Goal: Task Accomplishment & Management: Complete application form

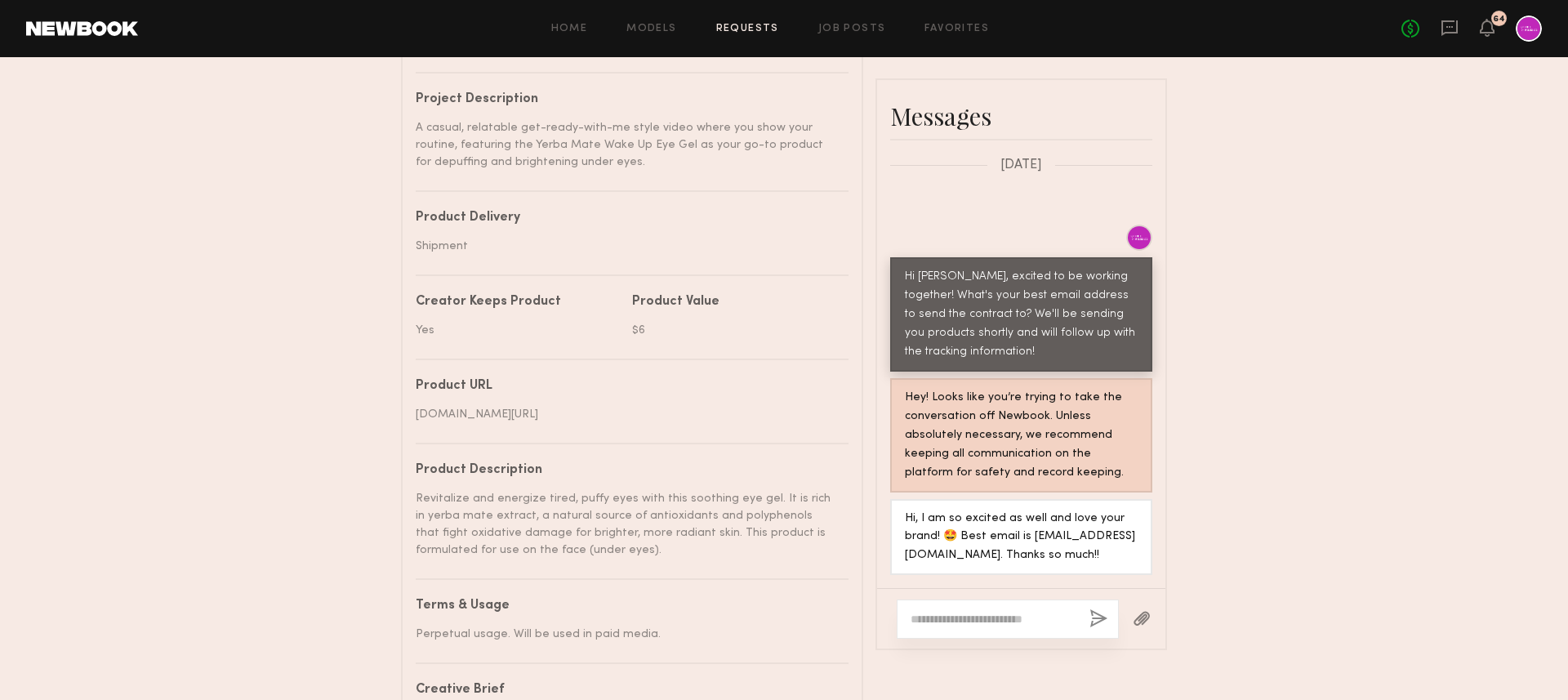
scroll to position [750, 0]
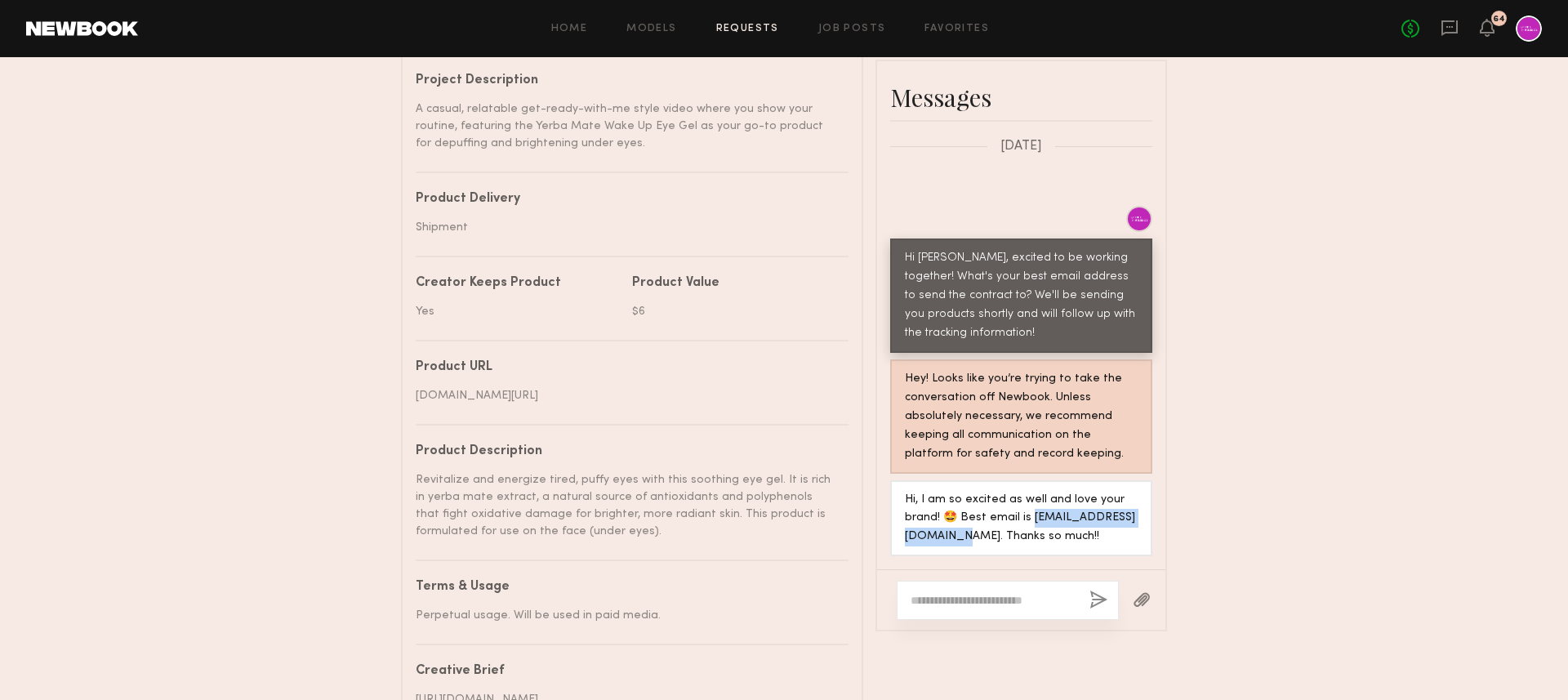
drag, startPoint x: 1042, startPoint y: 545, endPoint x: 899, endPoint y: 545, distance: 143.0
click at [899, 545] on div "Hi, I am so excited as well and love your brand! 🤩 Best email is [EMAIL_ADDRESS…" at bounding box center [1020, 519] width 262 height 77
copy div "[EMAIL_ADDRESS][DOMAIN_NAME]."
click at [1258, 427] on div "Send request Model response Review content UGC Booking Request [PERSON_NAME] De…" at bounding box center [784, 22] width 1568 height 1402
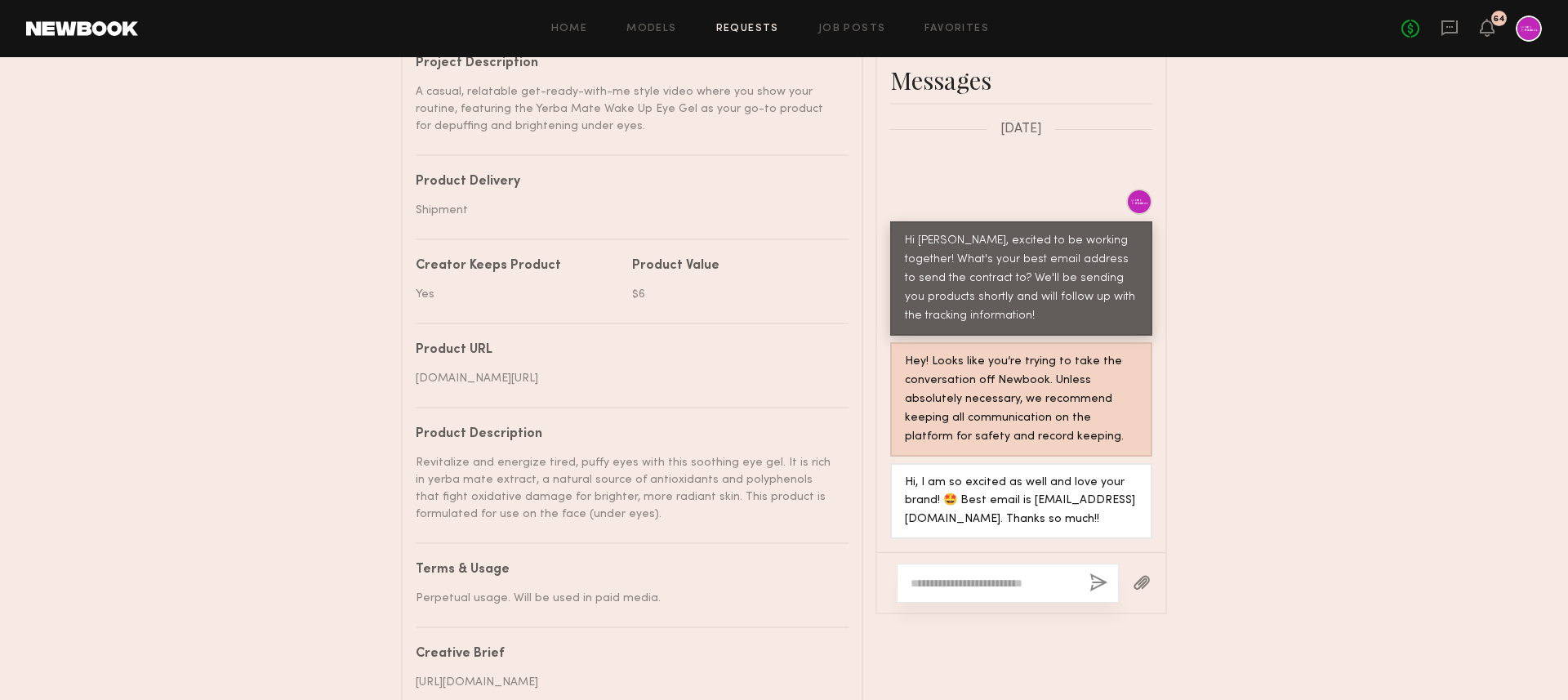
scroll to position [768, 0]
click at [975, 590] on textarea at bounding box center [993, 581] width 166 height 16
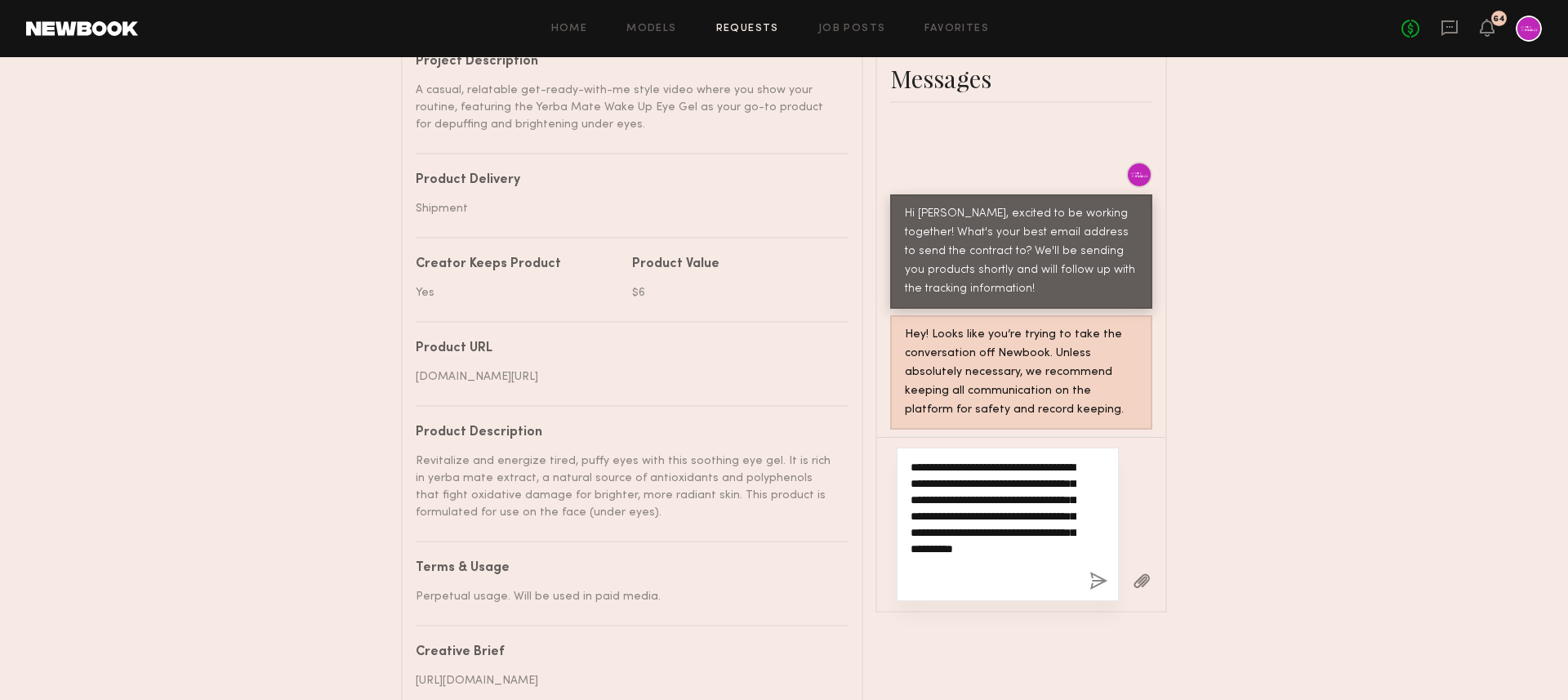
scroll to position [818, 0]
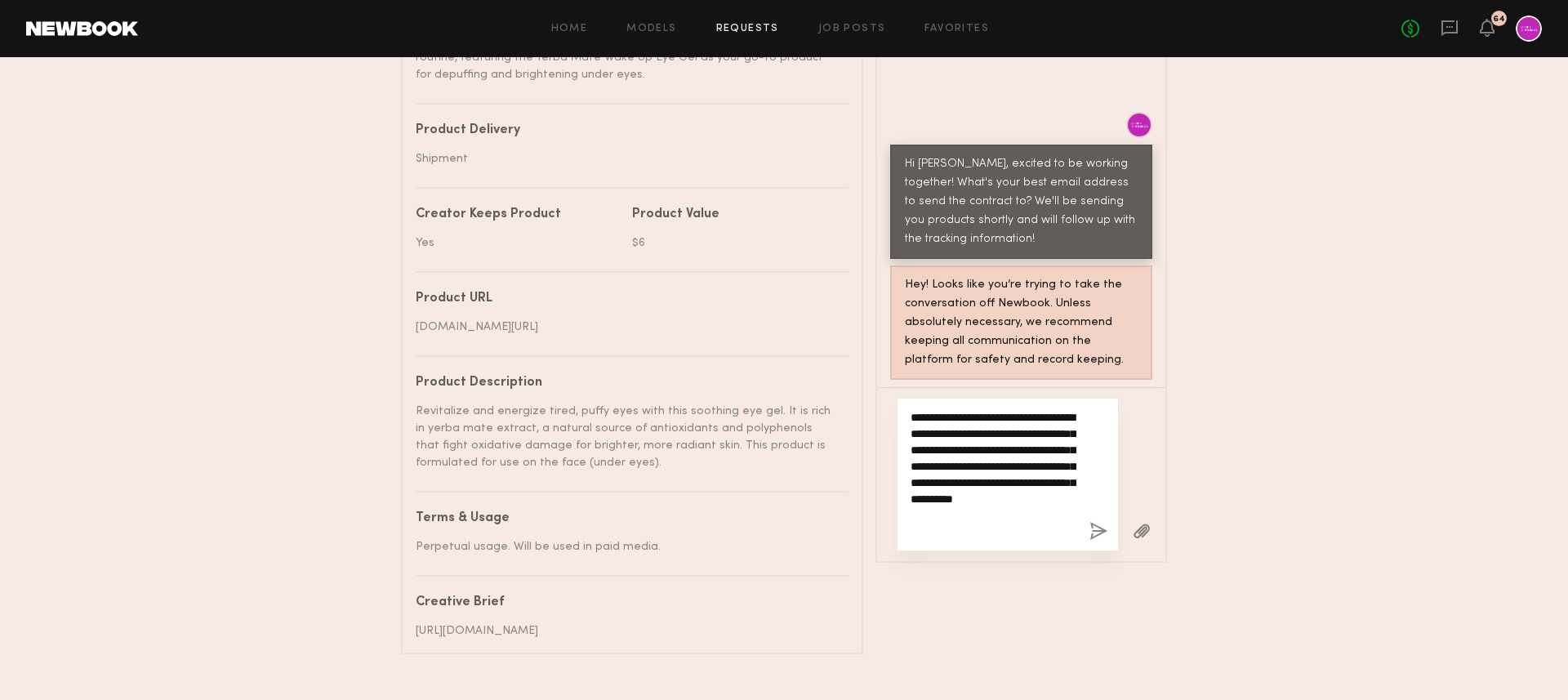
drag, startPoint x: 980, startPoint y: 564, endPoint x: 909, endPoint y: 526, distance: 80.5
click at [909, 526] on div "**********" at bounding box center [1008, 475] width 222 height 153
click at [974, 540] on textarea "**********" at bounding box center [993, 482] width 166 height 114
click at [1029, 540] on textarea "**********" at bounding box center [993, 475] width 166 height 130
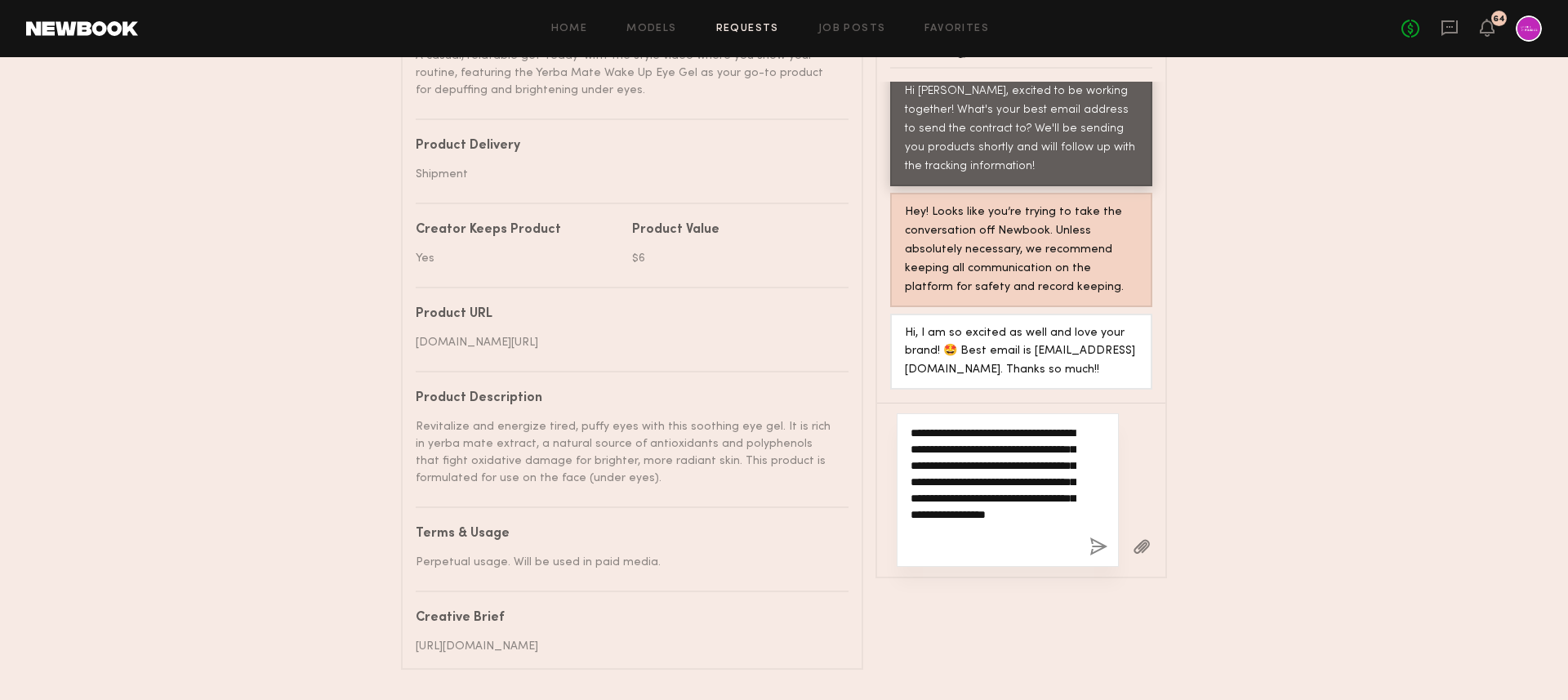
scroll to position [831, 0]
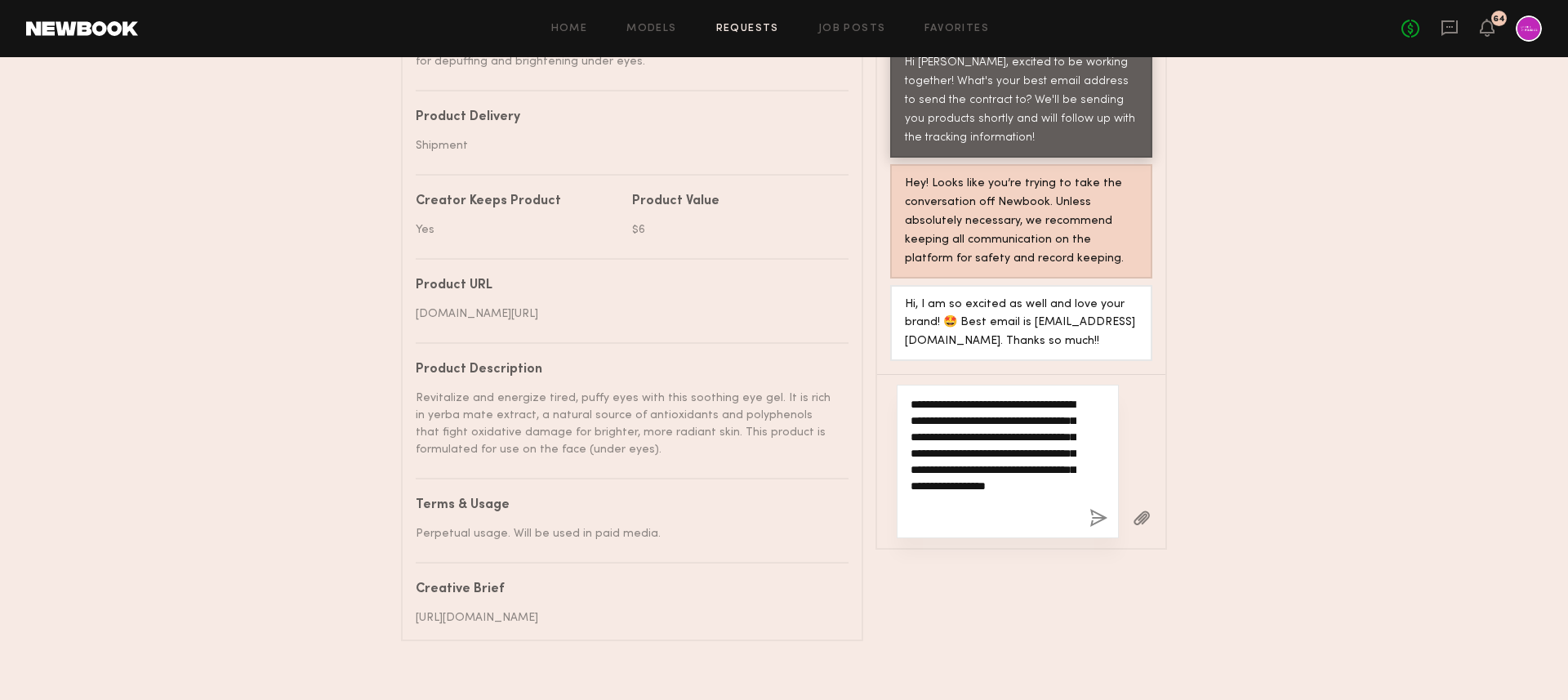
click at [1030, 526] on textarea "**********" at bounding box center [993, 461] width 166 height 130
type textarea "**********"
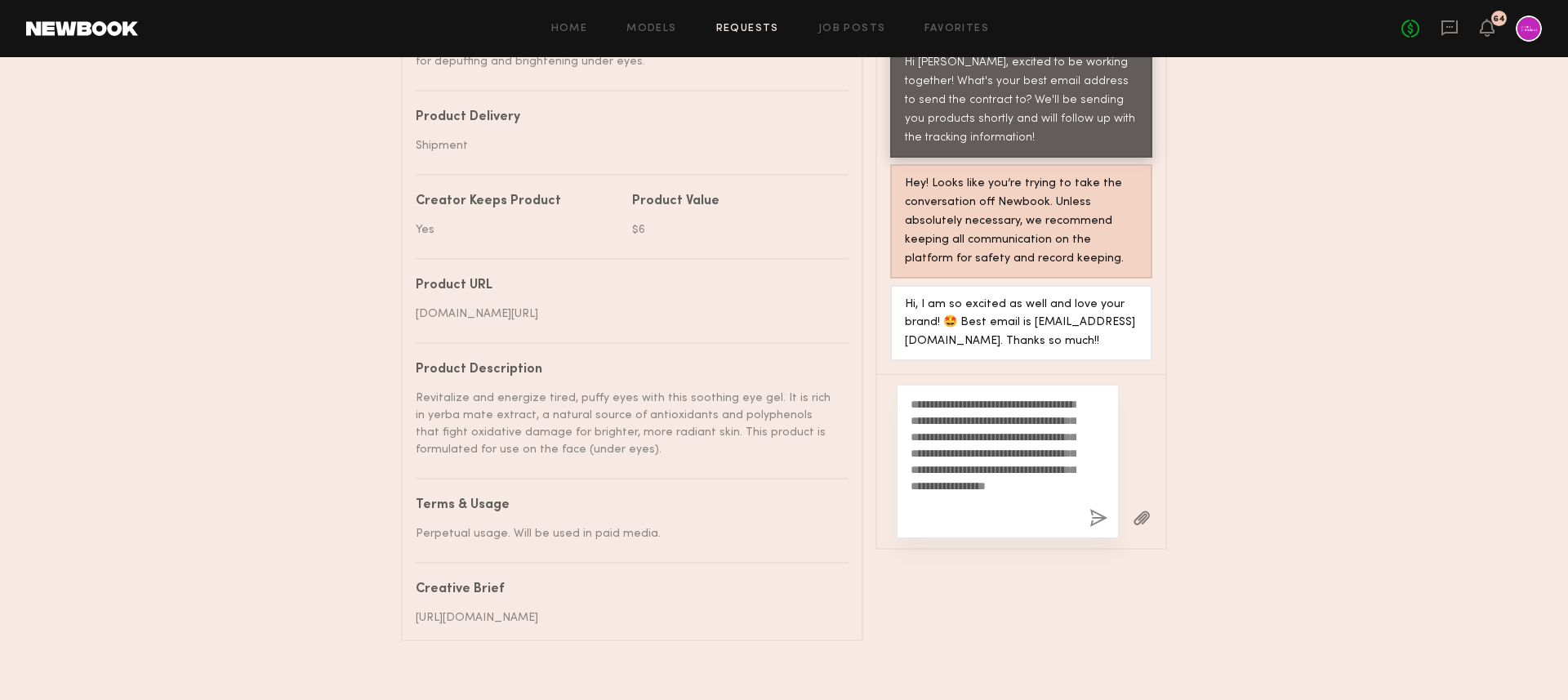
click at [1090, 529] on button "button" at bounding box center [1098, 518] width 18 height 20
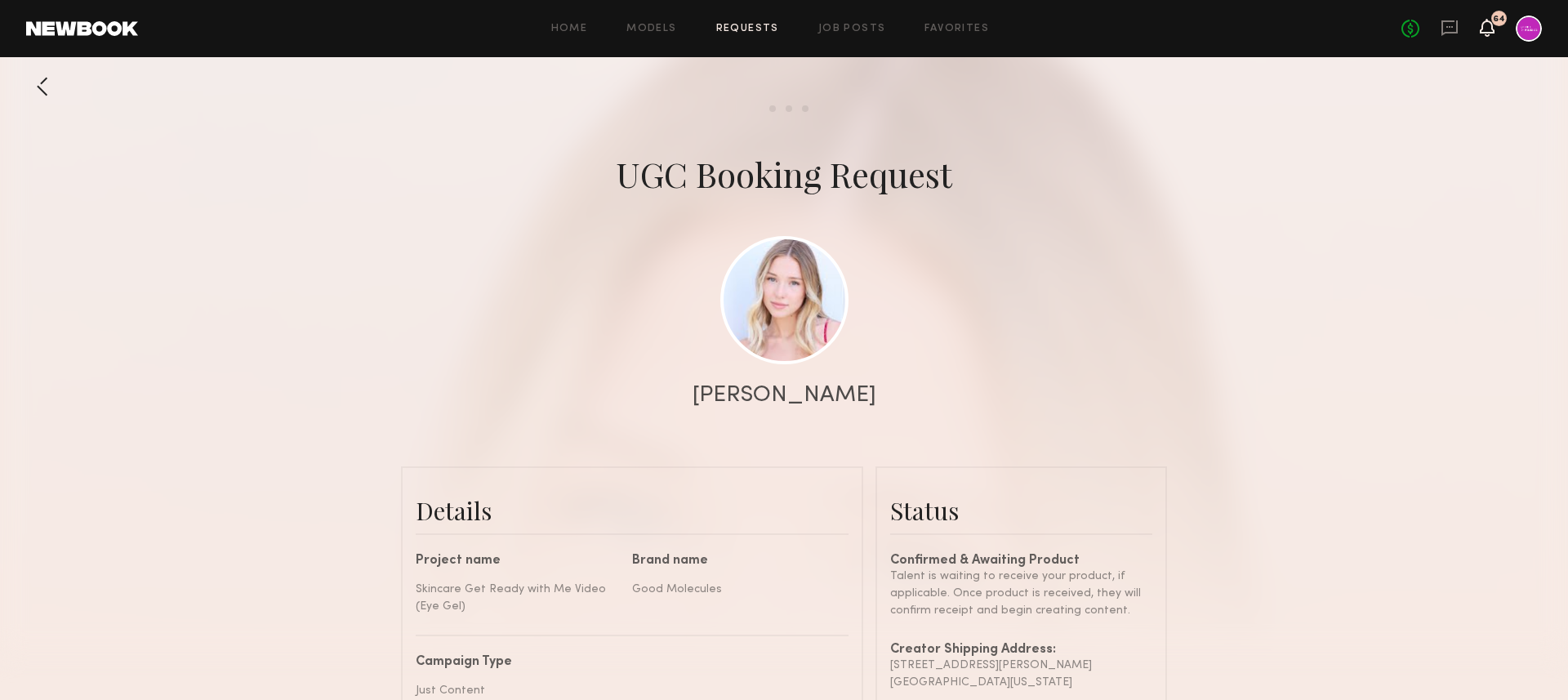
click at [1481, 29] on icon at bounding box center [1487, 27] width 13 height 12
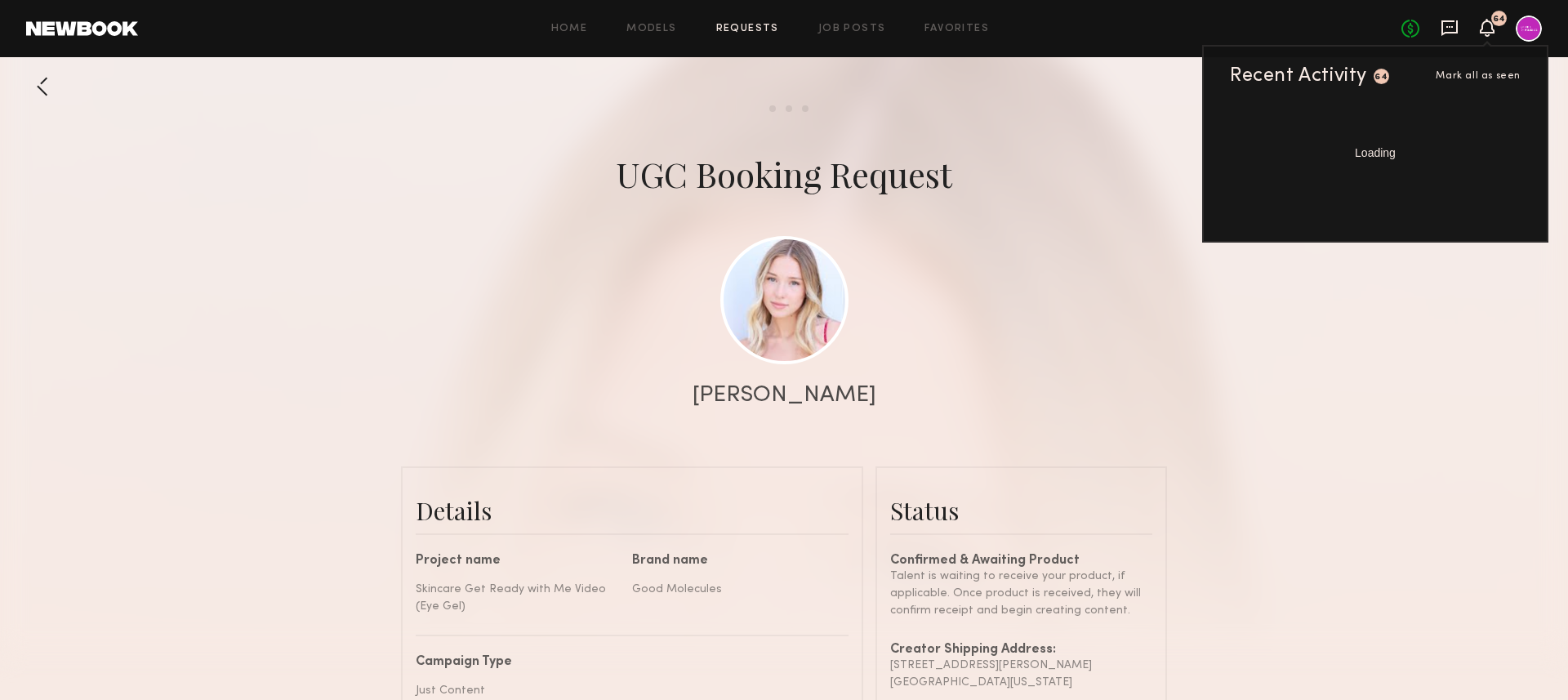
click at [1440, 29] on icon at bounding box center [1449, 28] width 18 height 18
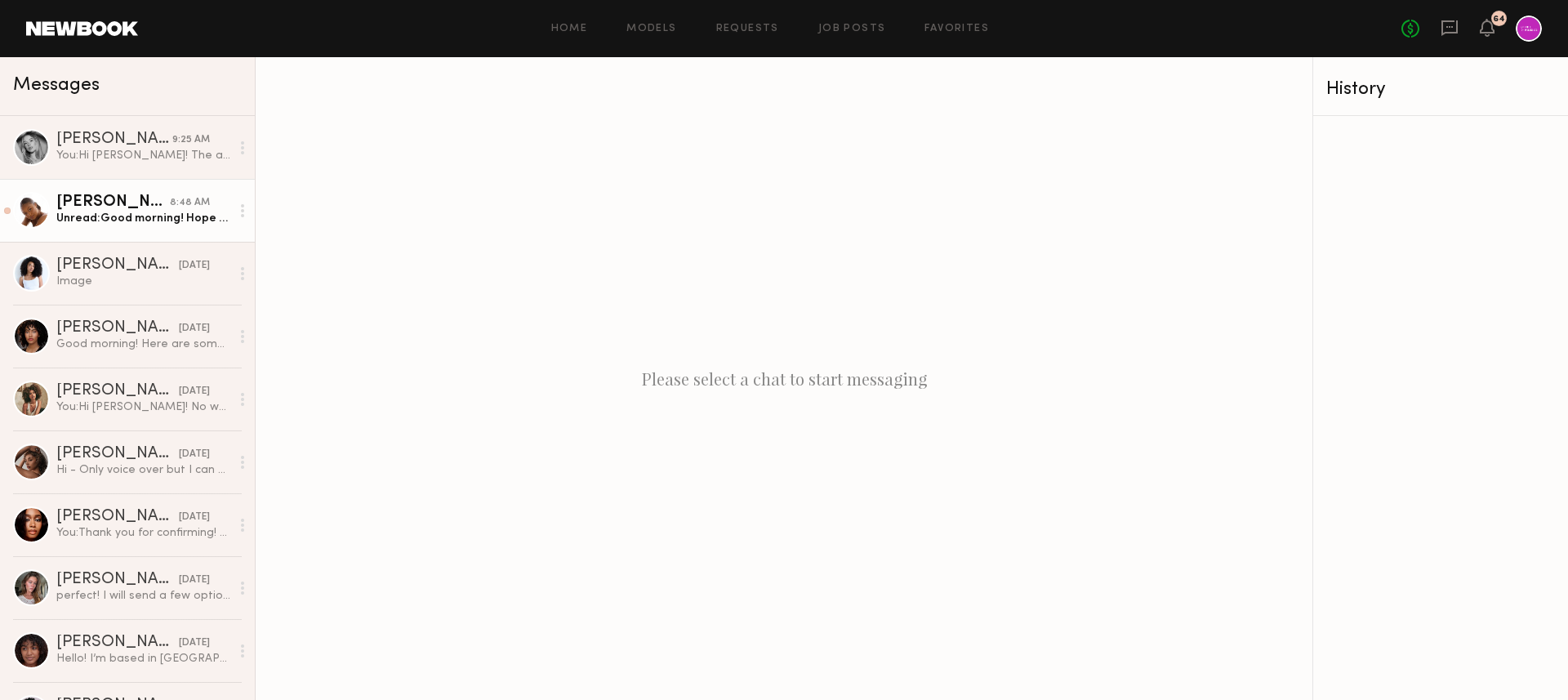
click at [145, 217] on div "Unread: Good morning! Hope you enjoyed The weekend as well :) I received the em…" at bounding box center [143, 219] width 174 height 15
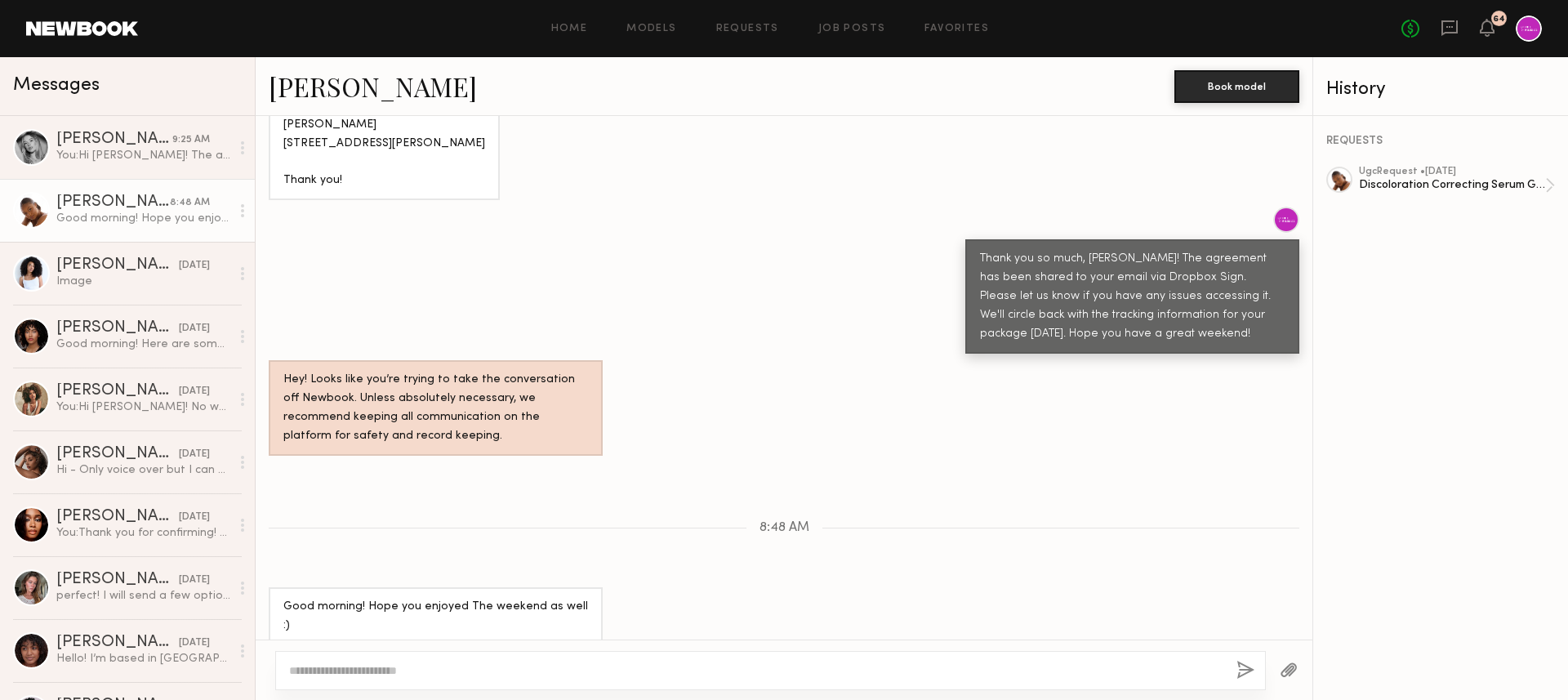
scroll to position [983, 0]
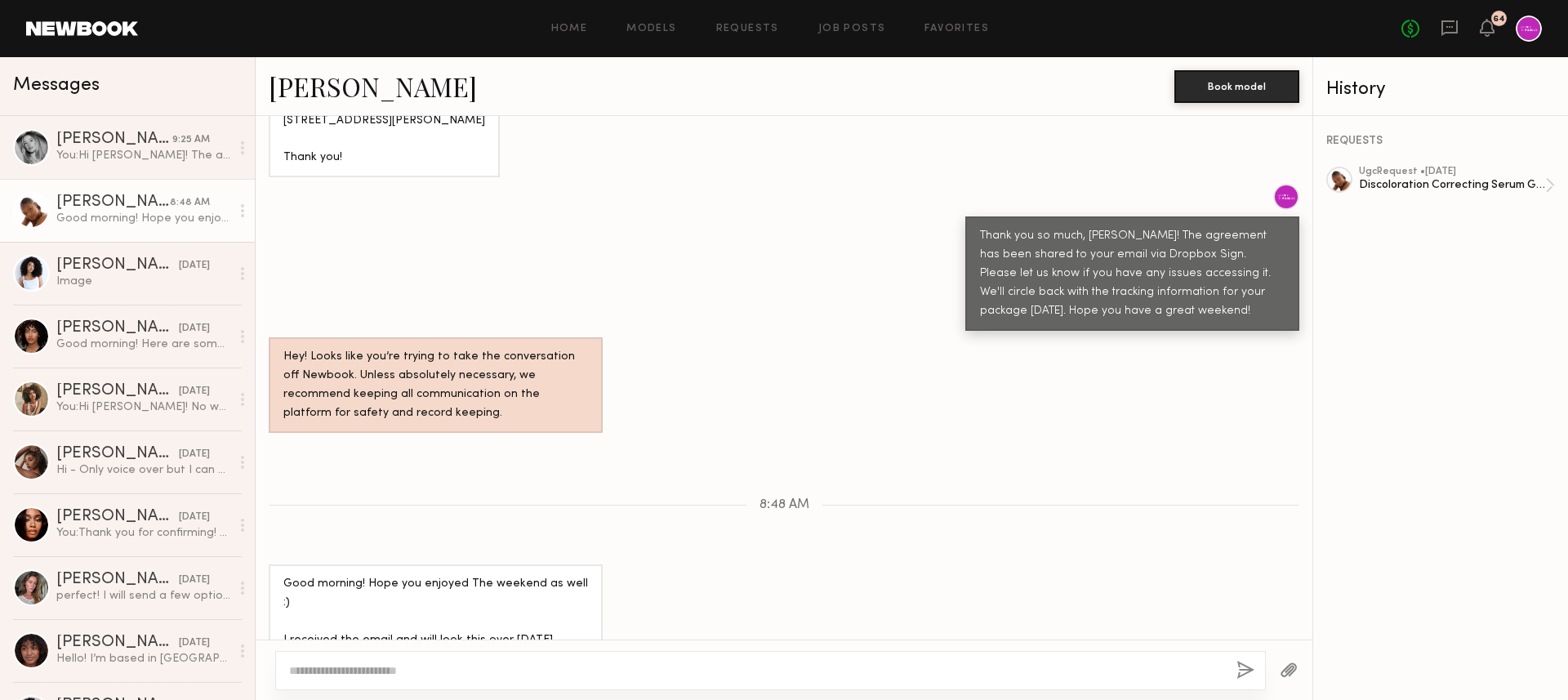
click at [480, 666] on textarea at bounding box center [756, 669] width 934 height 16
type textarea "**********"
click at [476, 667] on textarea "**********" at bounding box center [756, 669] width 934 height 16
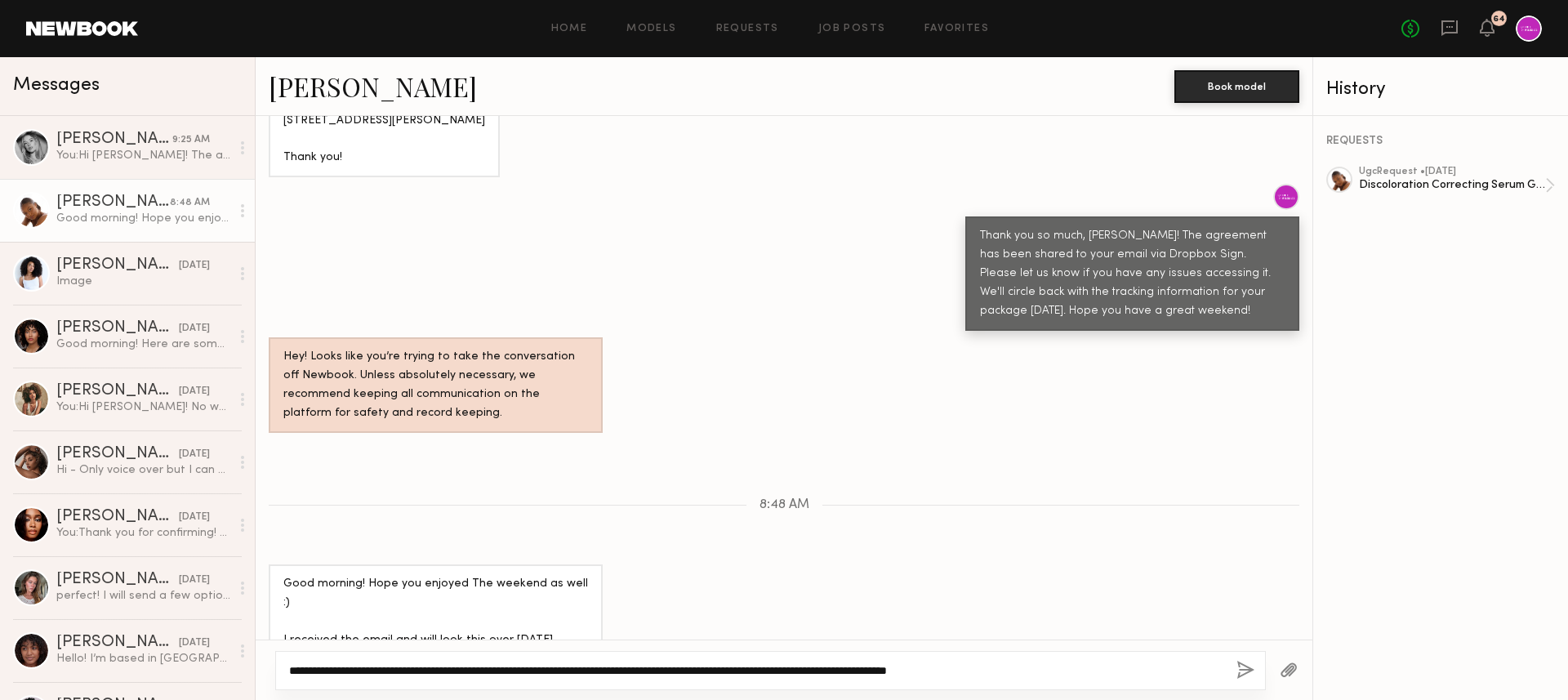
paste textarea "**********"
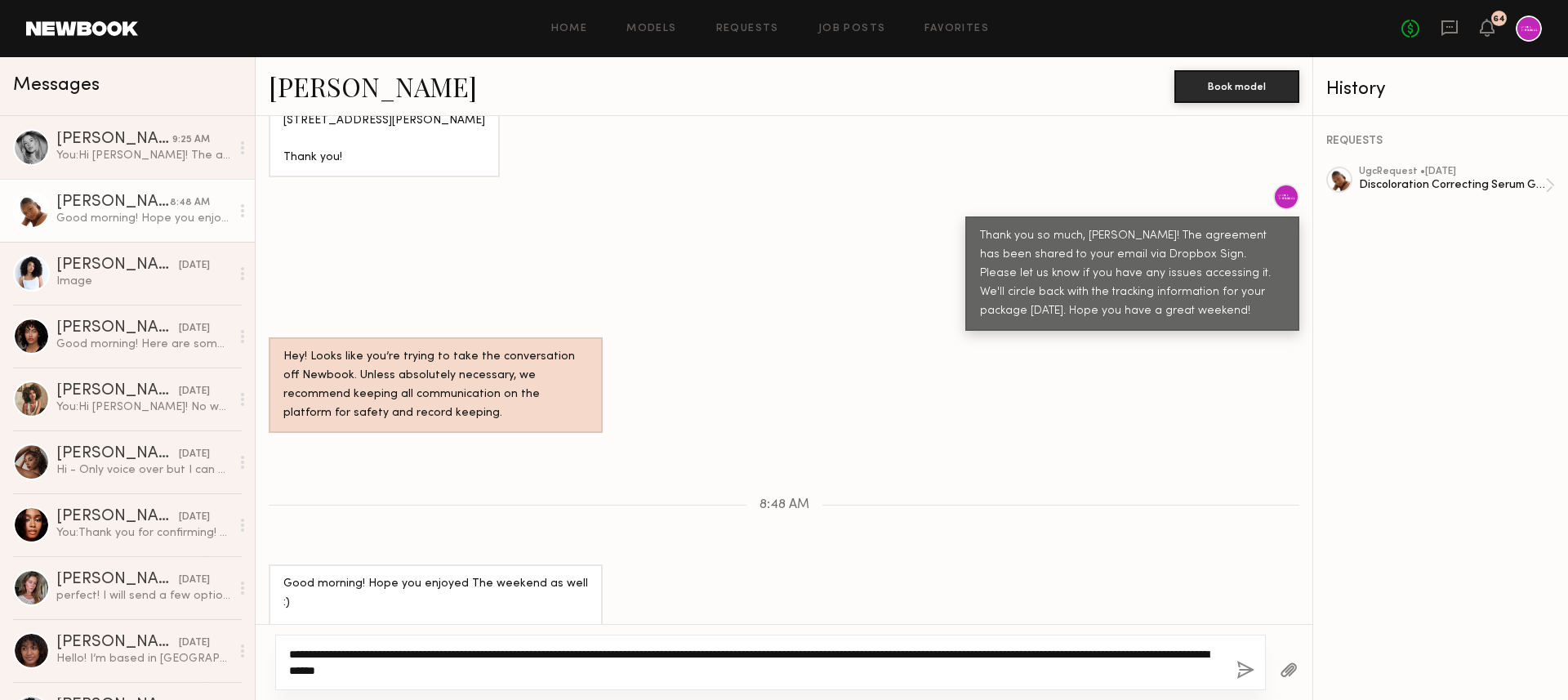
drag, startPoint x: 805, startPoint y: 665, endPoint x: 277, endPoint y: 672, distance: 528.0
click at [277, 672] on div "**********" at bounding box center [770, 663] width 991 height 56
type textarea "**********"
click at [1016, 662] on textarea "**********" at bounding box center [756, 662] width 934 height 33
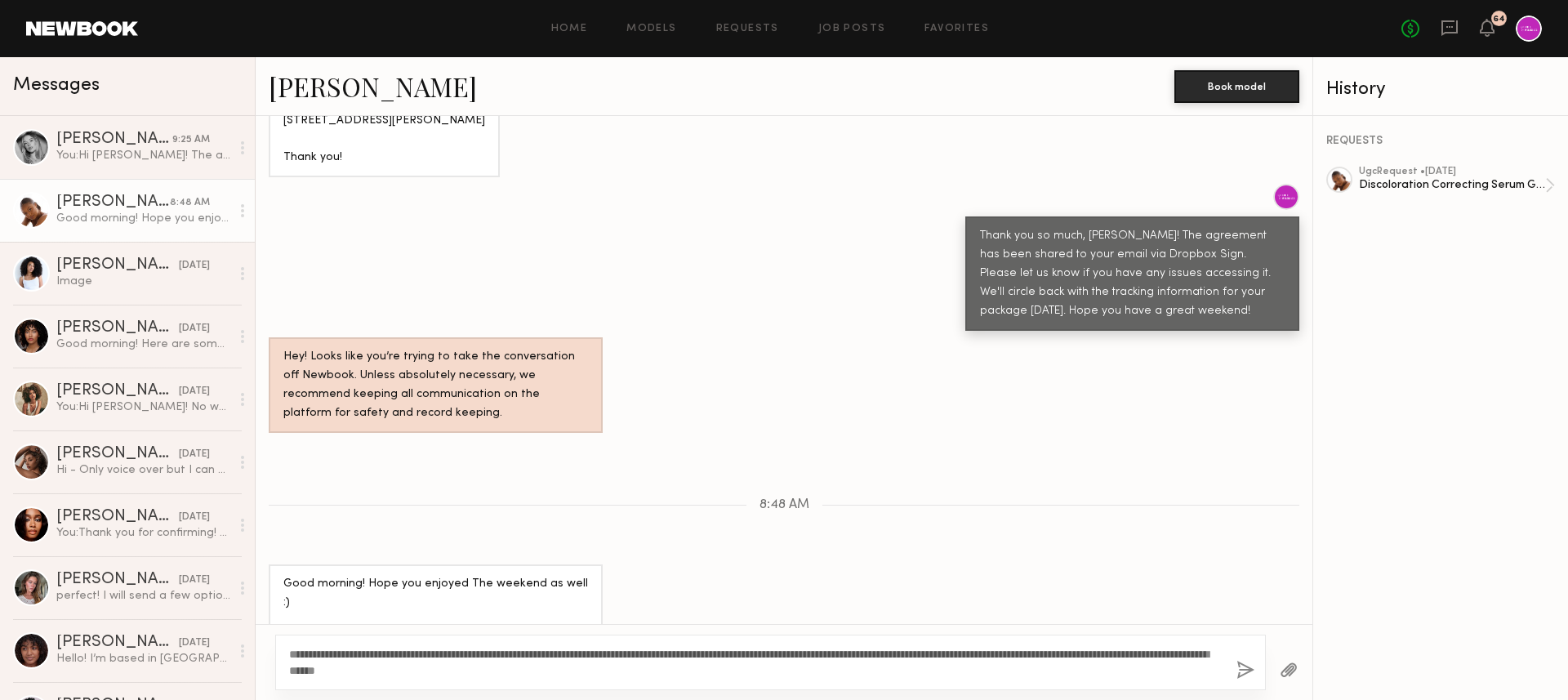
click at [1246, 668] on button "button" at bounding box center [1245, 670] width 18 height 20
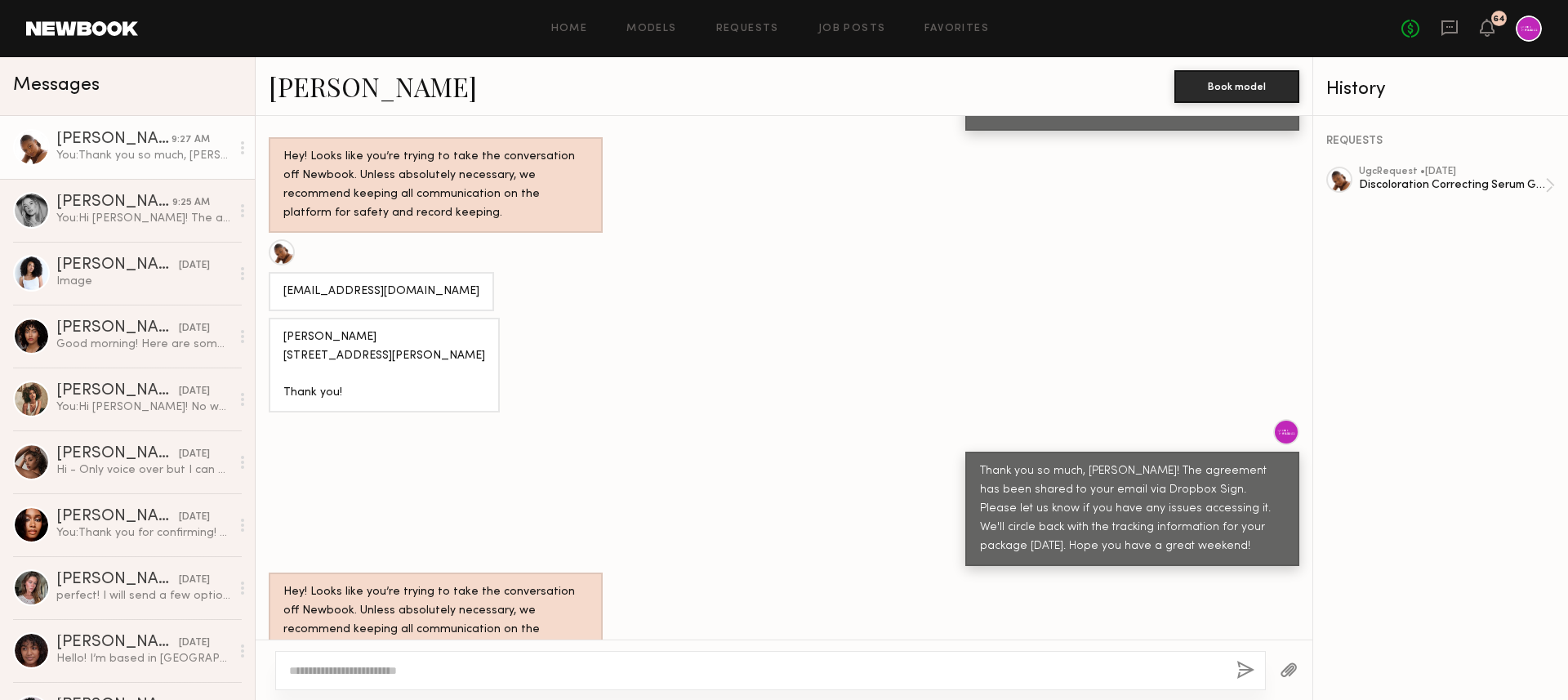
scroll to position [1381, 0]
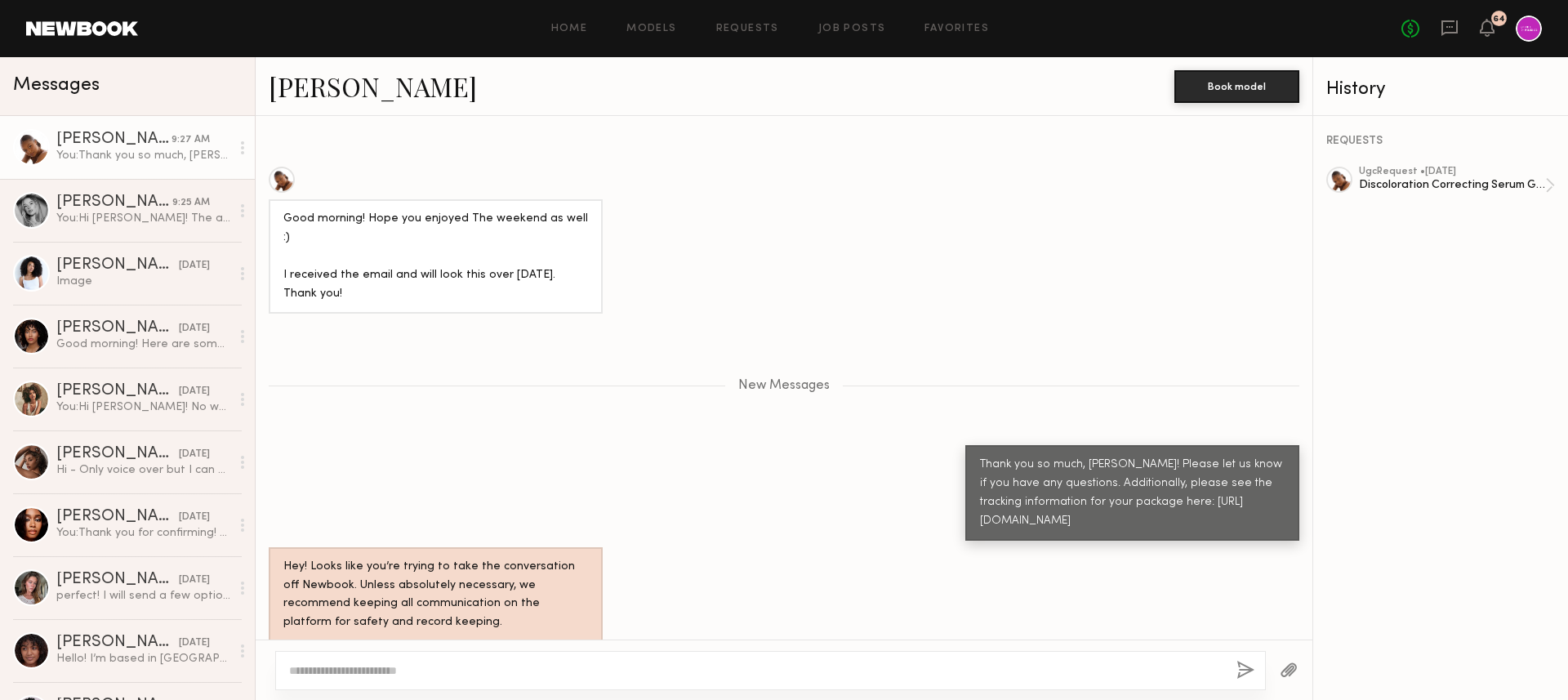
click at [1524, 35] on div at bounding box center [1528, 28] width 26 height 26
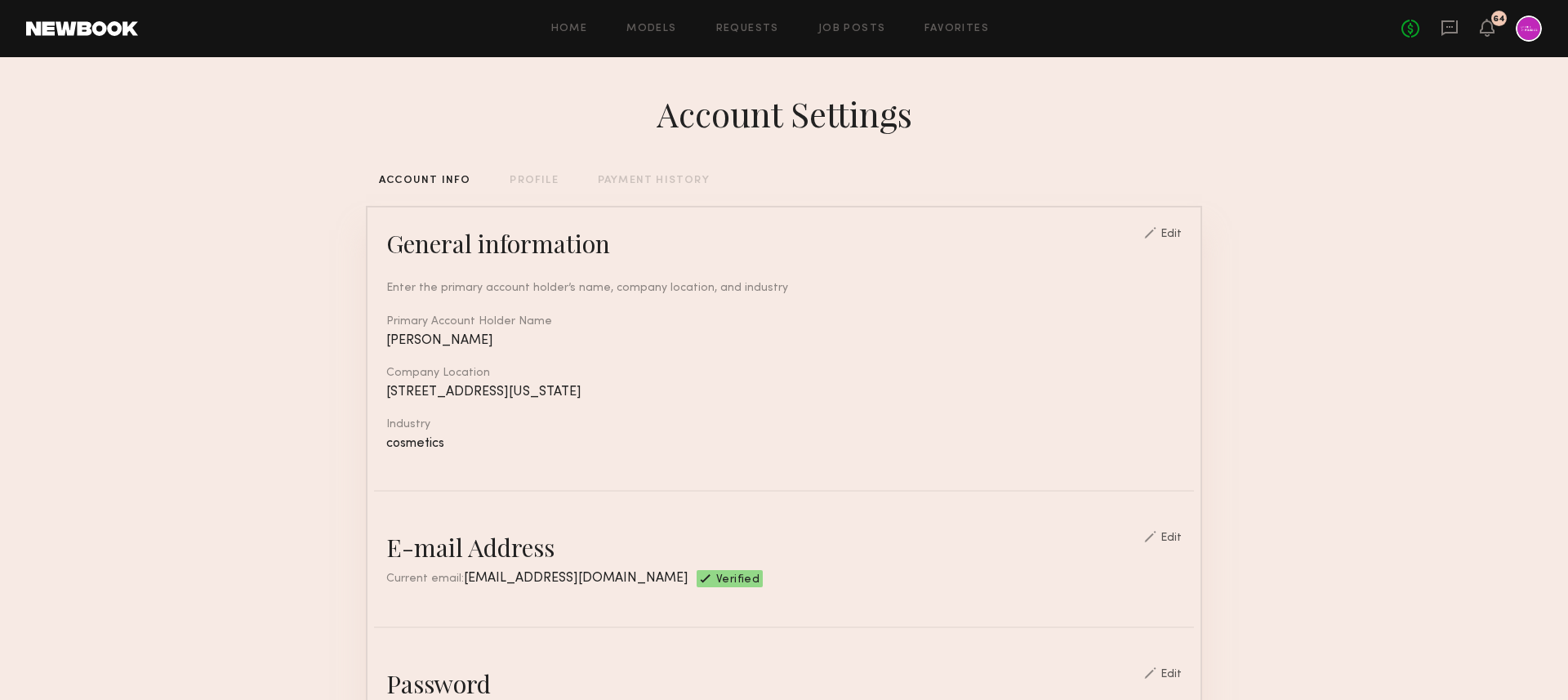
click at [848, 19] on div "Home Models Requests Job Posts Favorites Sign Out No fees up to $5,000 64" at bounding box center [840, 28] width 1404 height 26
click at [849, 28] on link "Job Posts" at bounding box center [852, 29] width 68 height 11
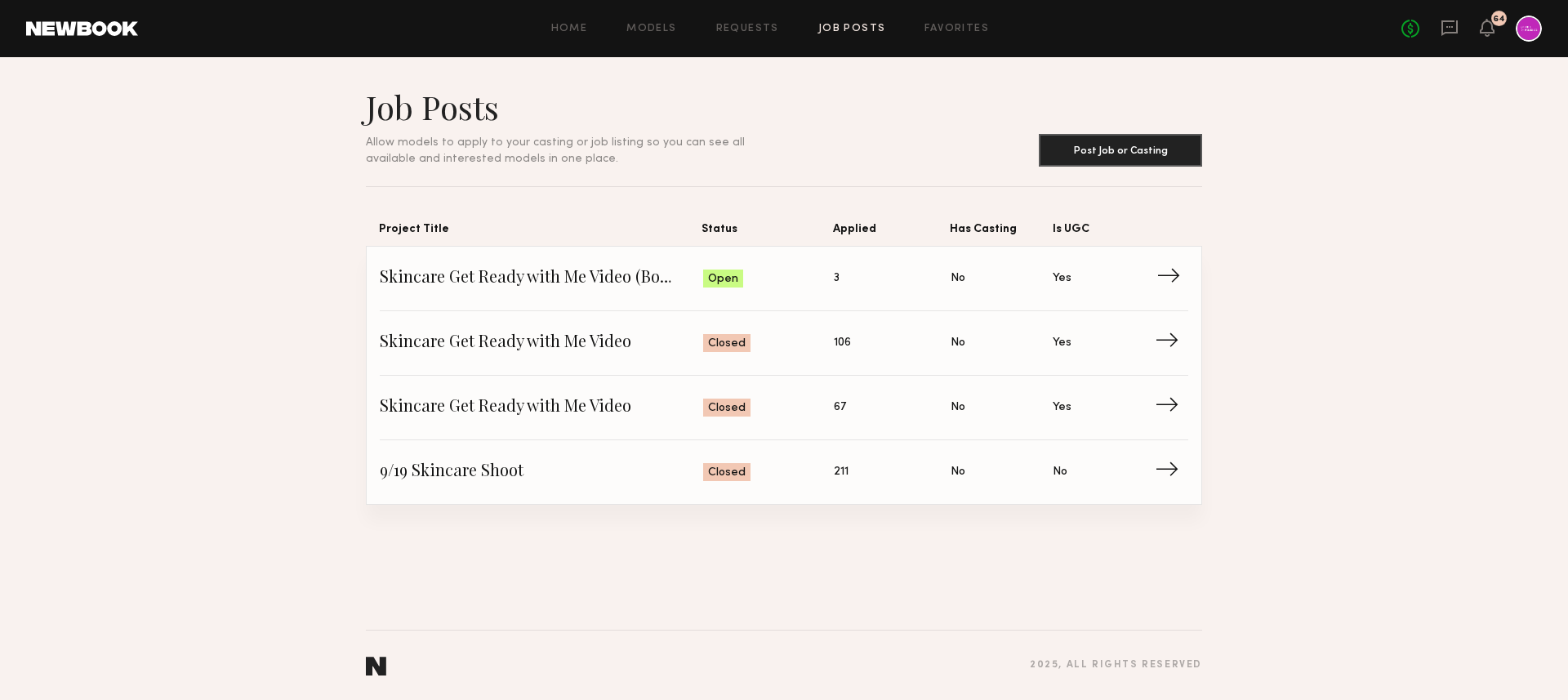
click at [774, 292] on link "Skincare Get Ready with Me Video (Body Treatment) Status: Open Applied: 3 Has C…" at bounding box center [784, 278] width 808 height 64
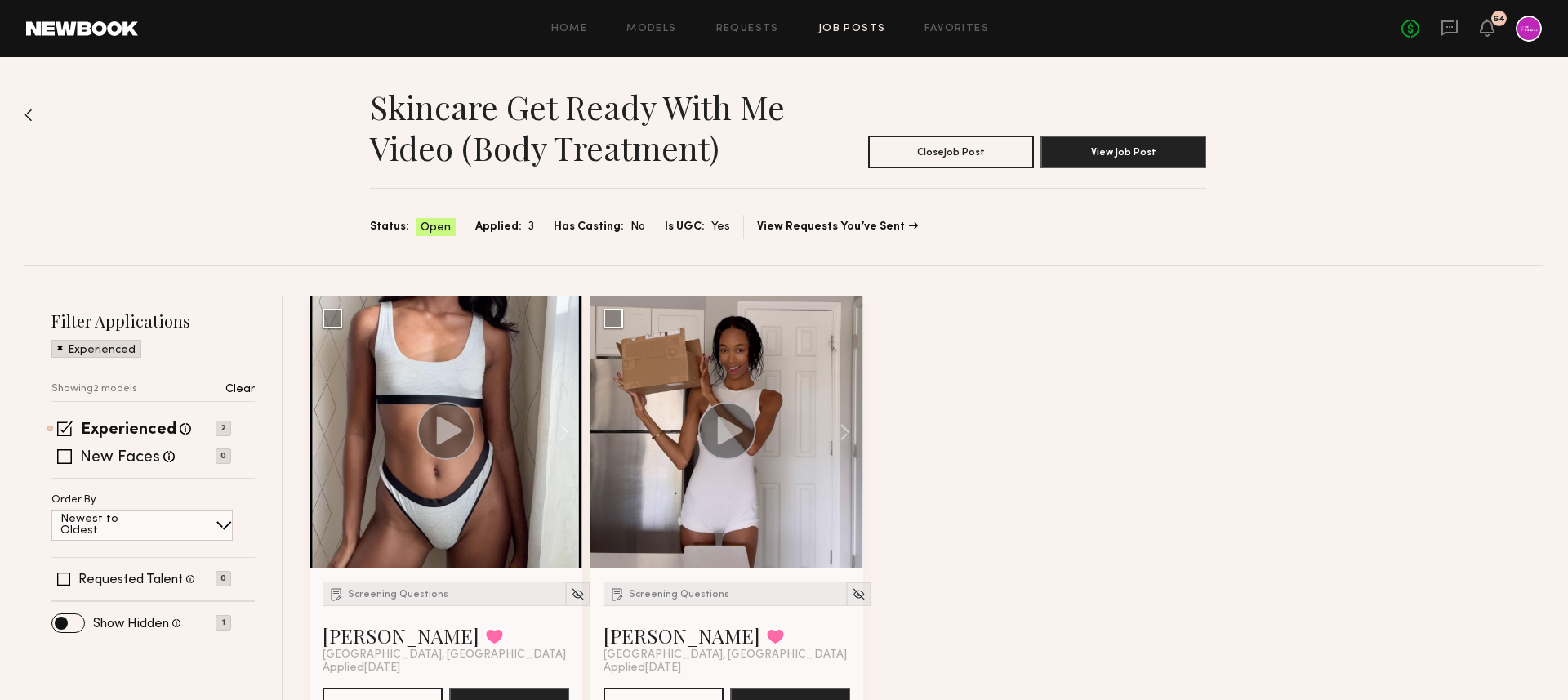
click at [942, 322] on div "Screening Questions Miya R. Favorited Los Angeles, CA Applied 09/13/2025 See Po…" at bounding box center [930, 527] width 1242 height 464
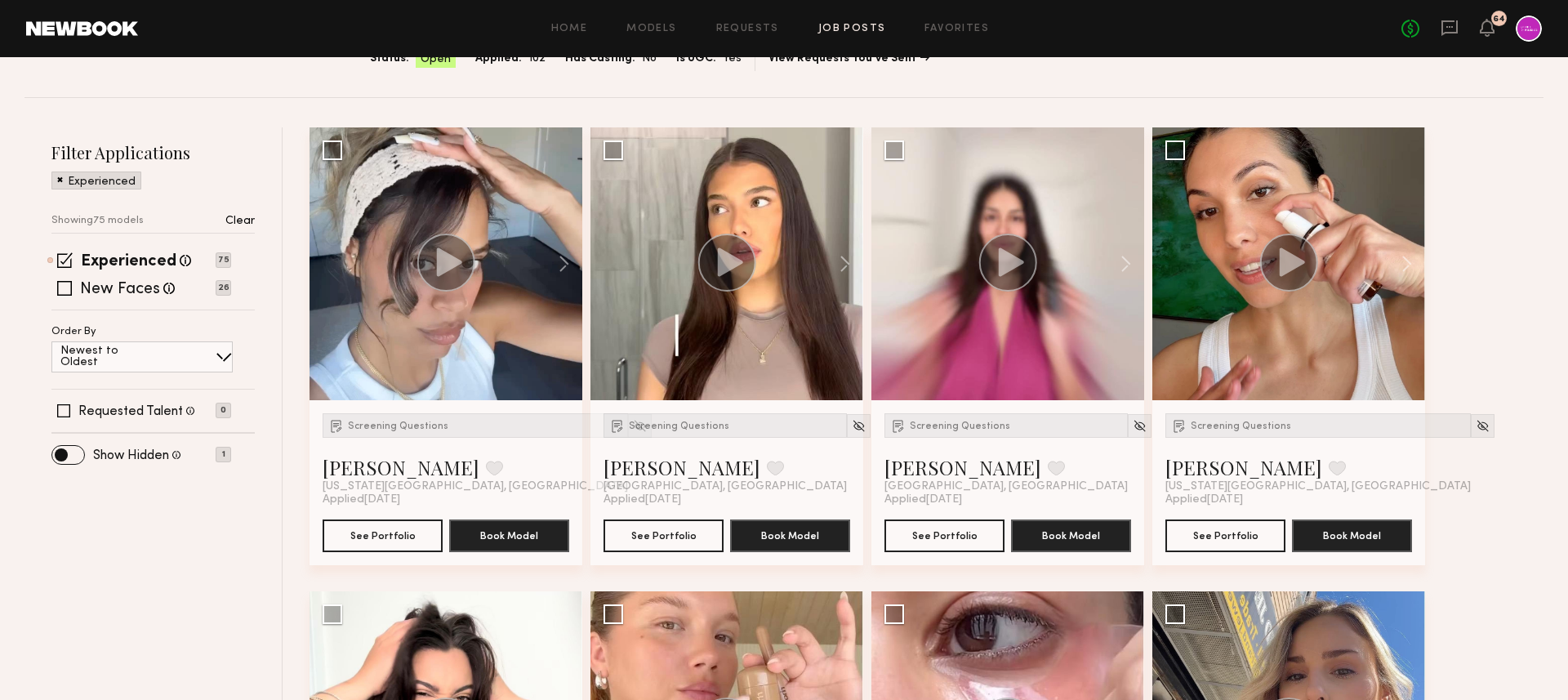
scroll to position [169, 0]
click at [852, 422] on img at bounding box center [858, 425] width 13 height 13
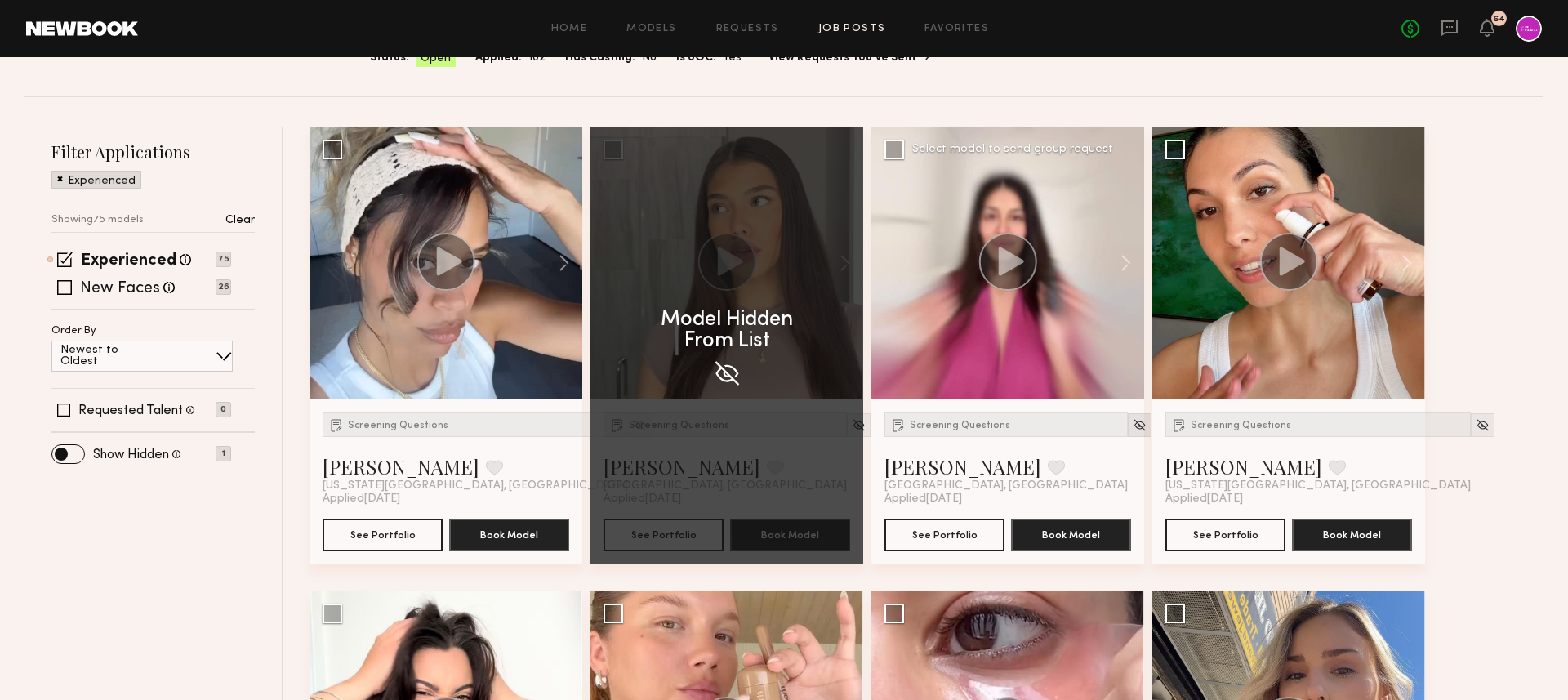
click at [1133, 426] on img at bounding box center [1139, 425] width 13 height 13
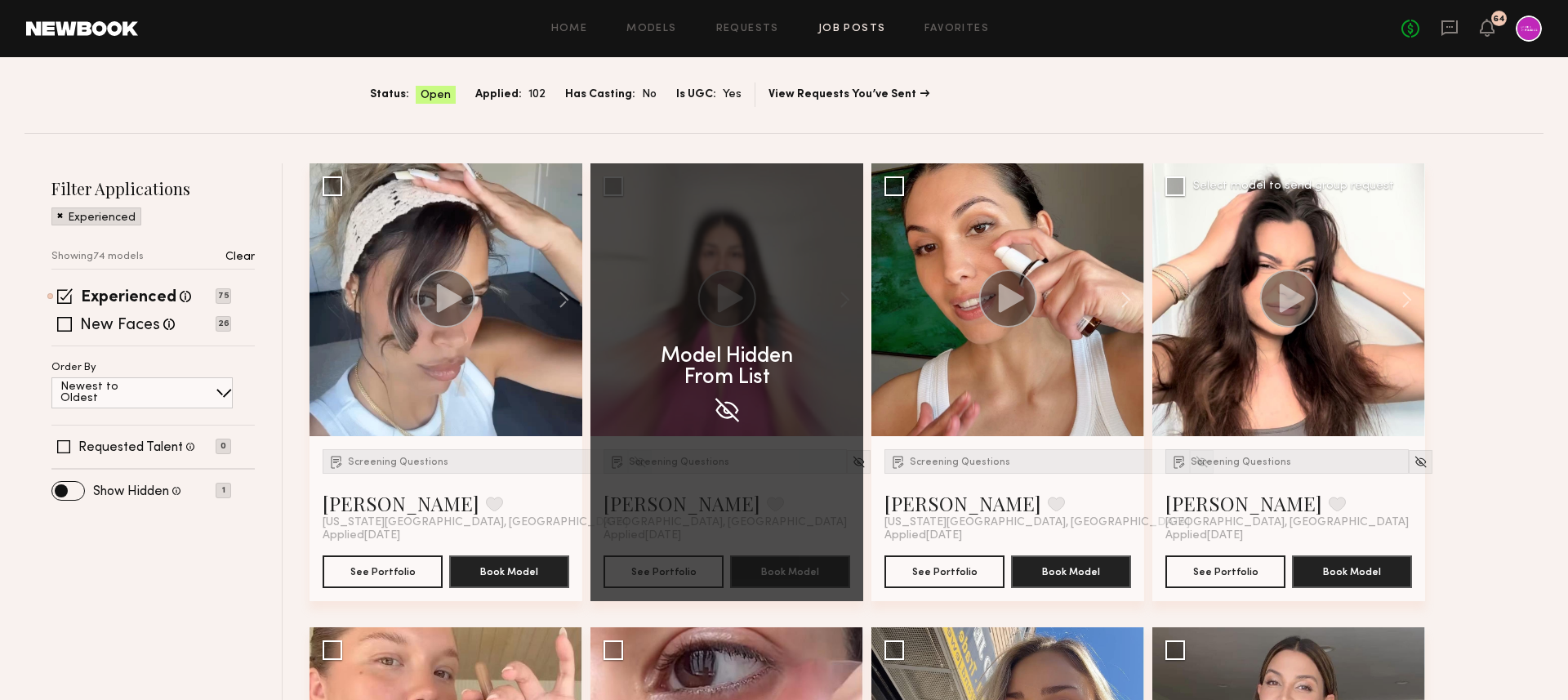
scroll to position [133, 0]
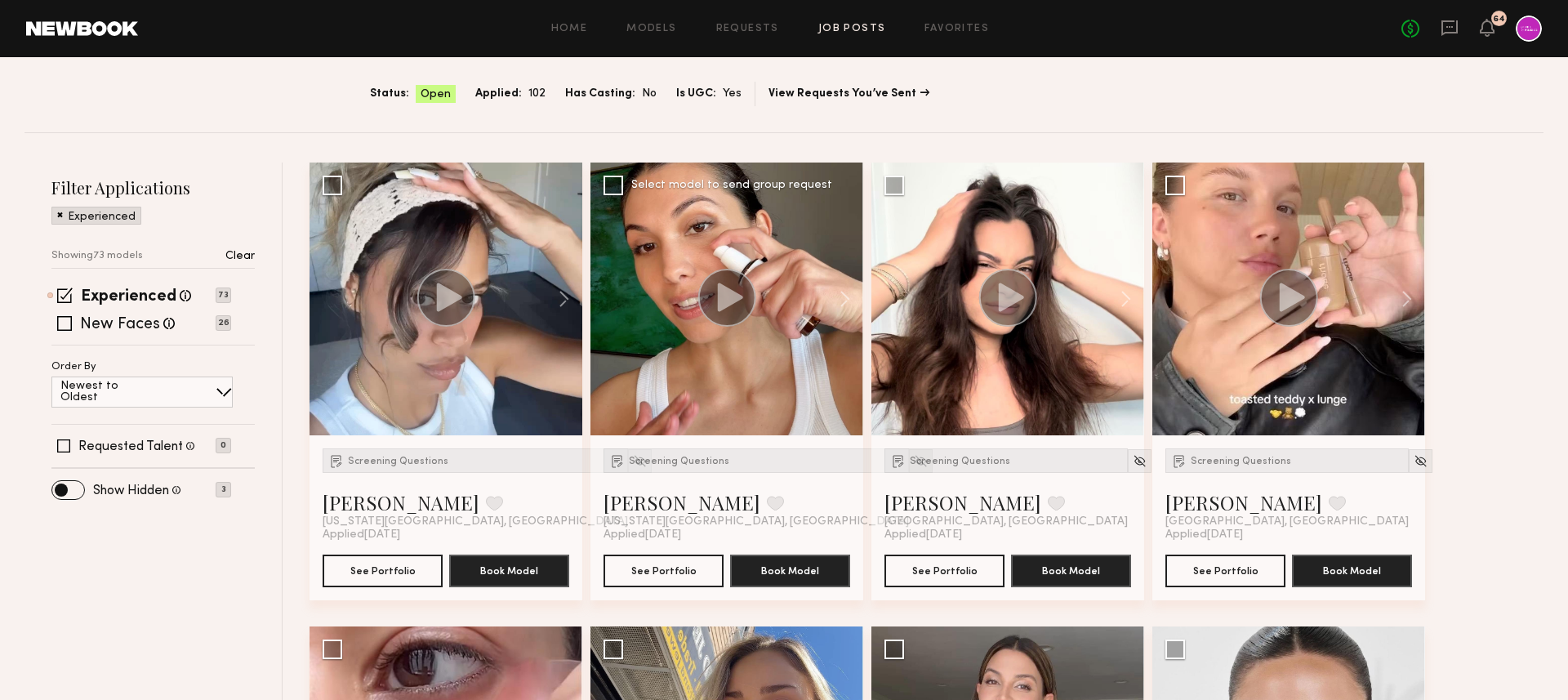
click at [914, 462] on img at bounding box center [921, 460] width 13 height 13
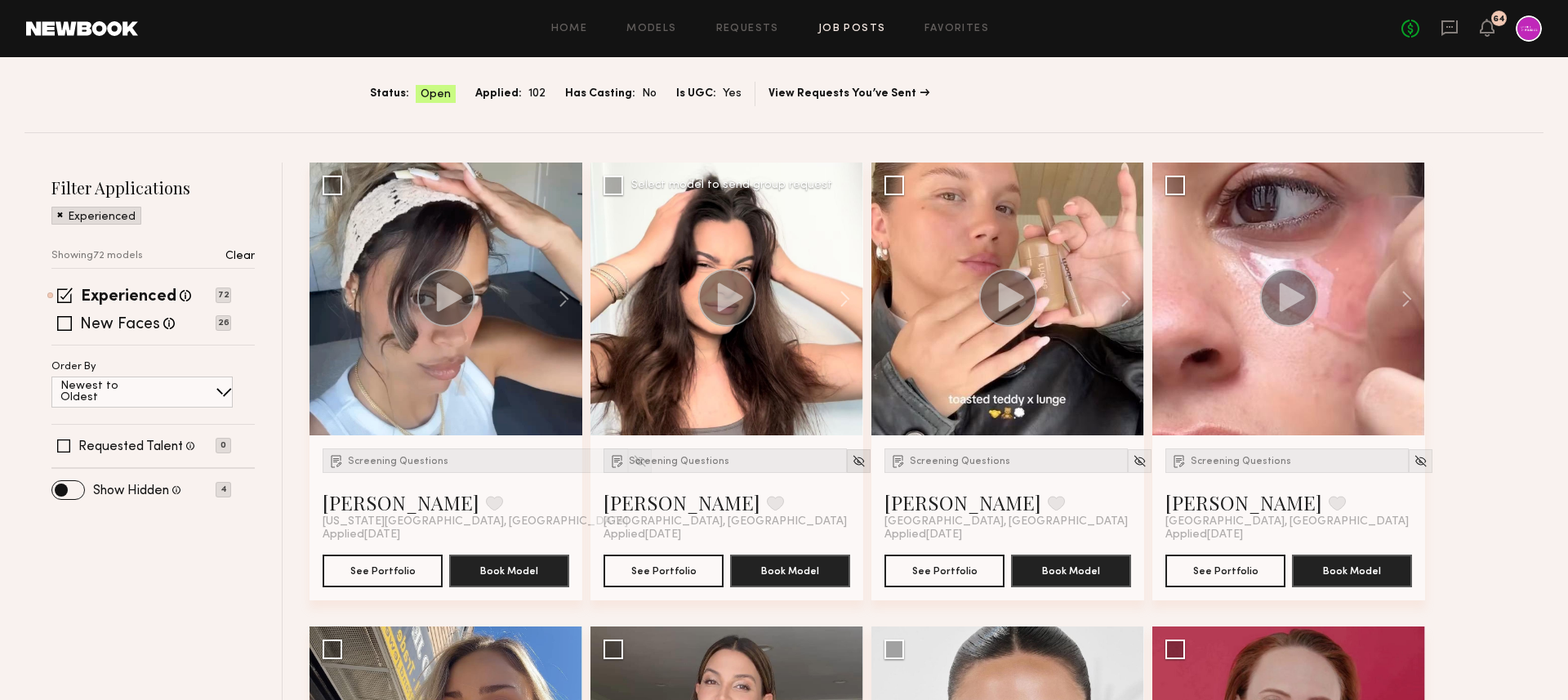
click at [852, 460] on img at bounding box center [858, 460] width 13 height 13
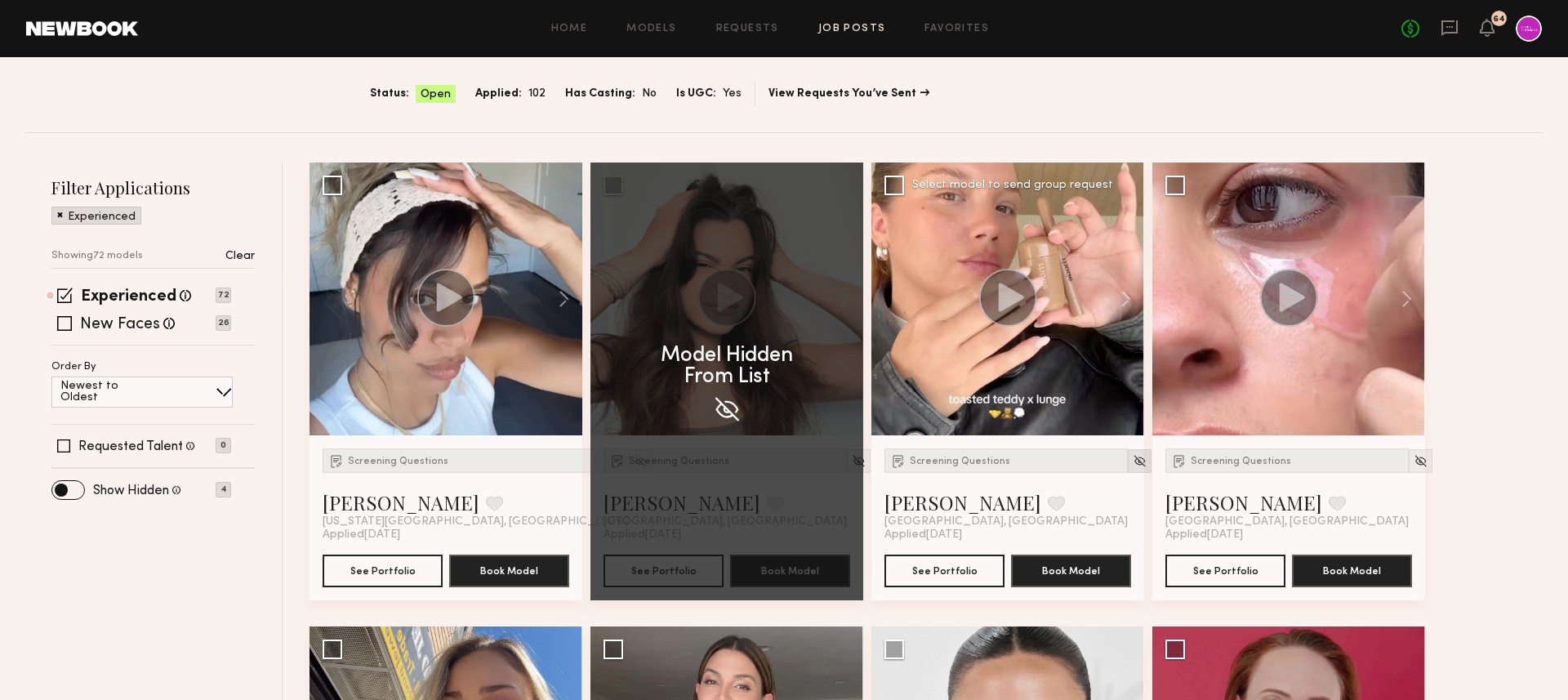
click at [1133, 466] on img at bounding box center [1139, 460] width 13 height 13
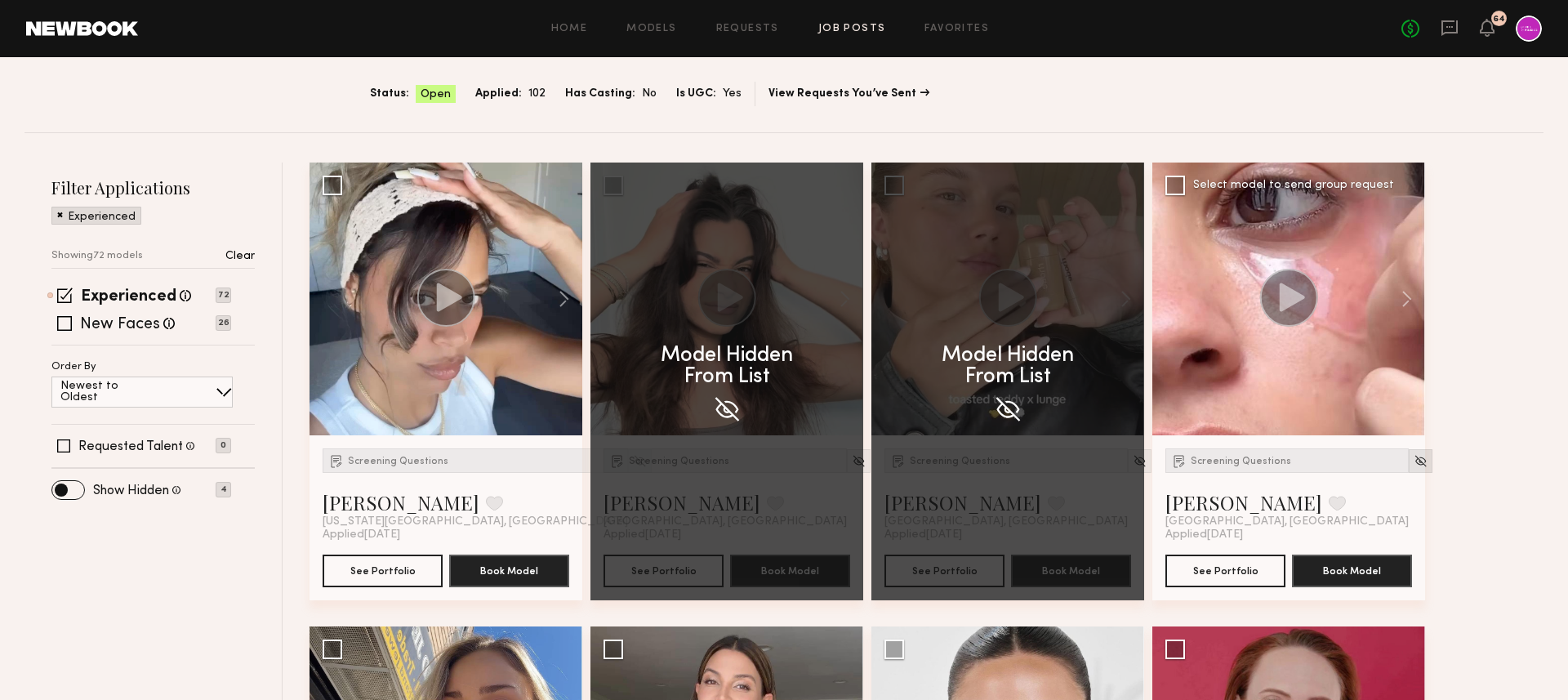
click at [1414, 461] on img at bounding box center [1420, 460] width 13 height 13
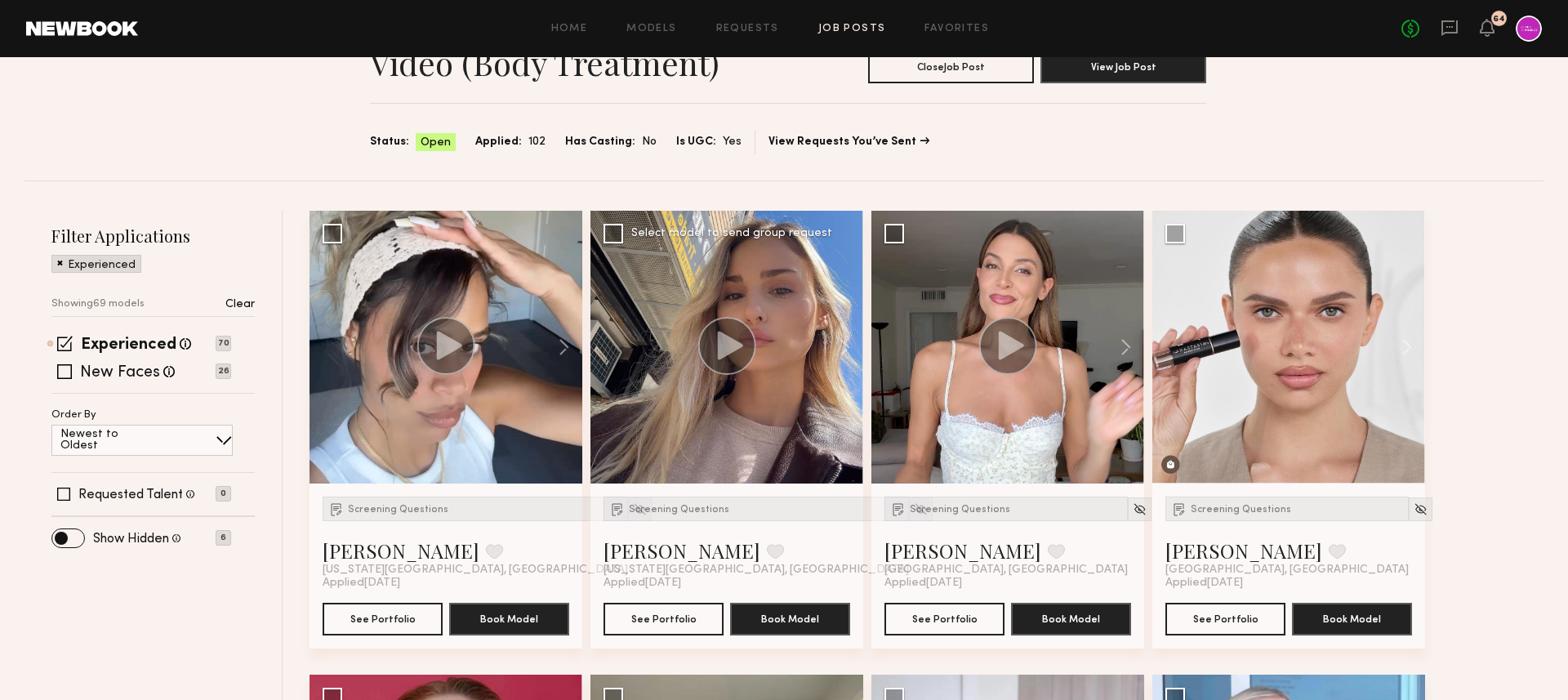
scroll to position [69, 0]
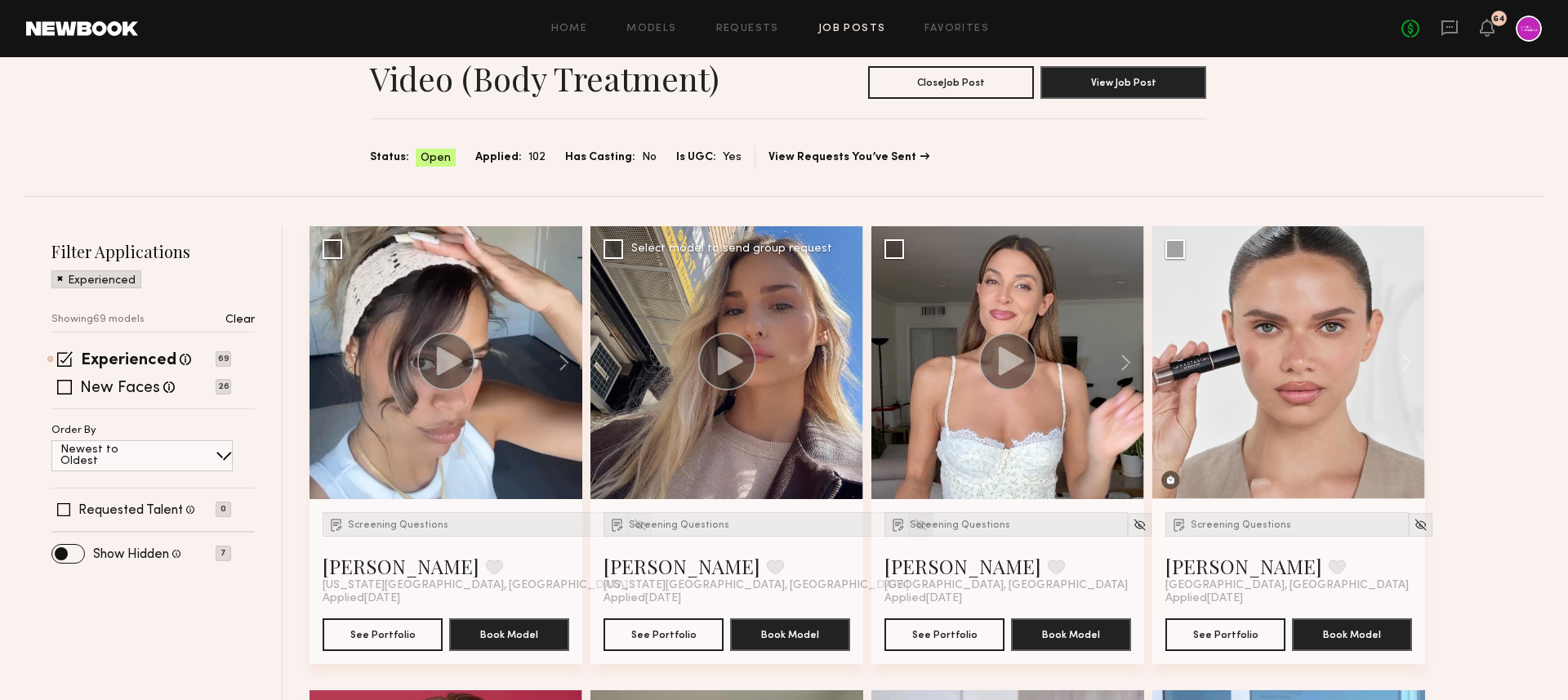
click at [914, 525] on img at bounding box center [921, 525] width 13 height 13
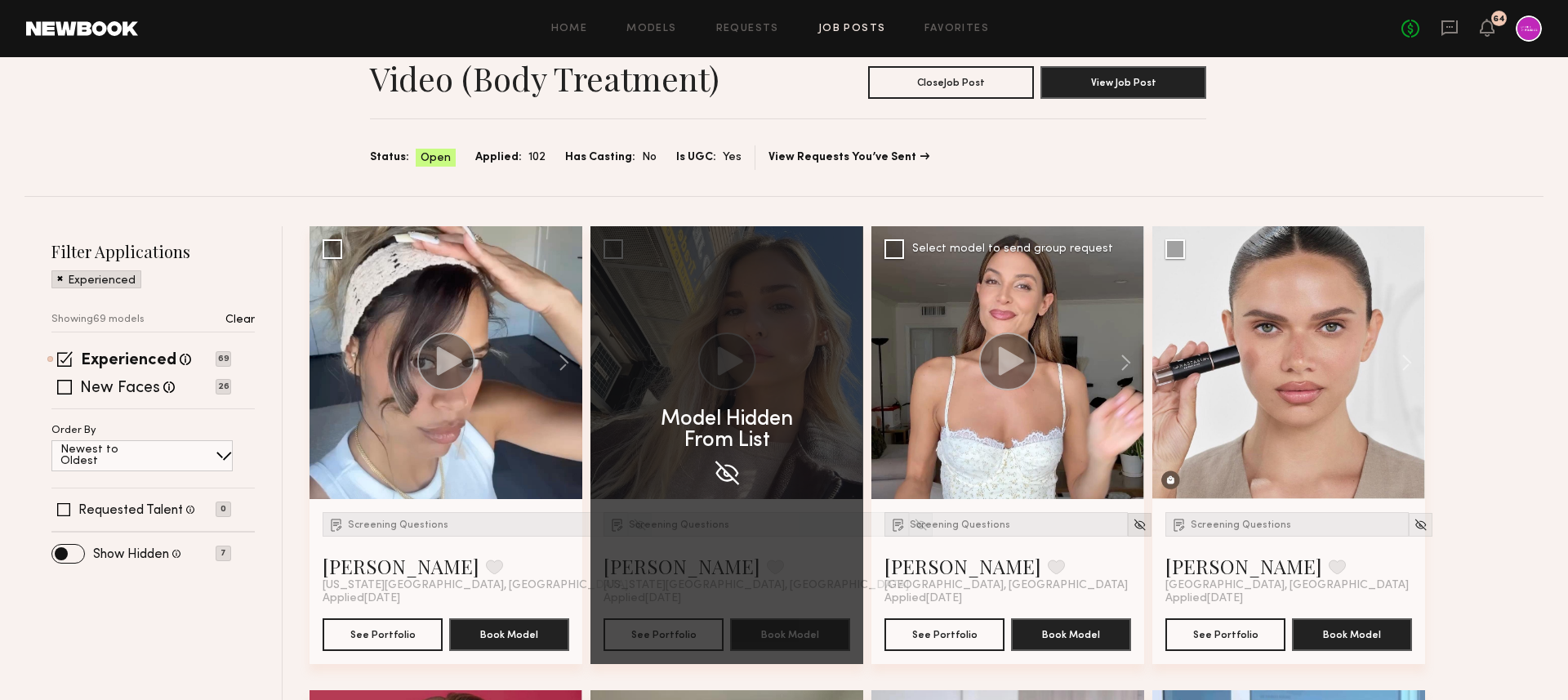
click at [1128, 527] on div at bounding box center [1139, 525] width 24 height 24
click at [1133, 524] on img at bounding box center [1139, 525] width 13 height 13
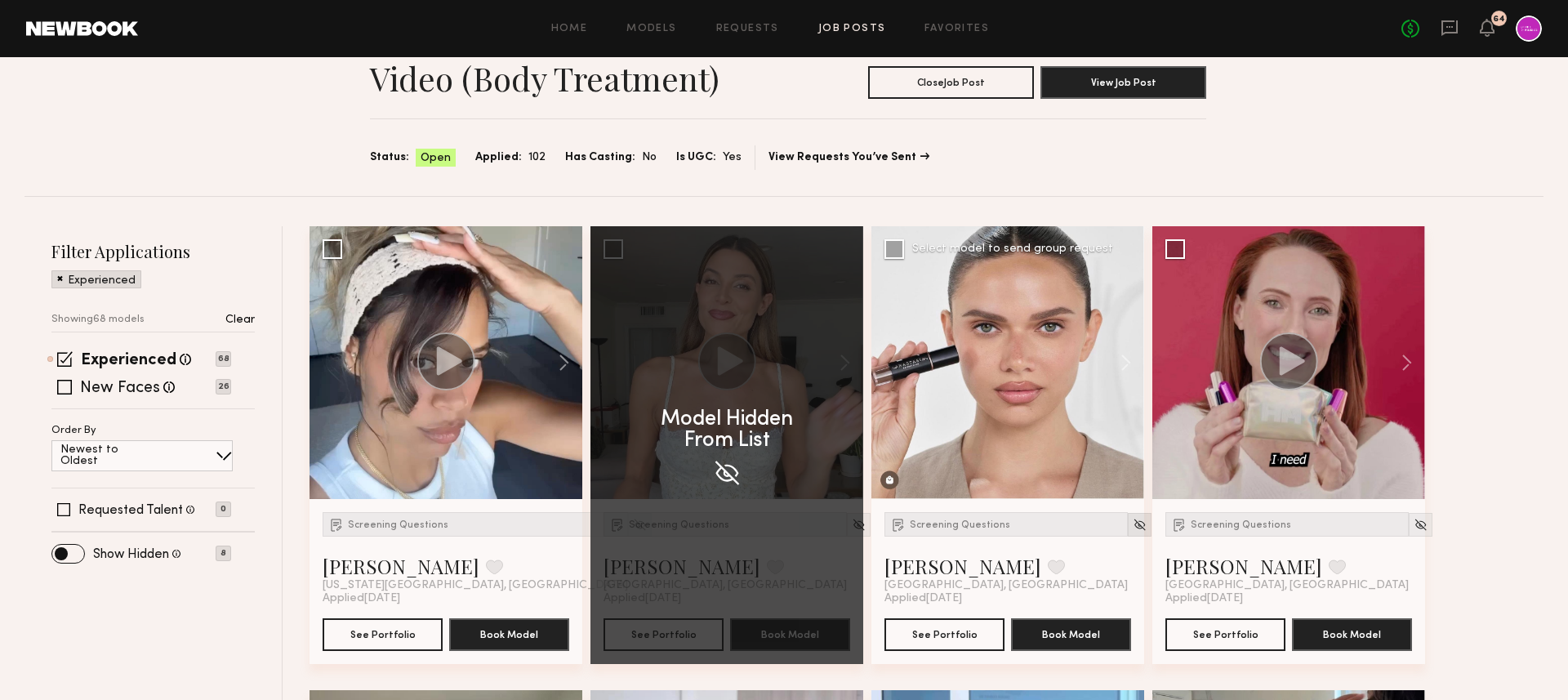
click at [1128, 526] on div at bounding box center [1139, 525] width 24 height 24
click at [1414, 528] on img at bounding box center [1420, 525] width 13 height 13
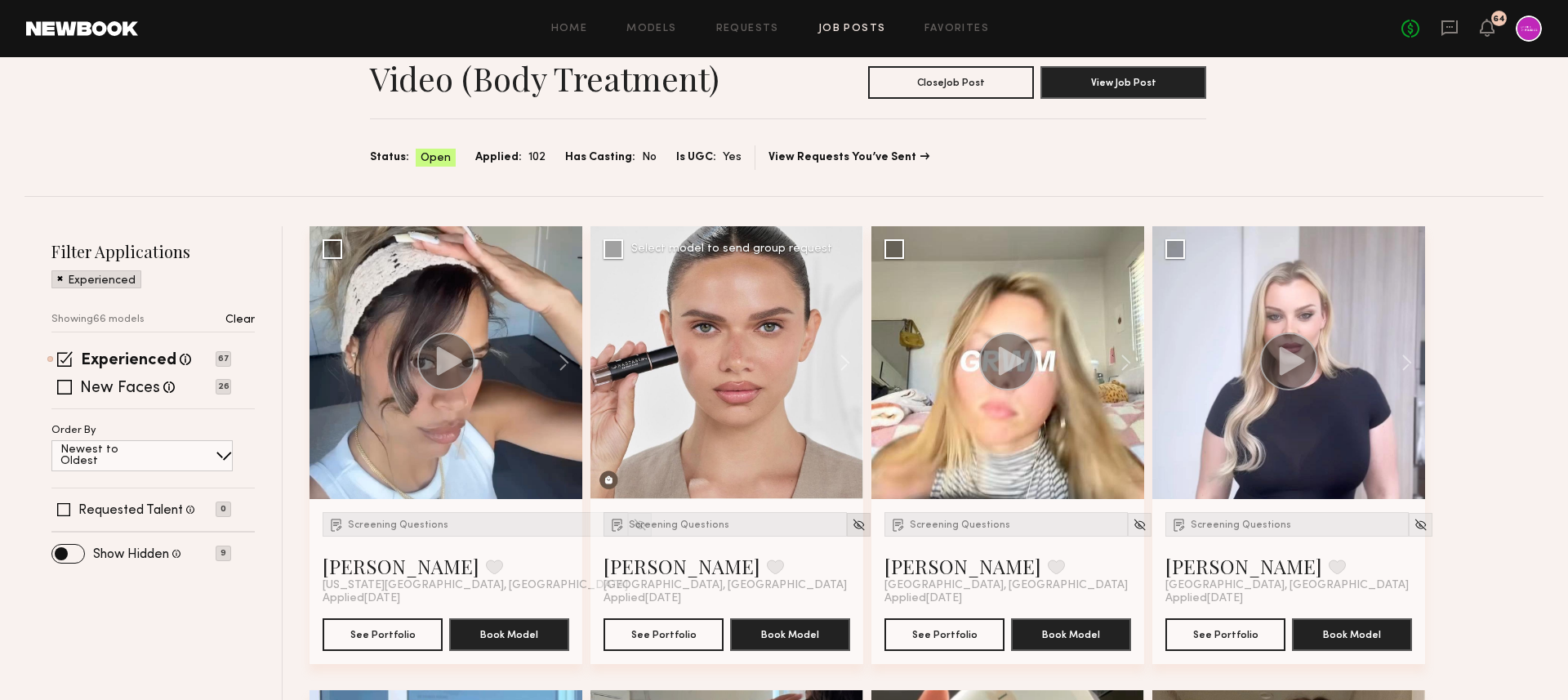
click at [852, 525] on img at bounding box center [858, 525] width 13 height 13
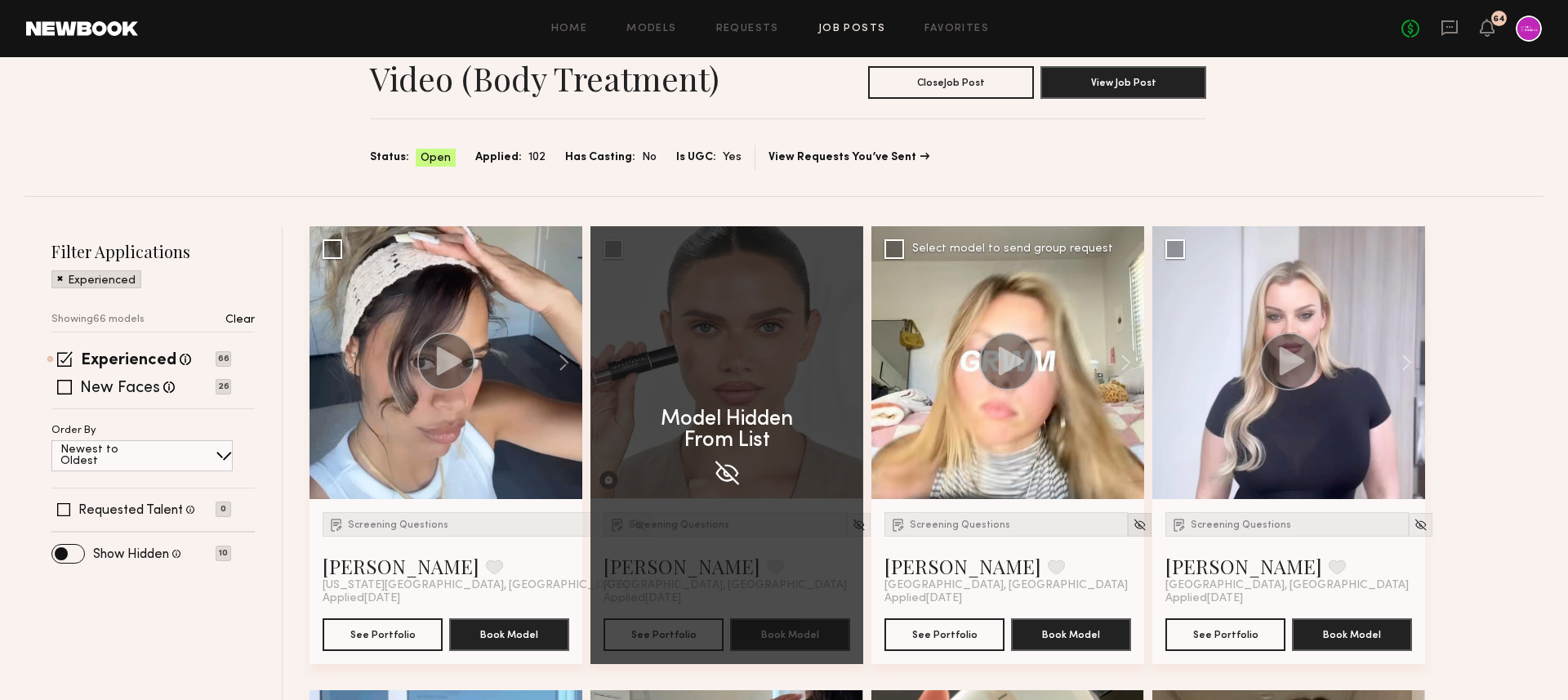
click at [1133, 521] on img at bounding box center [1139, 525] width 13 height 13
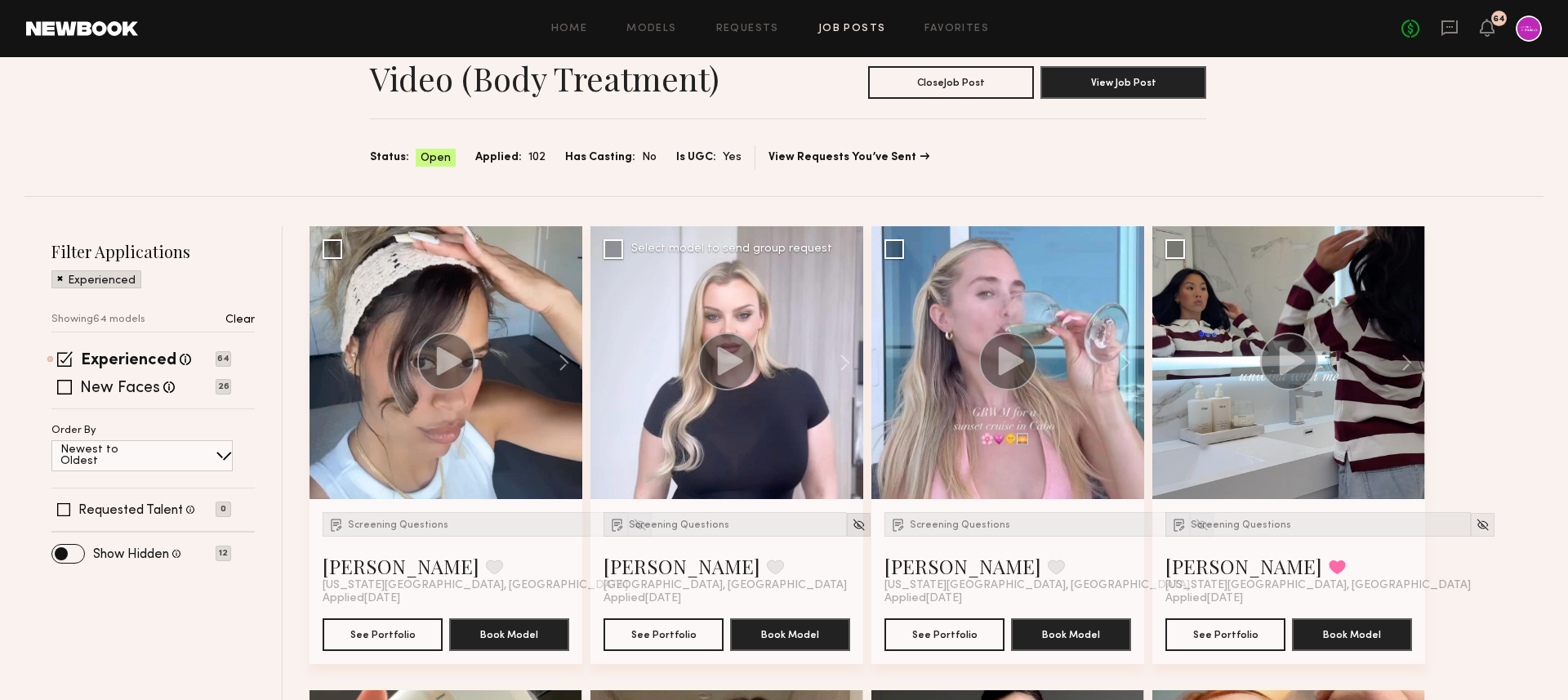
click at [852, 523] on img at bounding box center [858, 525] width 13 height 13
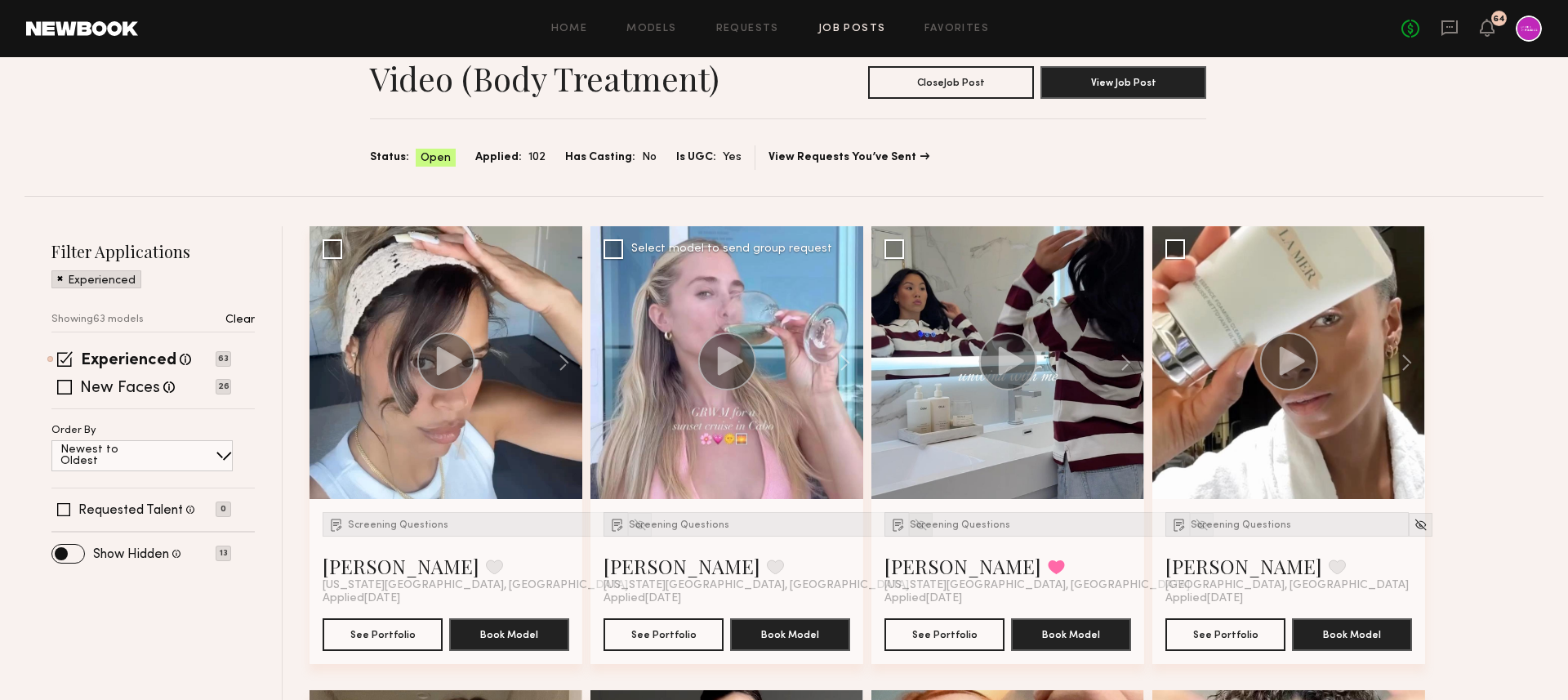
click at [914, 525] on img at bounding box center [921, 525] width 13 height 13
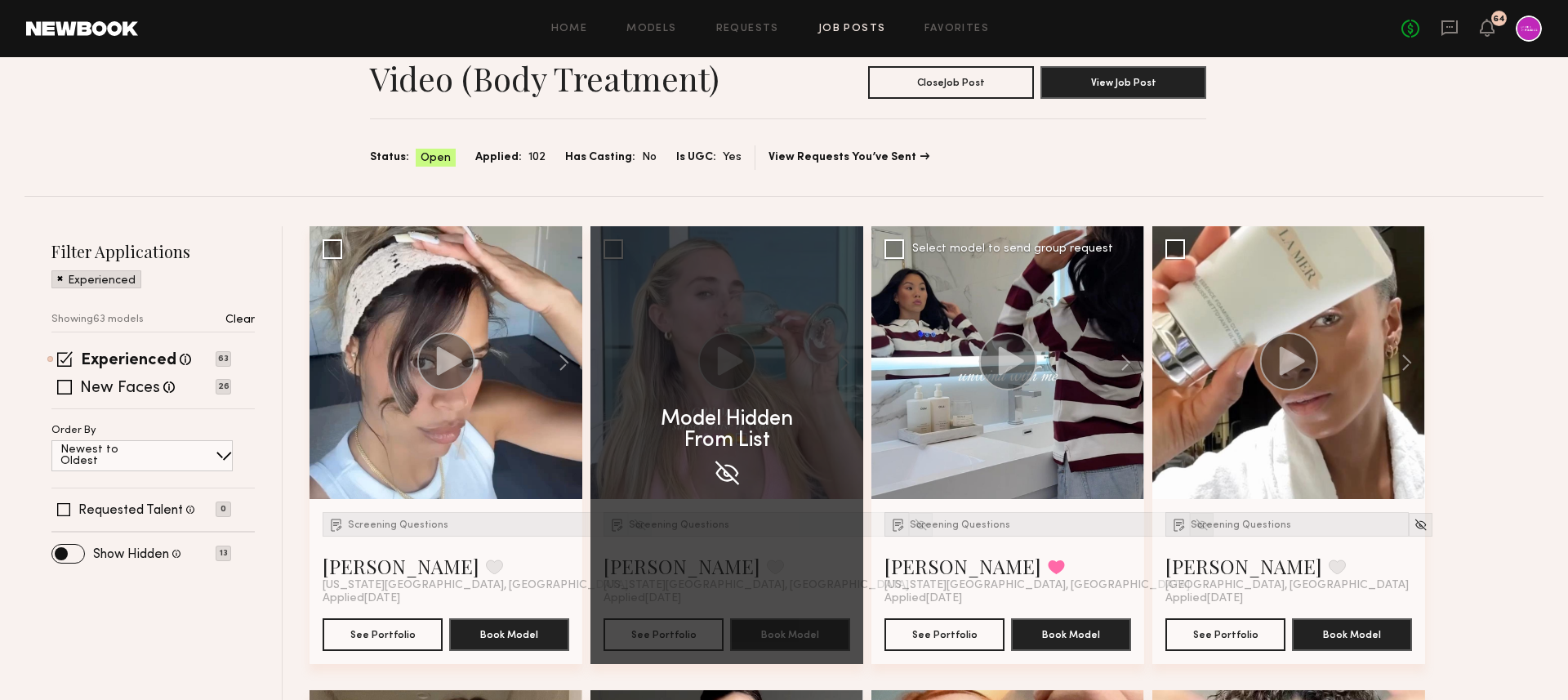
click at [1195, 525] on img at bounding box center [1202, 525] width 13 height 13
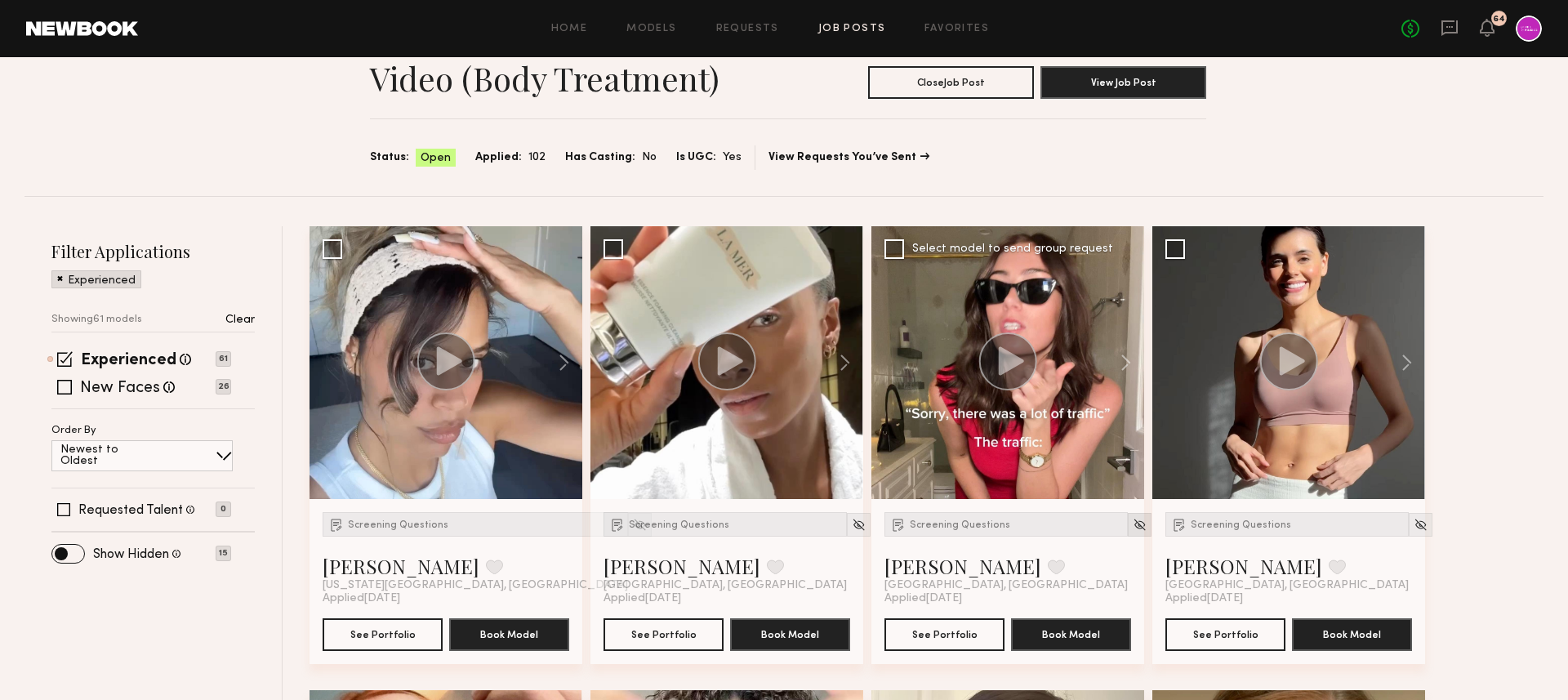
click at [1133, 526] on img at bounding box center [1139, 525] width 13 height 13
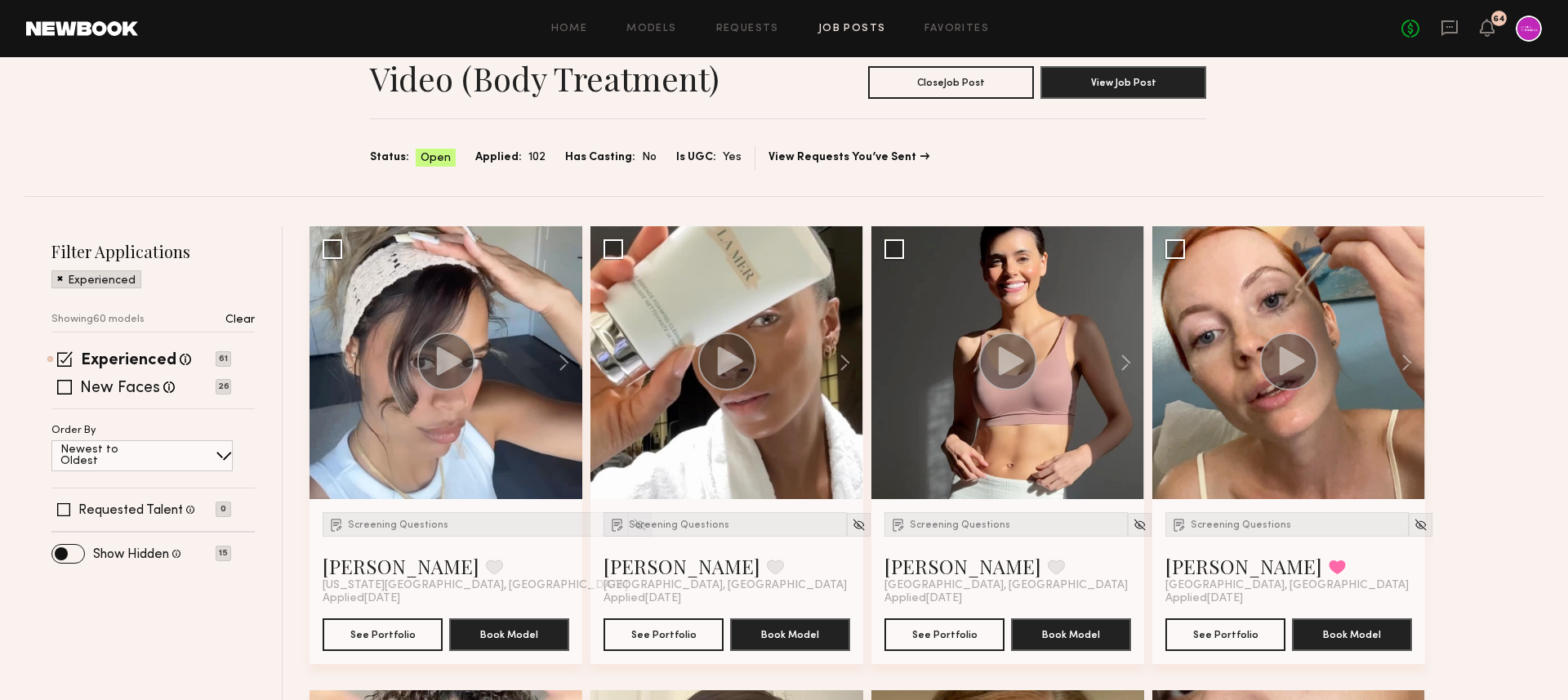
click at [1133, 526] on img at bounding box center [1139, 525] width 13 height 13
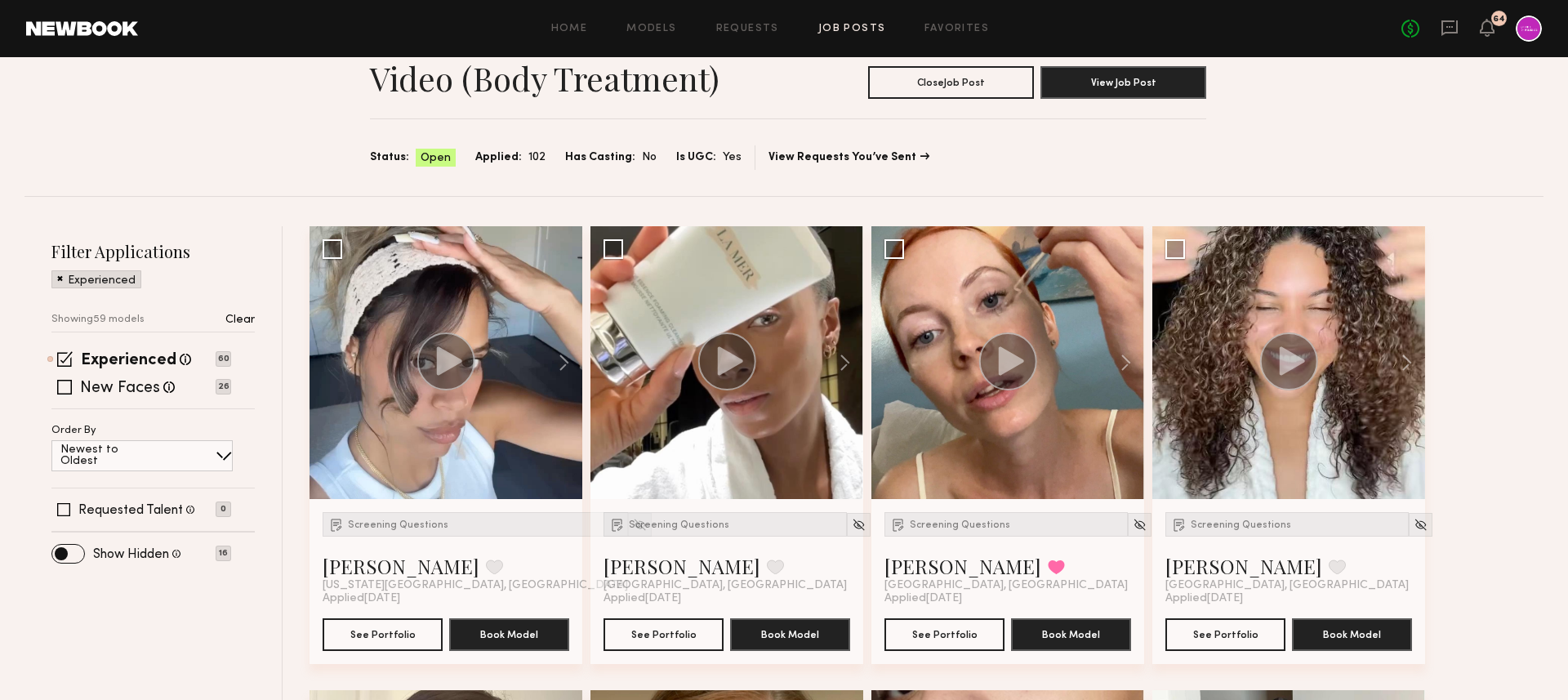
click at [1133, 526] on img at bounding box center [1139, 525] width 13 height 13
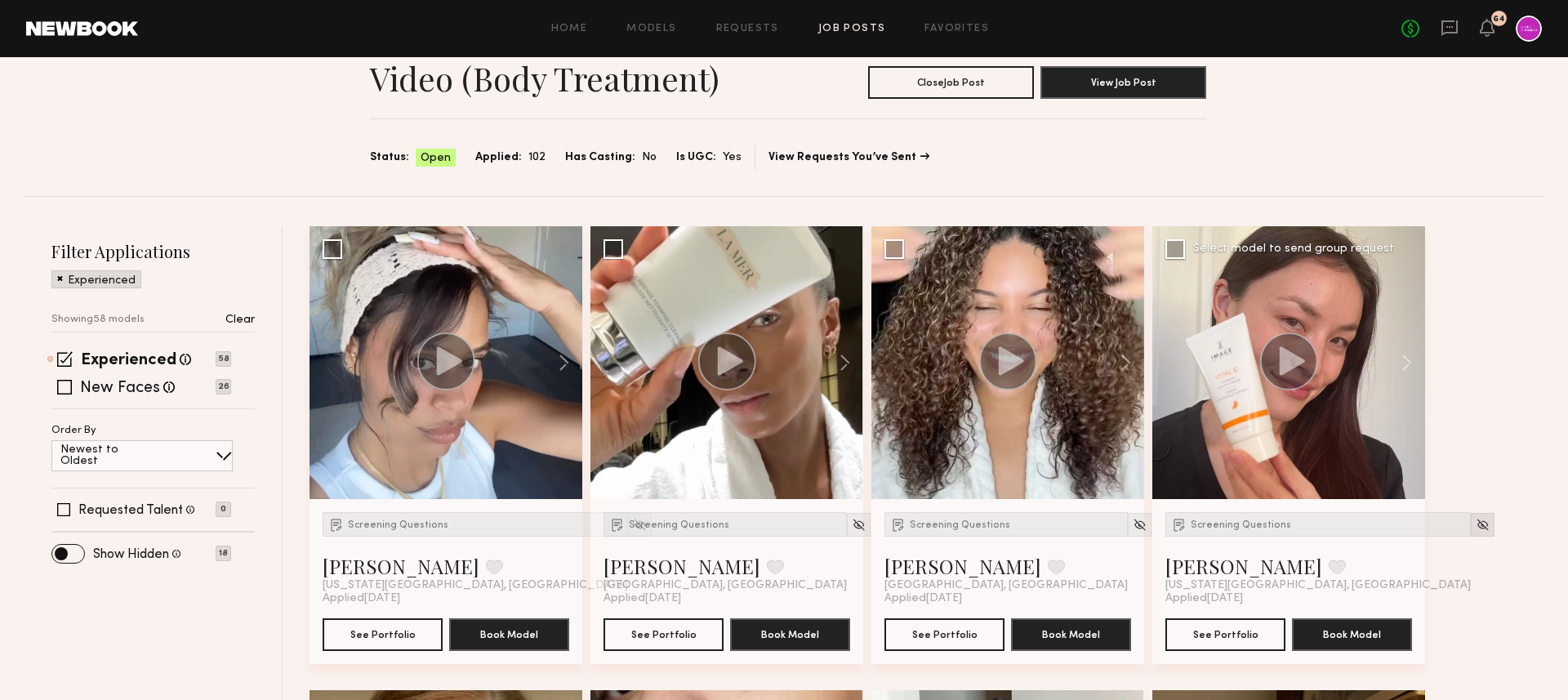
click at [1475, 525] on img at bounding box center [1482, 525] width 13 height 13
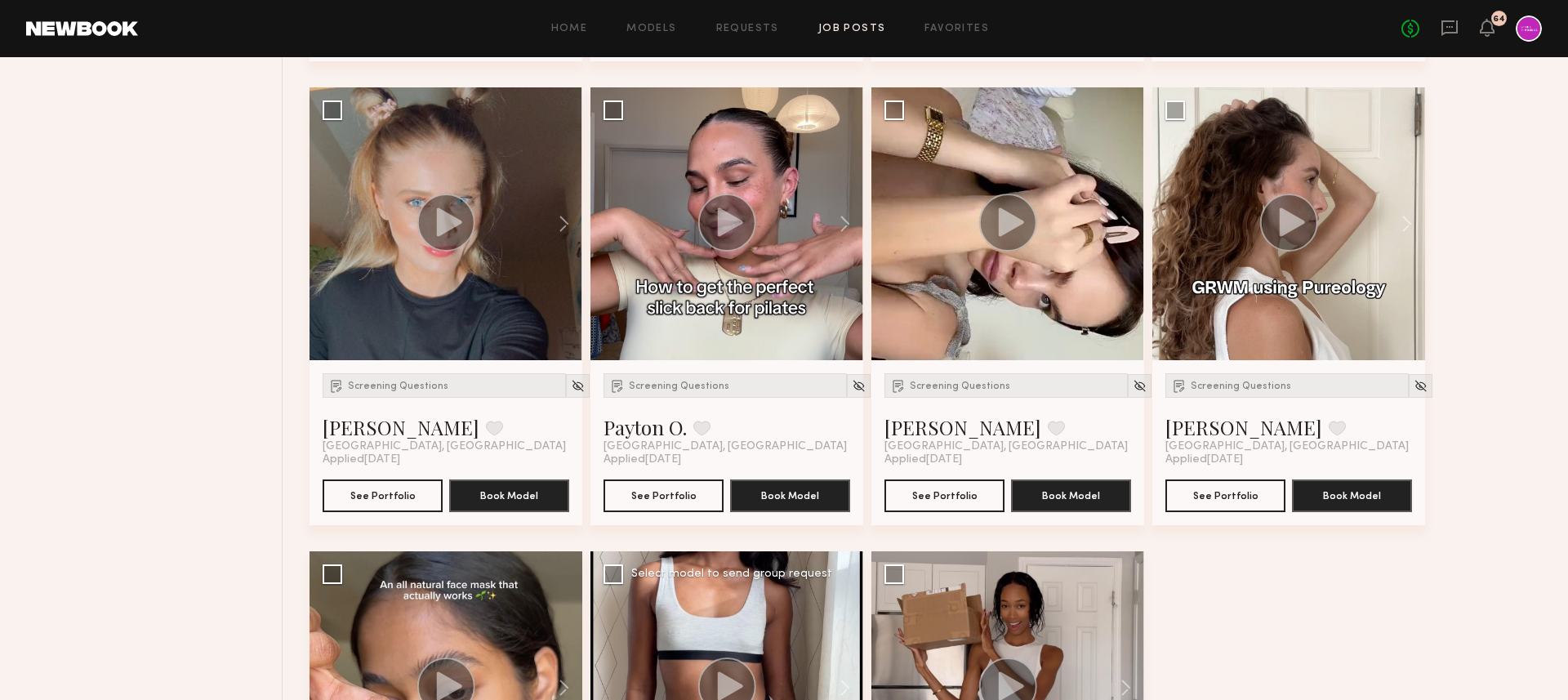
scroll to position [3901, 0]
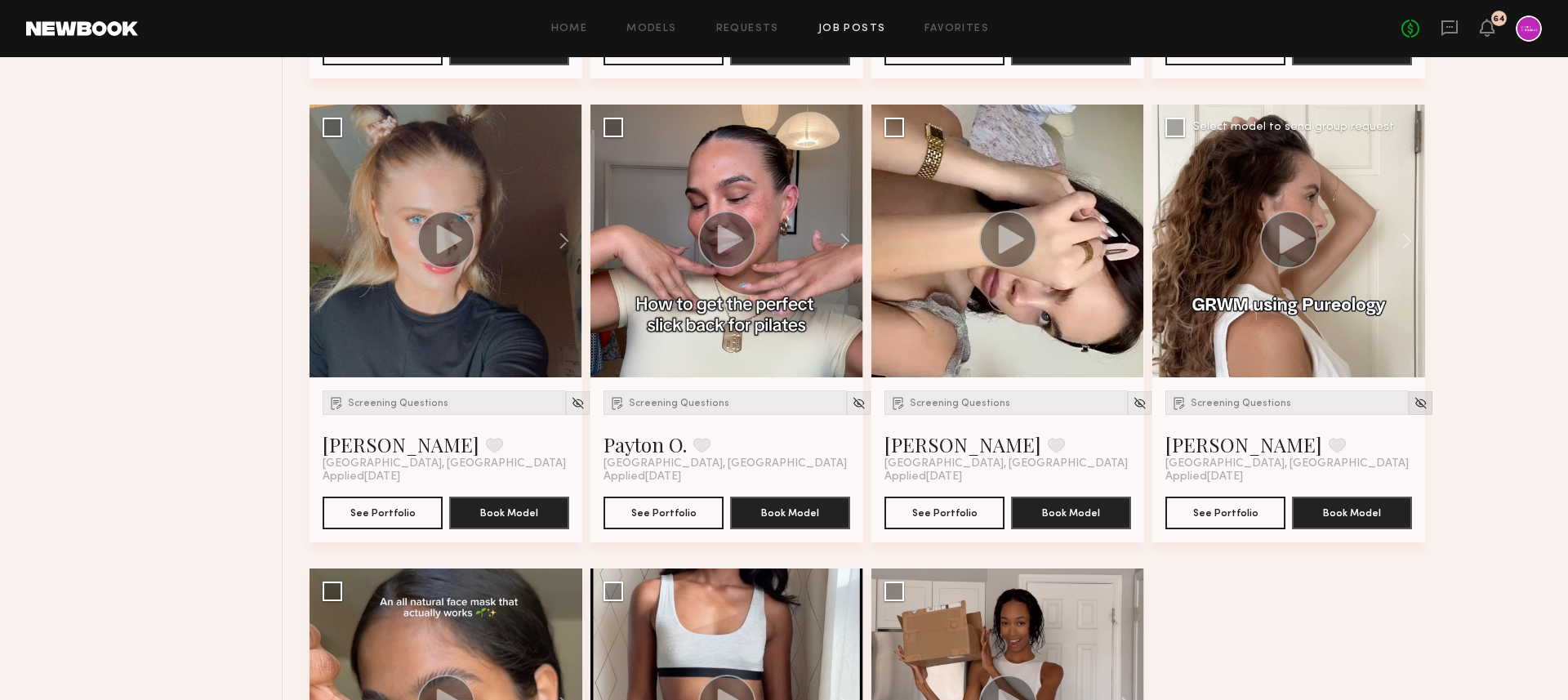
click at [1414, 402] on img at bounding box center [1420, 403] width 13 height 13
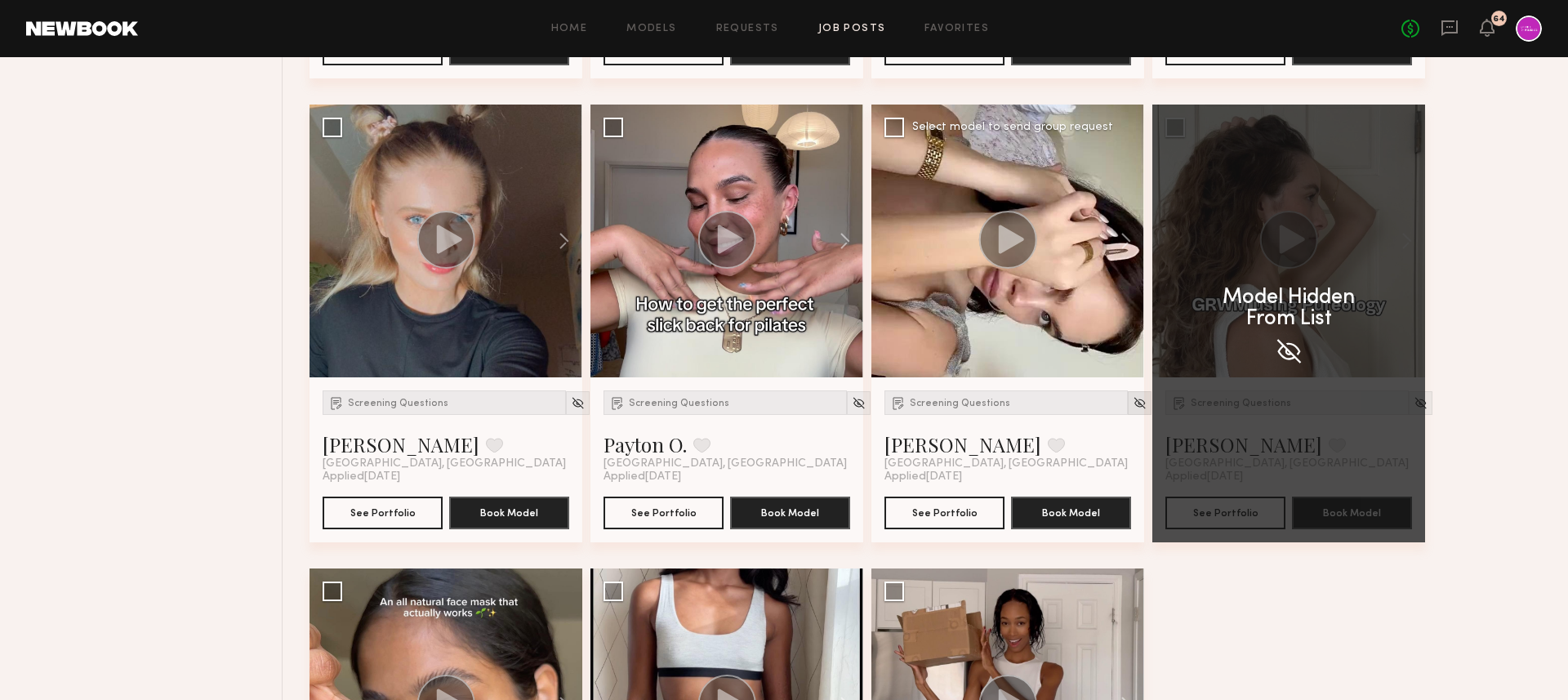
click at [1133, 404] on img at bounding box center [1139, 403] width 13 height 13
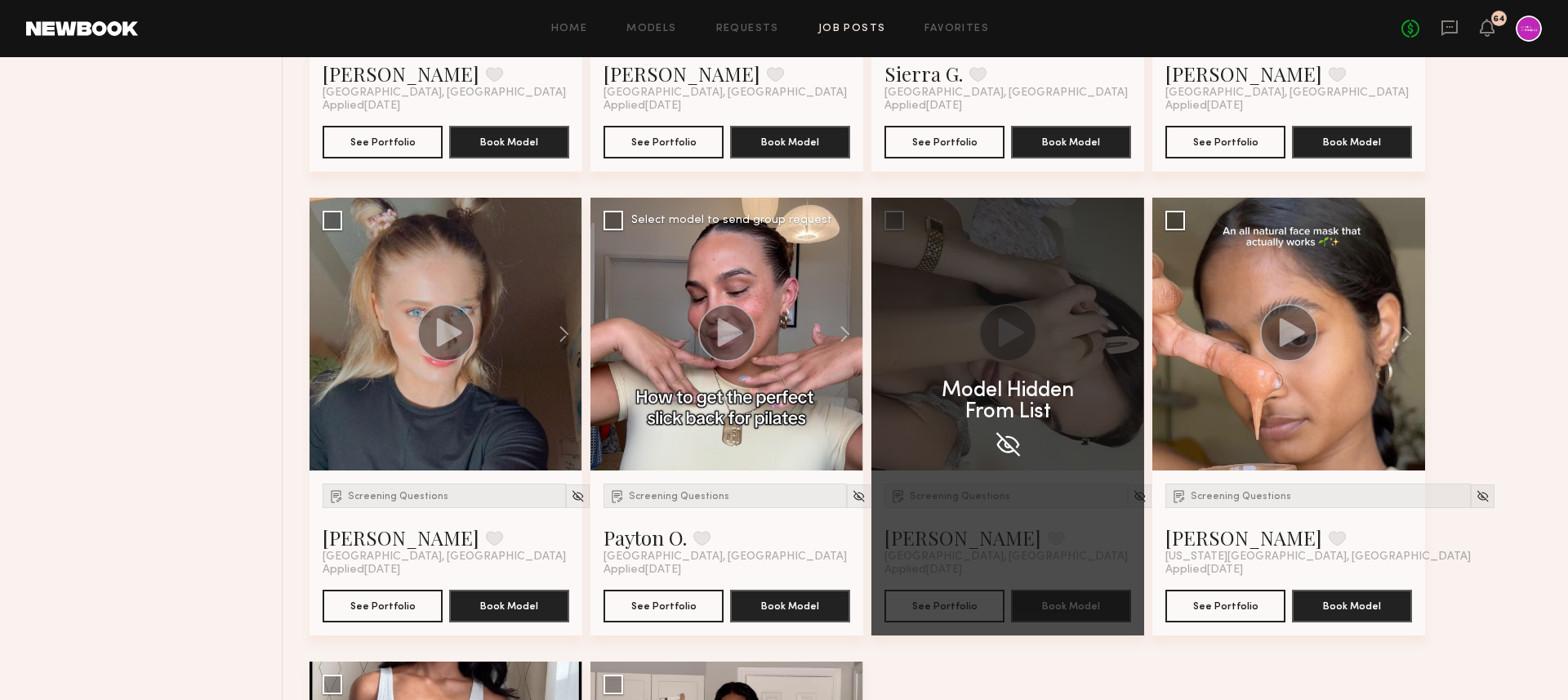
scroll to position [3806, 0]
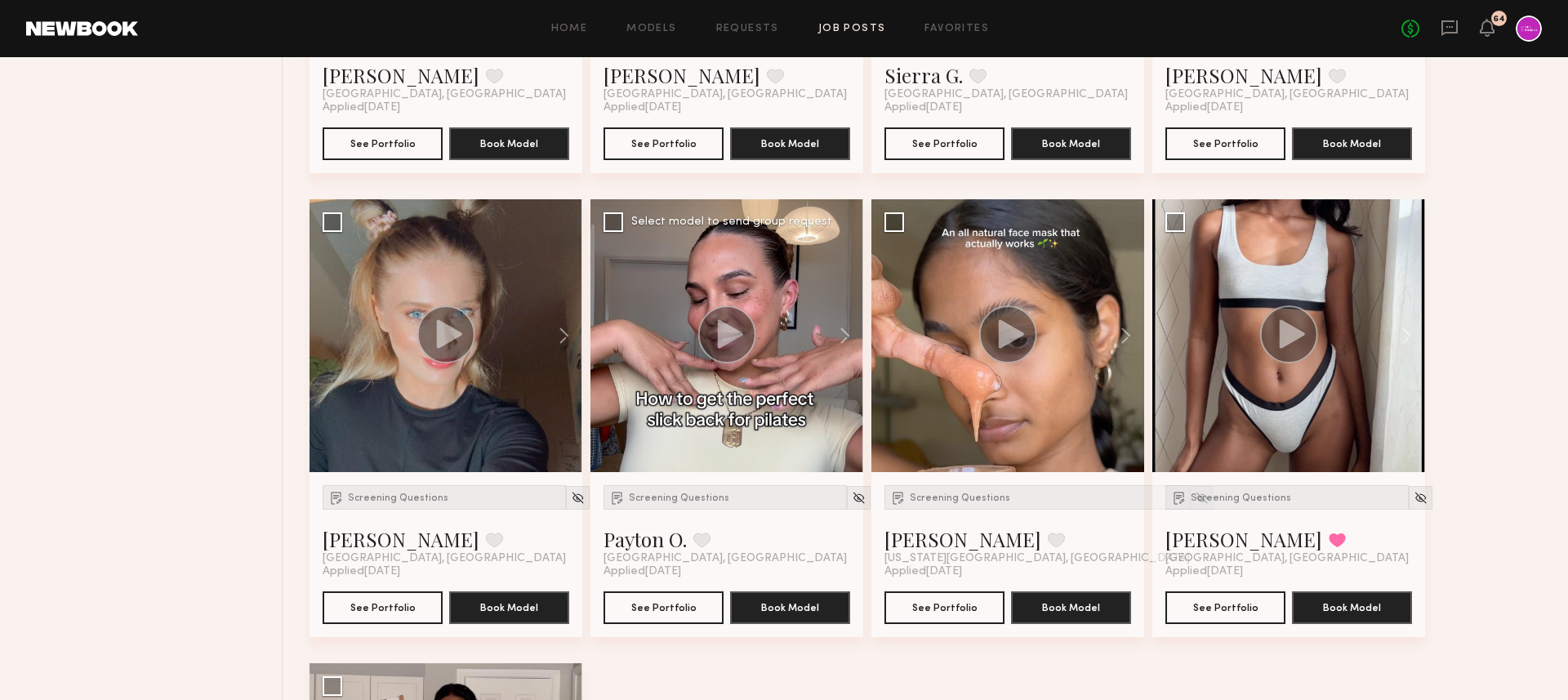
click at [728, 342] on icon at bounding box center [730, 334] width 25 height 29
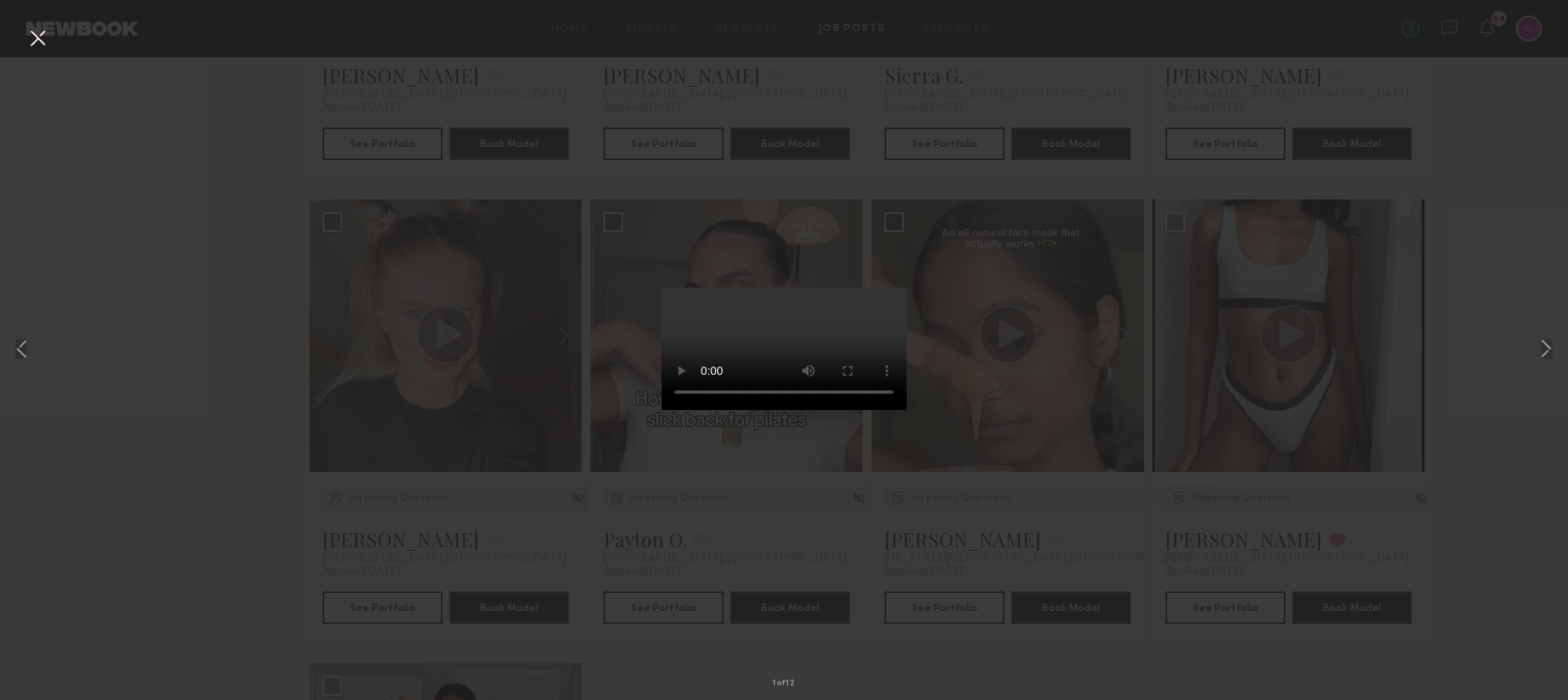
click at [531, 525] on div "1 of 12" at bounding box center [784, 350] width 1568 height 700
click at [47, 29] on button at bounding box center [37, 39] width 26 height 30
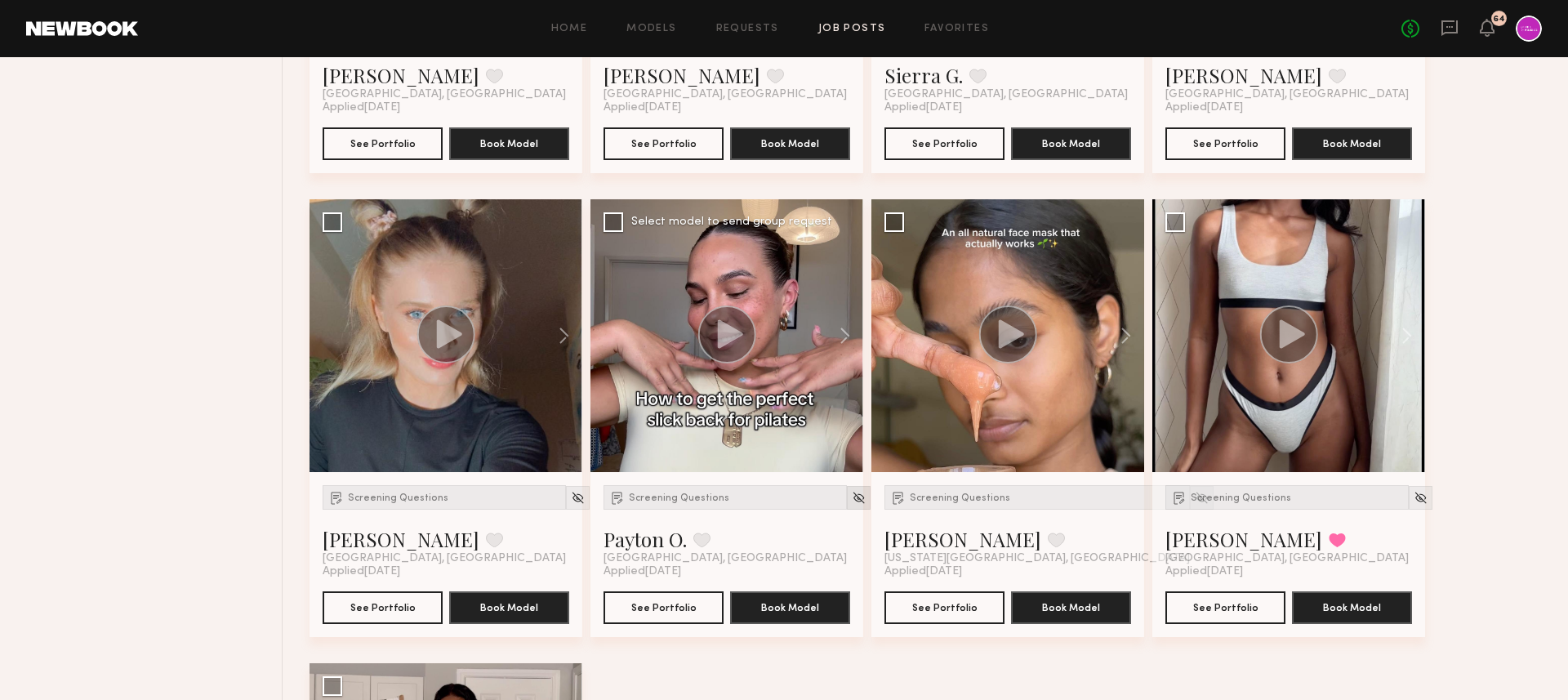
click at [852, 499] on img at bounding box center [858, 498] width 13 height 13
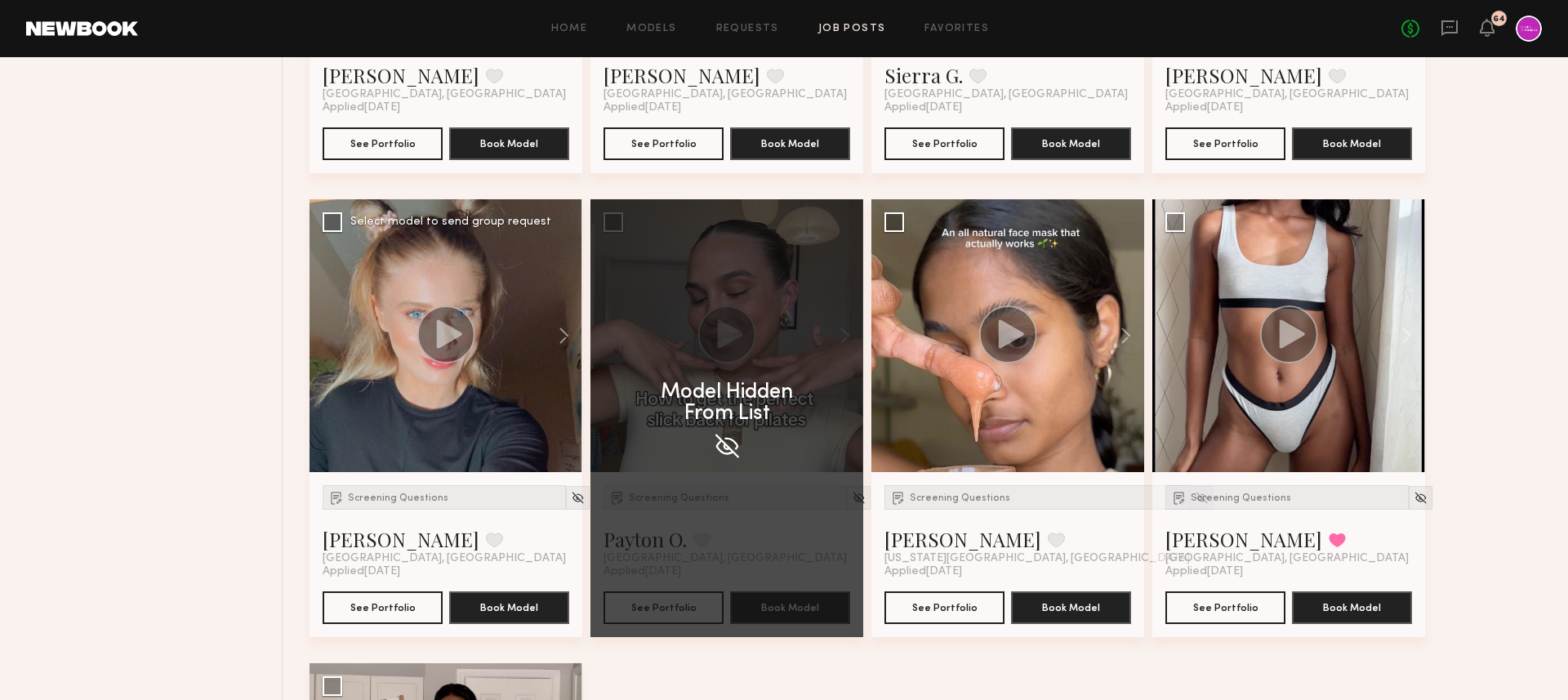
click at [545, 502] on div "Screening Questions Alena S. Favorite Los Angeles, CA" at bounding box center [445, 525] width 246 height 80
click at [571, 503] on img at bounding box center [577, 498] width 13 height 13
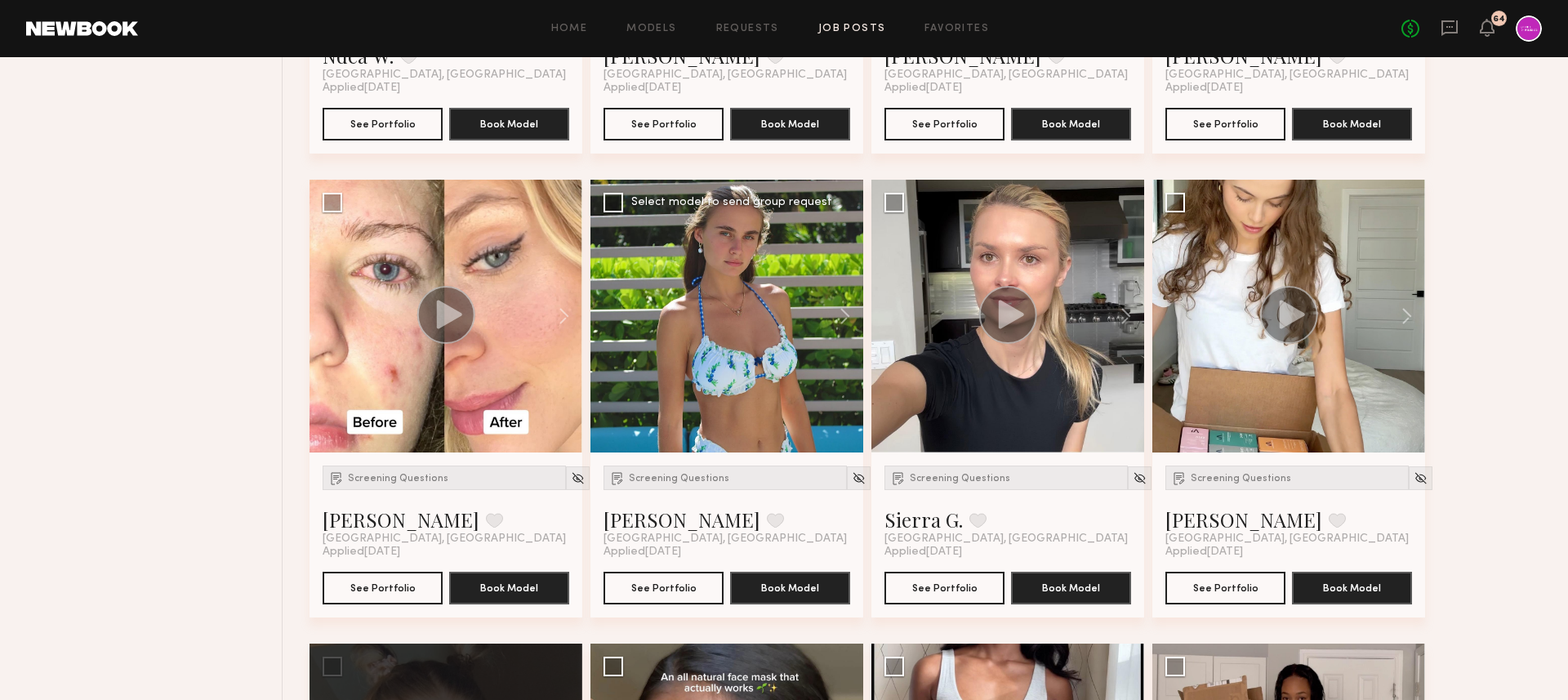
scroll to position [3318, 0]
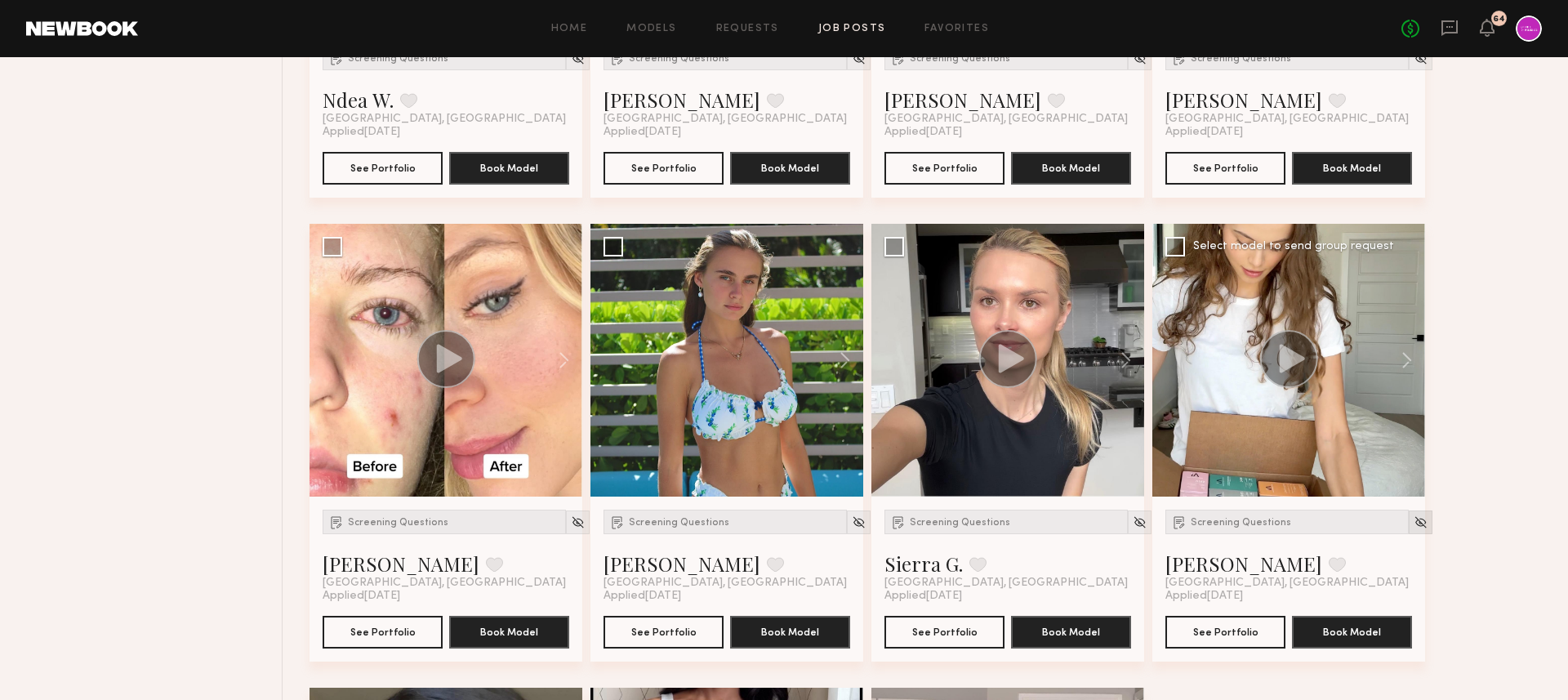
click at [1414, 518] on img at bounding box center [1420, 522] width 13 height 13
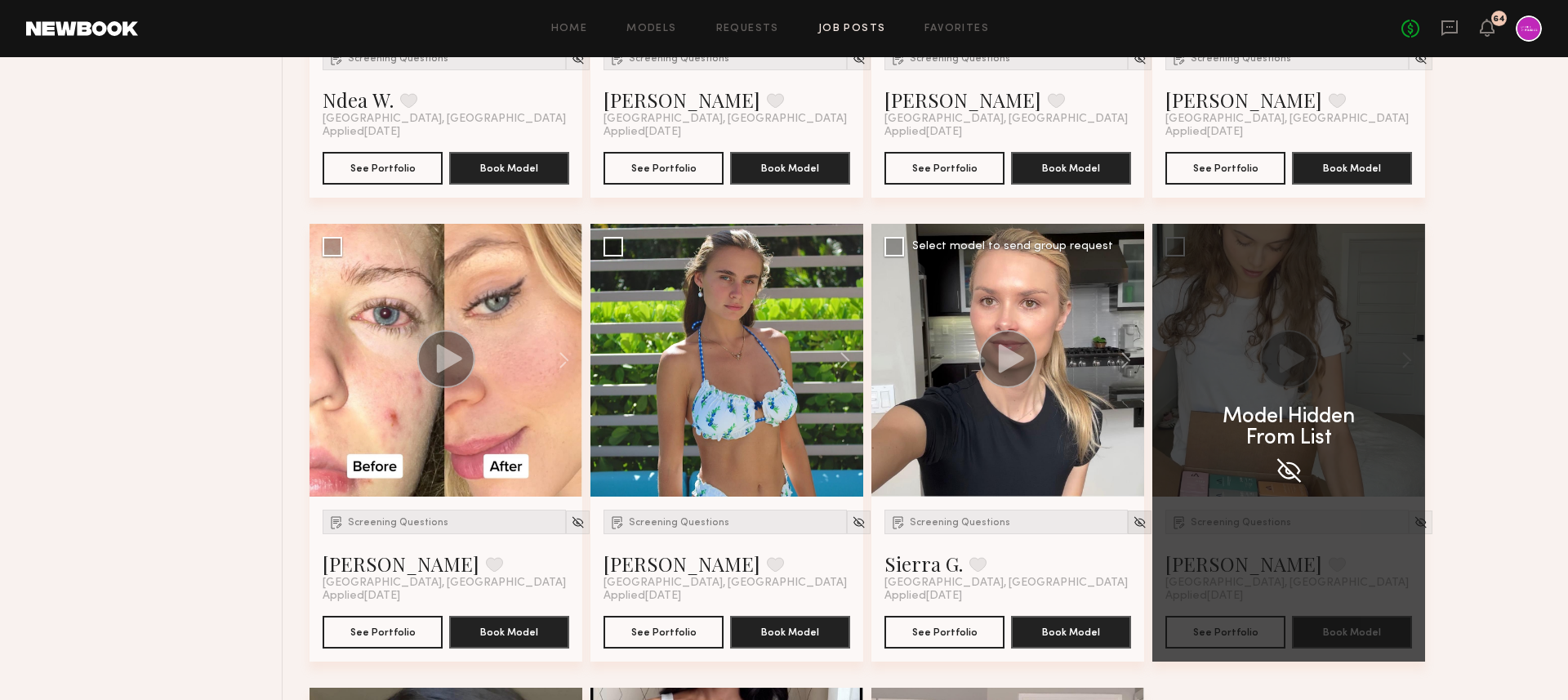
click at [1128, 519] on div at bounding box center [1139, 522] width 24 height 24
click at [1133, 525] on img at bounding box center [1139, 522] width 13 height 13
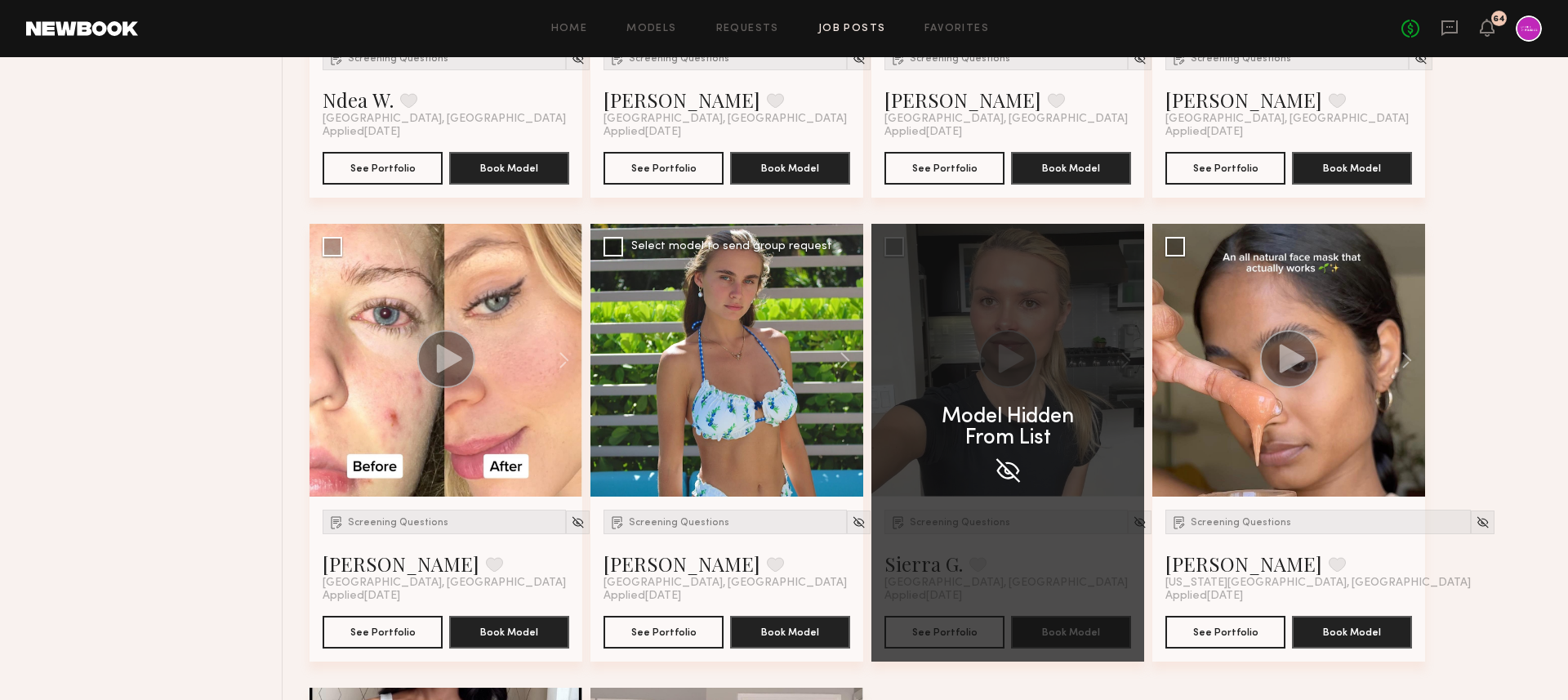
scroll to position [3356, 0]
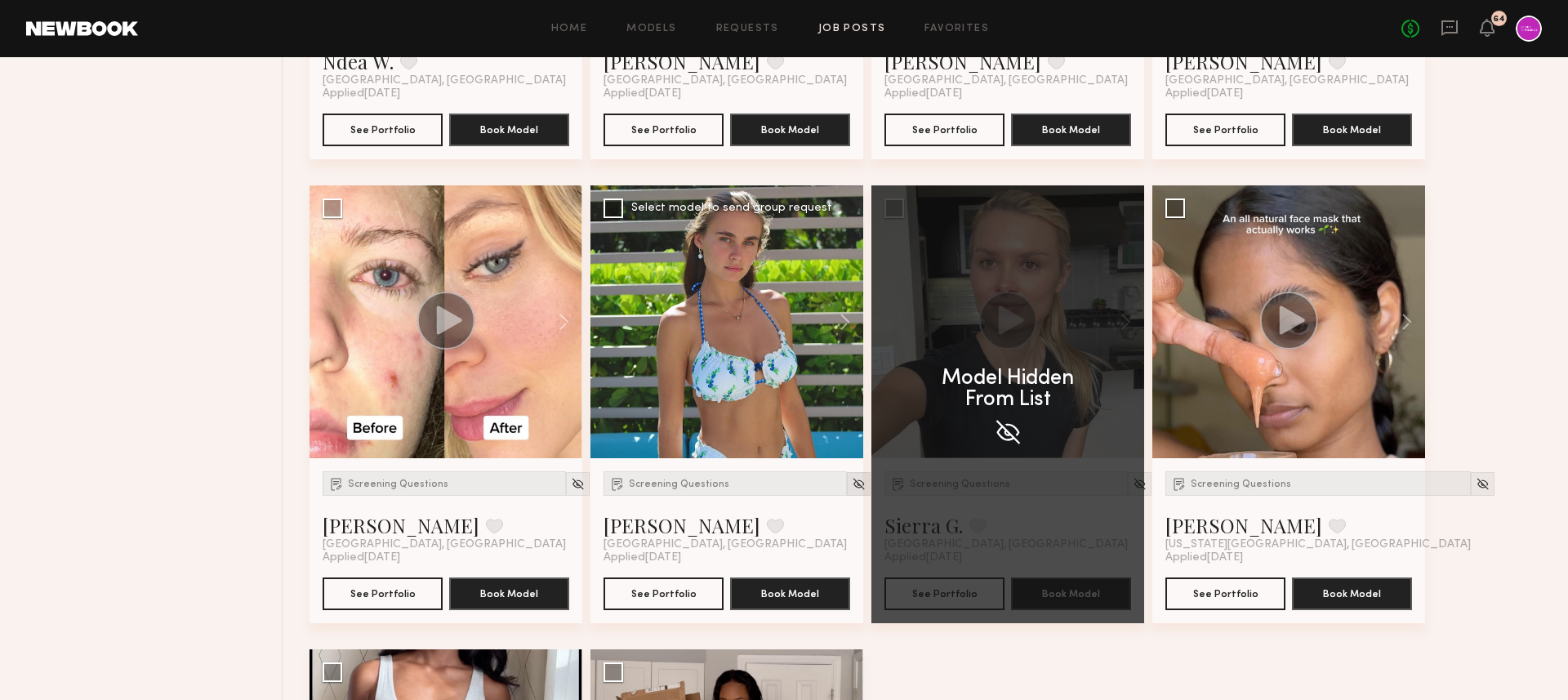
click at [852, 486] on img at bounding box center [858, 483] width 13 height 13
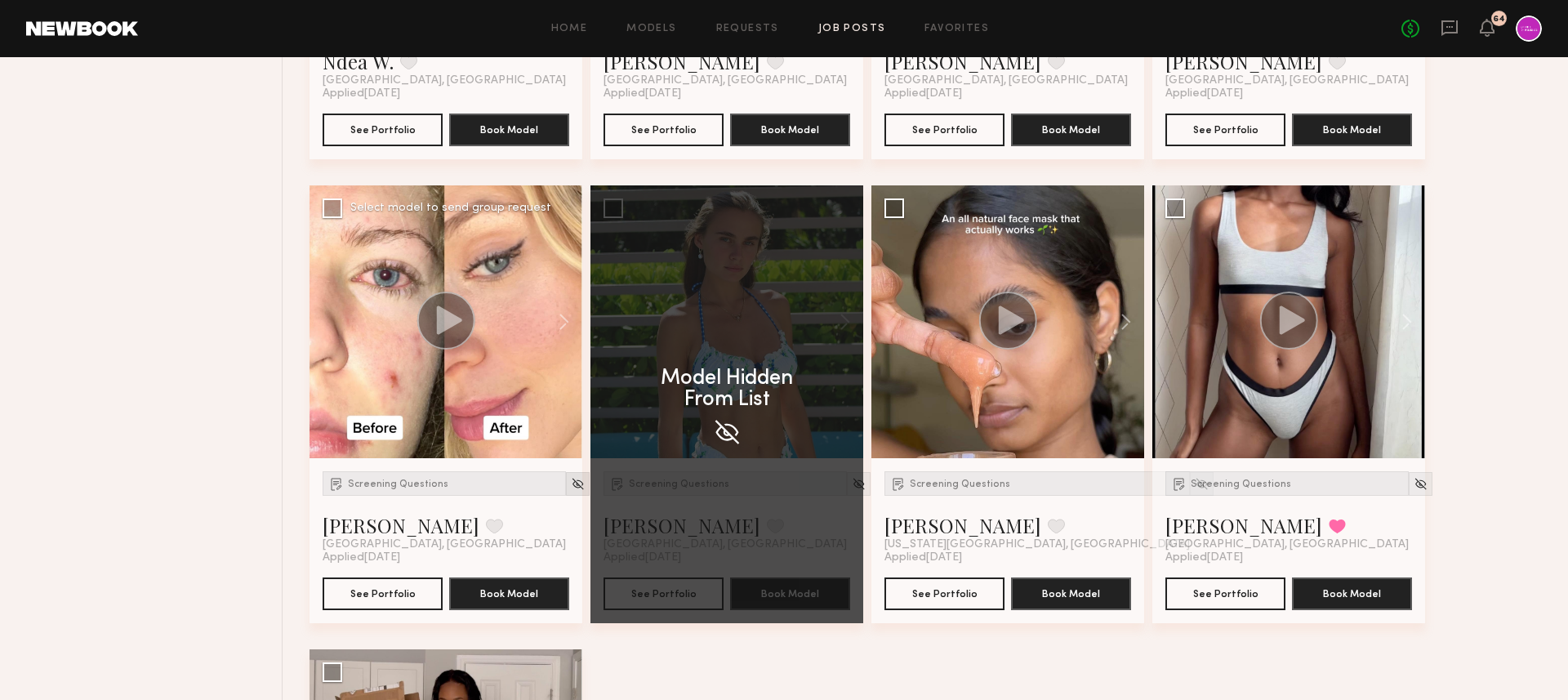
click at [571, 479] on img at bounding box center [577, 483] width 13 height 13
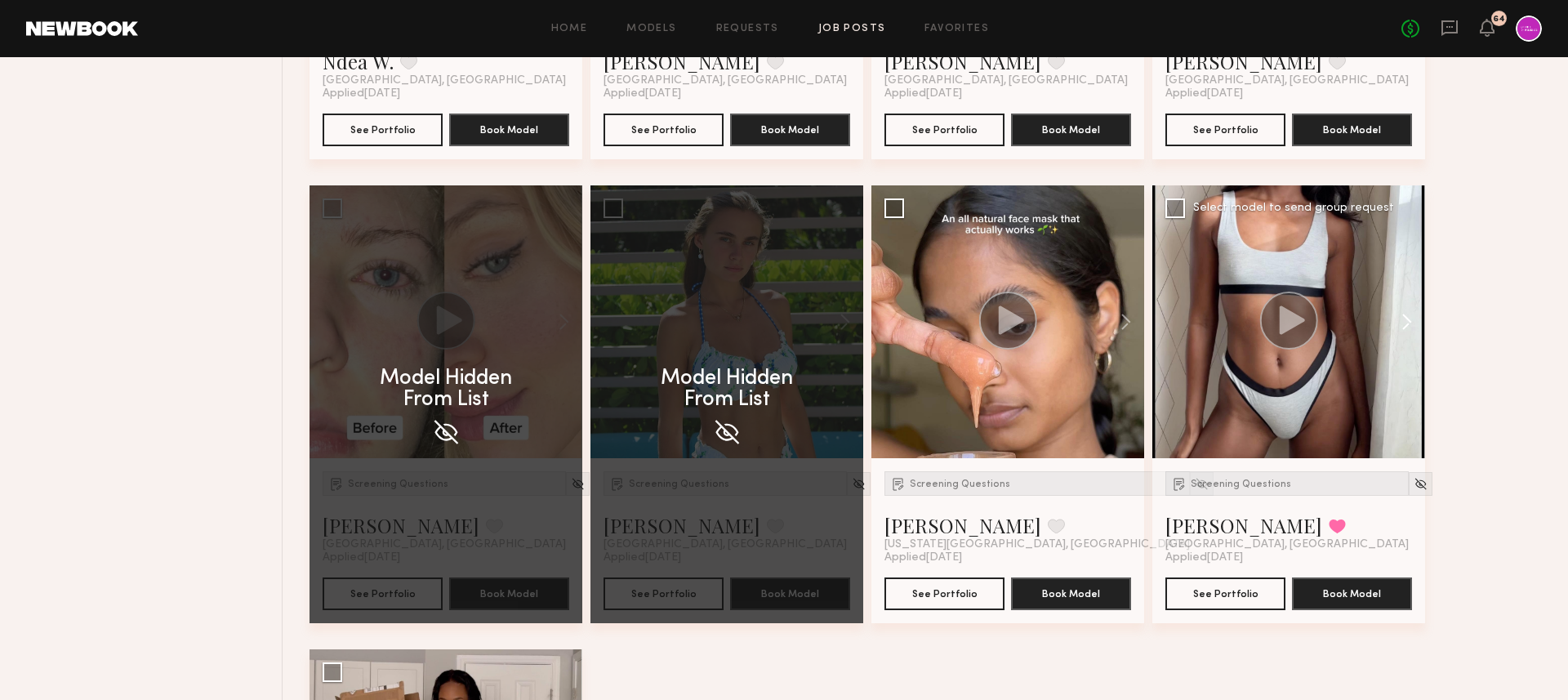
scroll to position [3305, 0]
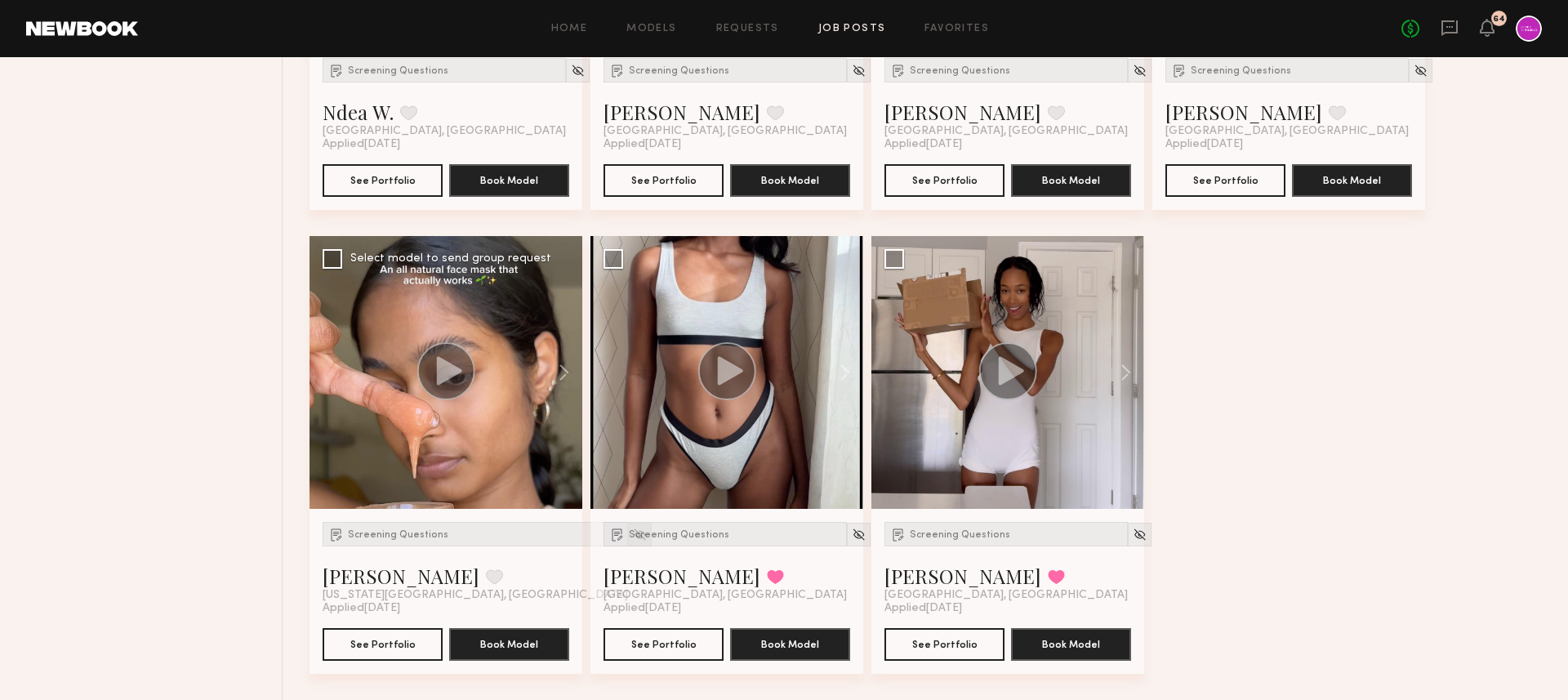
click at [633, 537] on img at bounding box center [640, 534] width 13 height 13
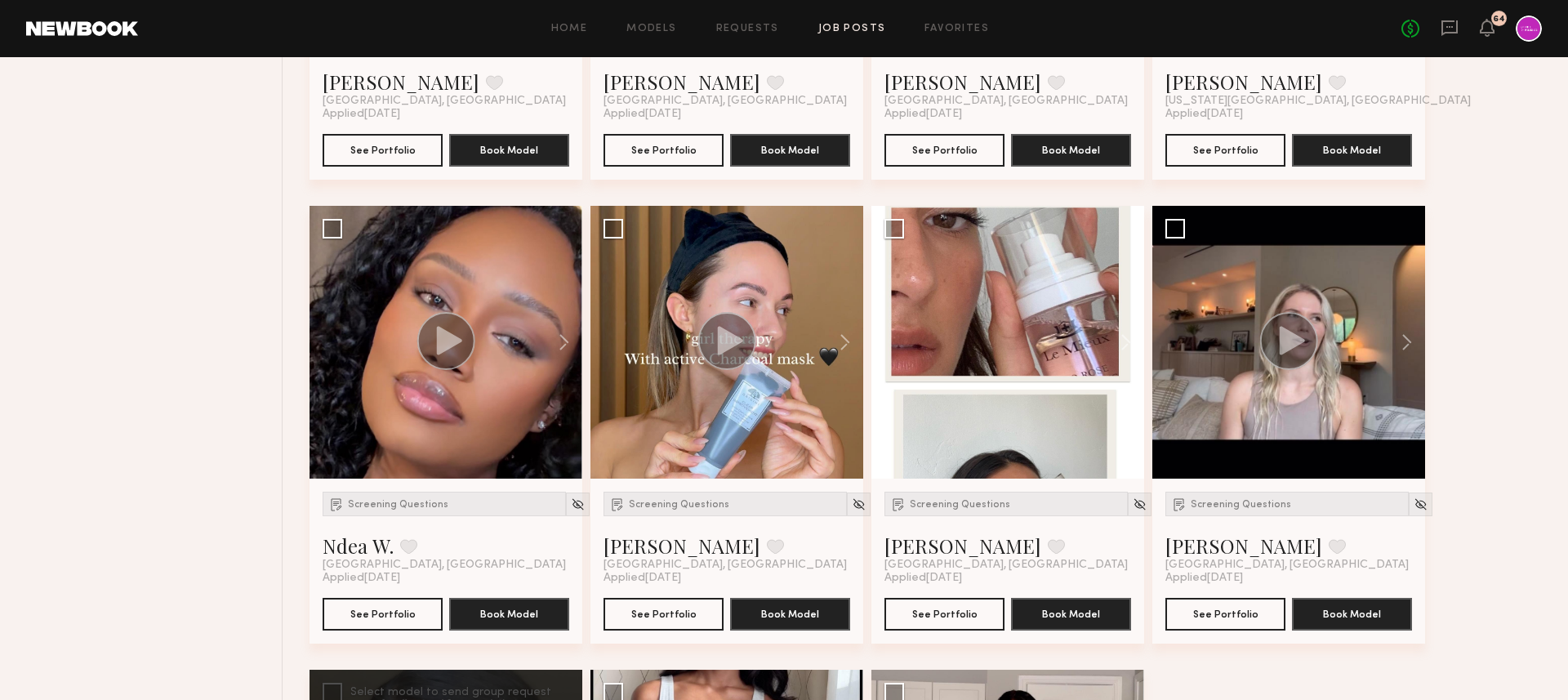
scroll to position [2846, 0]
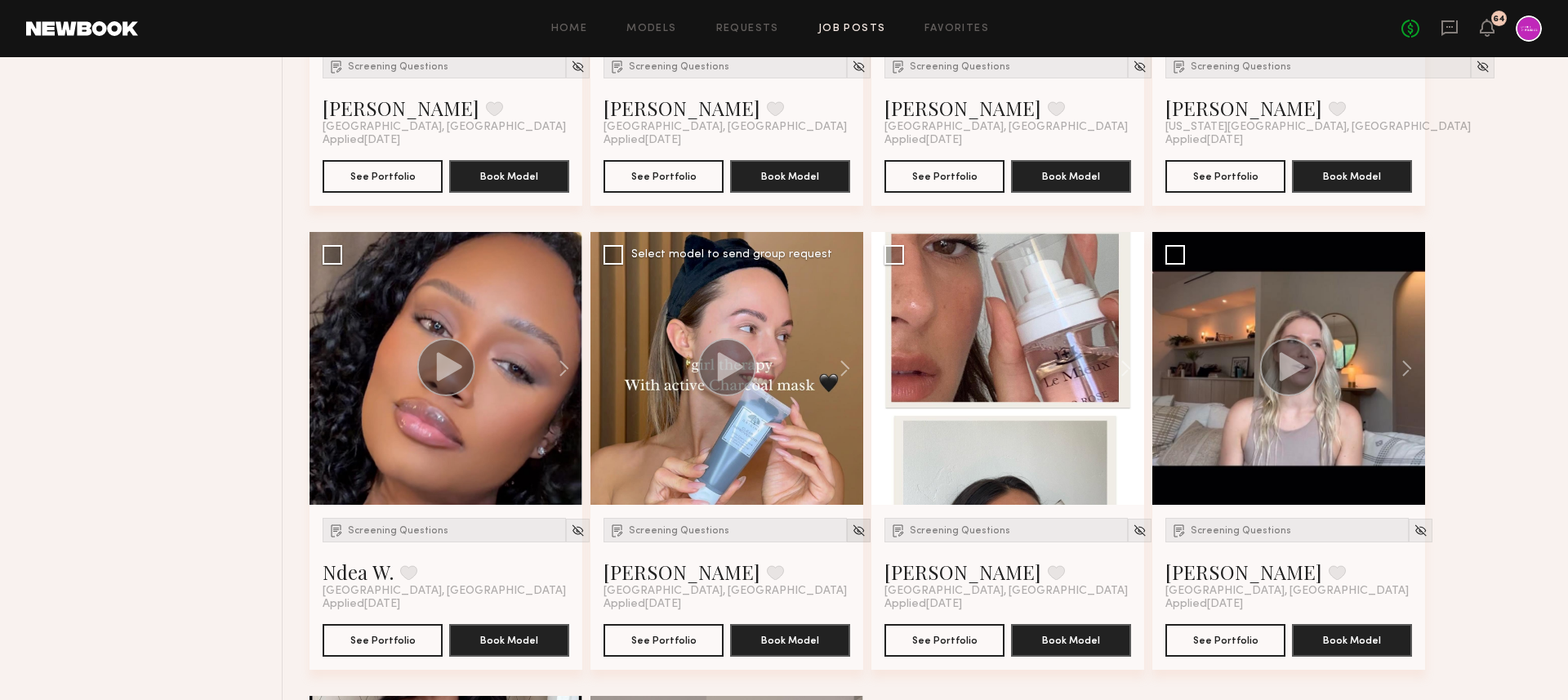
click at [852, 534] on img at bounding box center [858, 530] width 13 height 13
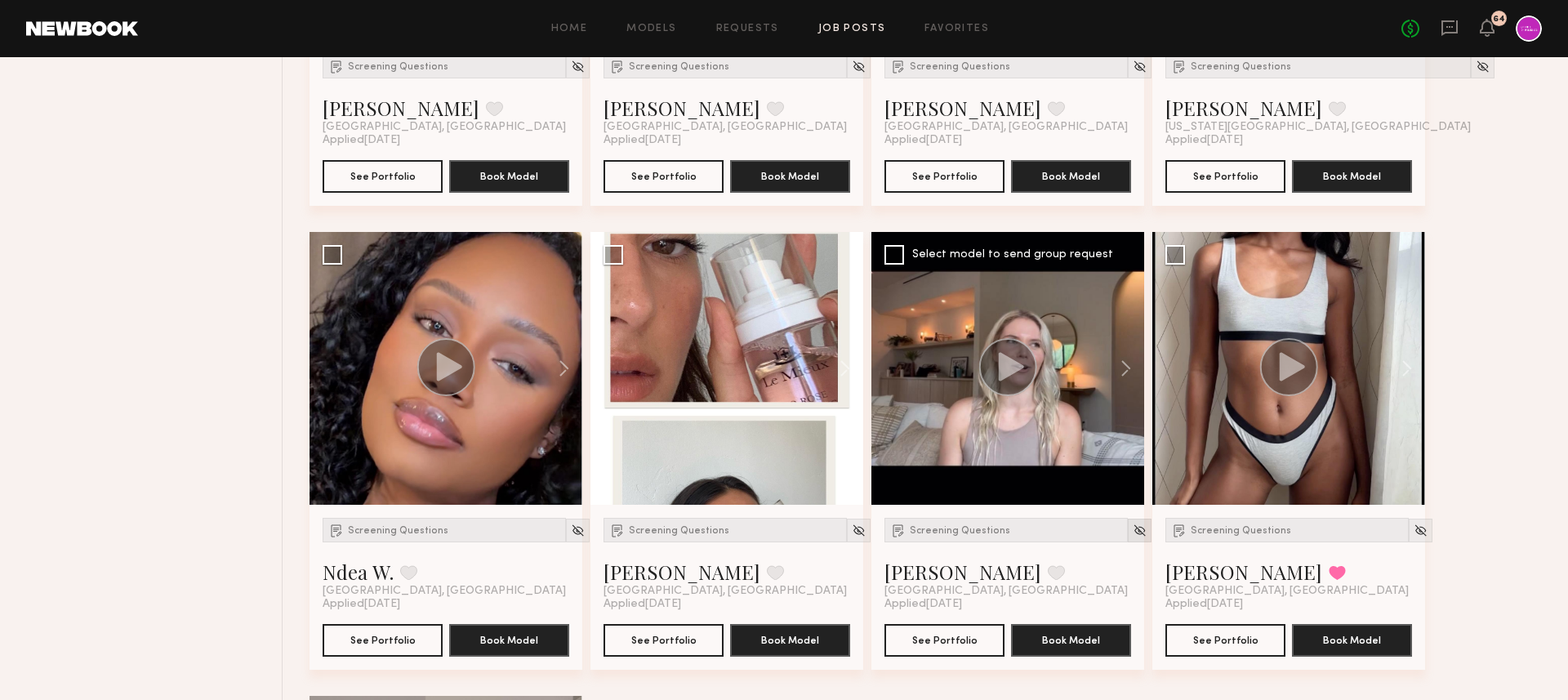
click at [1133, 525] on img at bounding box center [1139, 530] width 13 height 13
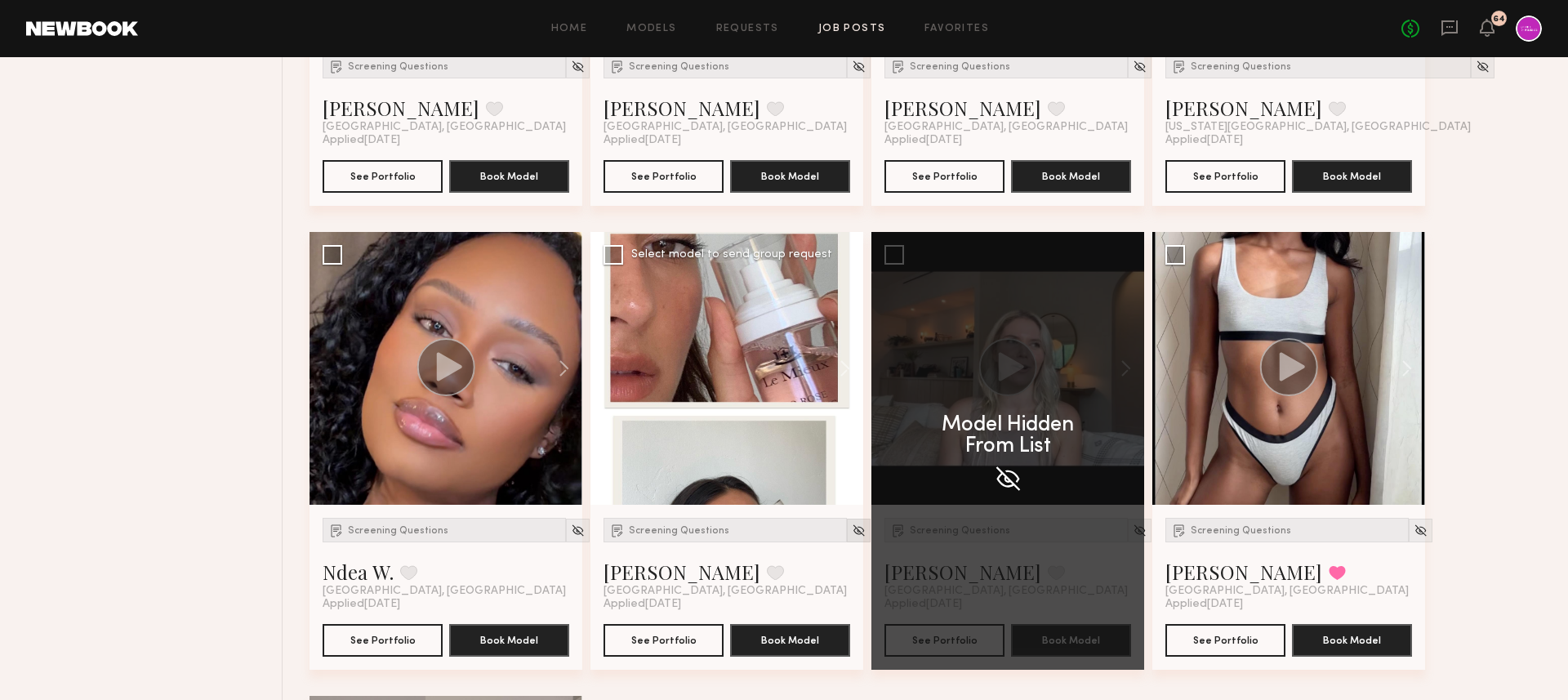
click at [852, 535] on img at bounding box center [858, 530] width 13 height 13
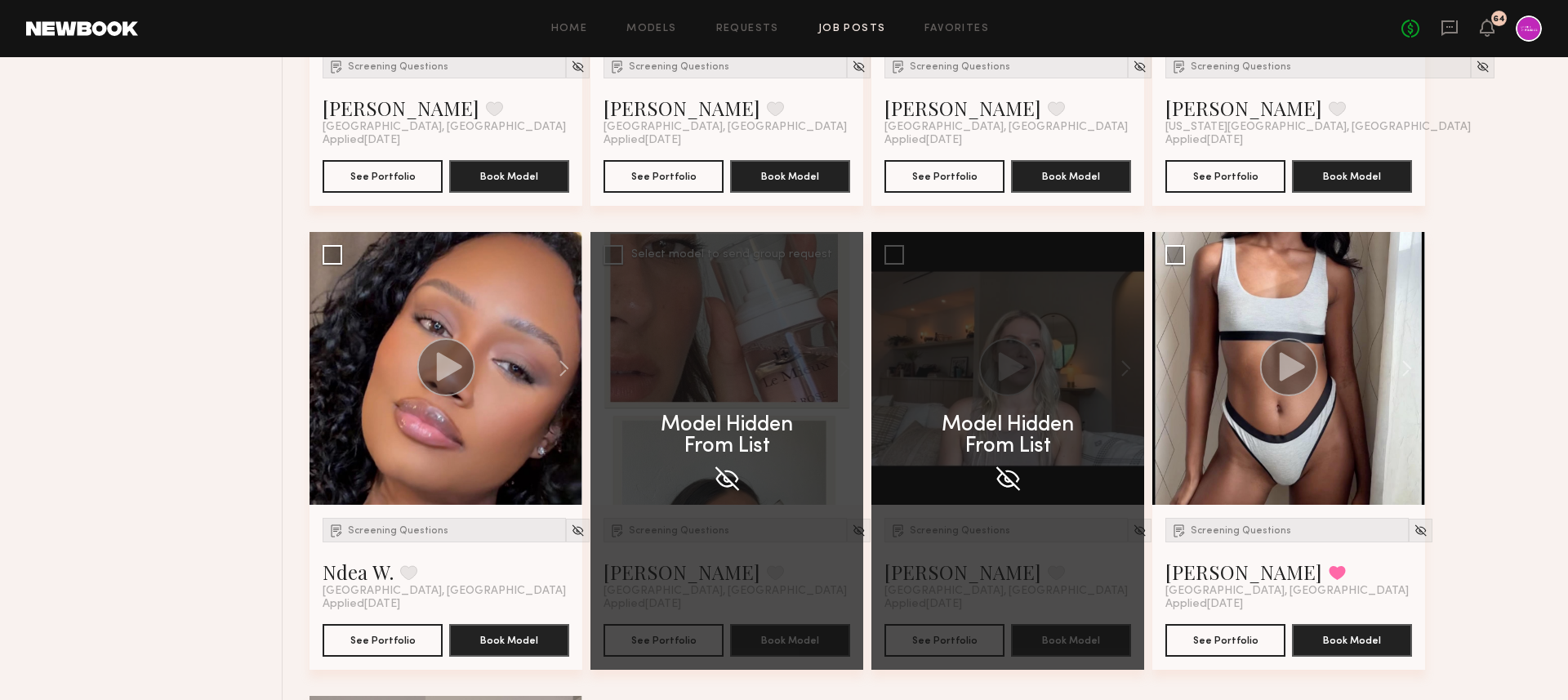
scroll to position [2842, 0]
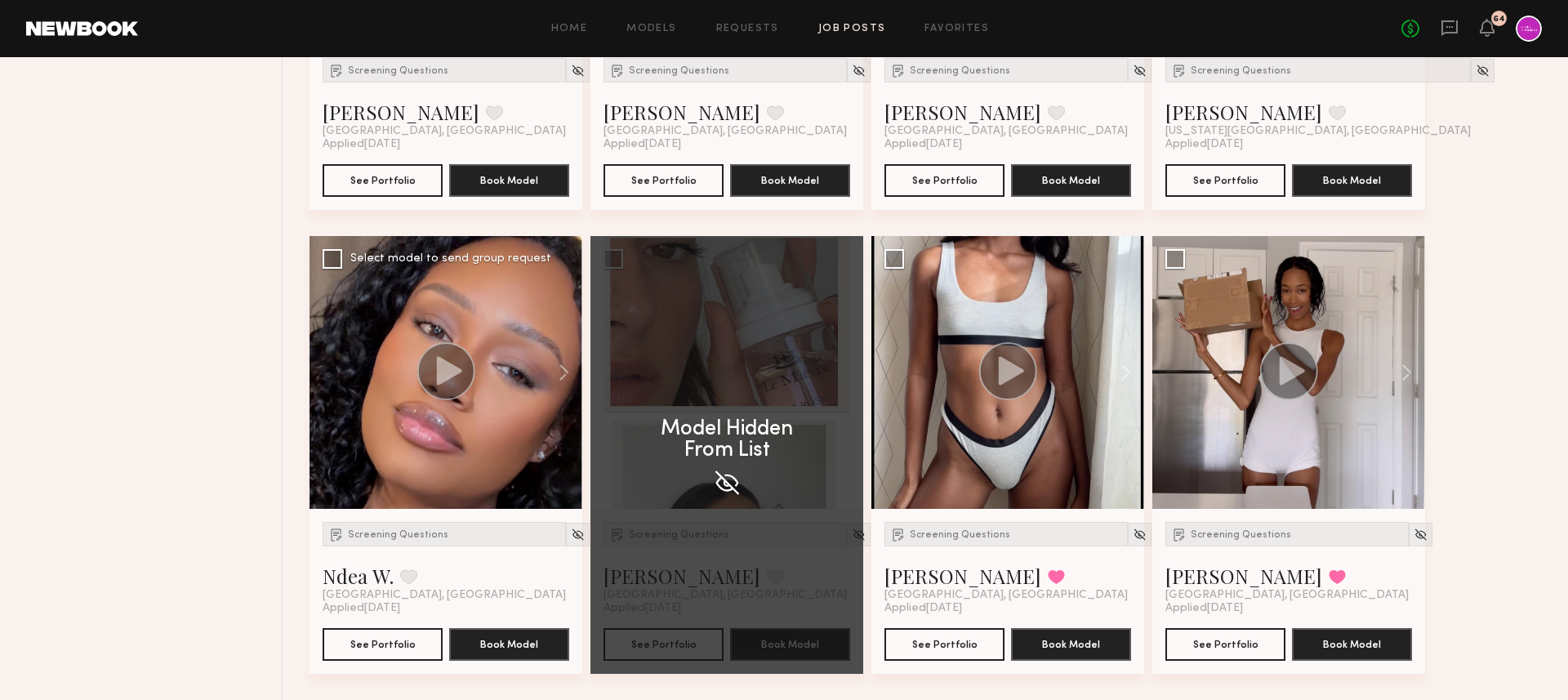
click at [453, 378] on circle at bounding box center [446, 371] width 58 height 58
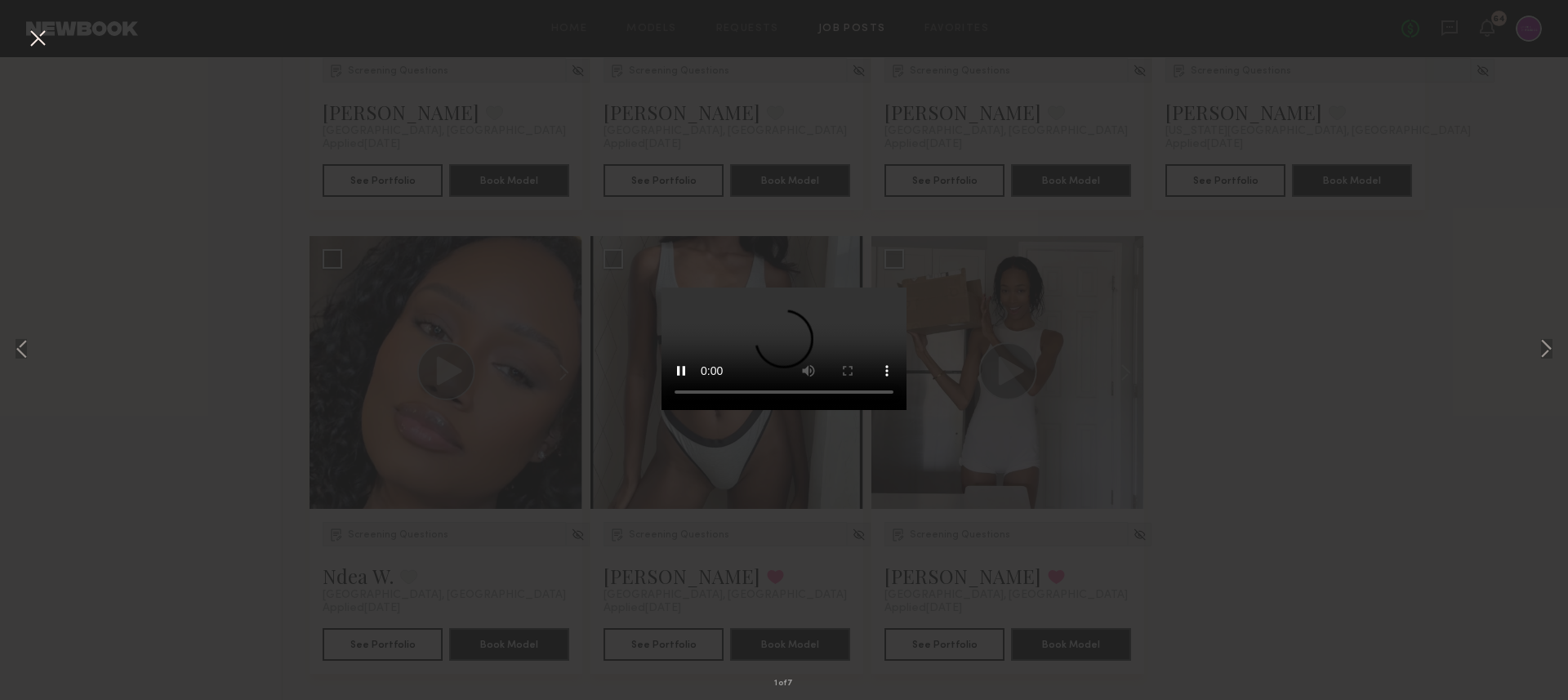
click at [35, 41] on button at bounding box center [37, 39] width 26 height 30
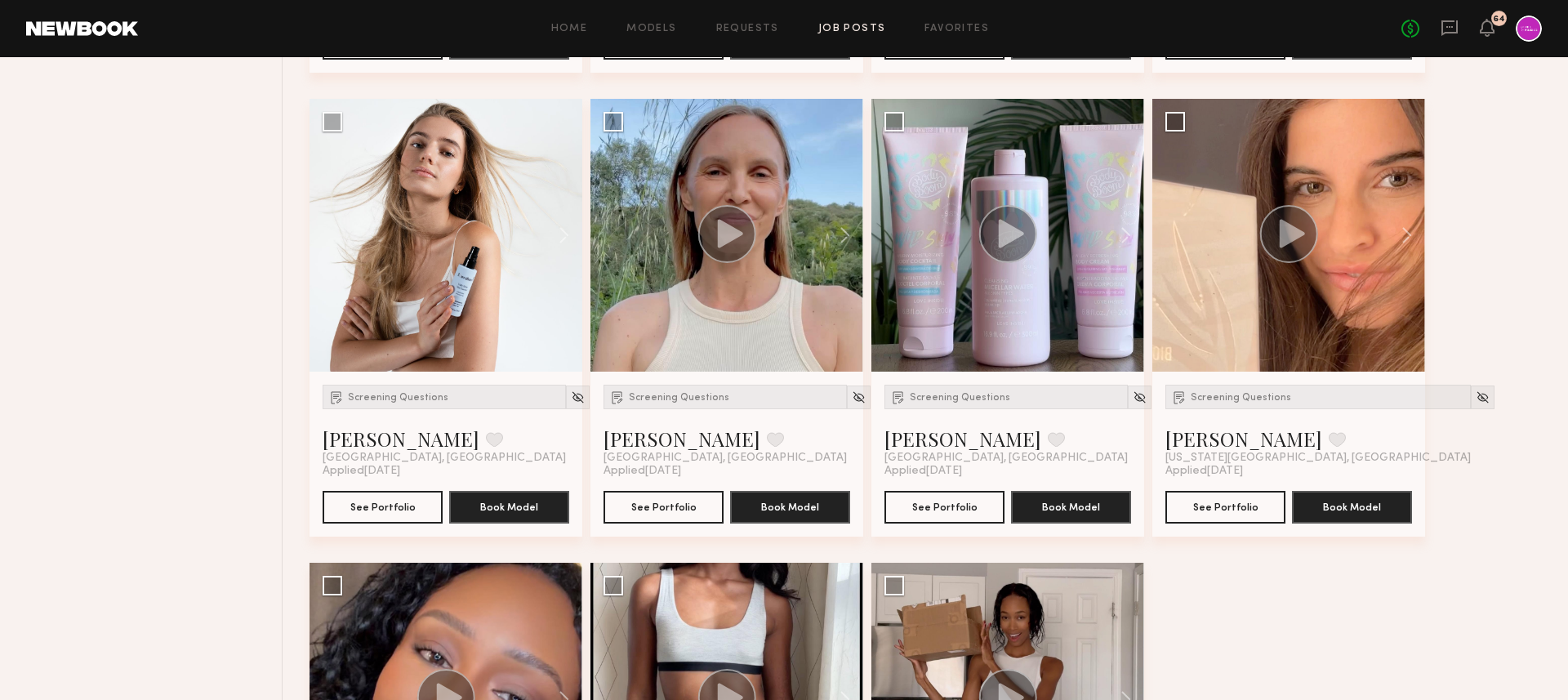
scroll to position [2425, 0]
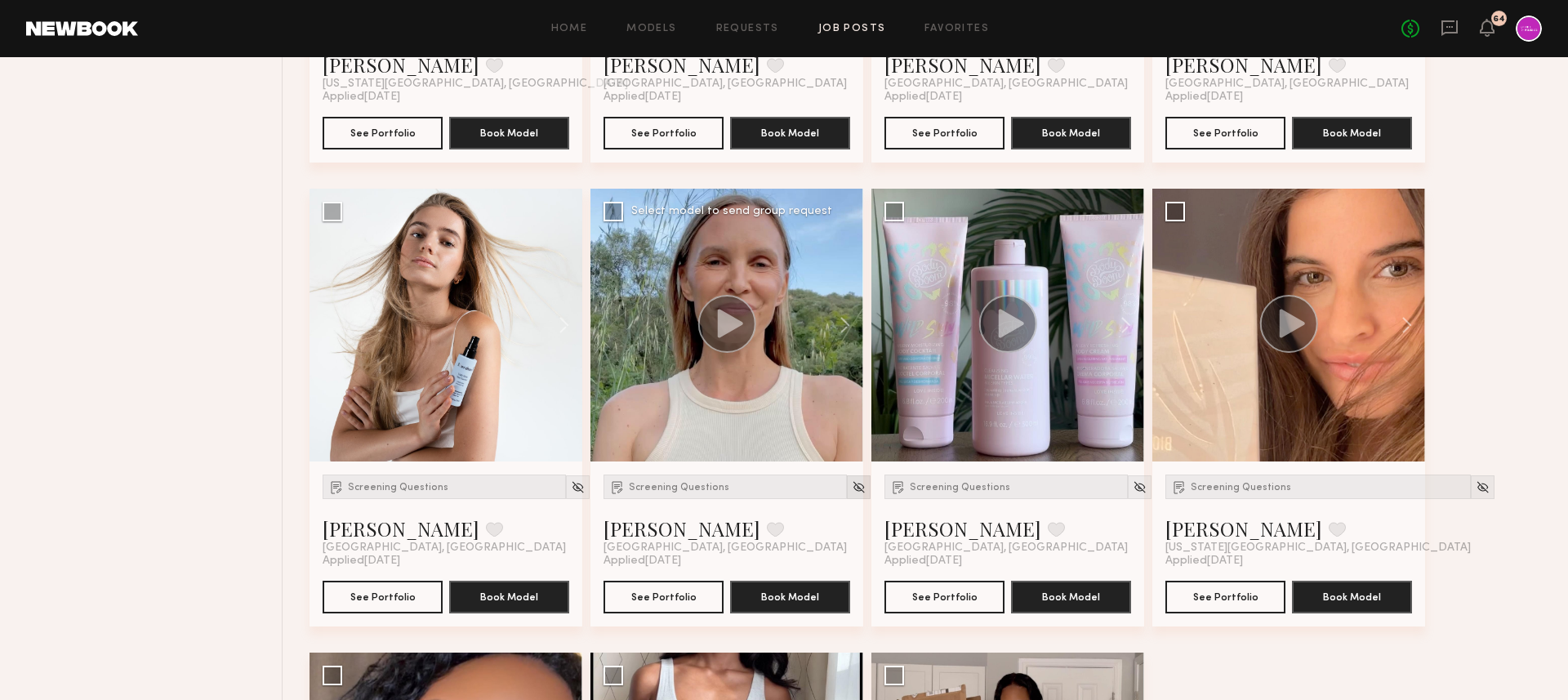
click at [852, 486] on img at bounding box center [858, 487] width 13 height 13
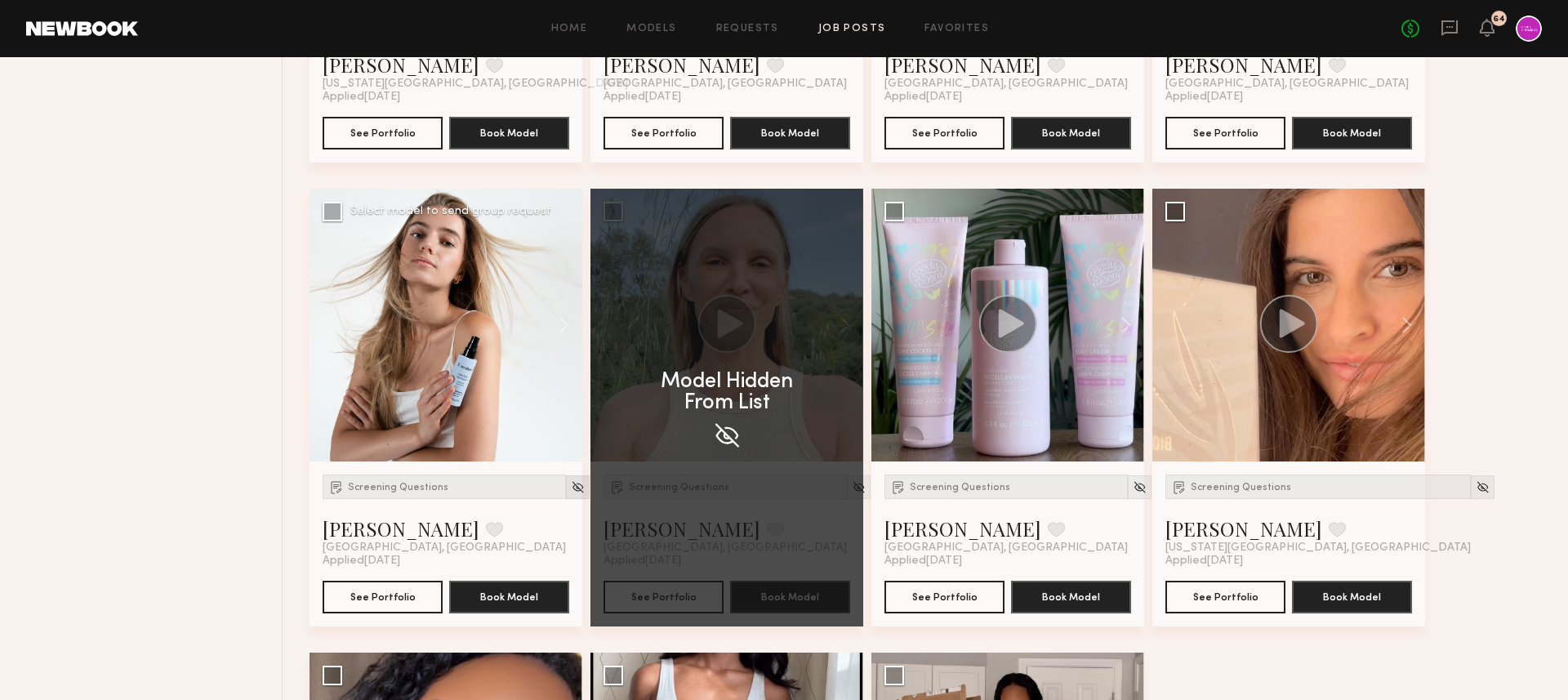
click at [571, 486] on img at bounding box center [577, 487] width 13 height 13
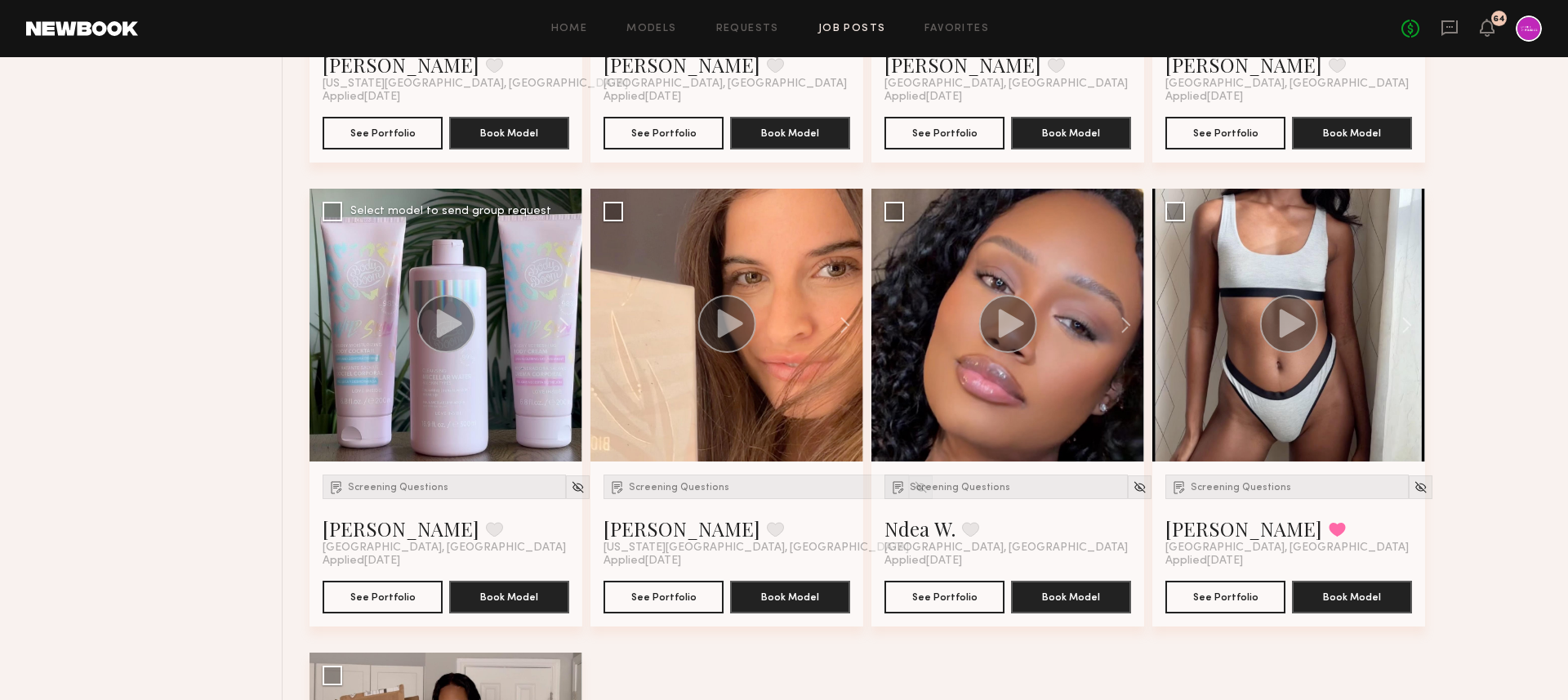
click at [435, 312] on circle at bounding box center [446, 323] width 58 height 58
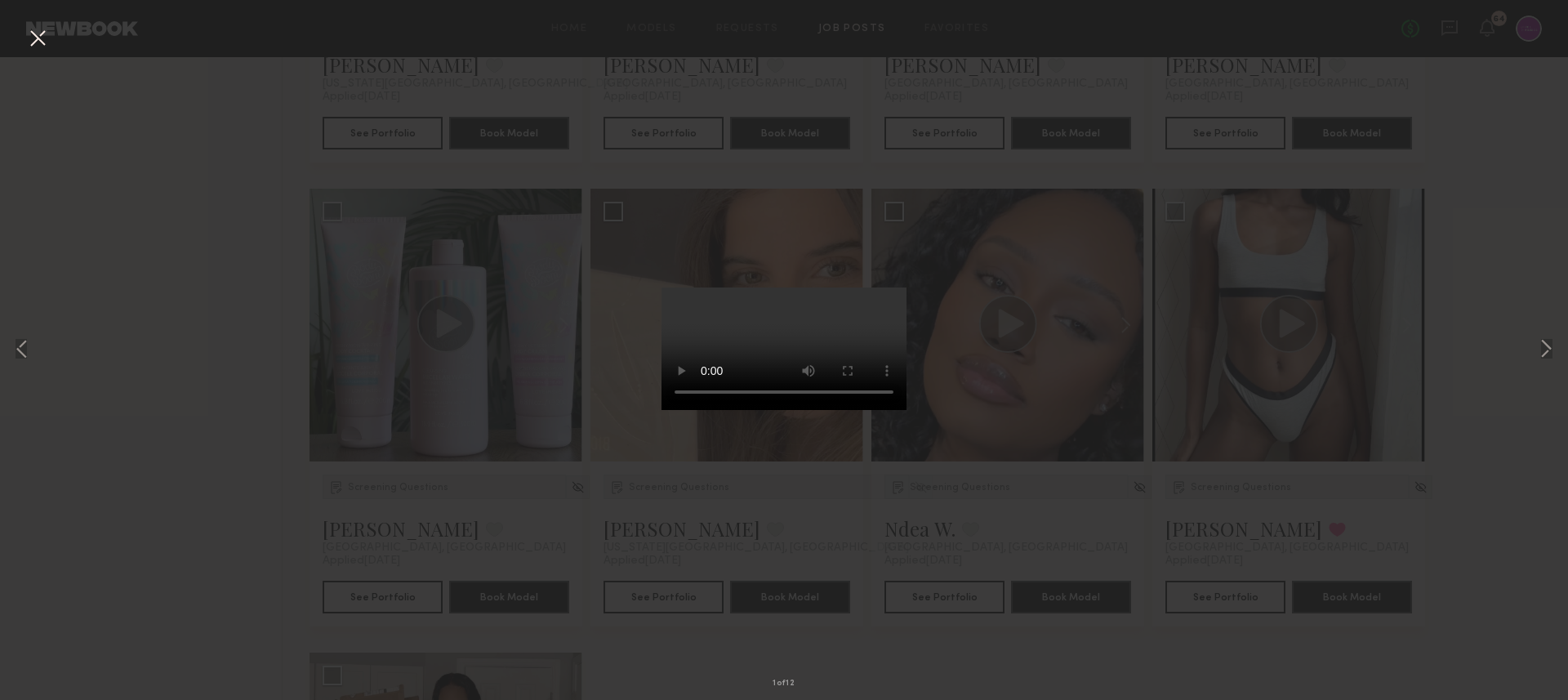
click at [29, 38] on button at bounding box center [37, 39] width 26 height 30
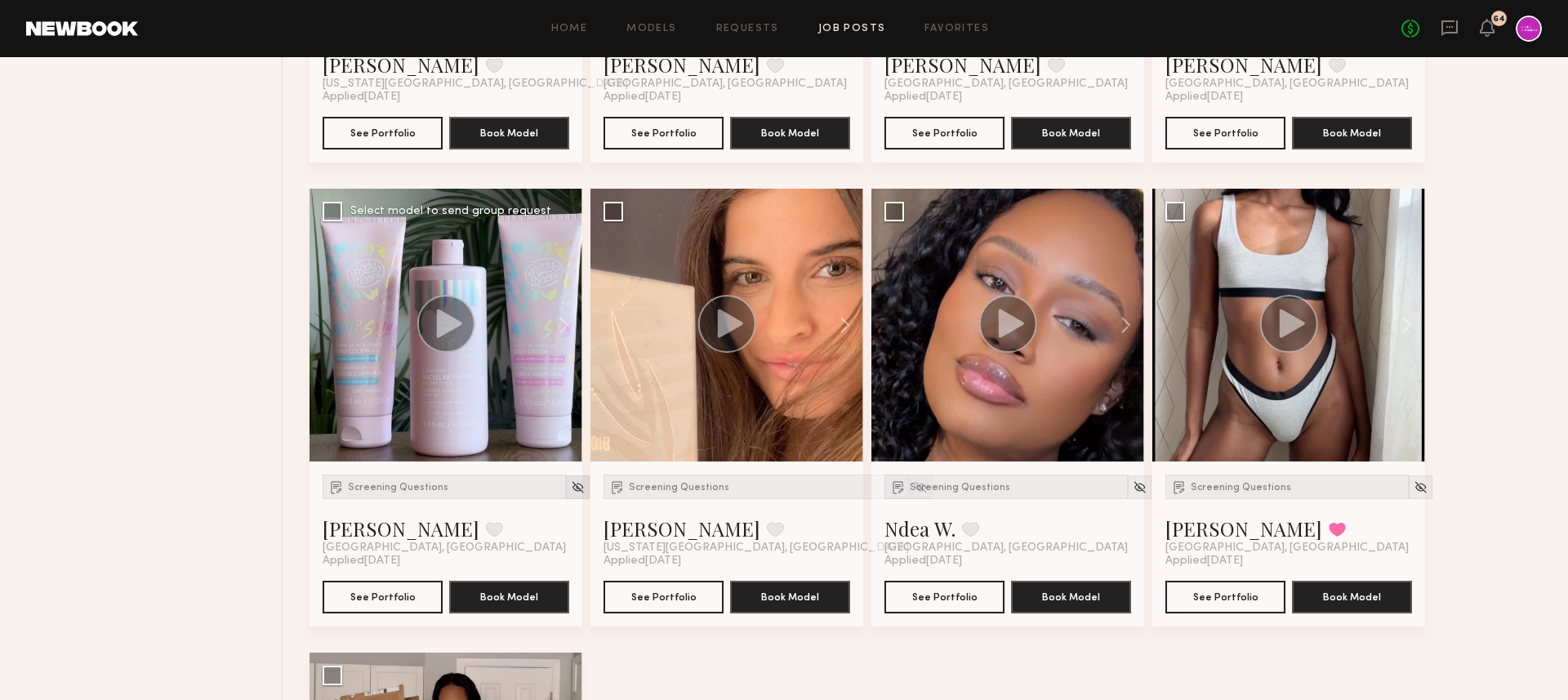
click at [571, 485] on img at bounding box center [577, 487] width 13 height 13
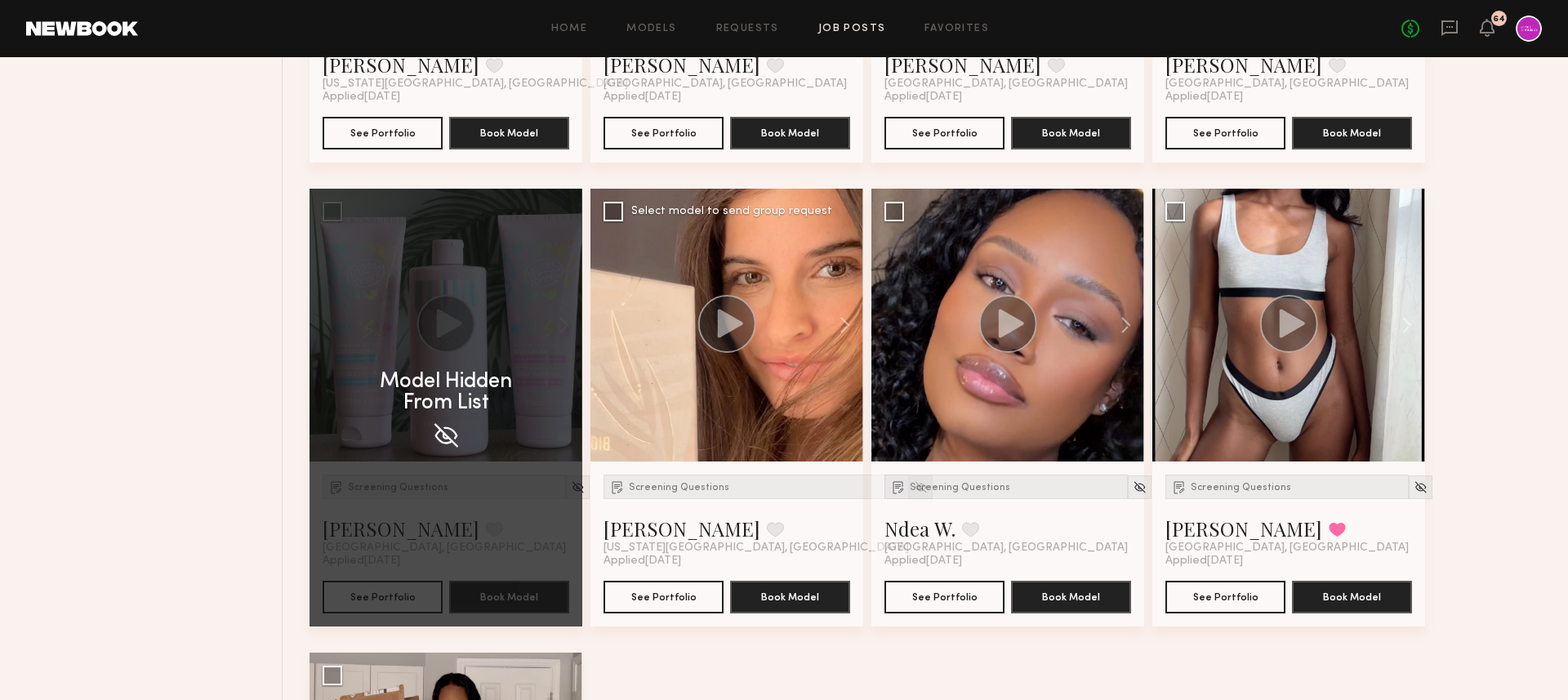
click at [914, 487] on img at bounding box center [921, 487] width 13 height 13
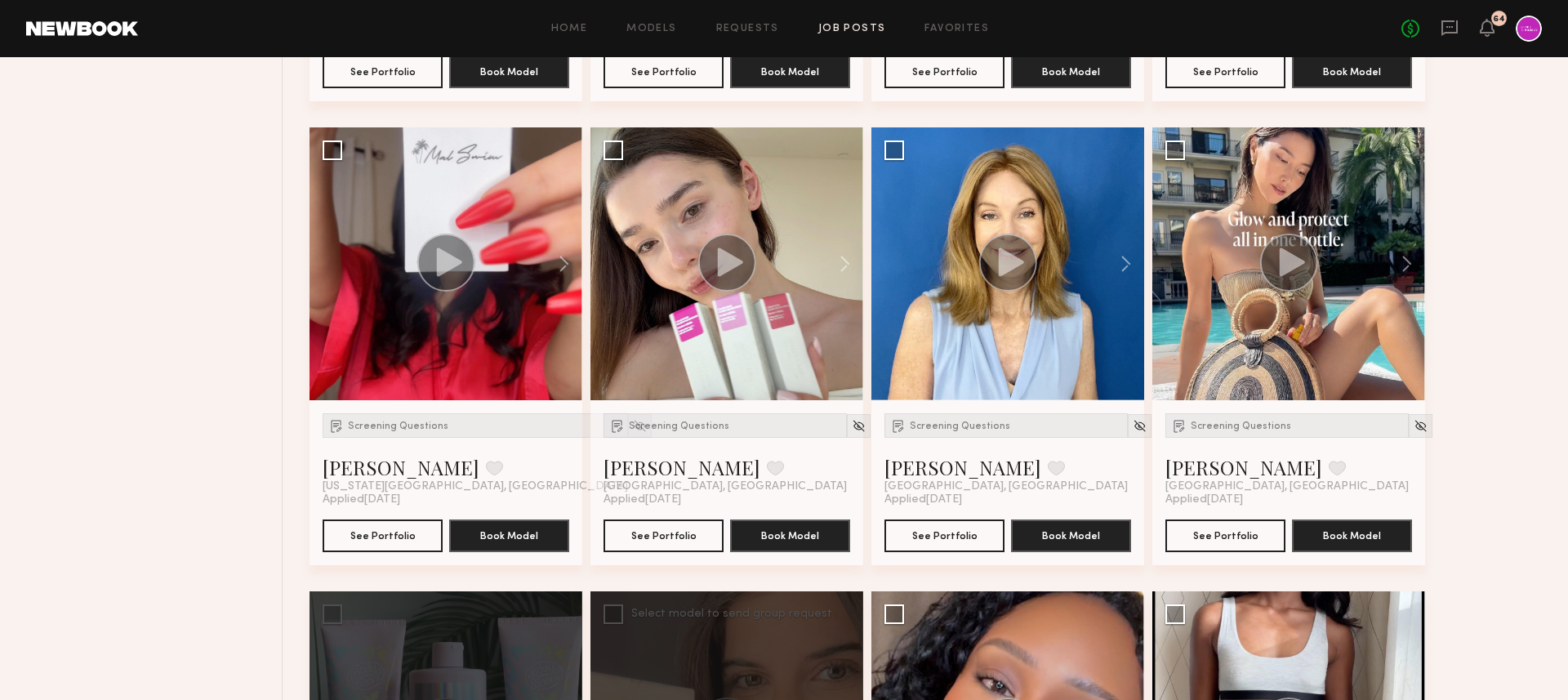
scroll to position [2019, 0]
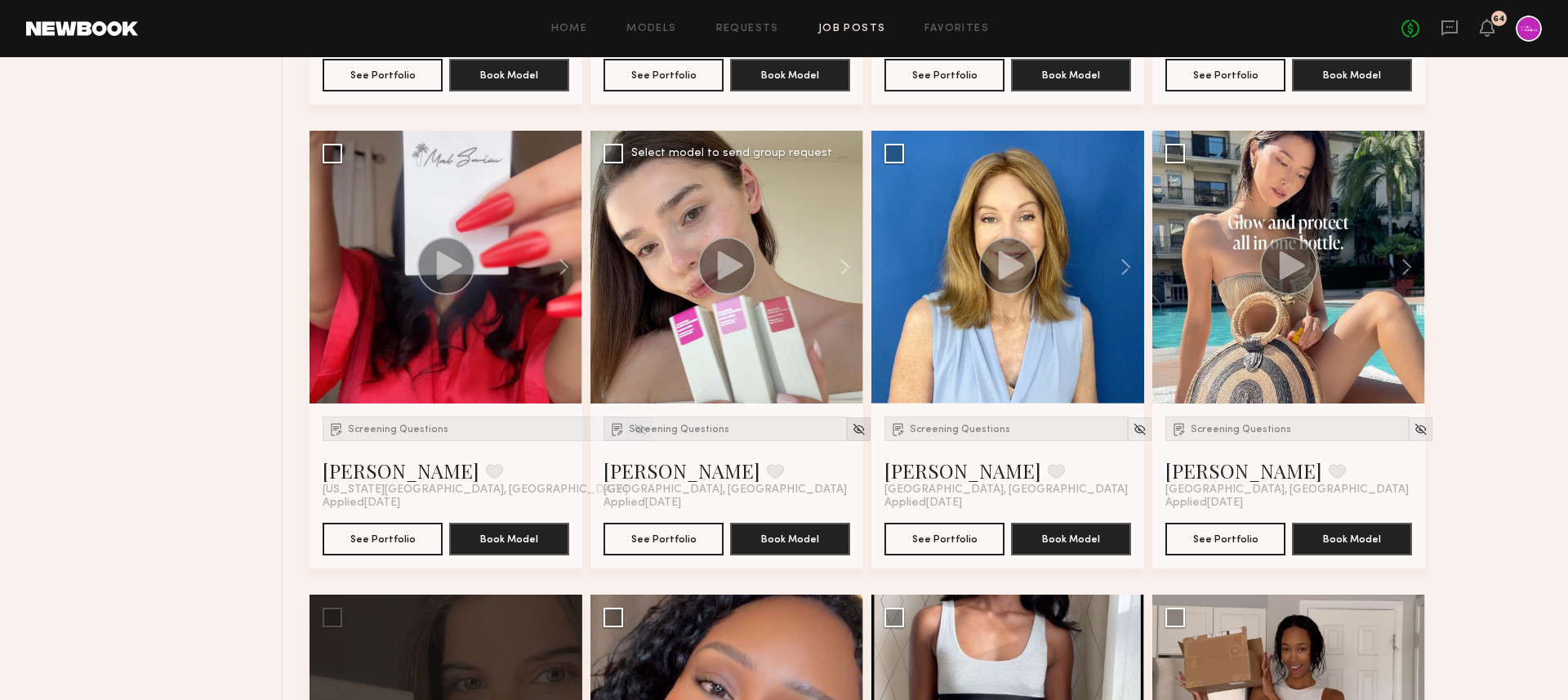
click at [852, 429] on img at bounding box center [858, 429] width 13 height 13
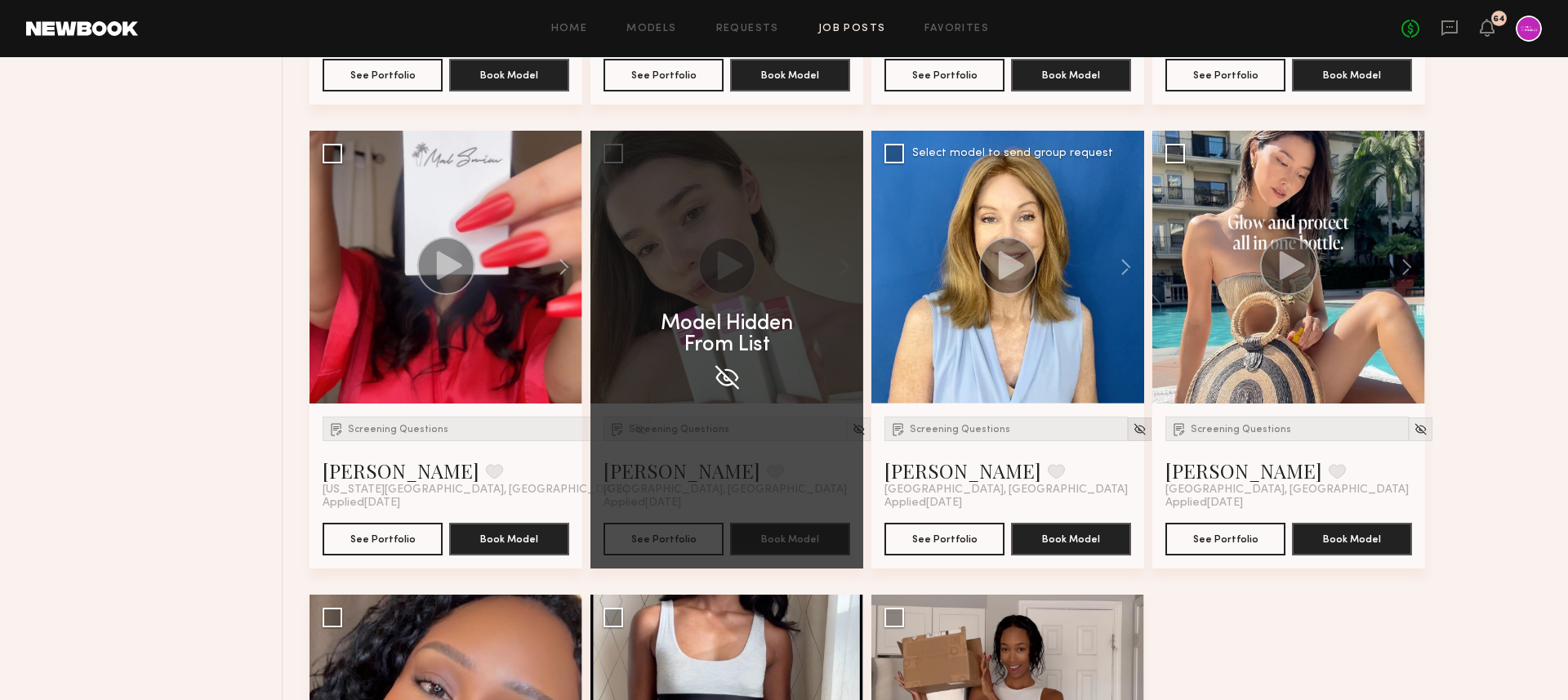
click at [1133, 432] on img at bounding box center [1139, 429] width 13 height 13
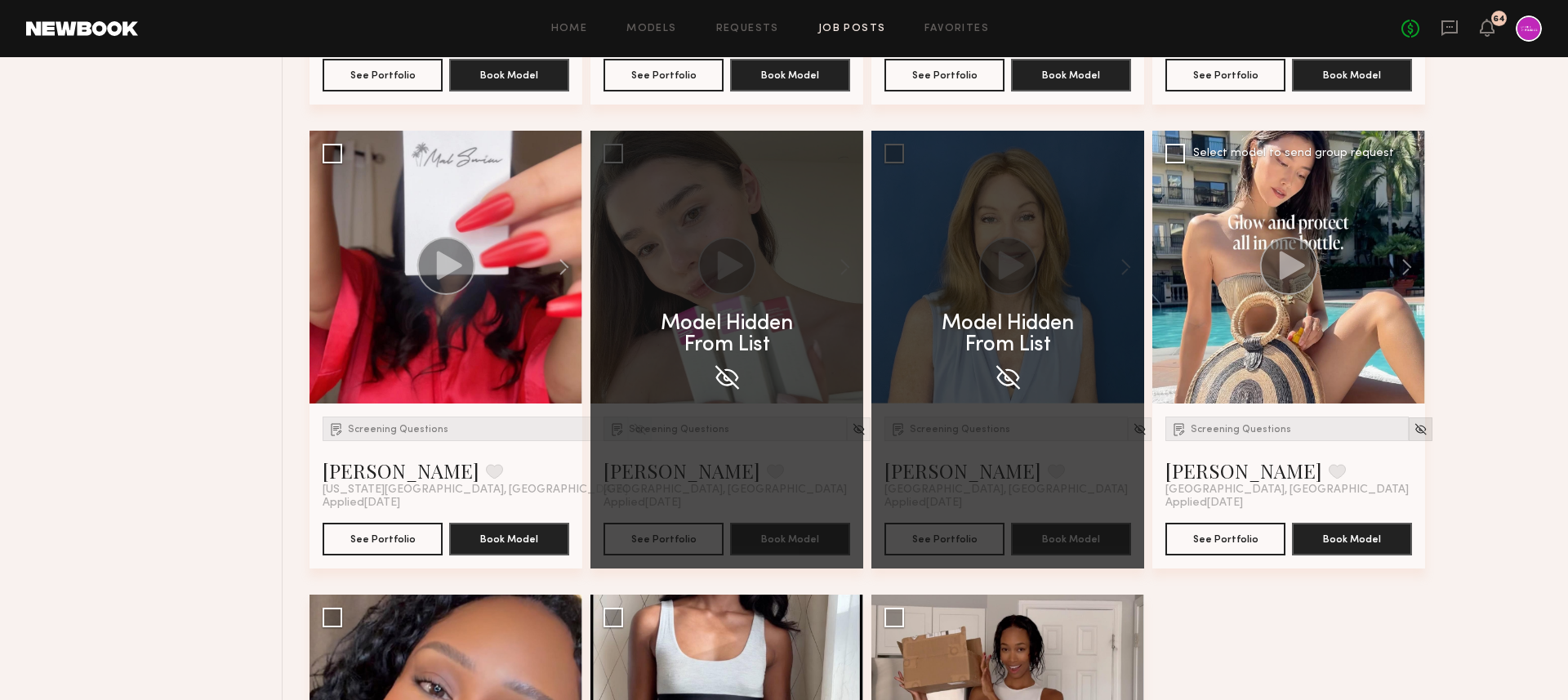
click at [1414, 425] on img at bounding box center [1420, 429] width 13 height 13
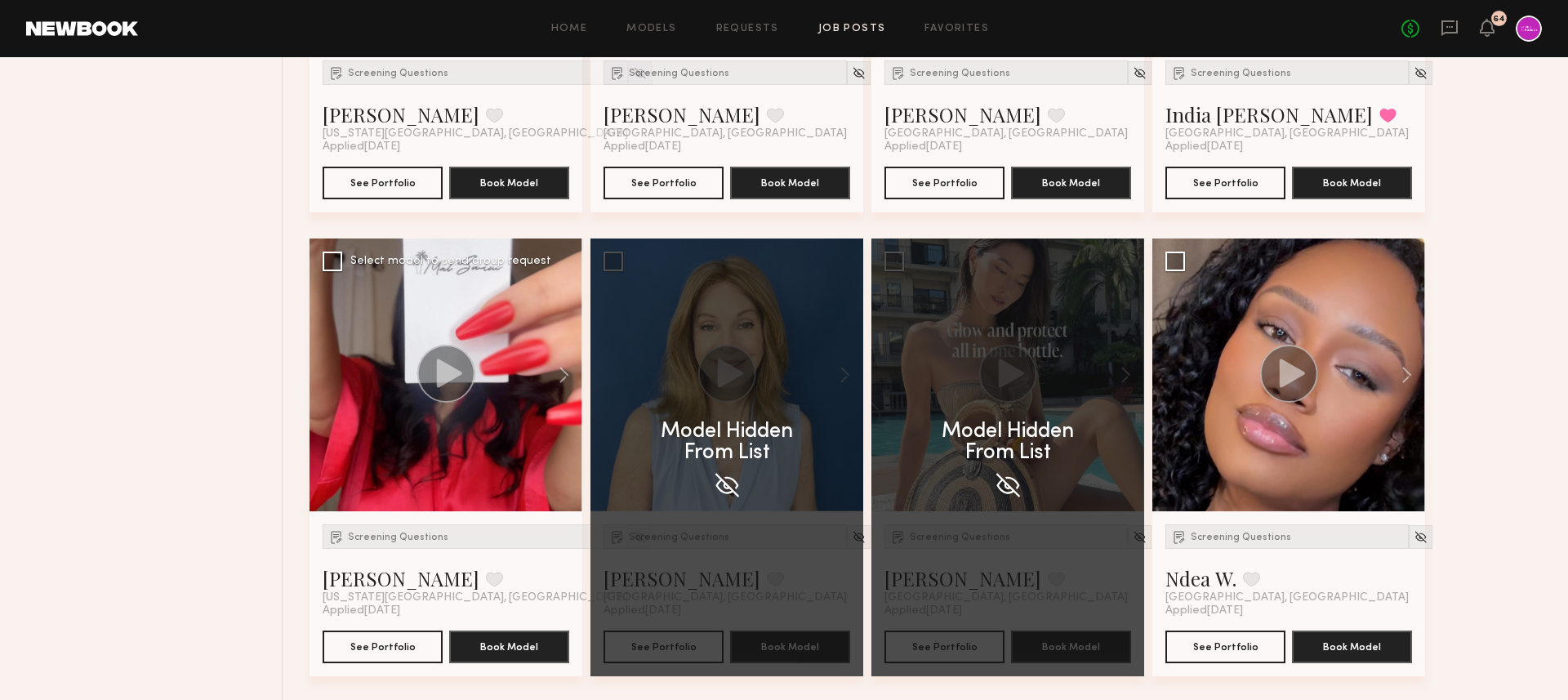
scroll to position [1886, 0]
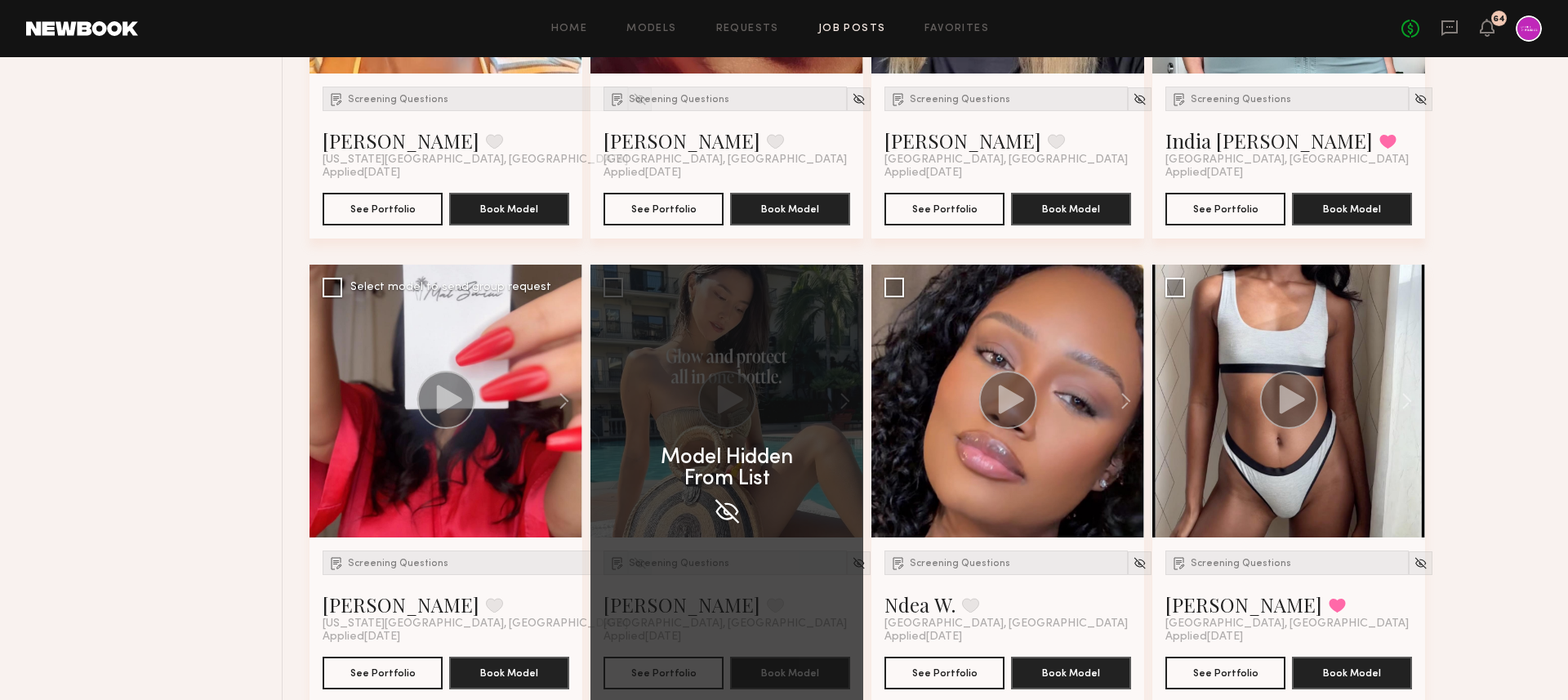
click at [451, 404] on icon at bounding box center [449, 399] width 25 height 29
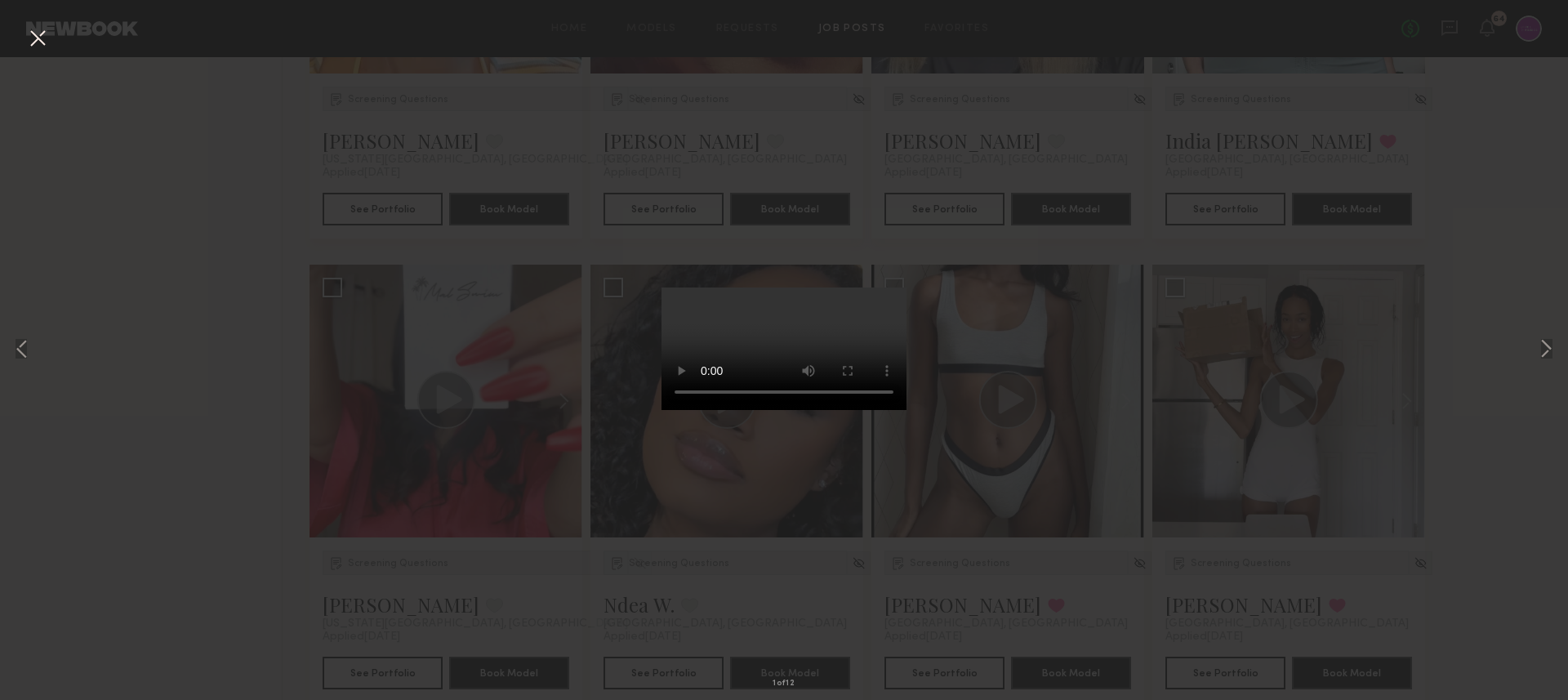
click at [37, 41] on button at bounding box center [37, 39] width 26 height 30
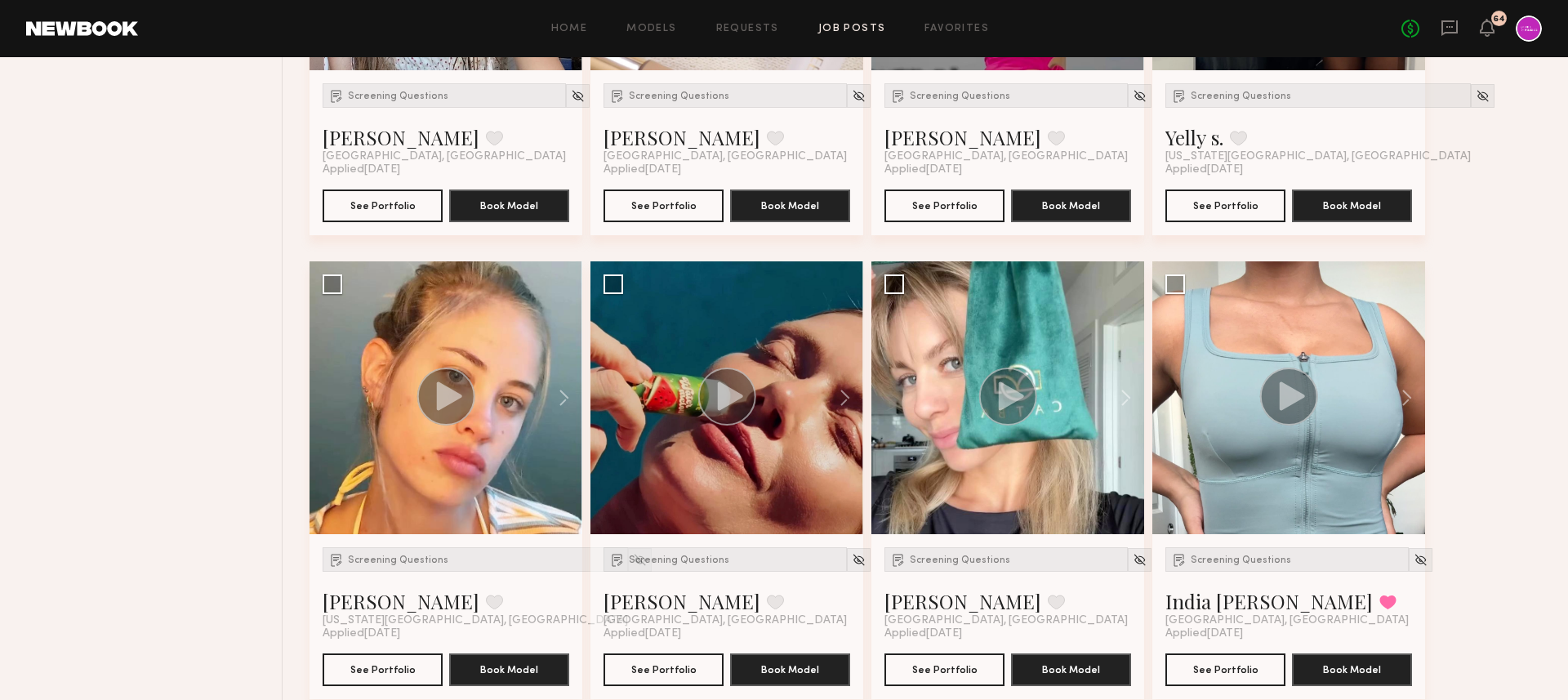
scroll to position [1409, 0]
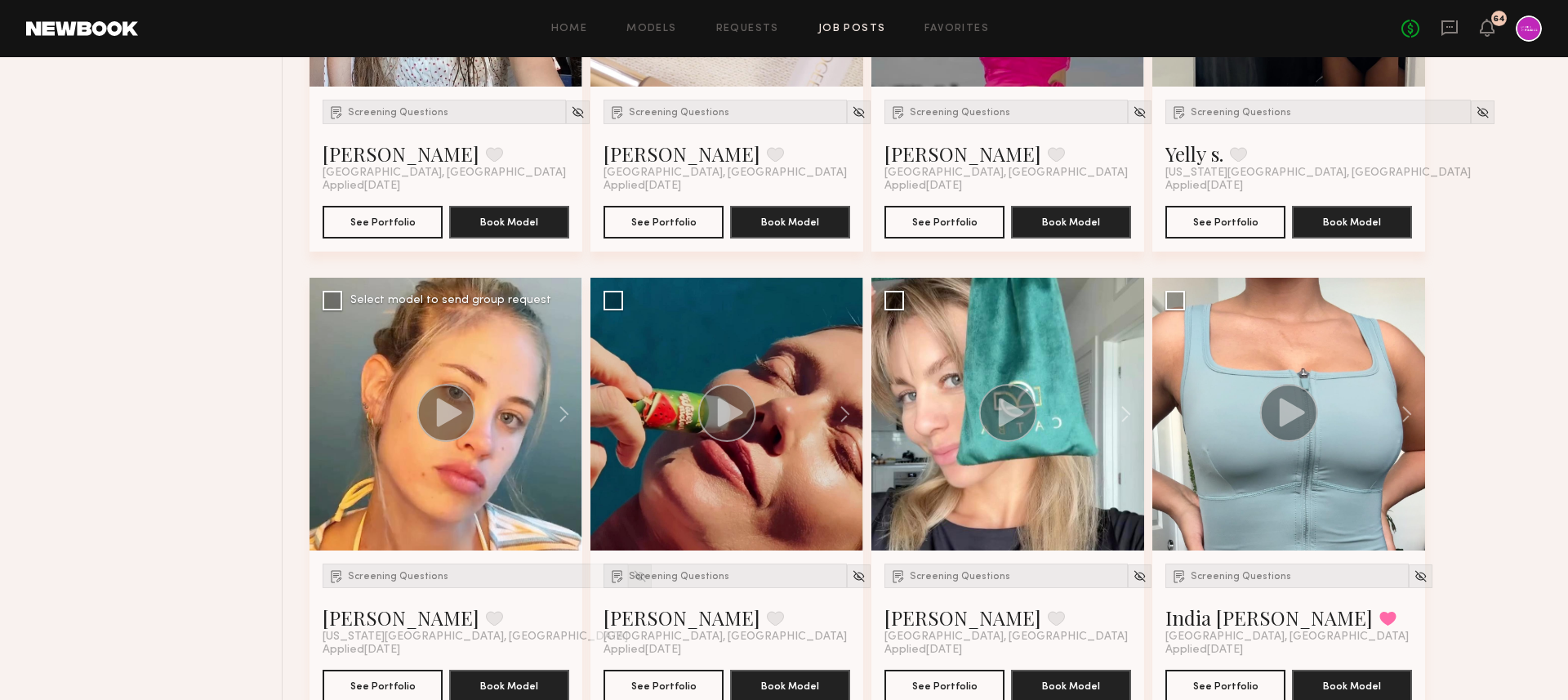
click at [628, 583] on div at bounding box center [640, 575] width 24 height 24
click at [628, 575] on div at bounding box center [640, 575] width 24 height 24
click at [852, 578] on img at bounding box center [858, 575] width 13 height 13
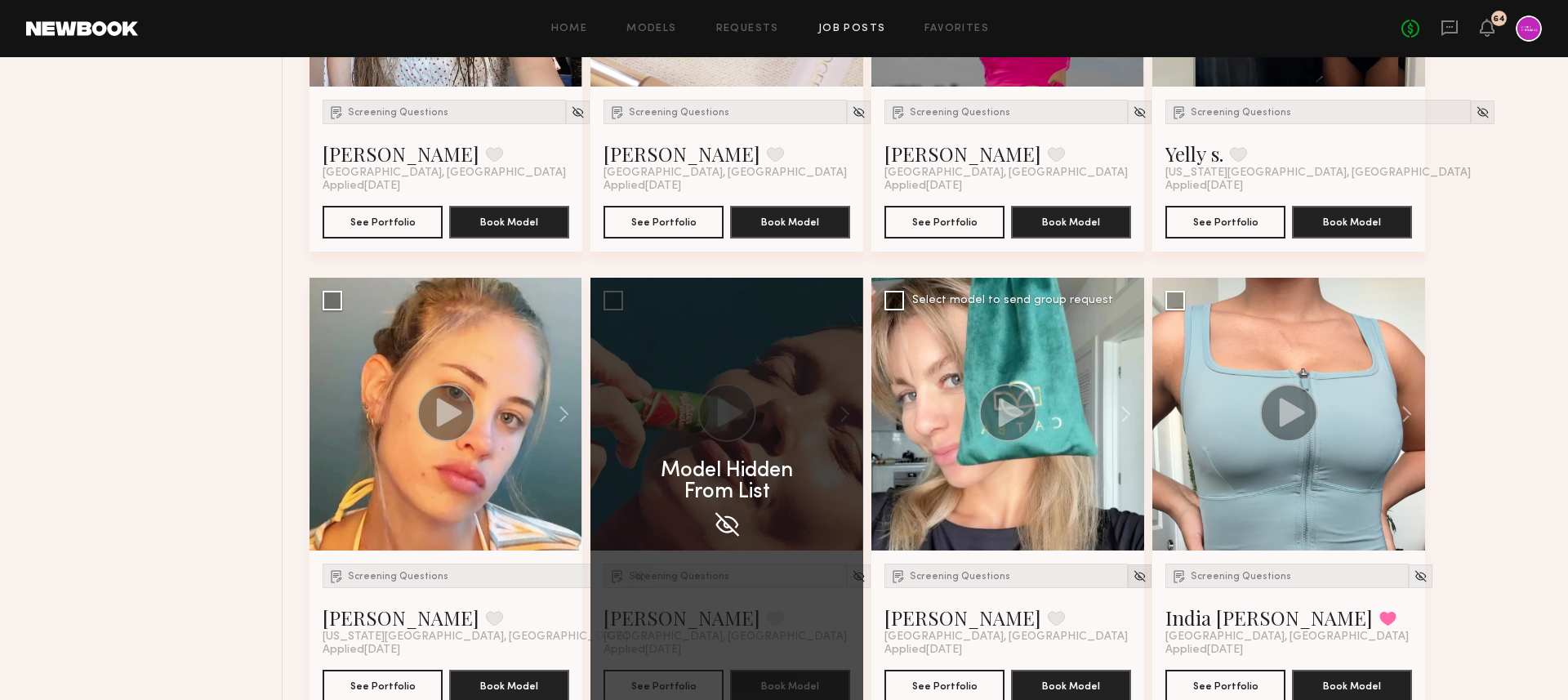
click at [1133, 576] on img at bounding box center [1139, 575] width 13 height 13
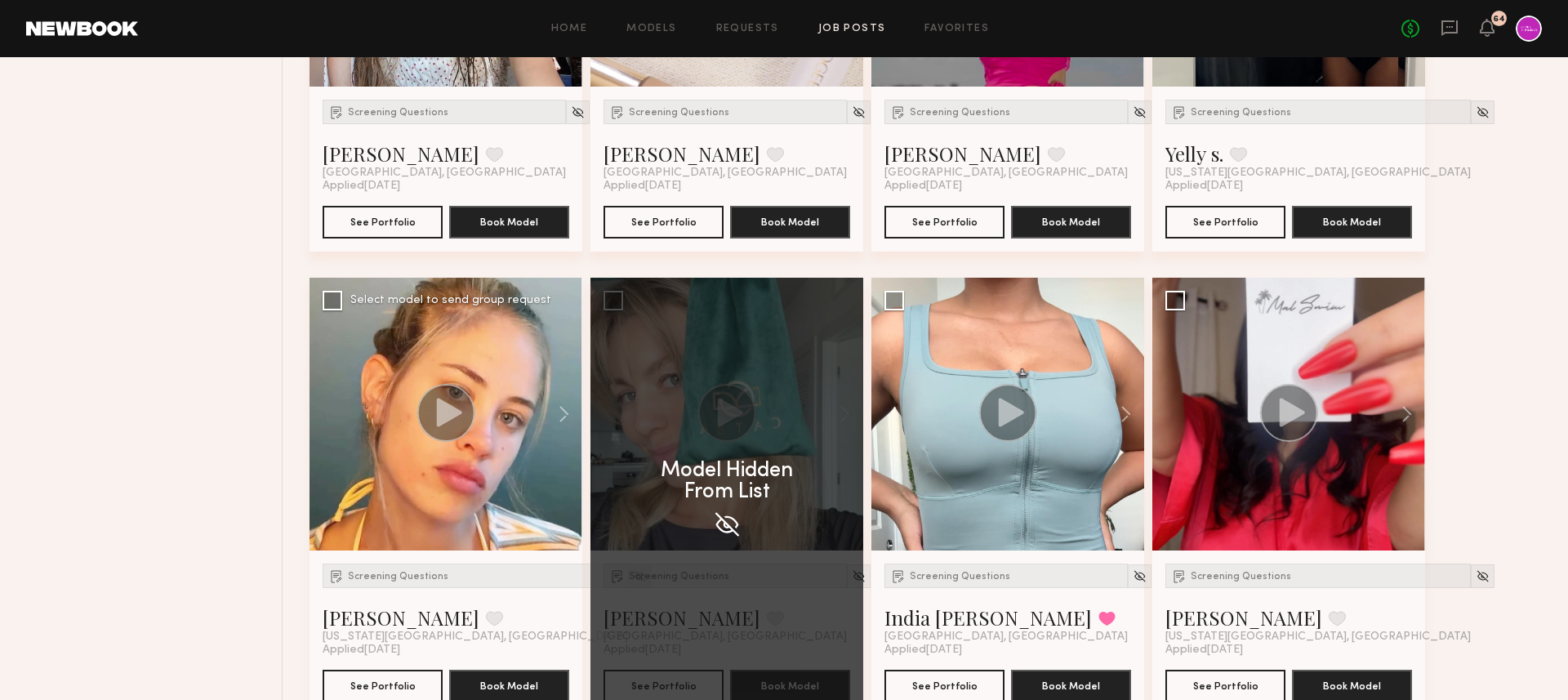
click at [633, 579] on img at bounding box center [640, 575] width 13 height 13
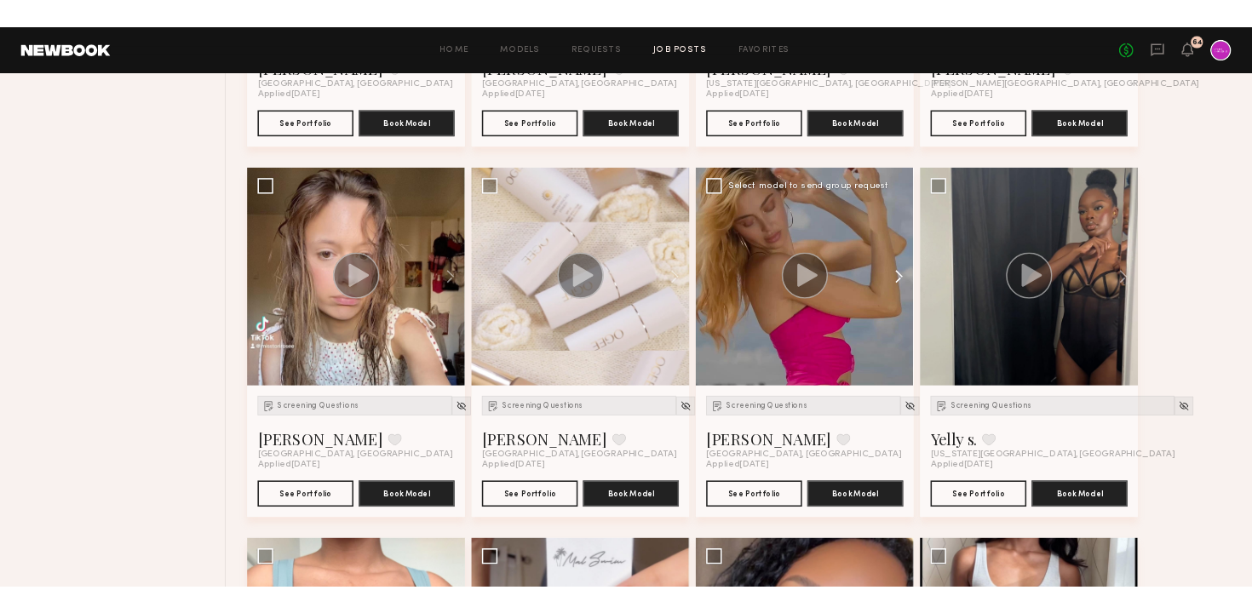
scroll to position [1091, 0]
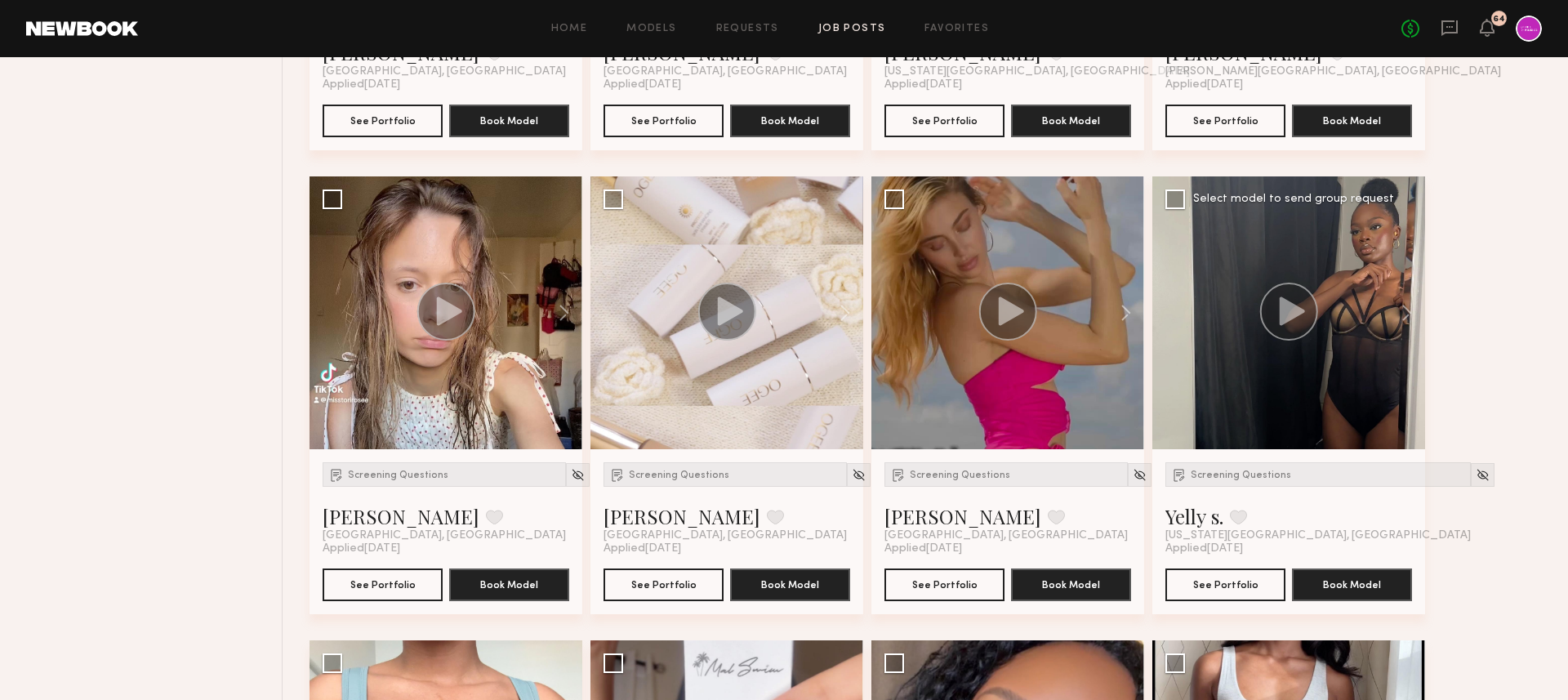
click at [1303, 309] on circle at bounding box center [1289, 312] width 58 height 58
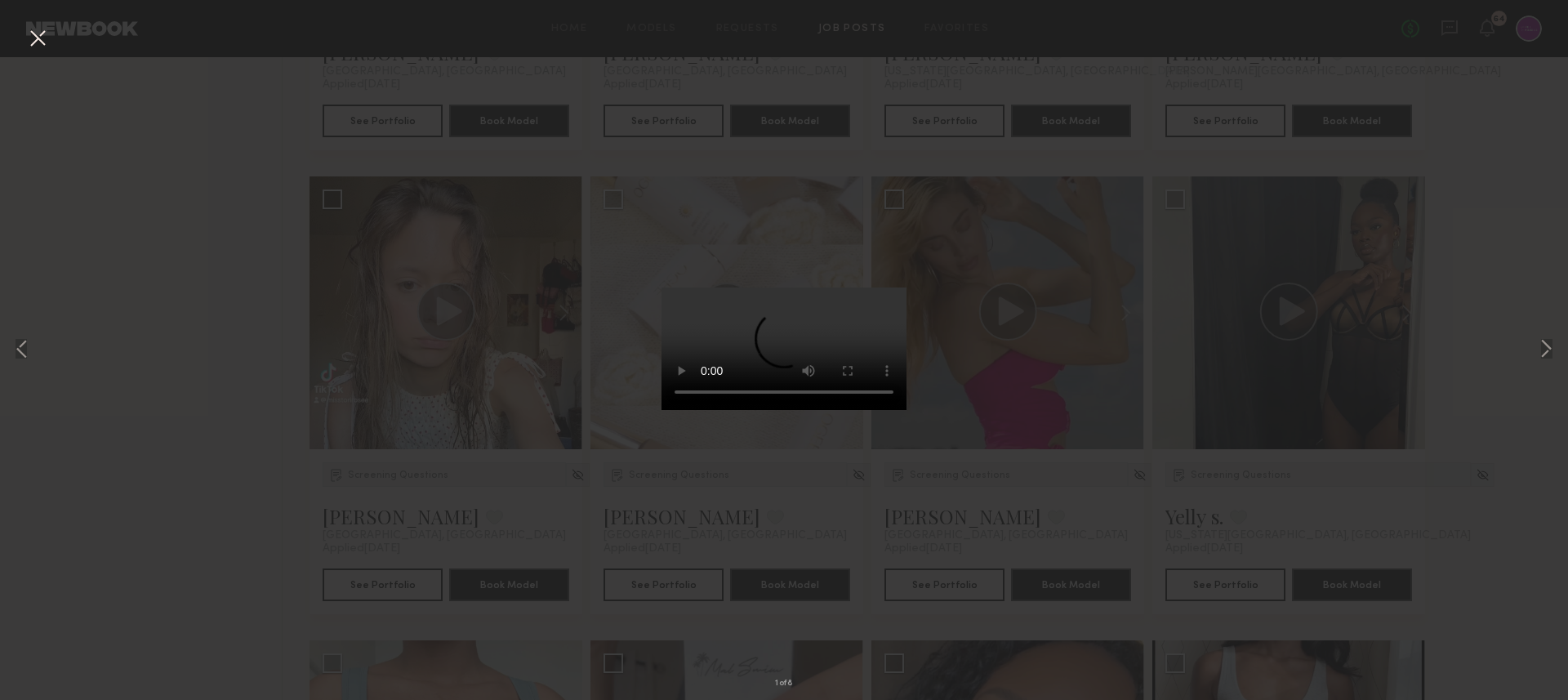
click at [431, 333] on div "1 of 8" at bounding box center [784, 350] width 1568 height 700
click at [40, 35] on button at bounding box center [37, 39] width 26 height 30
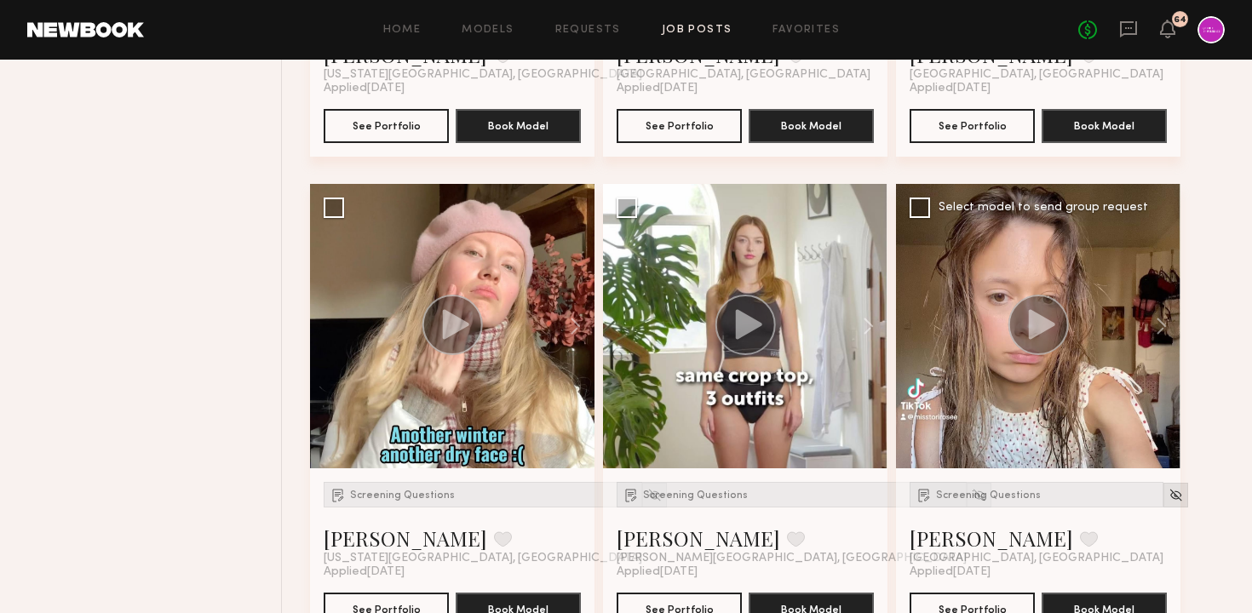
click at [1168, 499] on img at bounding box center [1175, 495] width 14 height 14
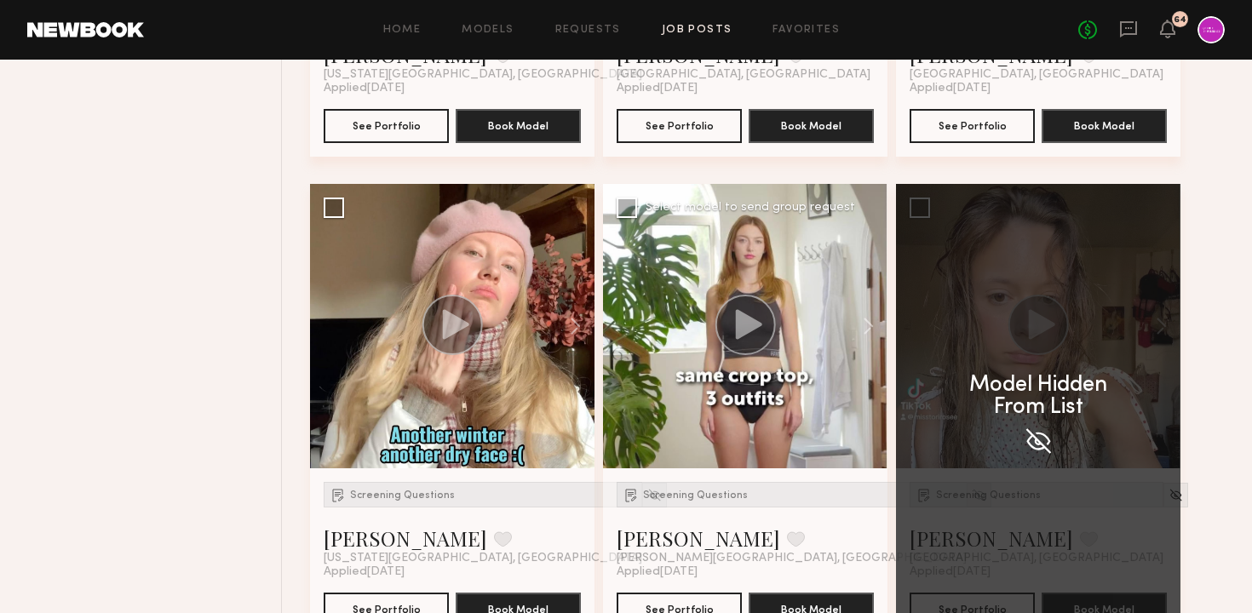
click at [971, 488] on img at bounding box center [978, 495] width 14 height 14
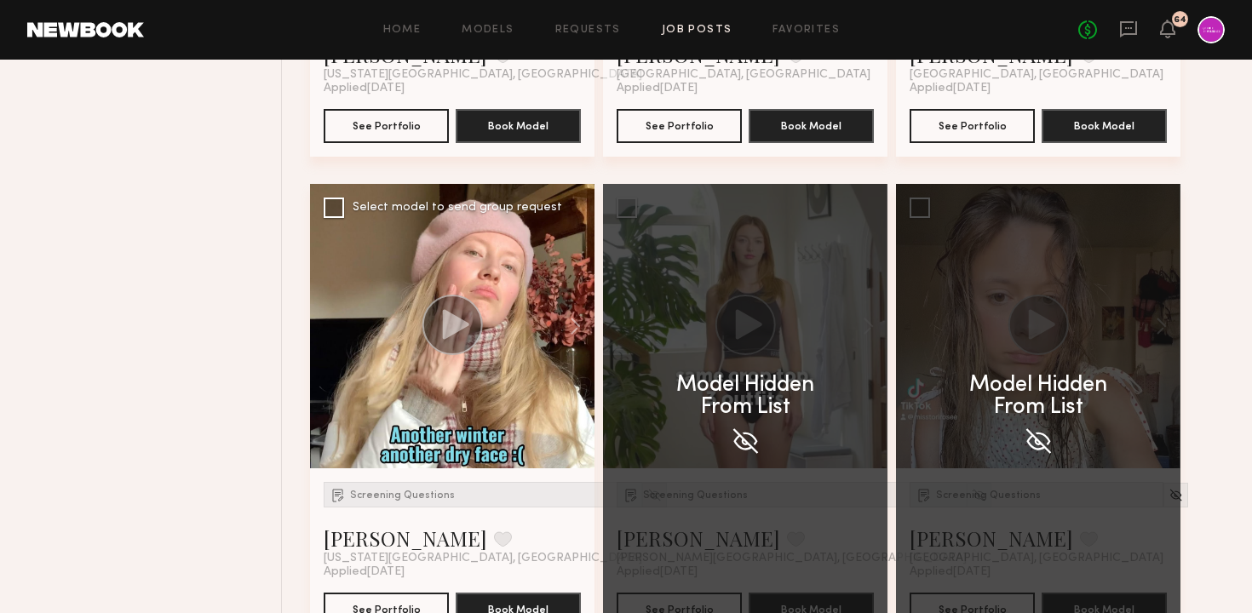
click at [647, 492] on img at bounding box center [654, 495] width 14 height 14
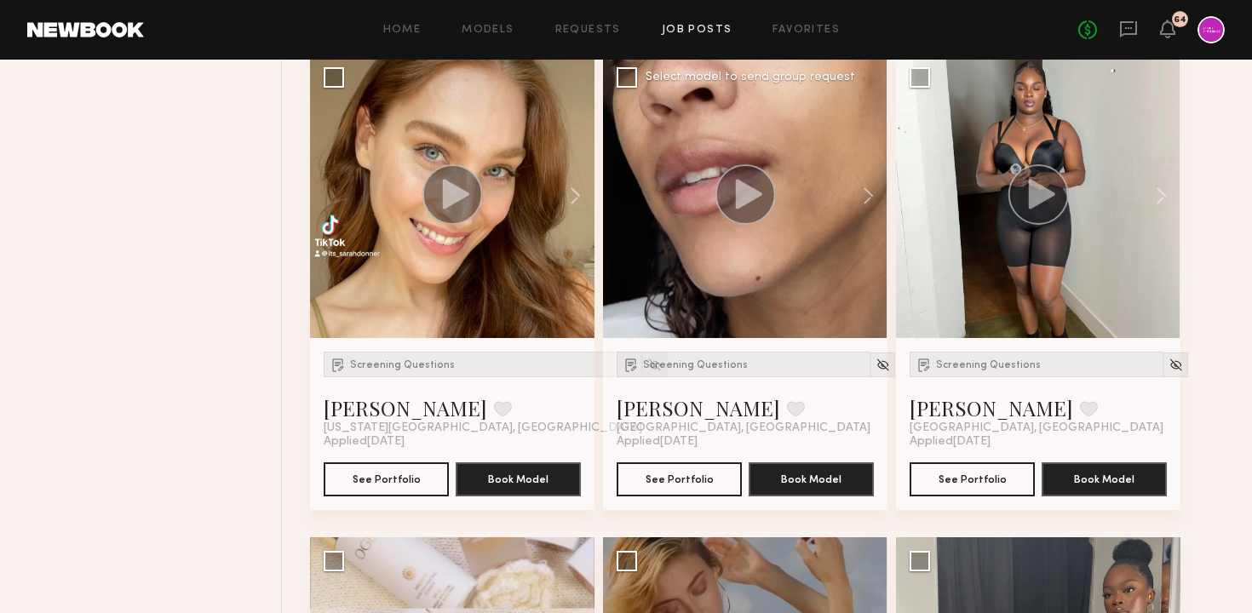
scroll to position [740, 0]
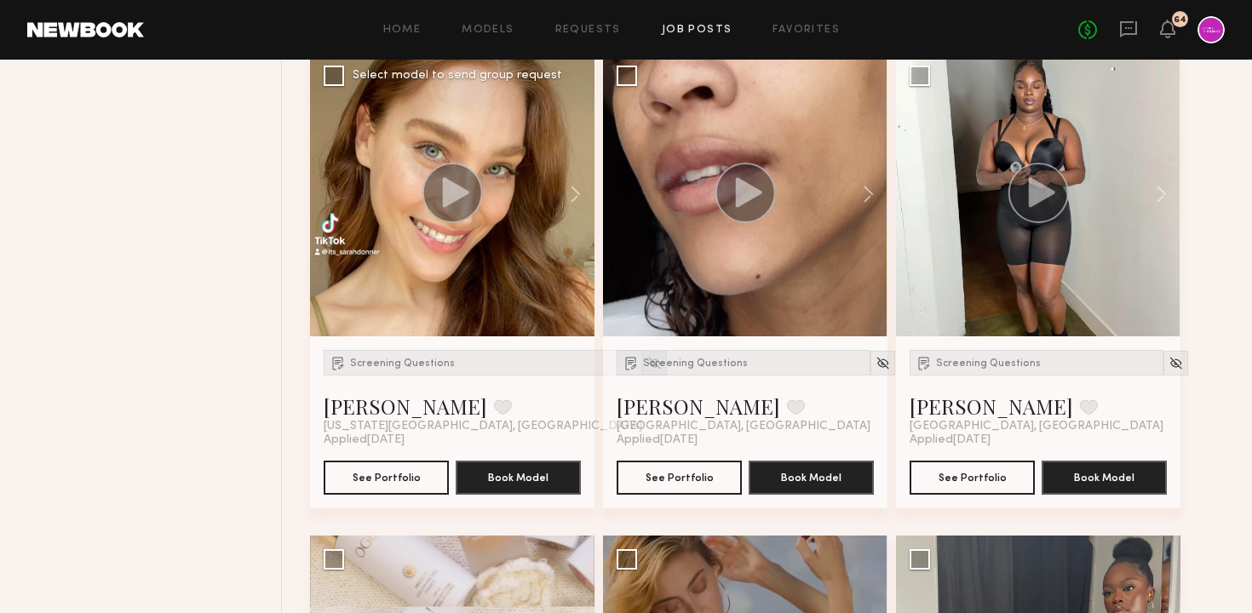
click at [647, 369] on img at bounding box center [654, 363] width 14 height 14
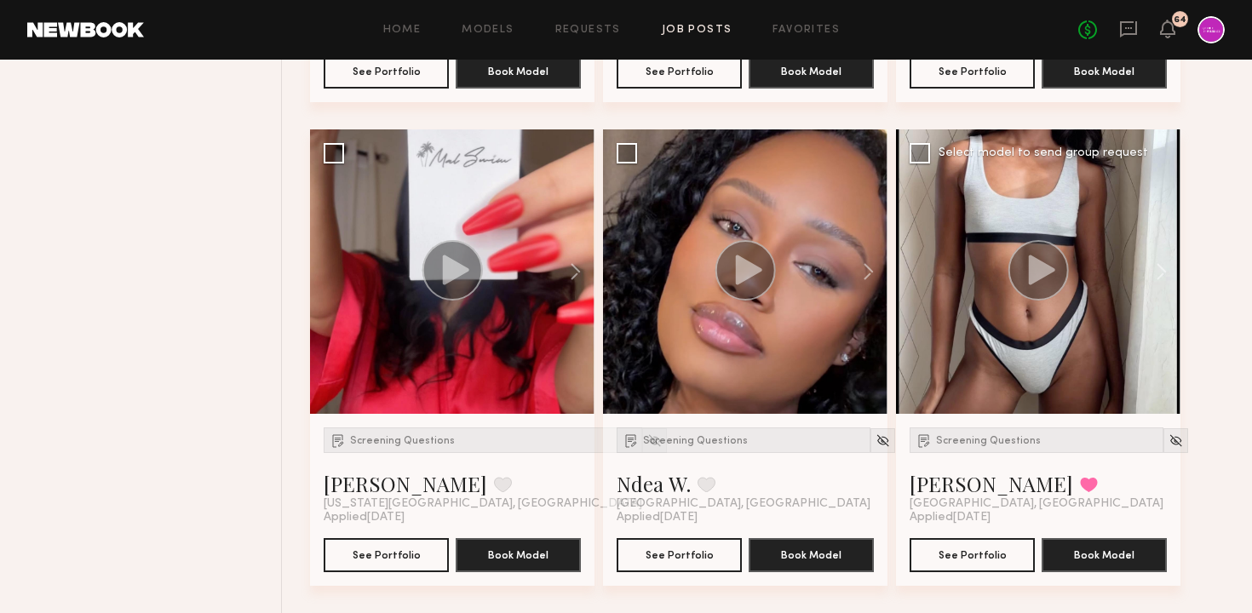
scroll to position [1621, 0]
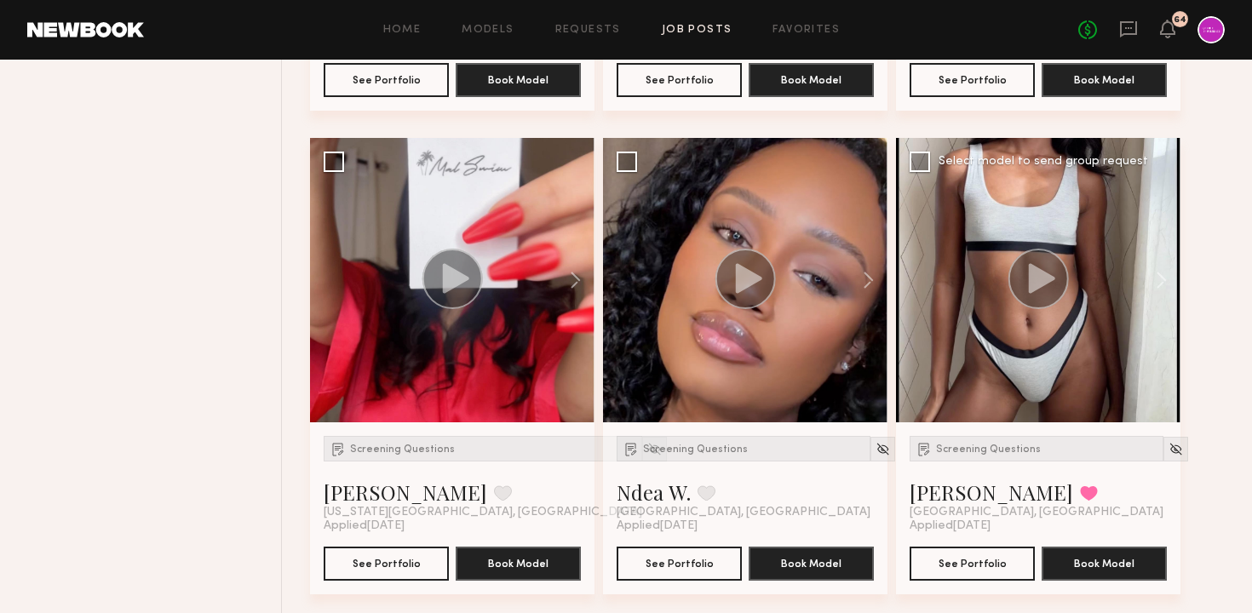
click at [1025, 291] on circle at bounding box center [1038, 279] width 60 height 60
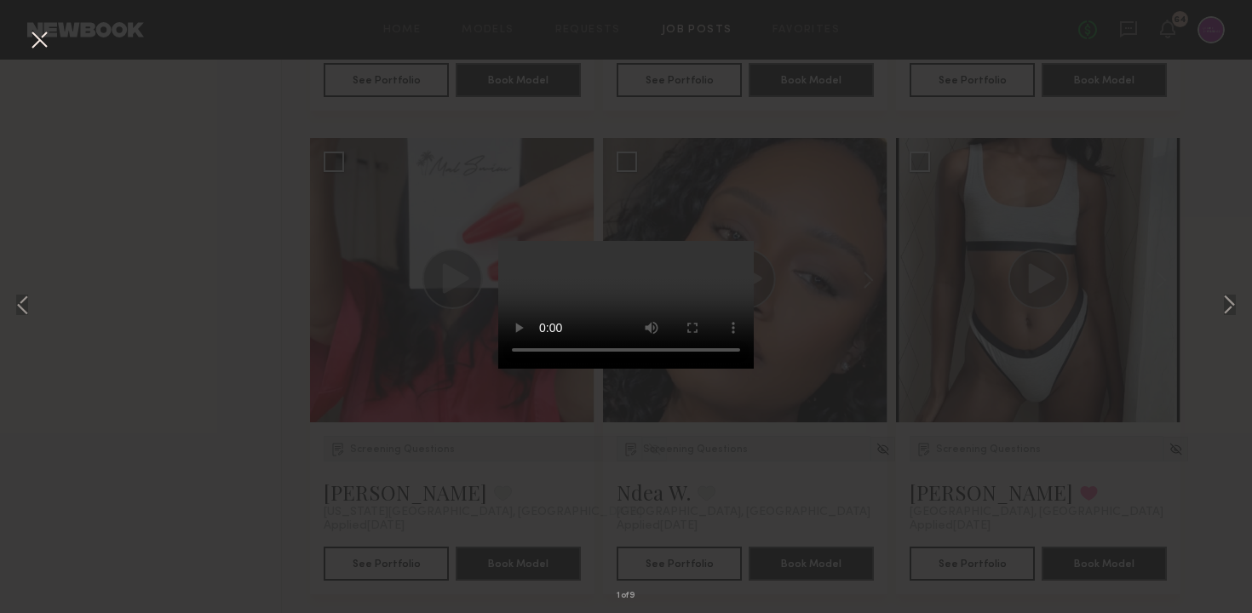
click at [45, 49] on button at bounding box center [39, 41] width 27 height 31
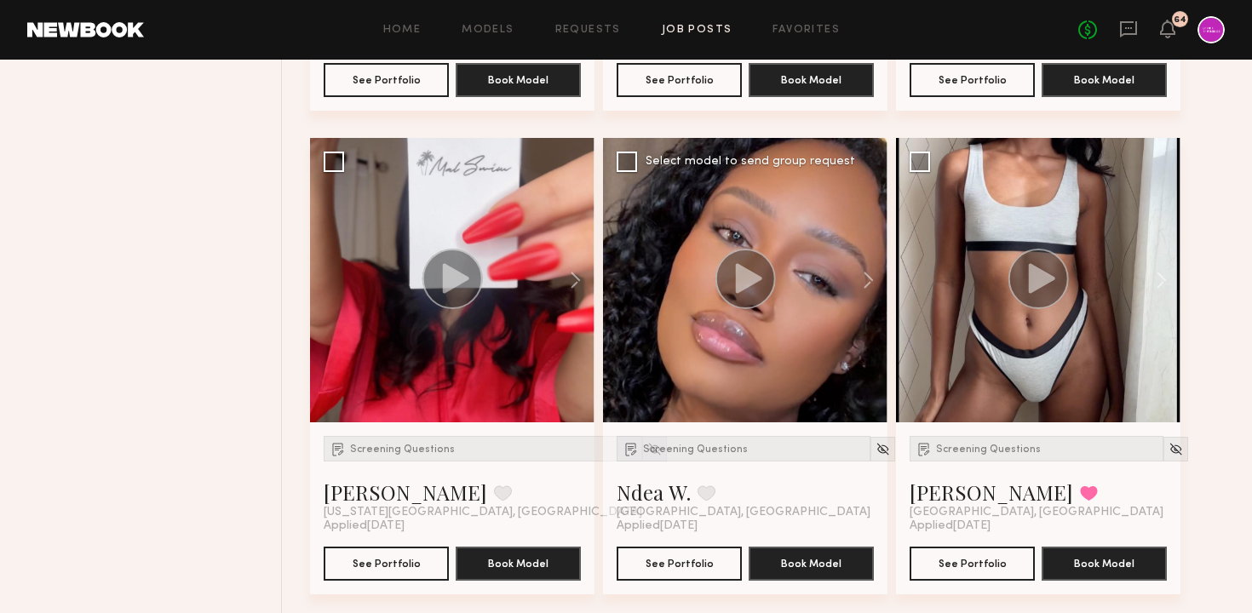
click at [751, 287] on circle at bounding box center [745, 279] width 60 height 60
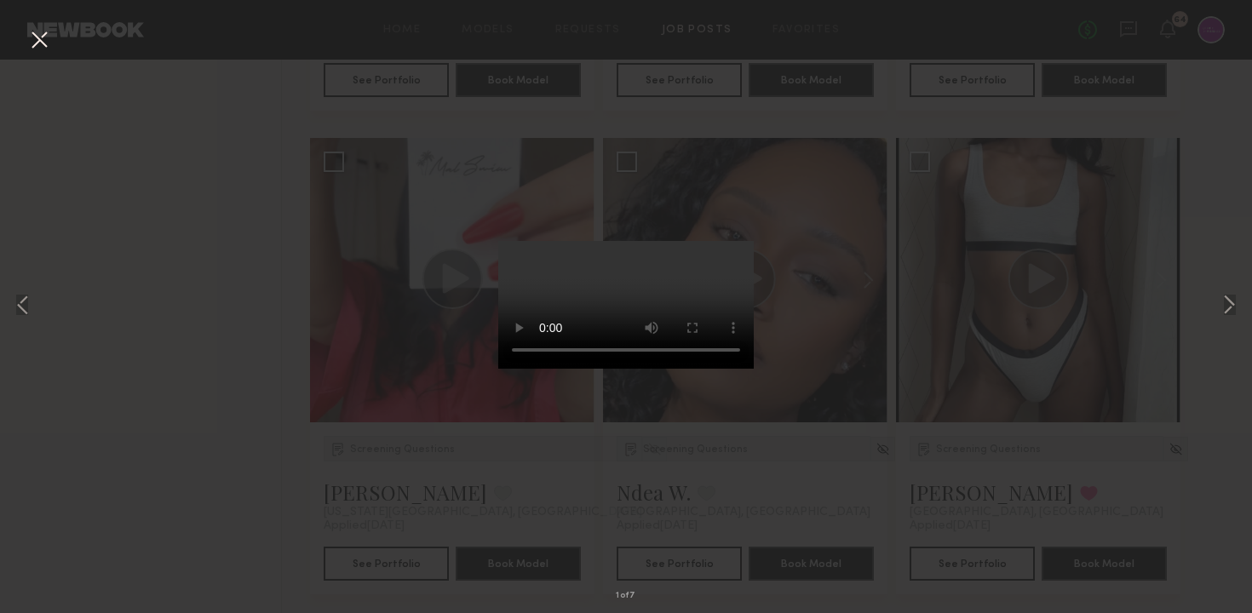
click at [33, 45] on button at bounding box center [39, 41] width 27 height 31
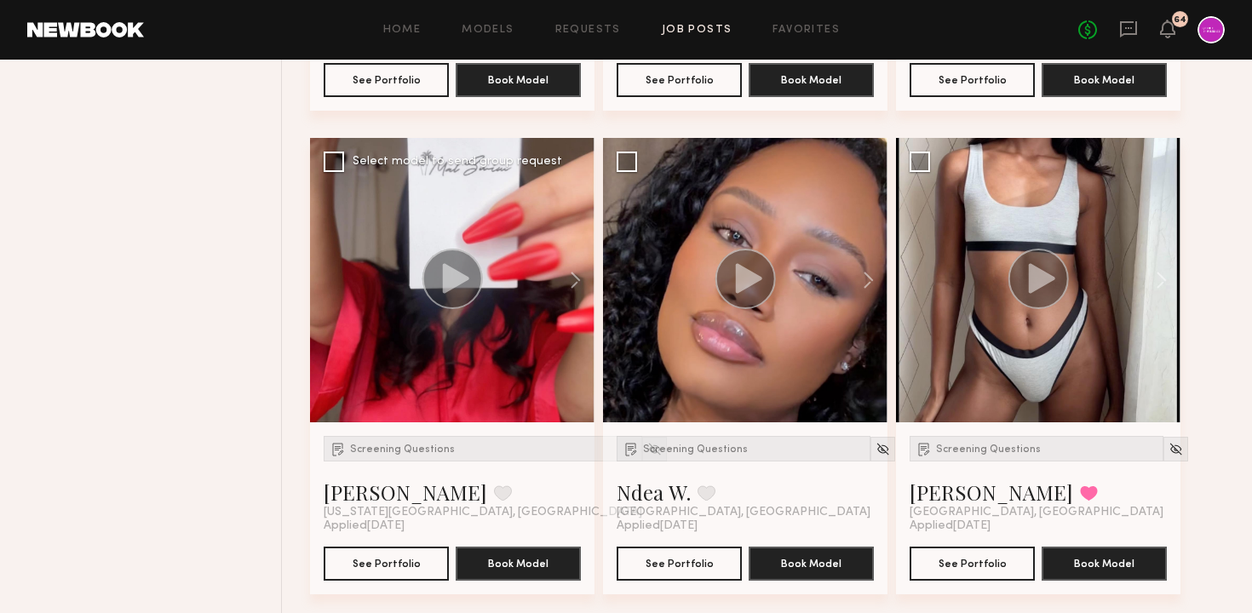
click at [471, 272] on circle at bounding box center [452, 279] width 60 height 60
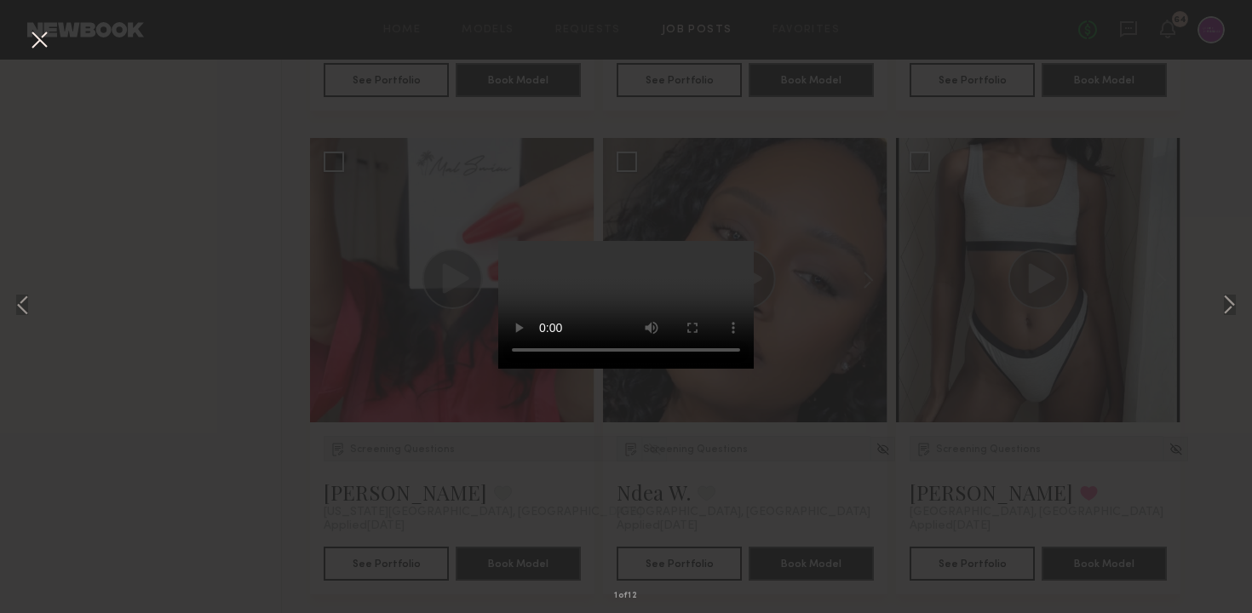
click at [44, 40] on button at bounding box center [39, 41] width 27 height 31
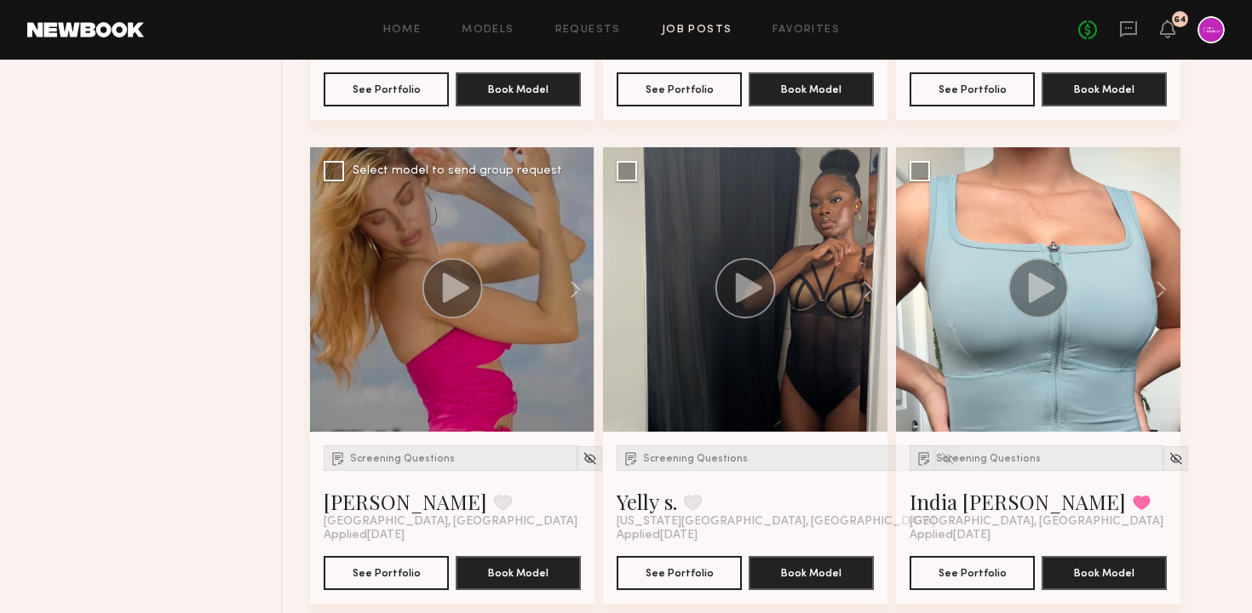
scroll to position [1131, 0]
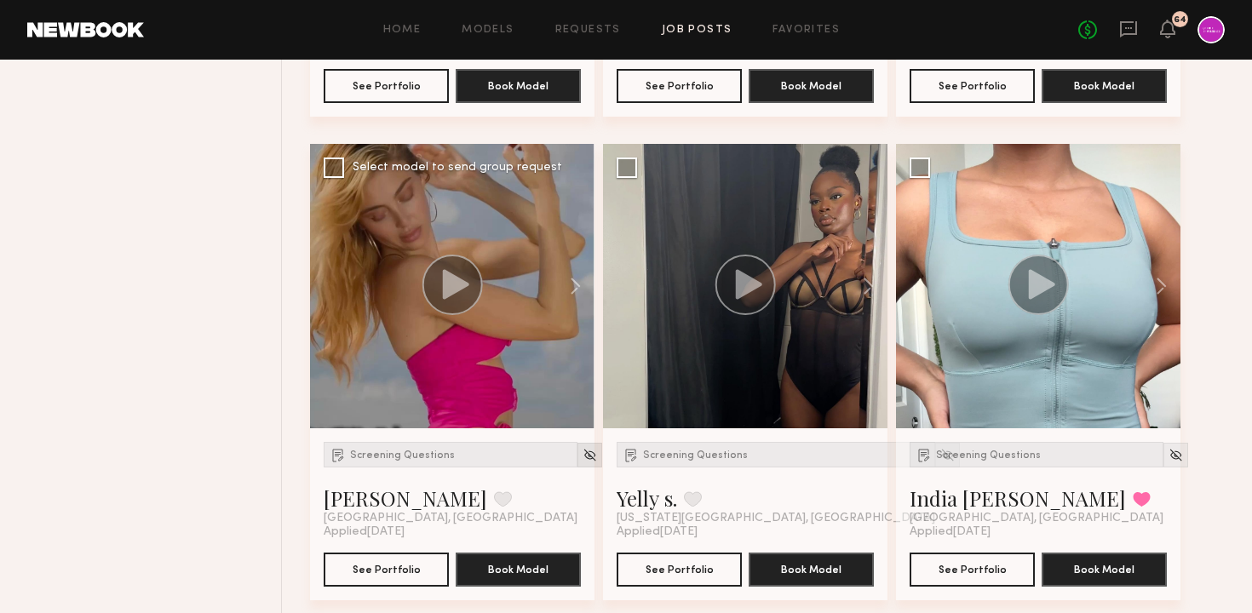
click at [582, 453] on img at bounding box center [589, 455] width 14 height 14
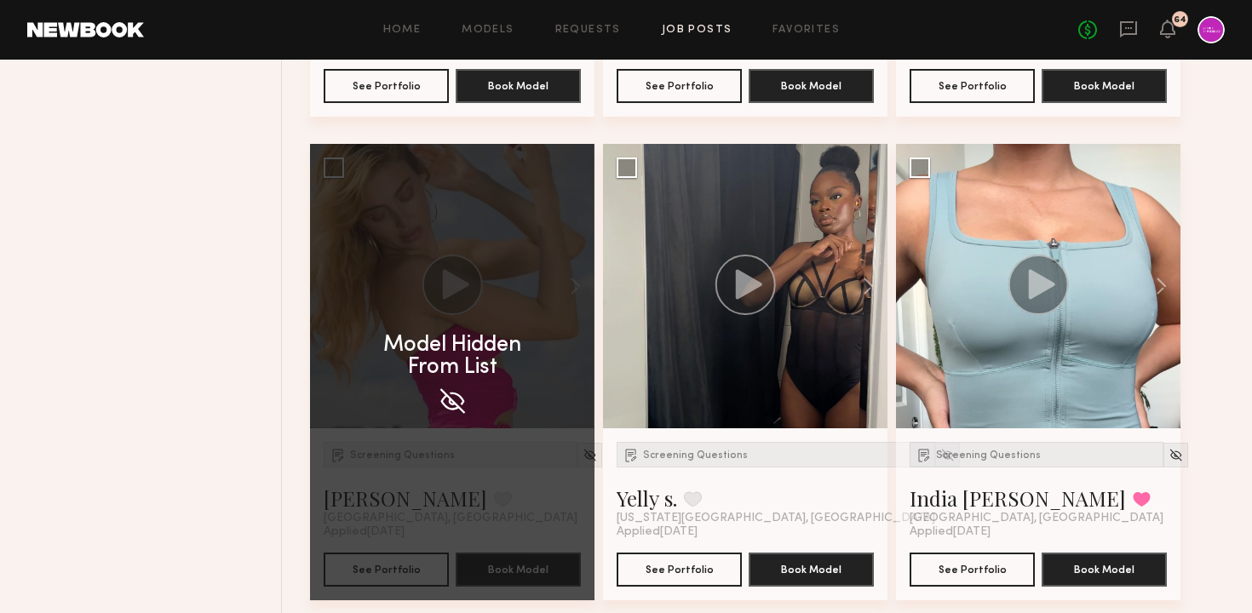
click at [214, 422] on div "Filter Applications Experienced Showing 31 models Clear Experienced Talent we'v…" at bounding box center [154, 386] width 256 height 2418
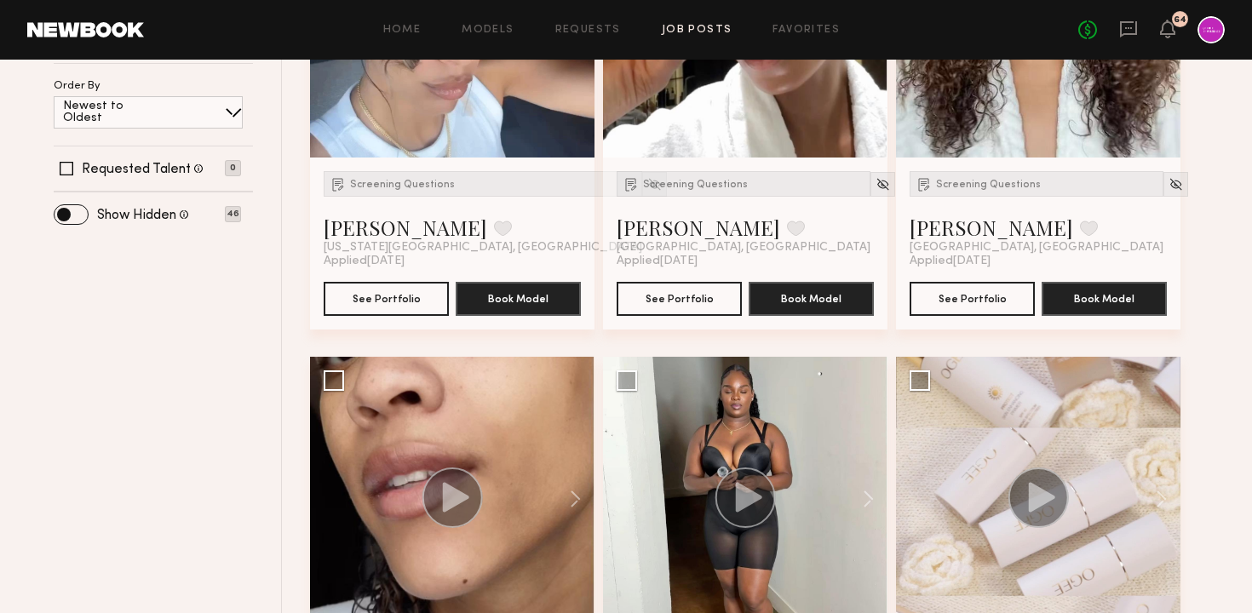
scroll to position [0, 0]
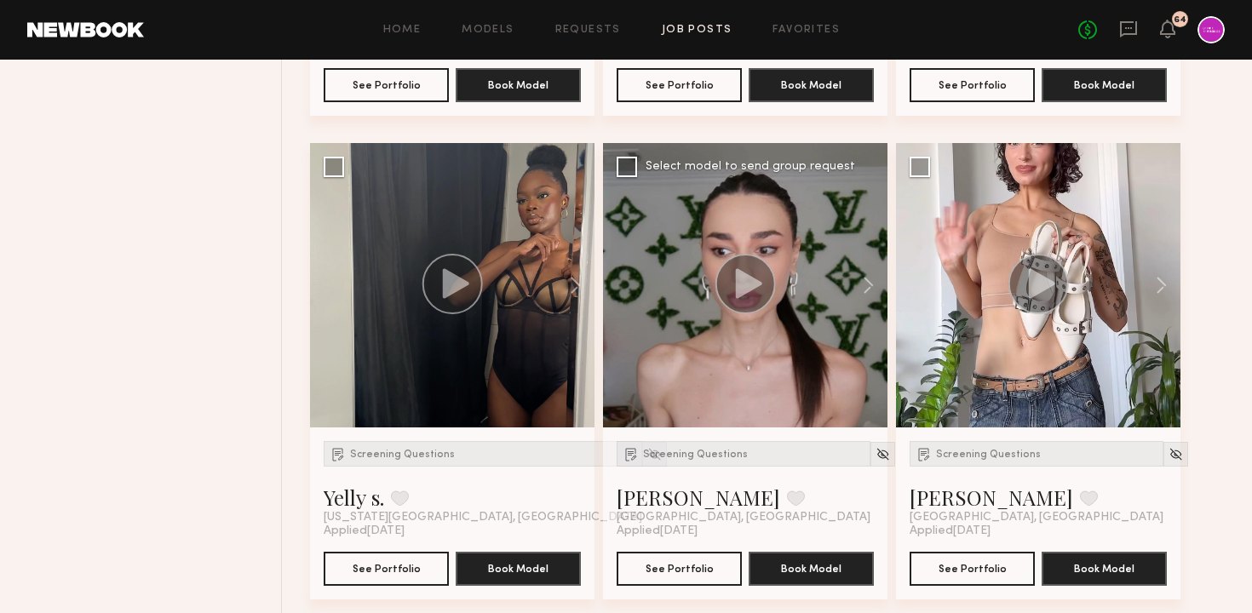
scroll to position [1177, 0]
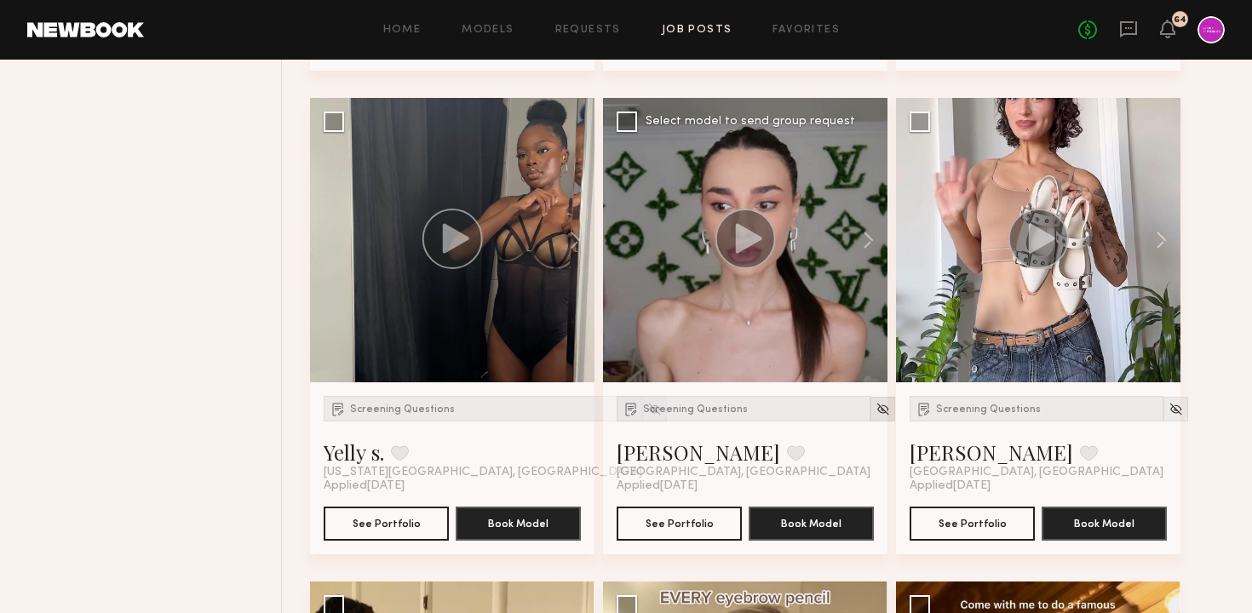
click at [875, 410] on img at bounding box center [882, 409] width 14 height 14
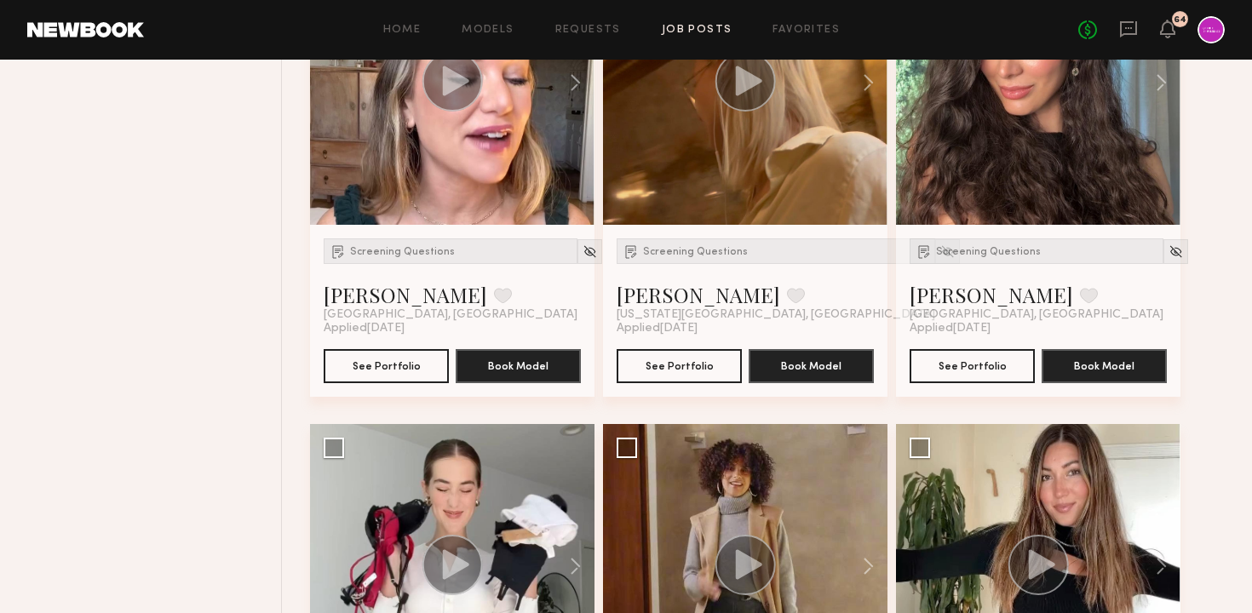
scroll to position [1847, 0]
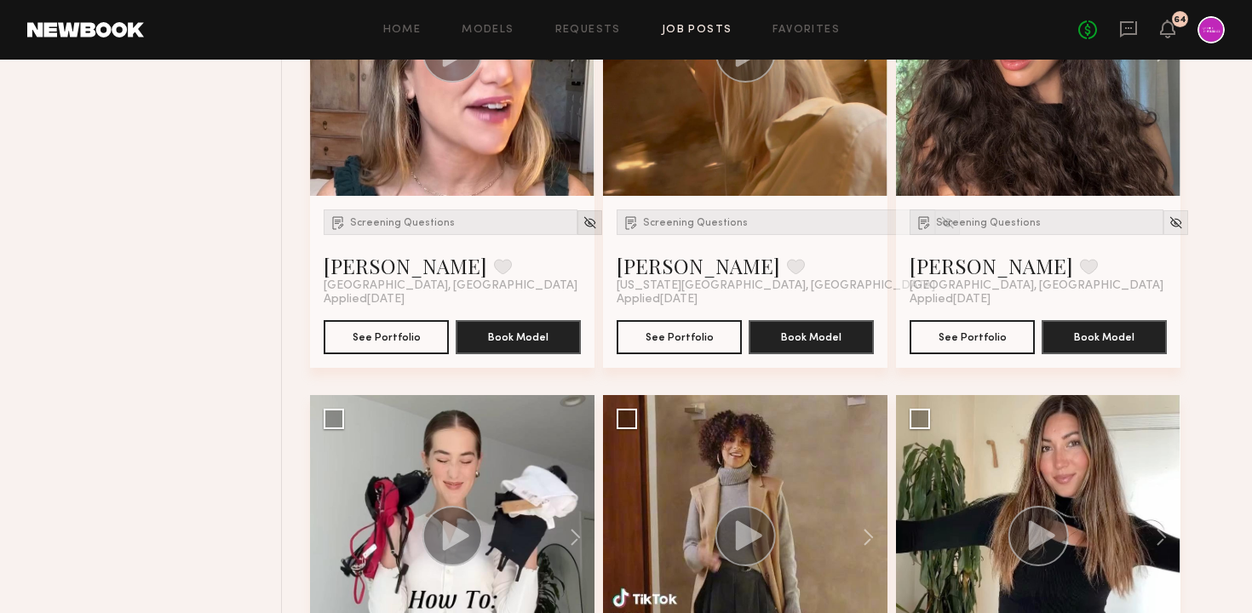
click at [582, 218] on img at bounding box center [589, 222] width 14 height 14
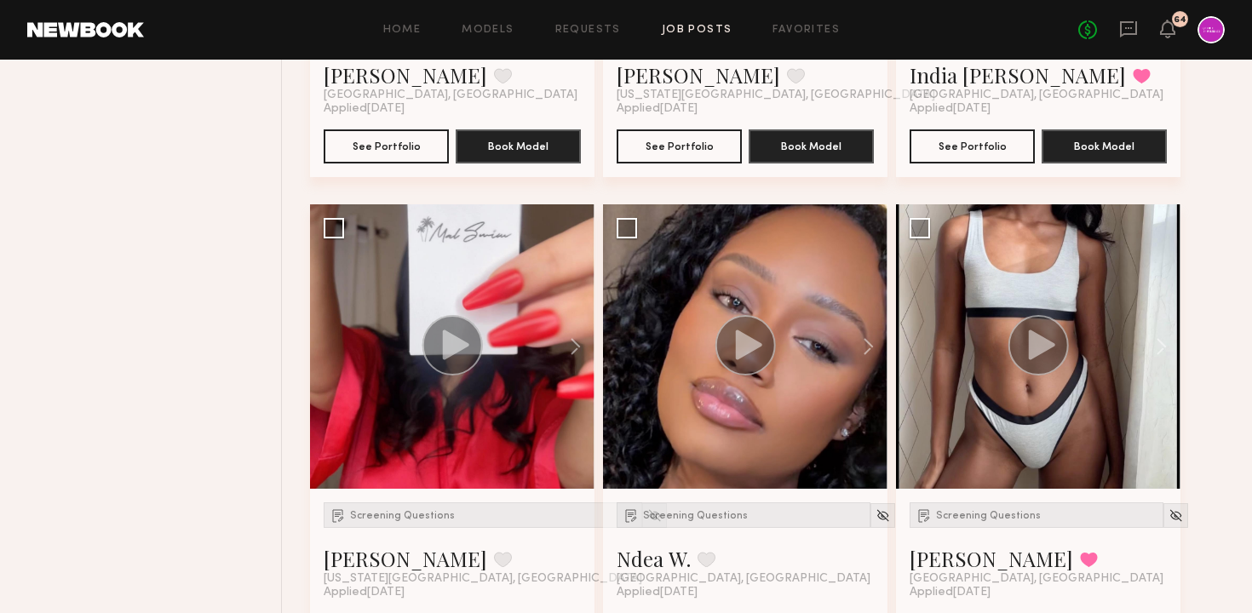
scroll to position [3946, 0]
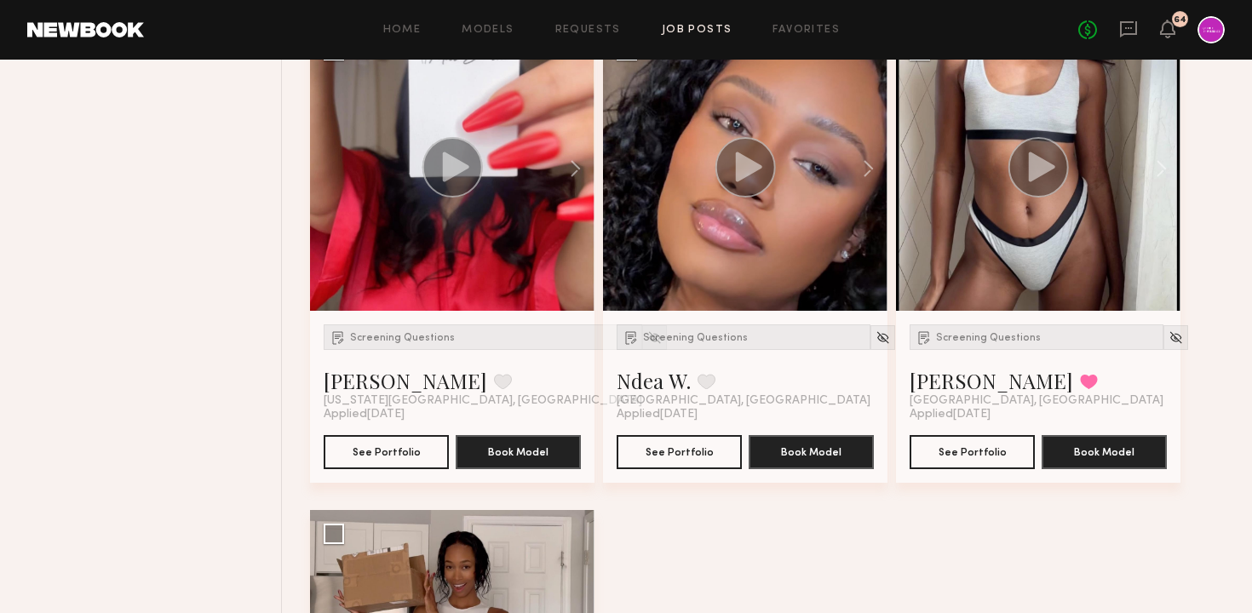
scroll to position [4133, 0]
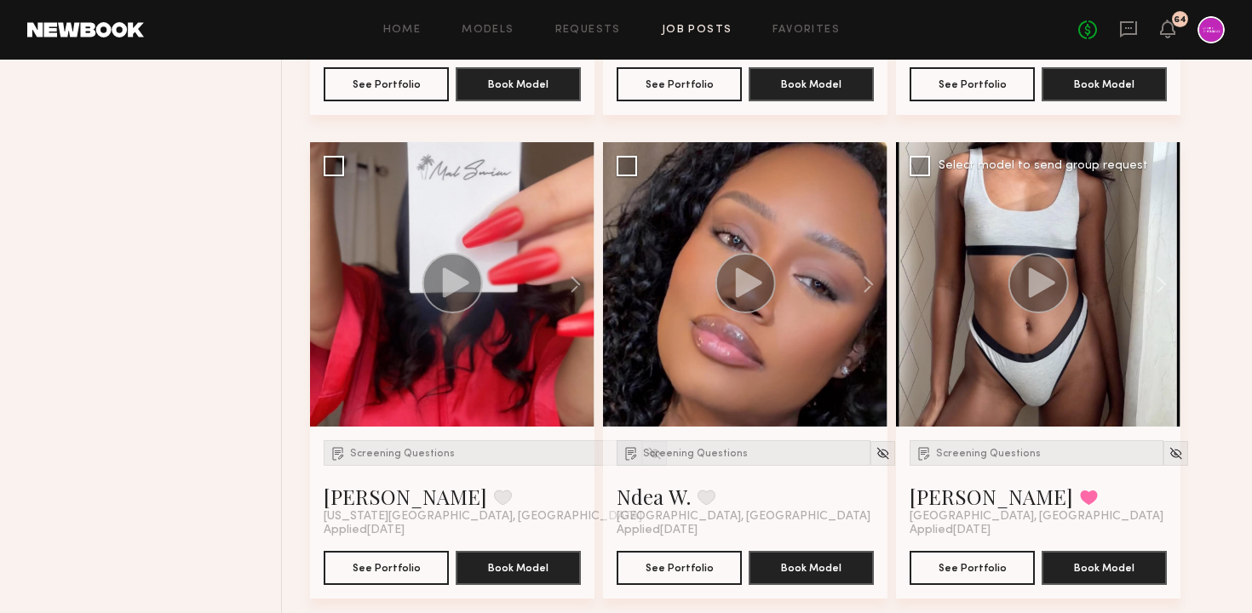
click at [1040, 296] on circle at bounding box center [1038, 283] width 60 height 60
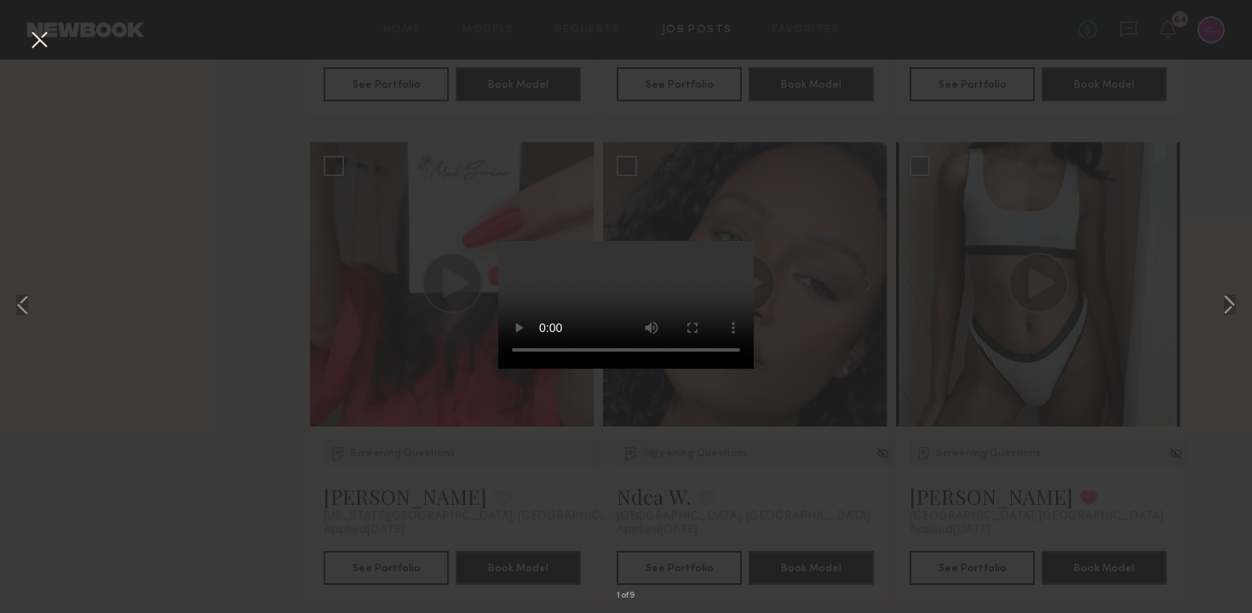
click at [38, 32] on button at bounding box center [39, 41] width 27 height 31
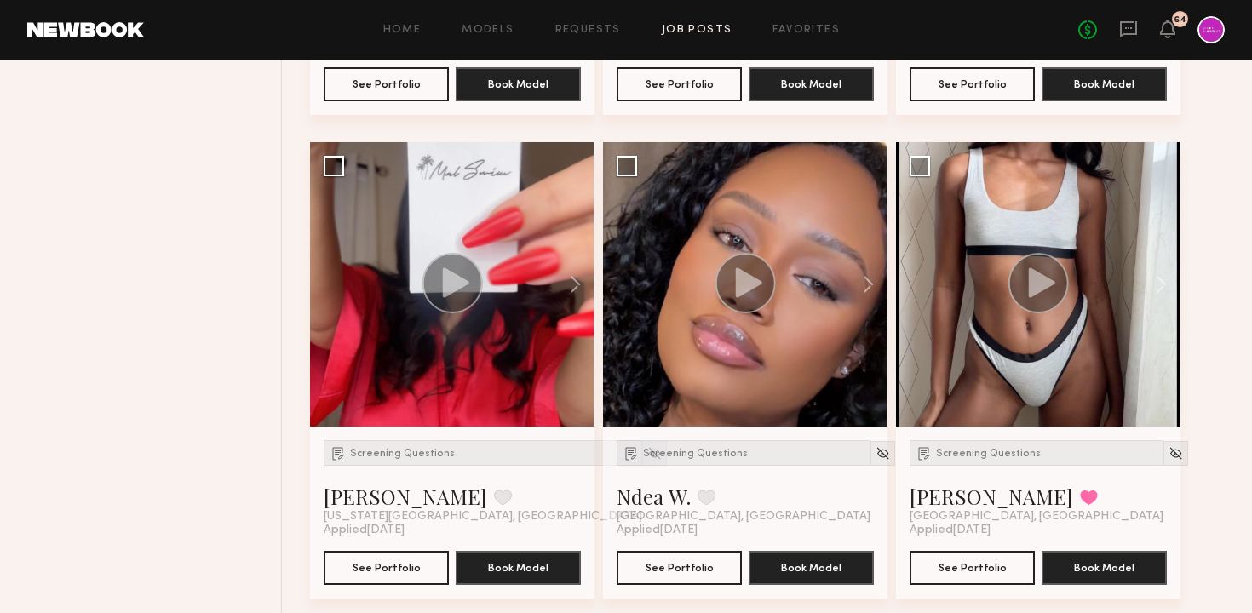
click at [1027, 281] on circle at bounding box center [1038, 283] width 60 height 60
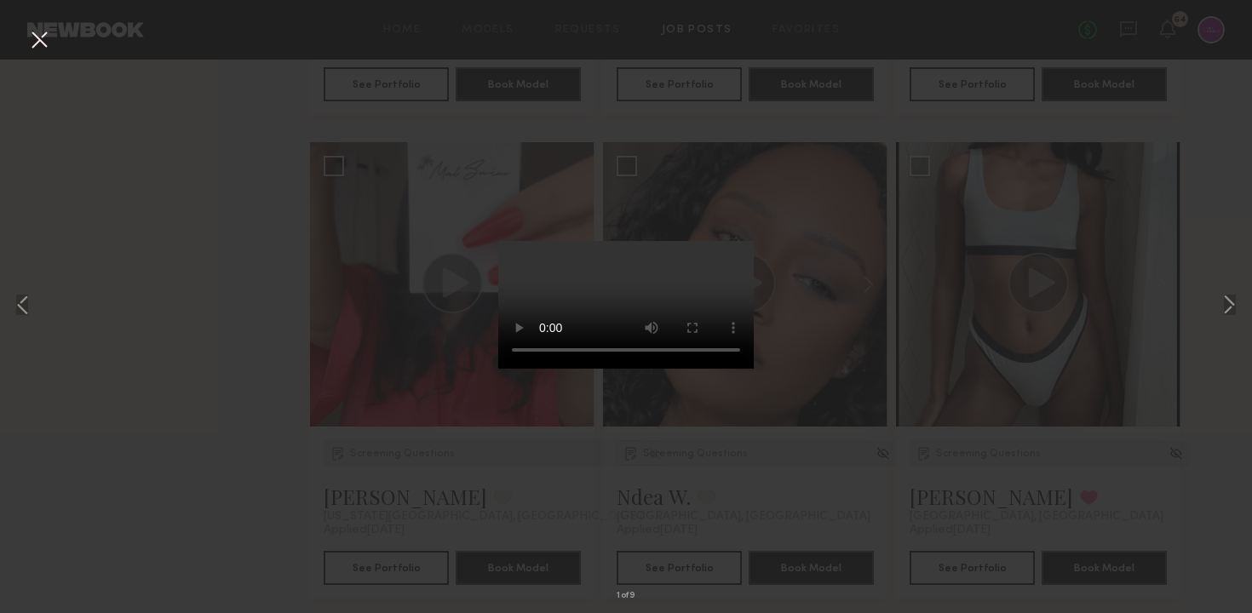
click at [35, 45] on button at bounding box center [39, 41] width 27 height 31
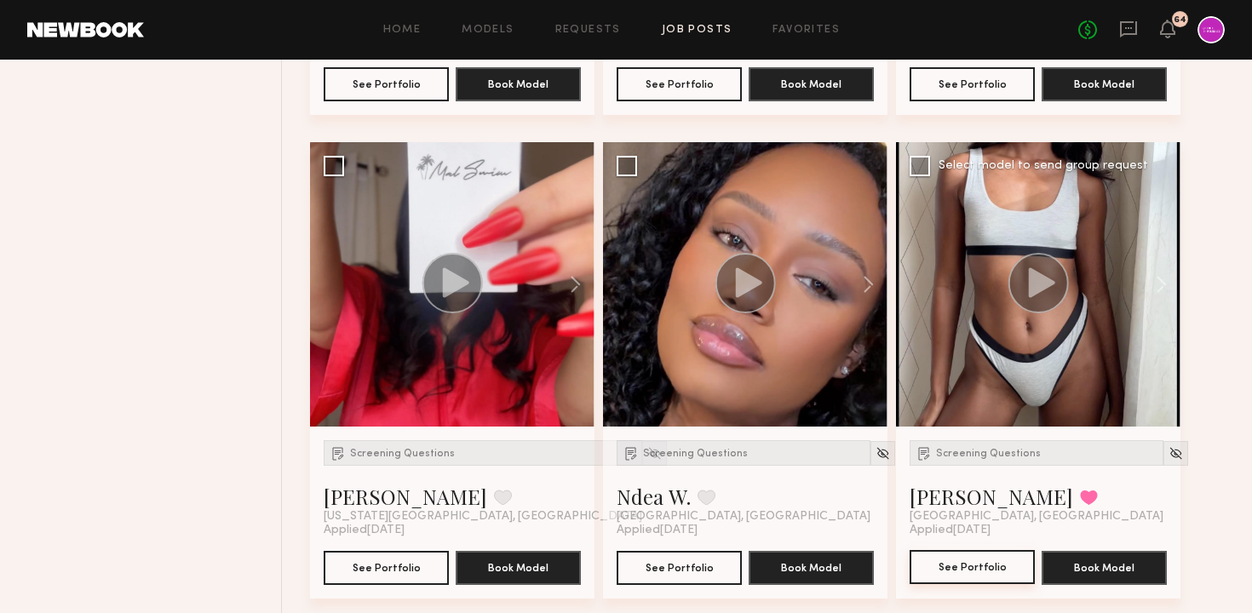
click at [952, 570] on button "See Portfolio" at bounding box center [971, 567] width 125 height 34
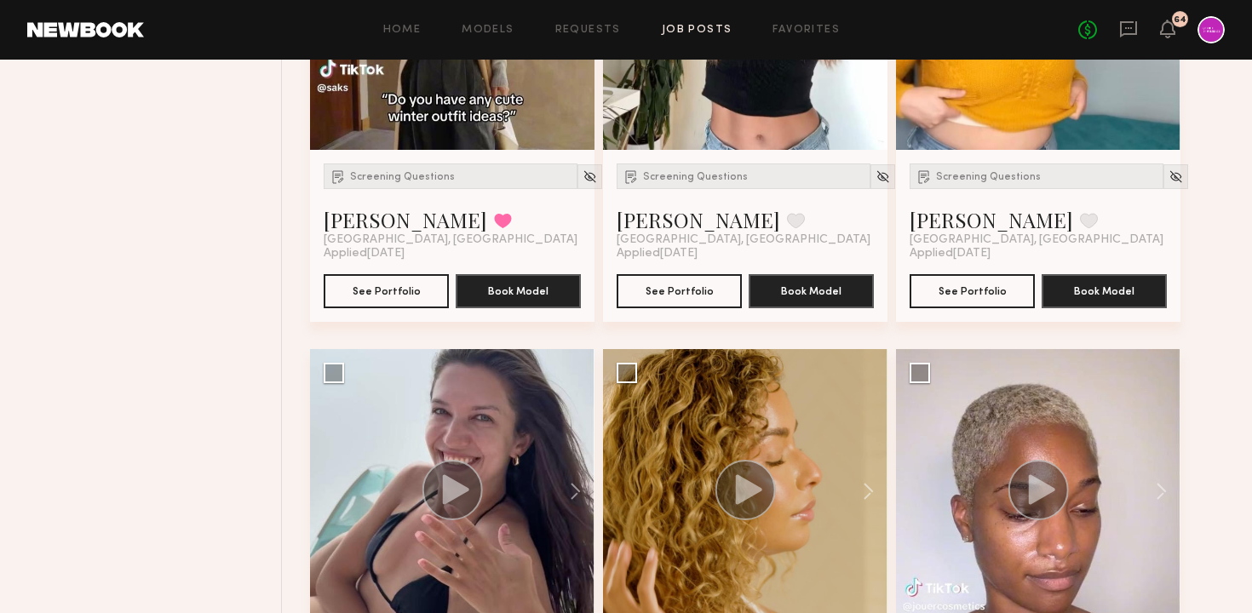
scroll to position [2618, 0]
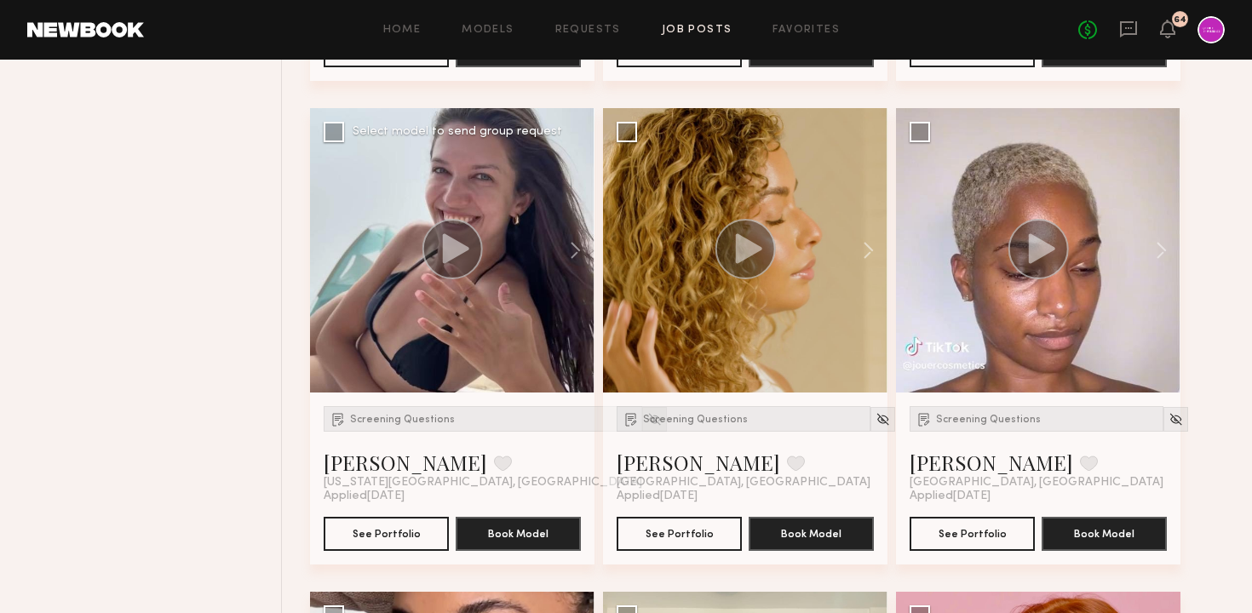
click at [642, 419] on div at bounding box center [654, 419] width 25 height 25
click at [647, 426] on img at bounding box center [654, 419] width 14 height 14
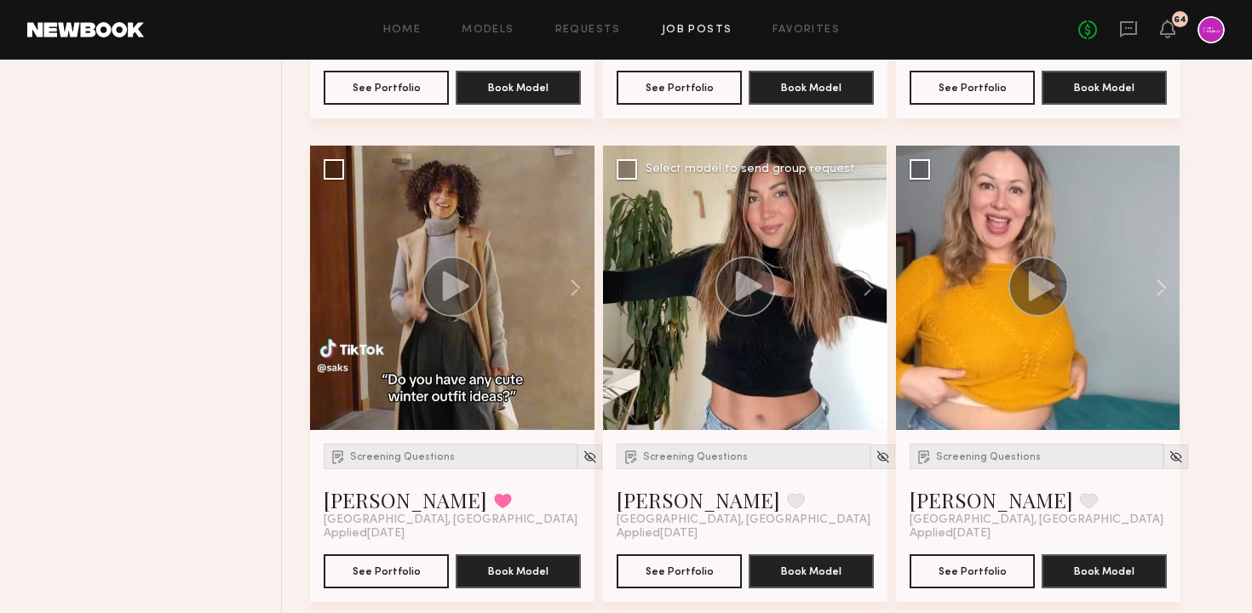
scroll to position [2105, 0]
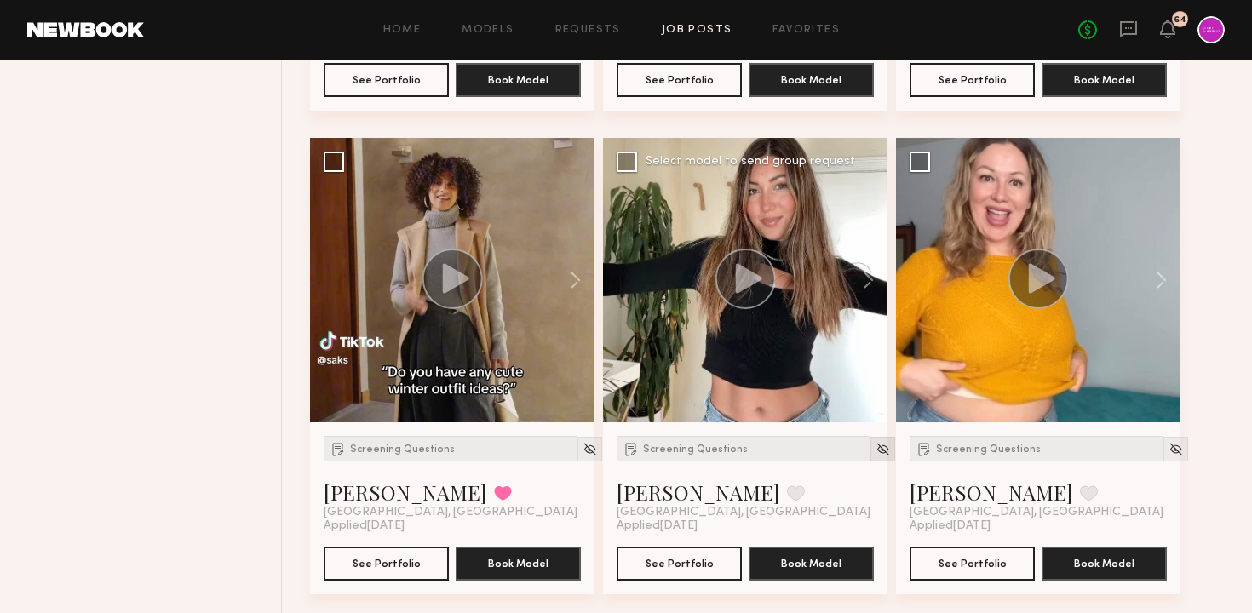
click at [875, 450] on img at bounding box center [882, 449] width 14 height 14
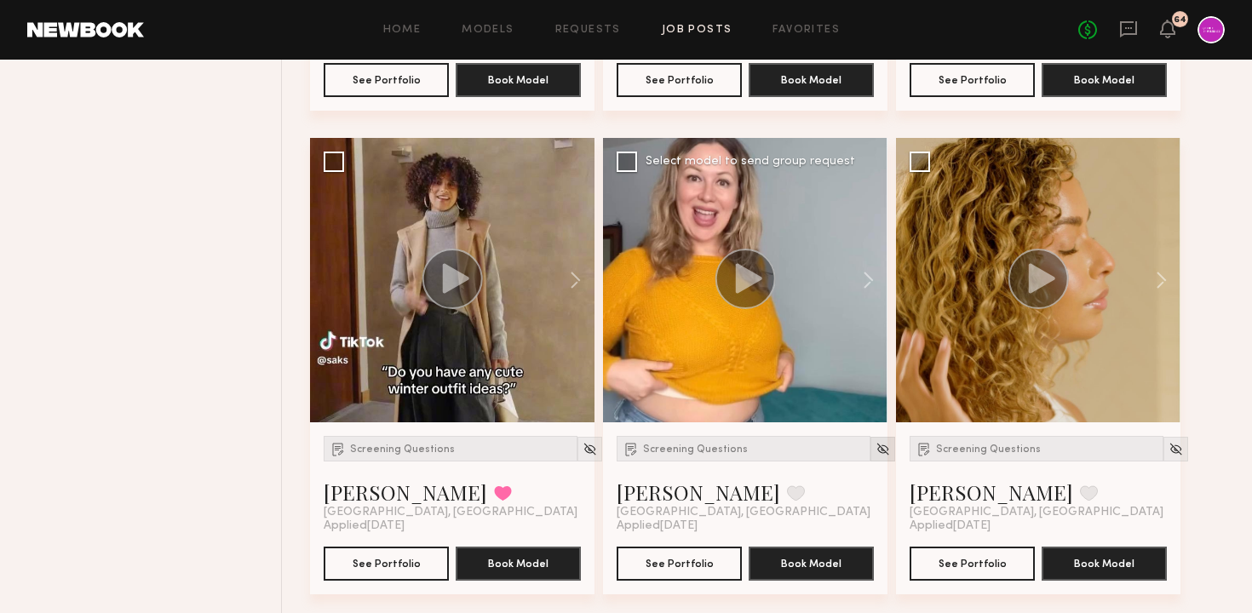
click at [875, 450] on img at bounding box center [882, 449] width 14 height 14
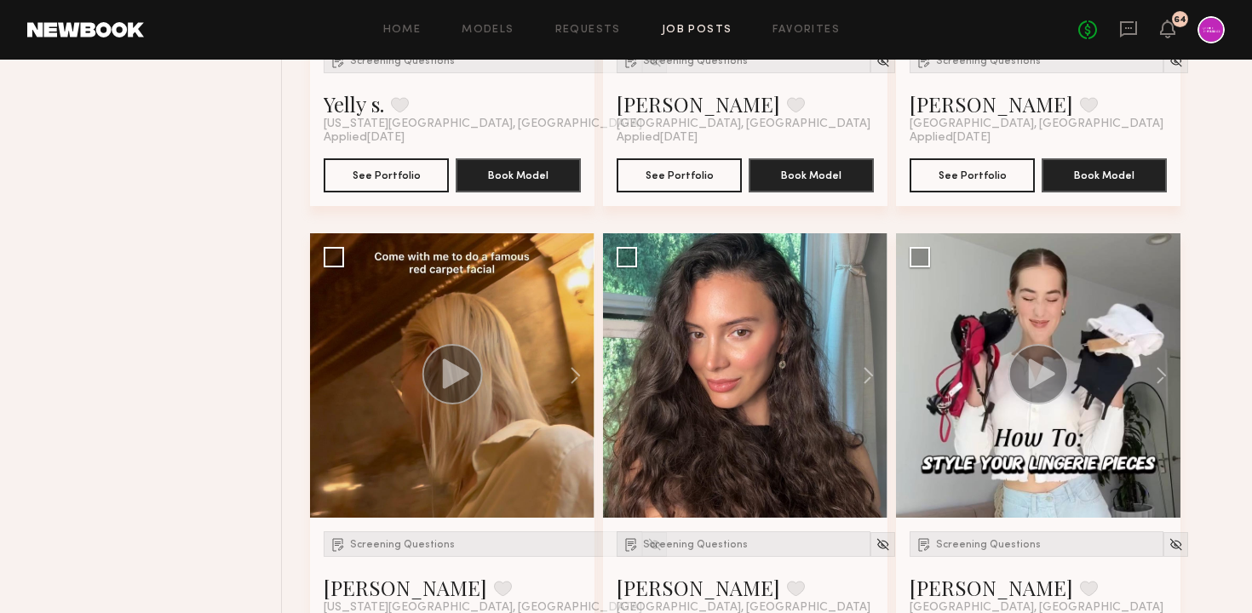
scroll to position [1527, 0]
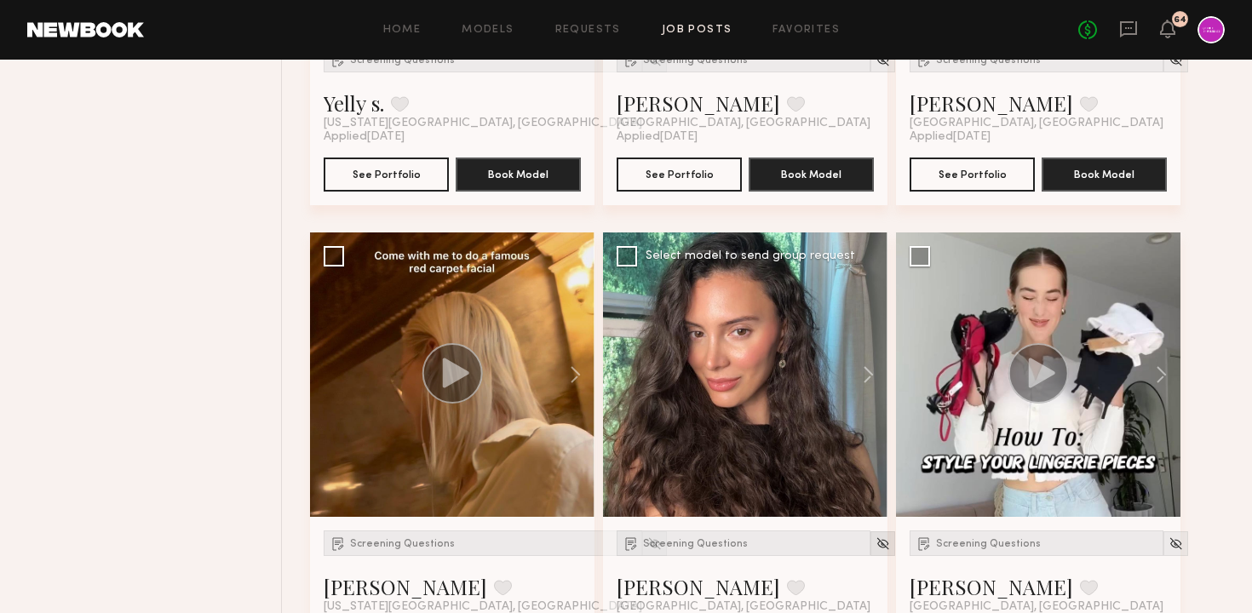
click at [875, 545] on img at bounding box center [882, 543] width 14 height 14
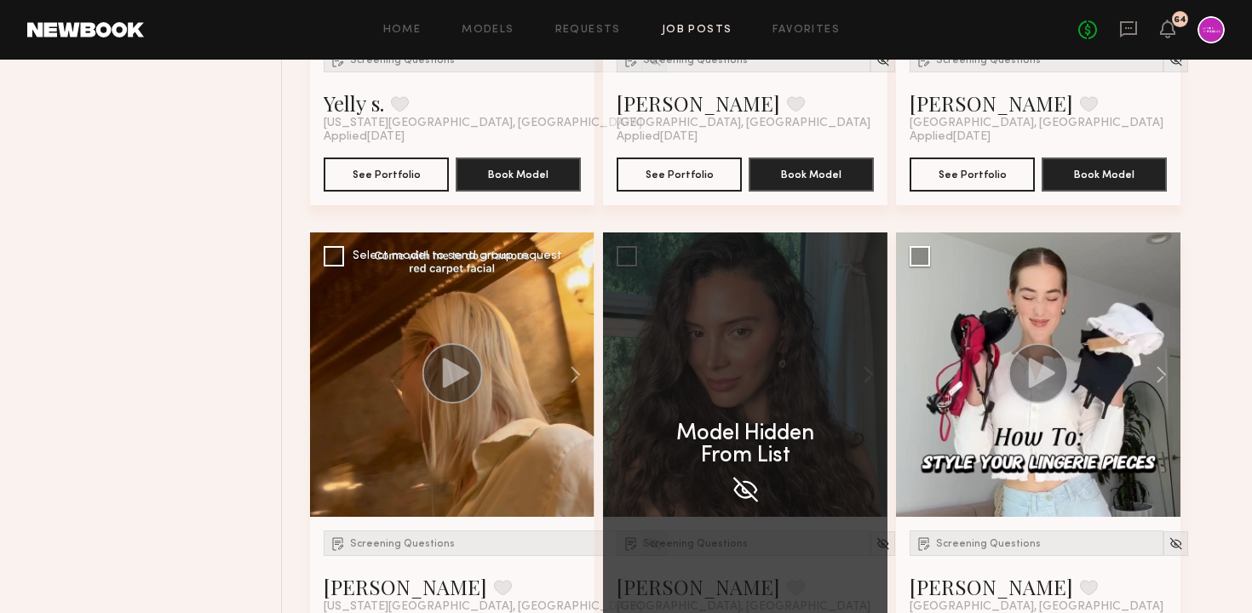
click at [642, 551] on div at bounding box center [654, 543] width 25 height 25
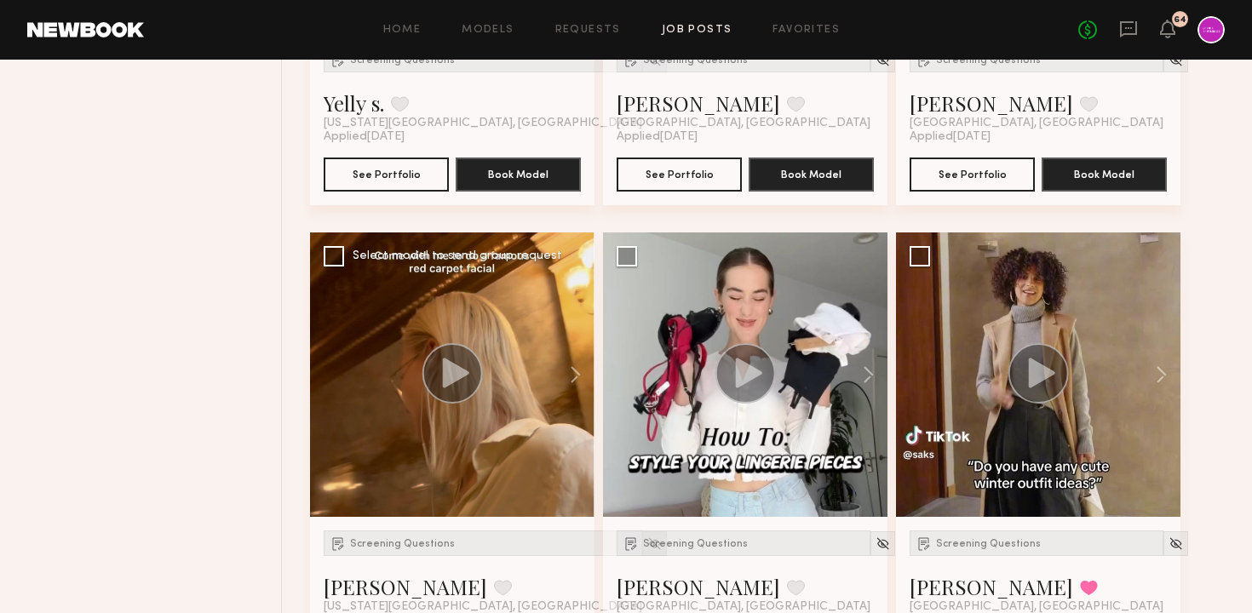
click at [647, 549] on img at bounding box center [654, 543] width 14 height 14
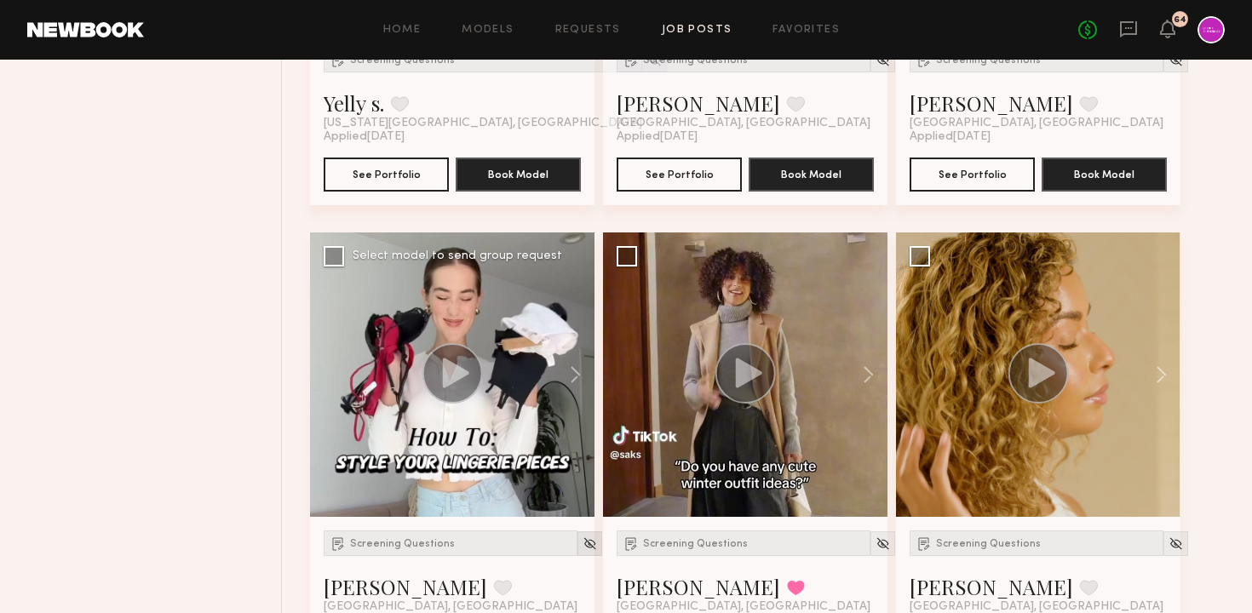
click at [582, 540] on img at bounding box center [589, 543] width 14 height 14
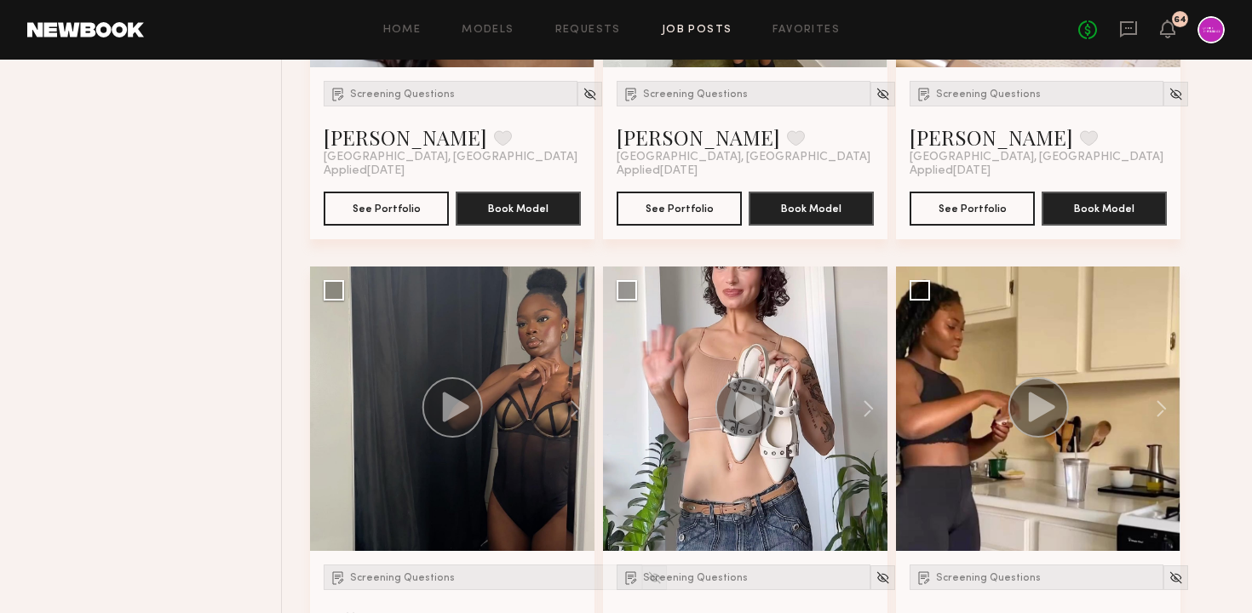
scroll to position [1029, 0]
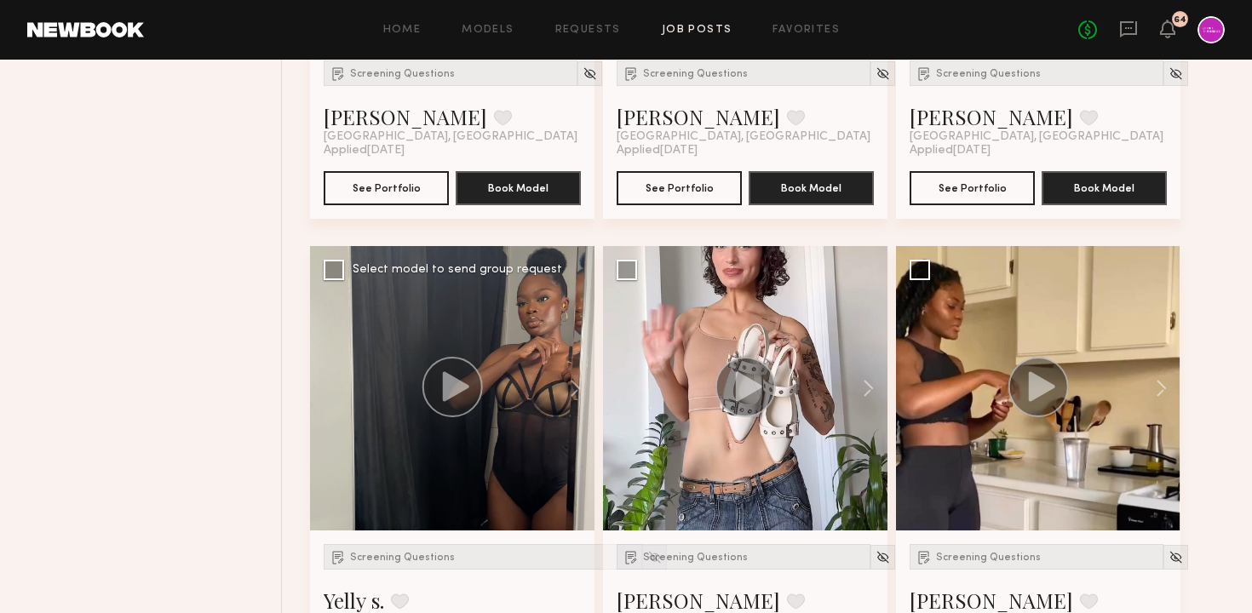
click at [454, 380] on icon at bounding box center [456, 386] width 26 height 30
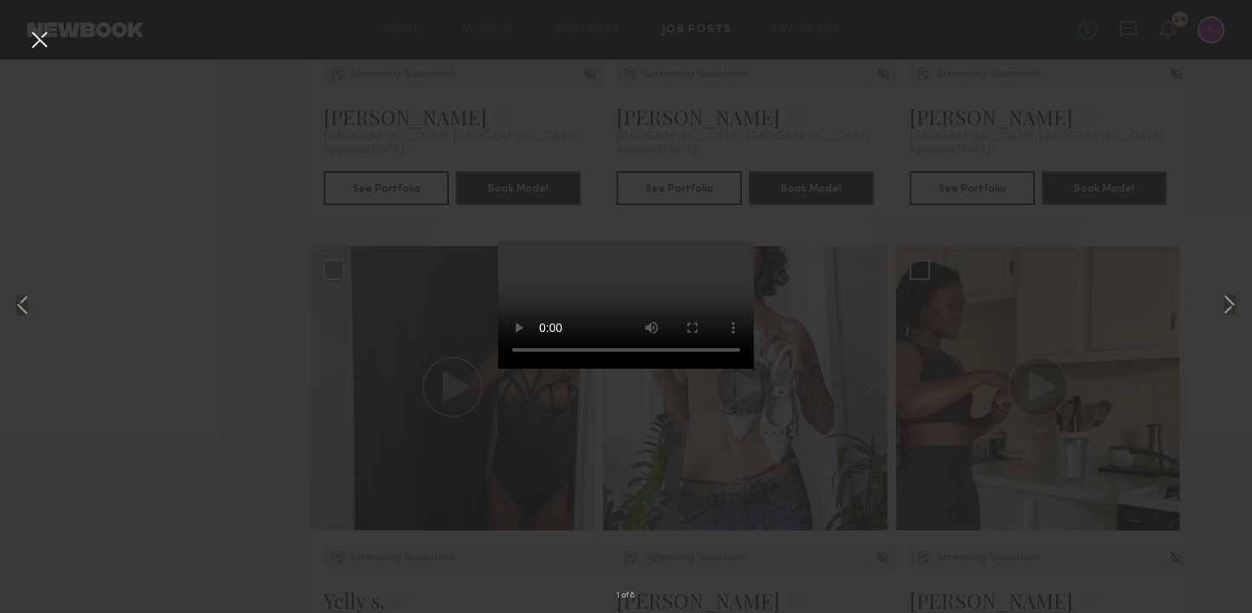
click at [150, 376] on div "1 of 8" at bounding box center [626, 306] width 1252 height 613
click at [43, 32] on button at bounding box center [39, 41] width 27 height 31
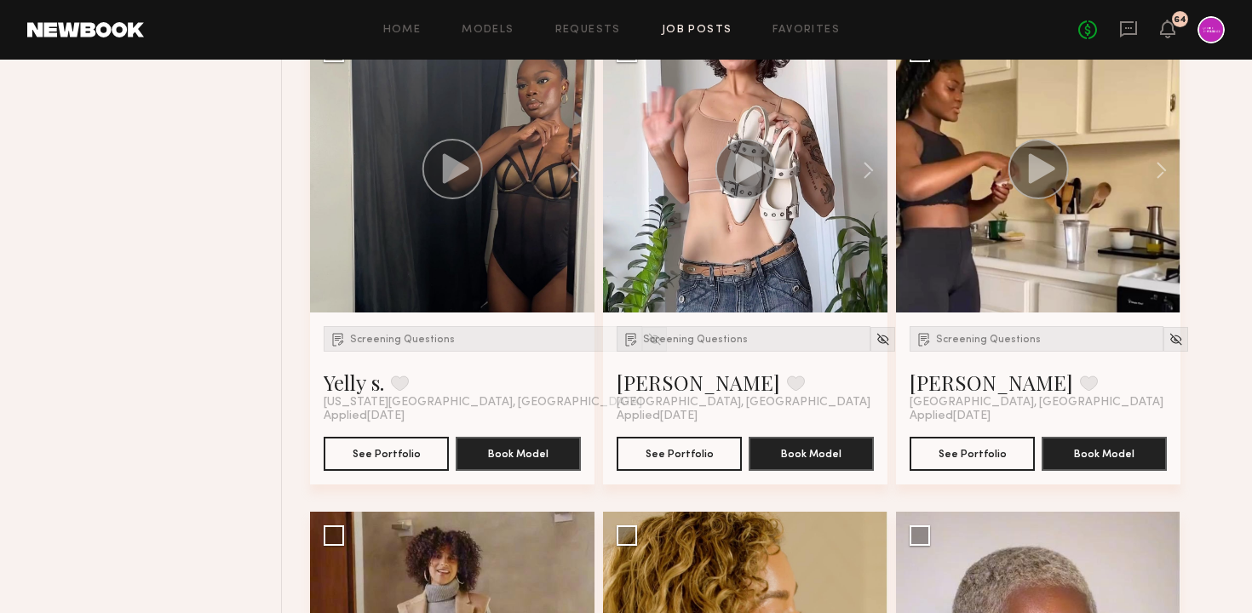
scroll to position [1257, 0]
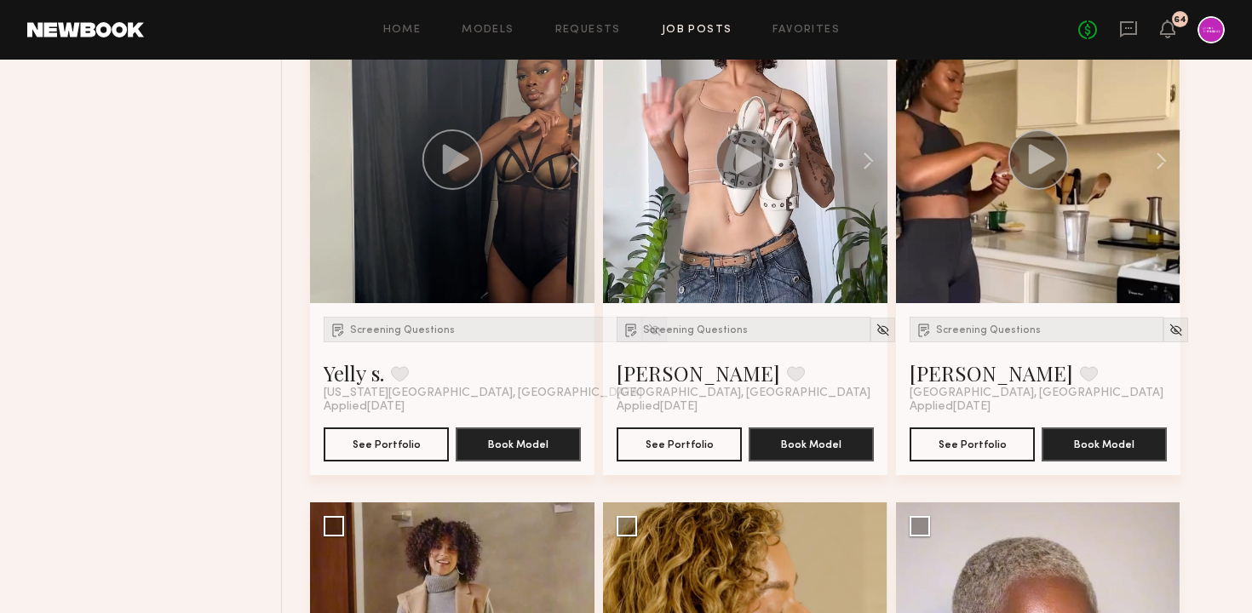
click at [409, 461] on div "Screening Questions Yelly s. Favorite New York City, NY Applied 09/14/2025 See …" at bounding box center [452, 389] width 284 height 172
click at [398, 444] on button "See Portfolio" at bounding box center [386, 444] width 125 height 34
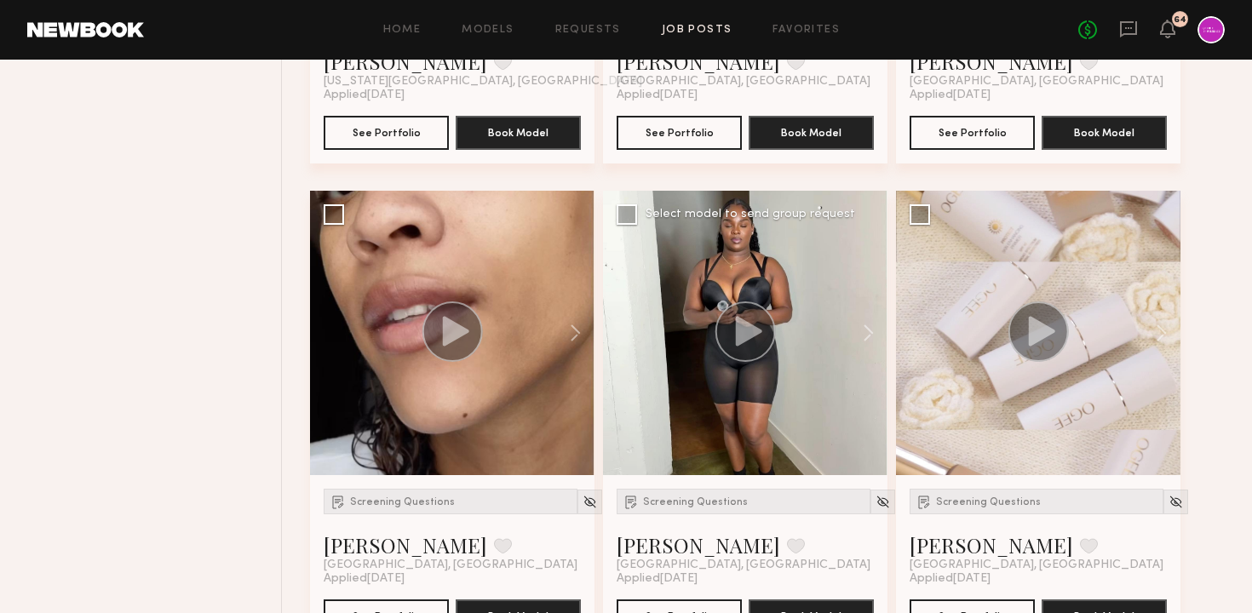
scroll to position [641, 0]
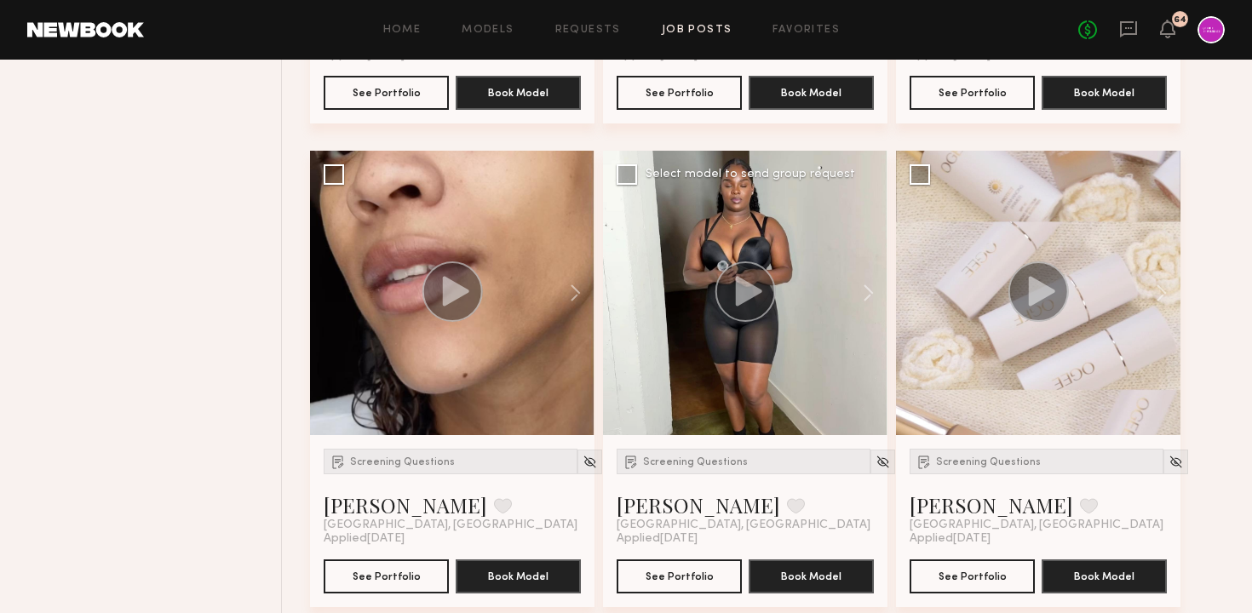
click at [748, 318] on circle at bounding box center [745, 291] width 60 height 60
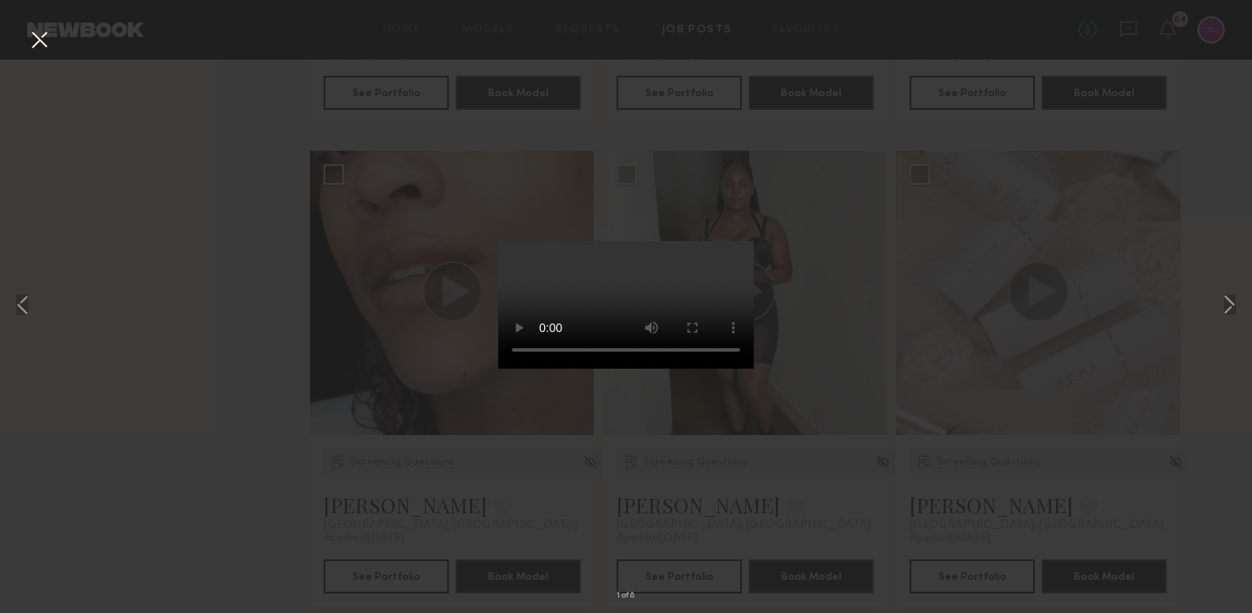
click at [39, 41] on button at bounding box center [39, 41] width 27 height 31
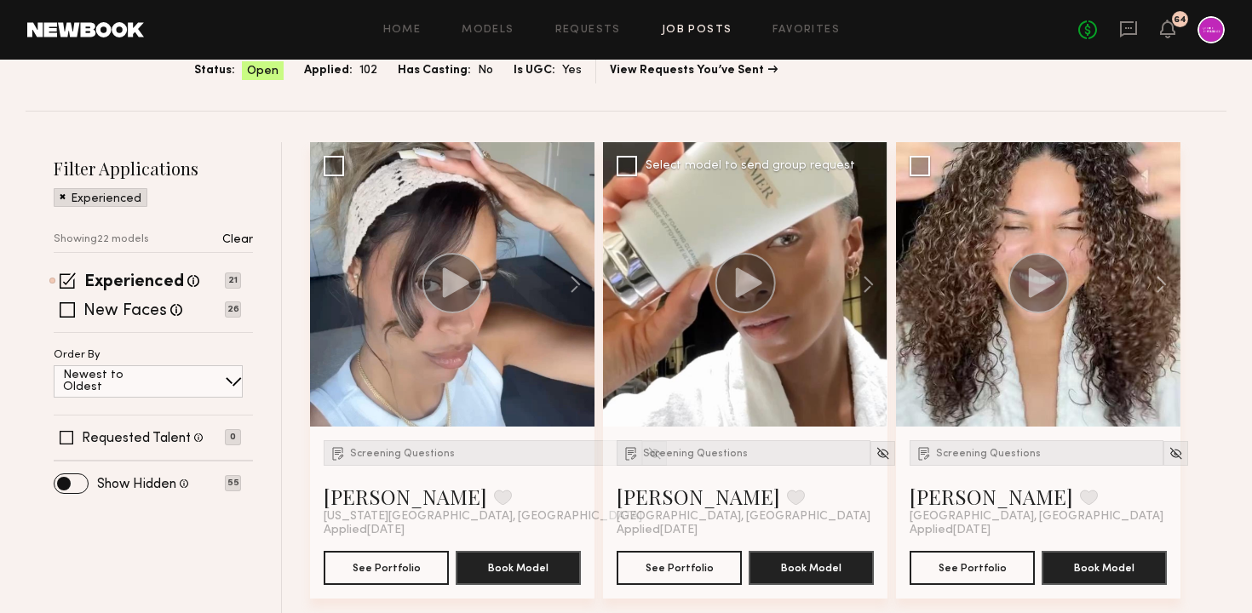
scroll to position [185, 0]
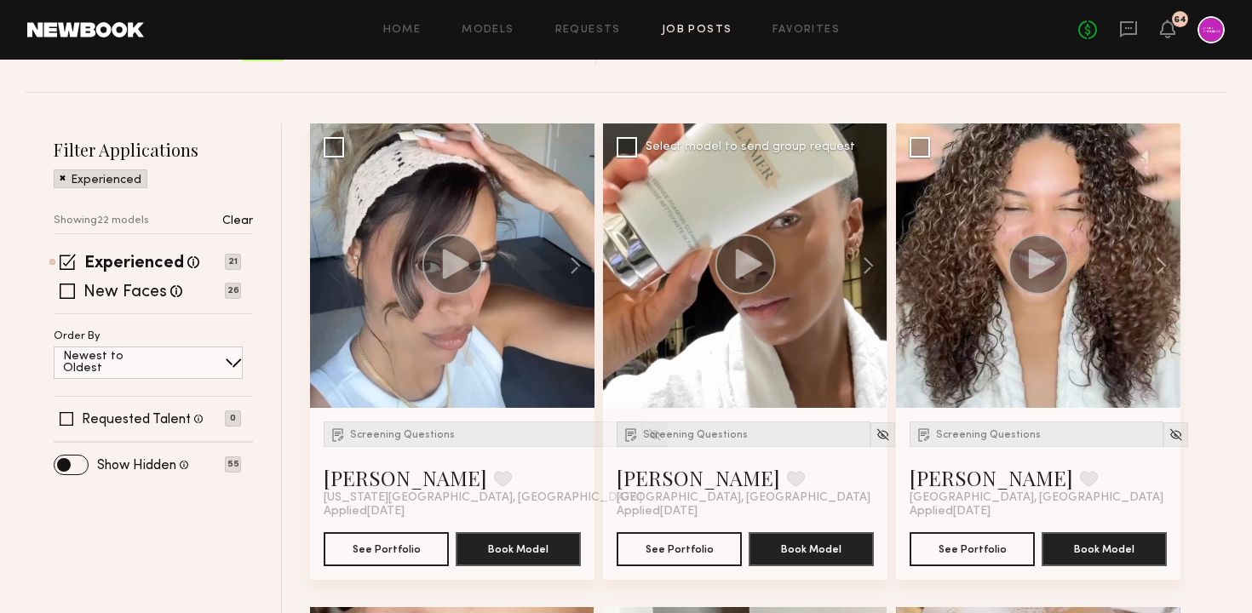
click at [747, 266] on icon at bounding box center [749, 264] width 26 height 30
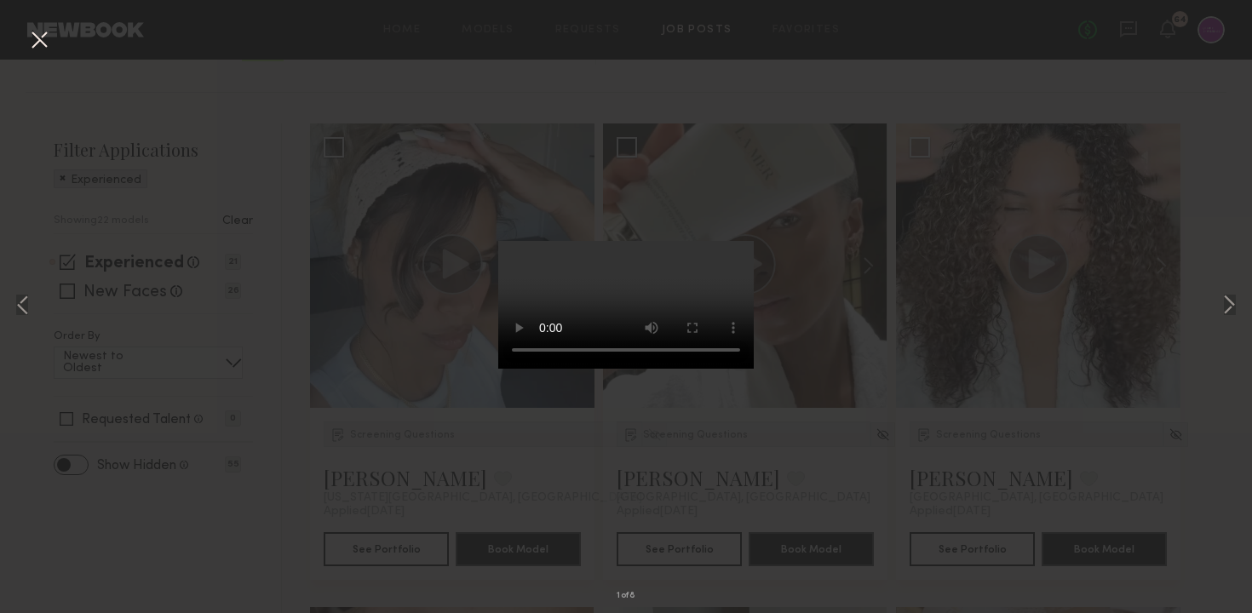
click at [40, 43] on button at bounding box center [39, 41] width 27 height 31
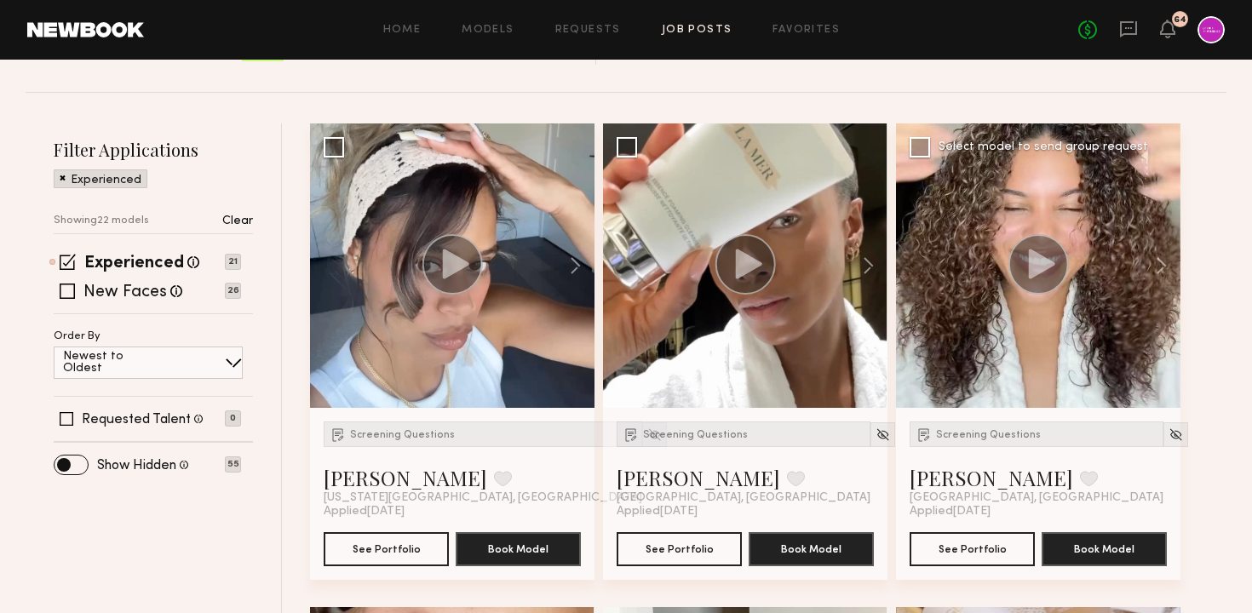
click at [1031, 261] on icon at bounding box center [1041, 264] width 26 height 30
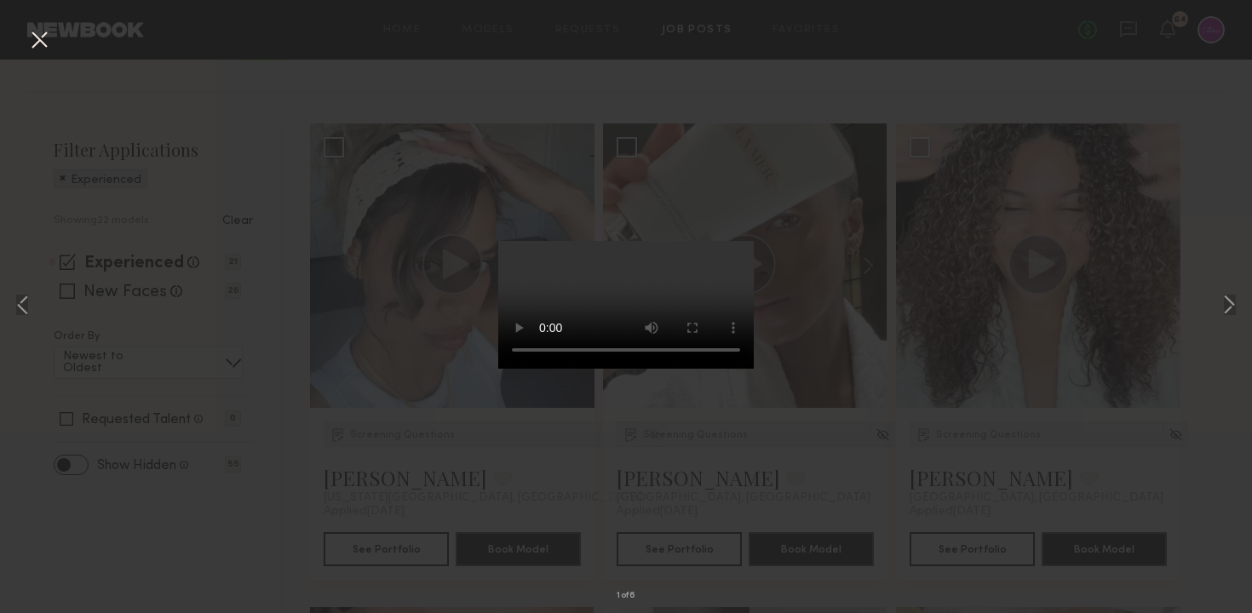
click at [31, 55] on button at bounding box center [39, 41] width 27 height 31
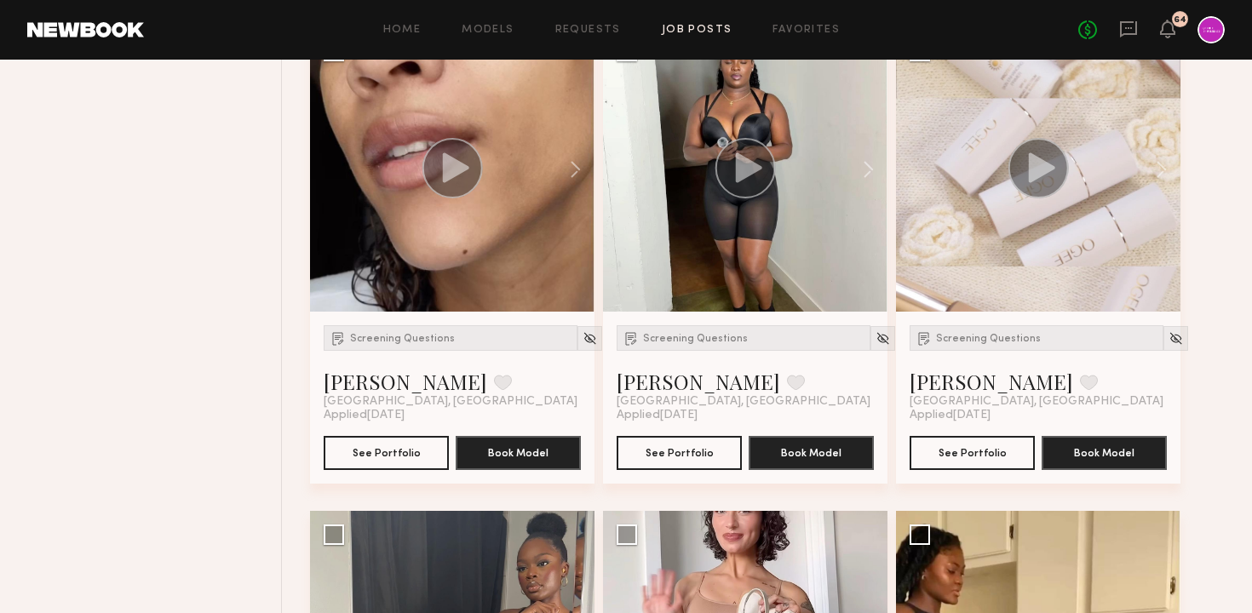
scroll to position [655, 0]
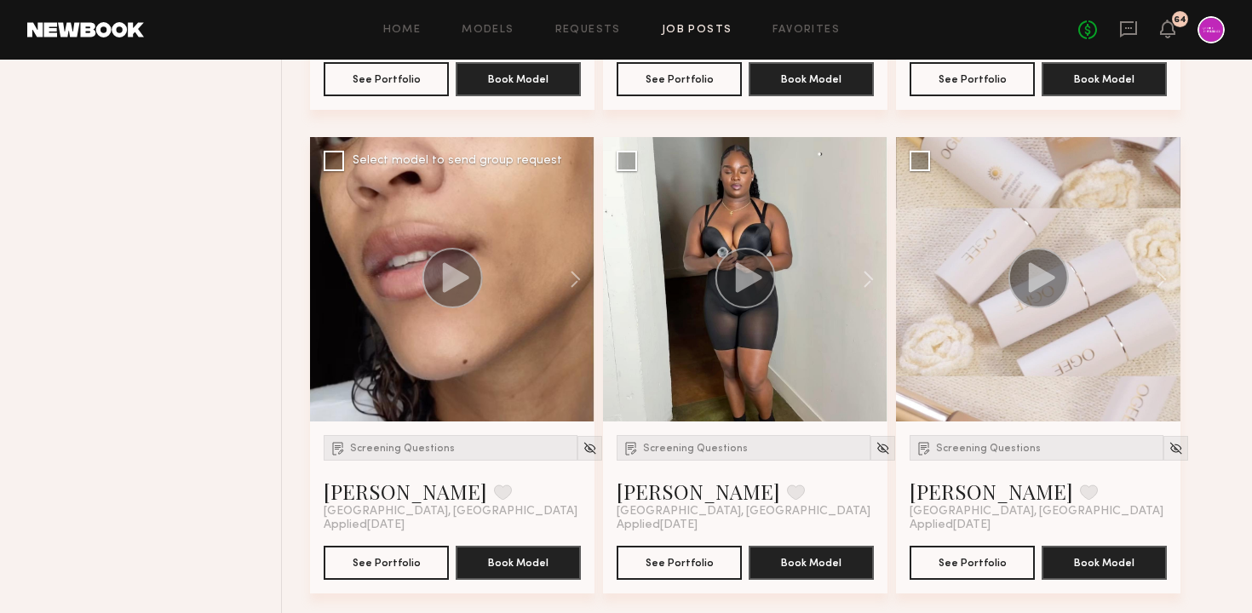
click at [477, 298] on icon at bounding box center [451, 278] width 61 height 60
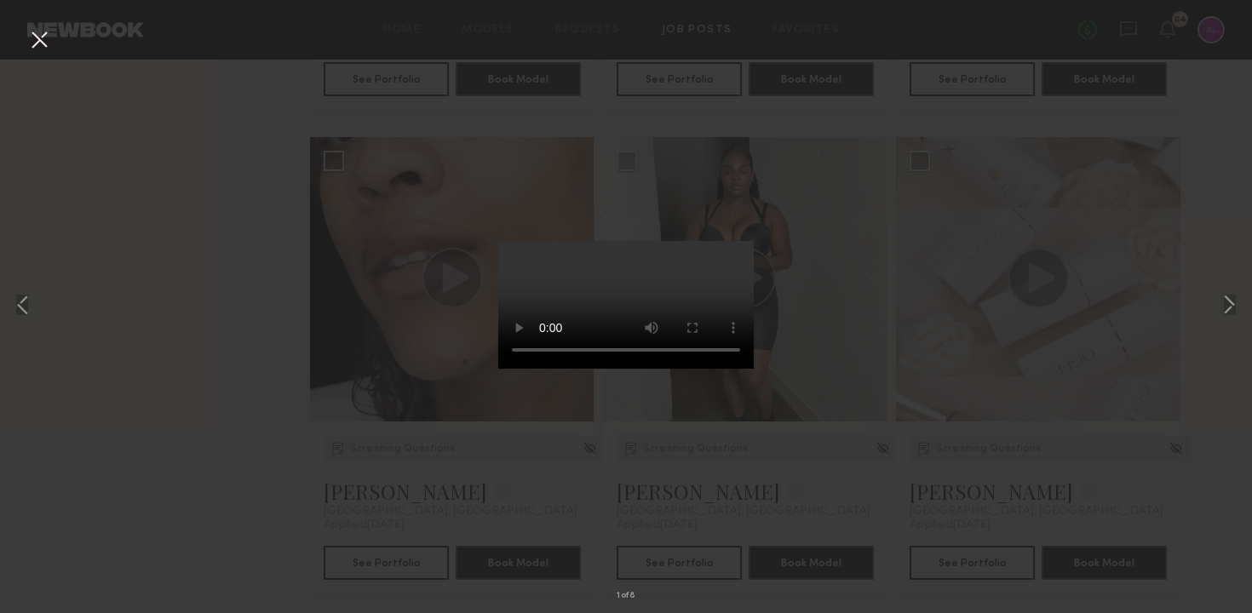
click at [38, 38] on button at bounding box center [39, 41] width 27 height 31
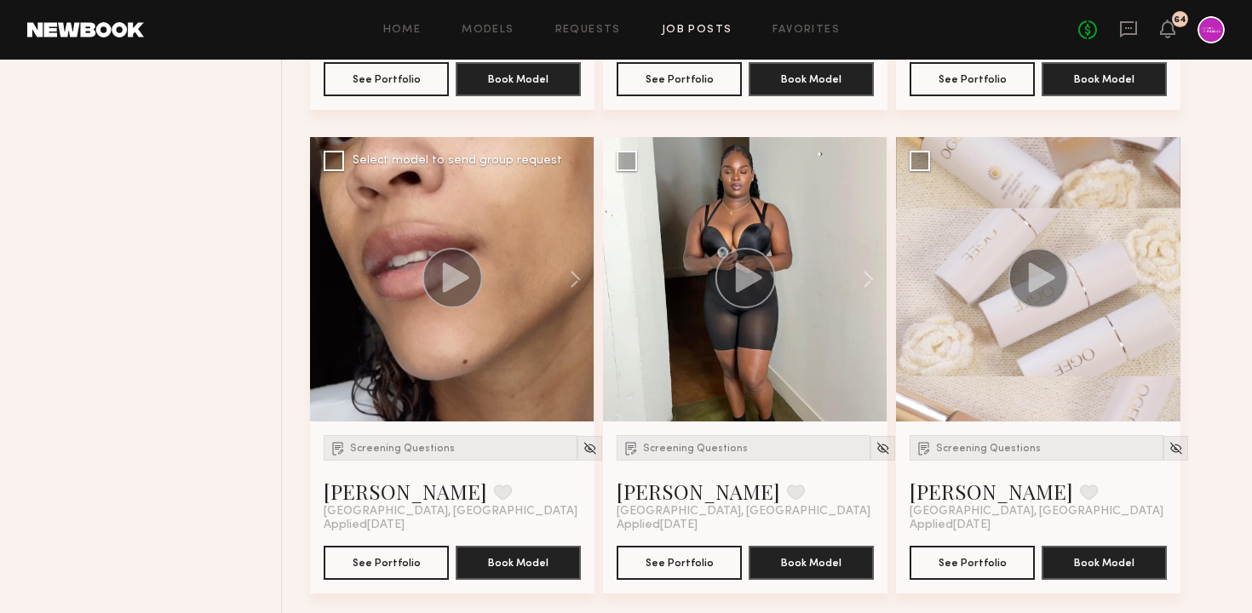
click at [474, 287] on circle at bounding box center [452, 278] width 60 height 60
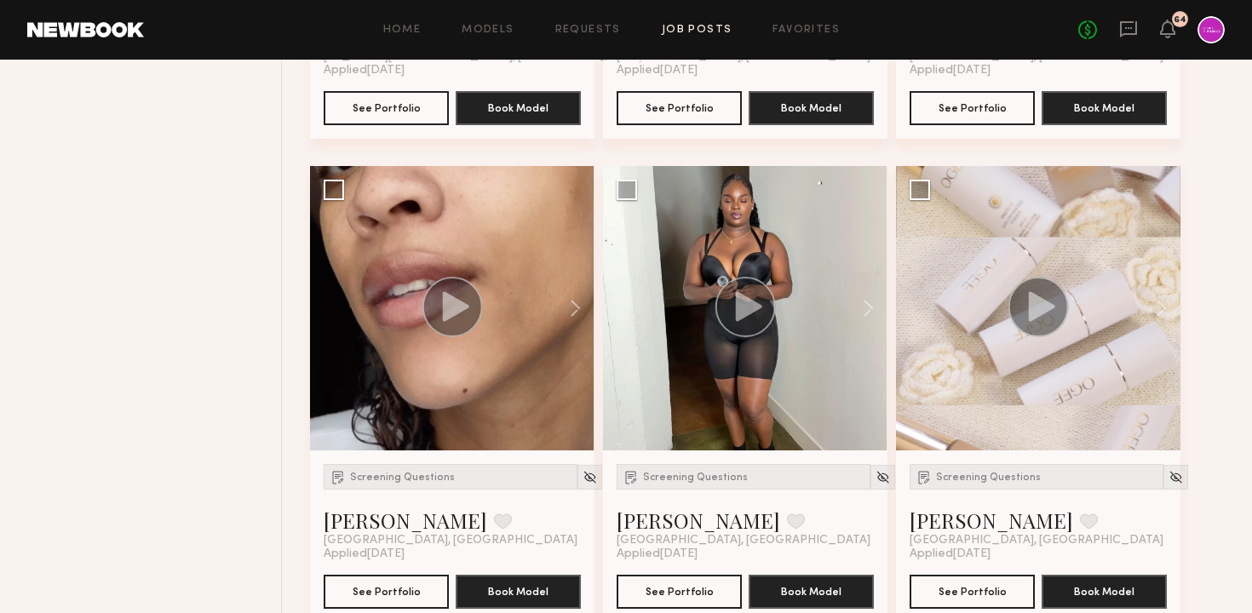
scroll to position [667, 0]
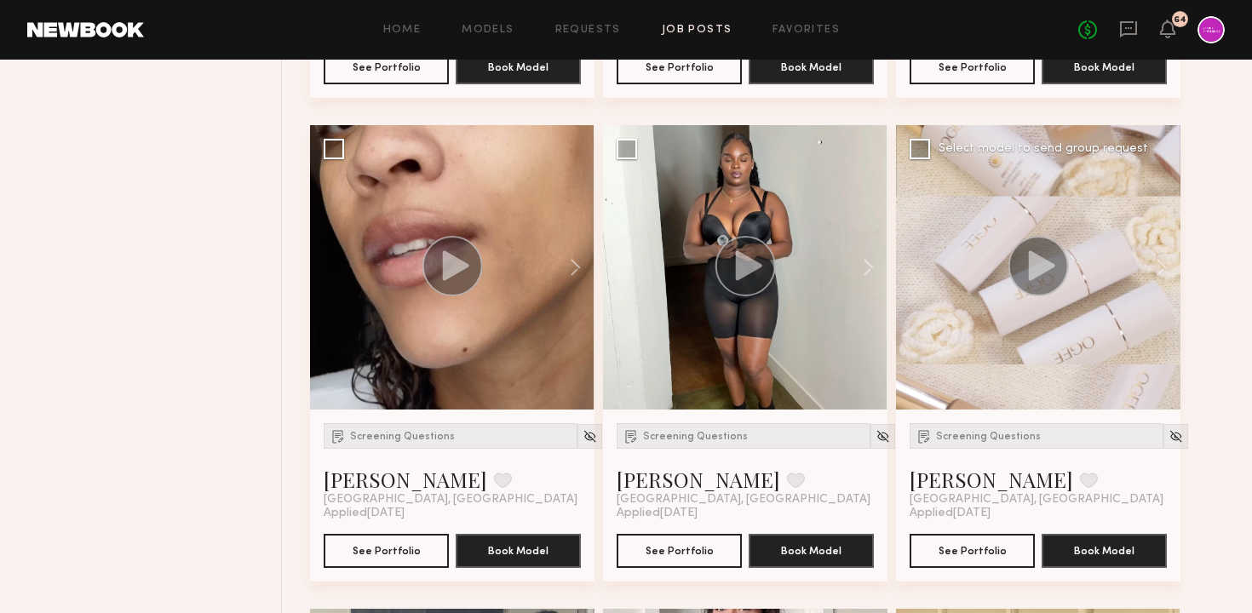
click at [1059, 259] on circle at bounding box center [1038, 266] width 60 height 60
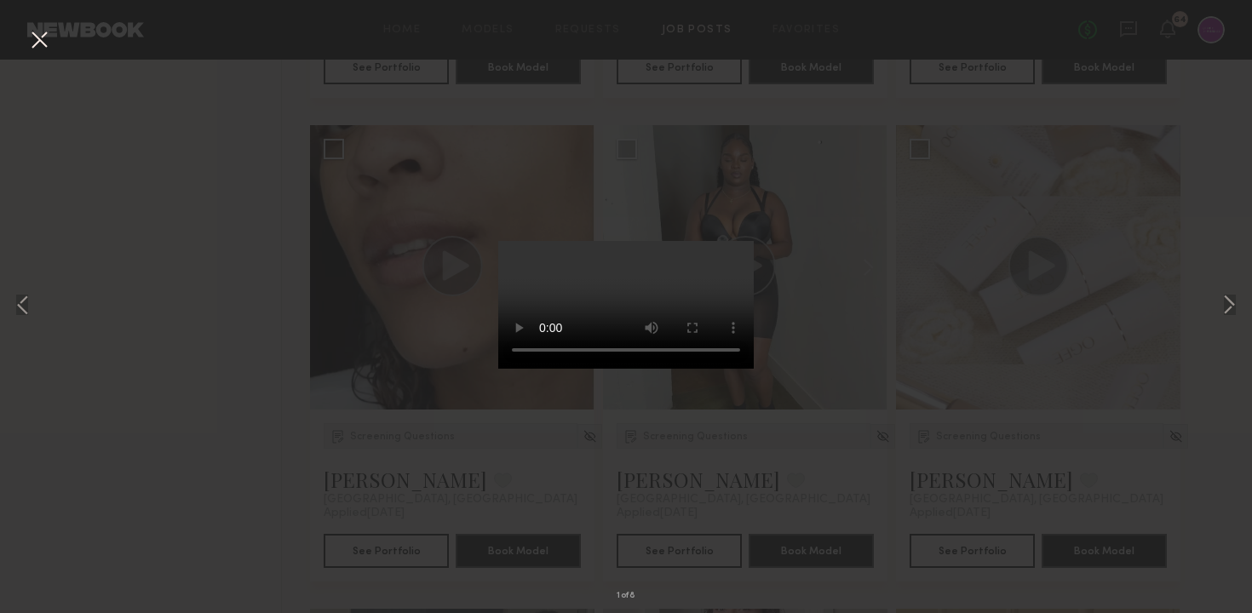
click at [43, 34] on button at bounding box center [39, 41] width 27 height 31
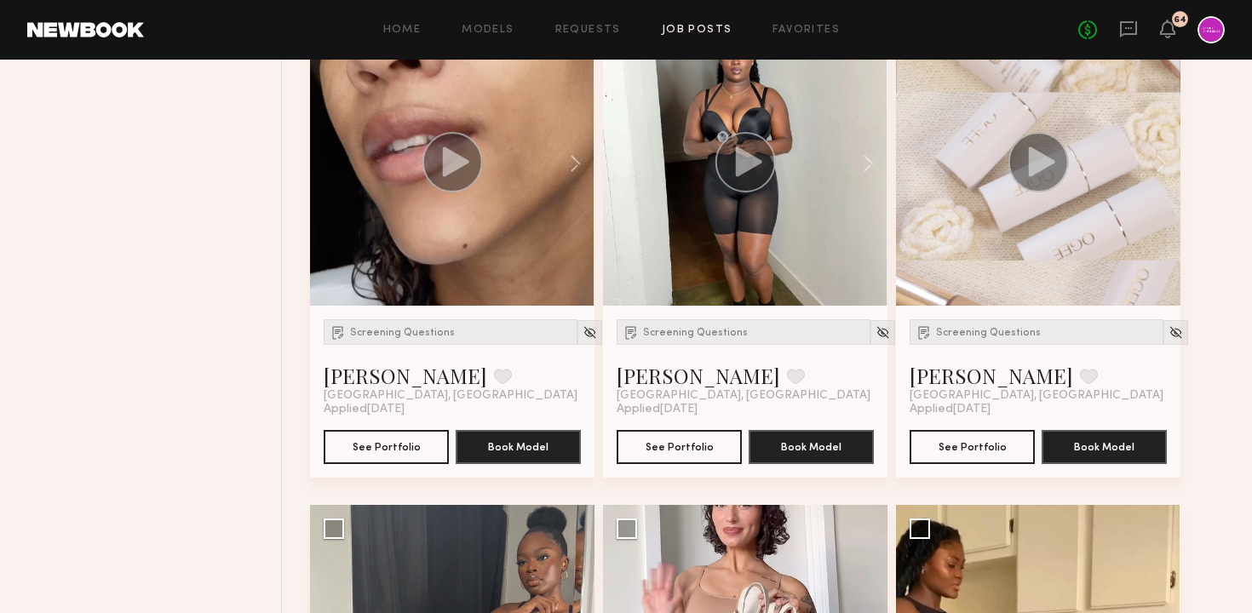
scroll to position [788, 0]
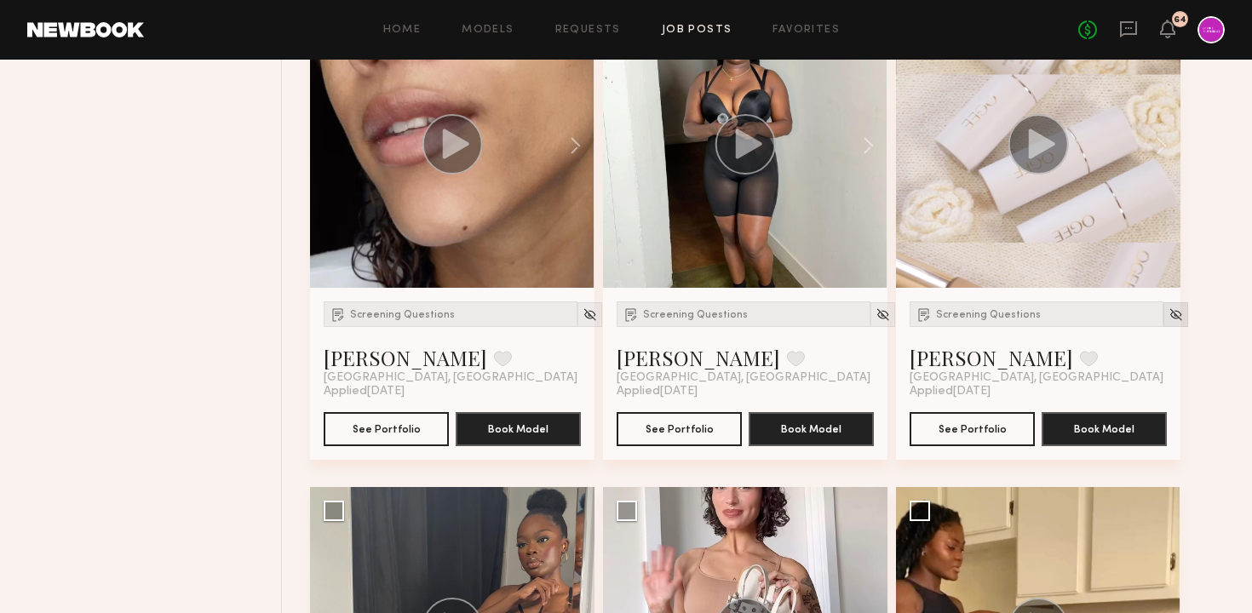
click at [1168, 315] on img at bounding box center [1175, 314] width 14 height 14
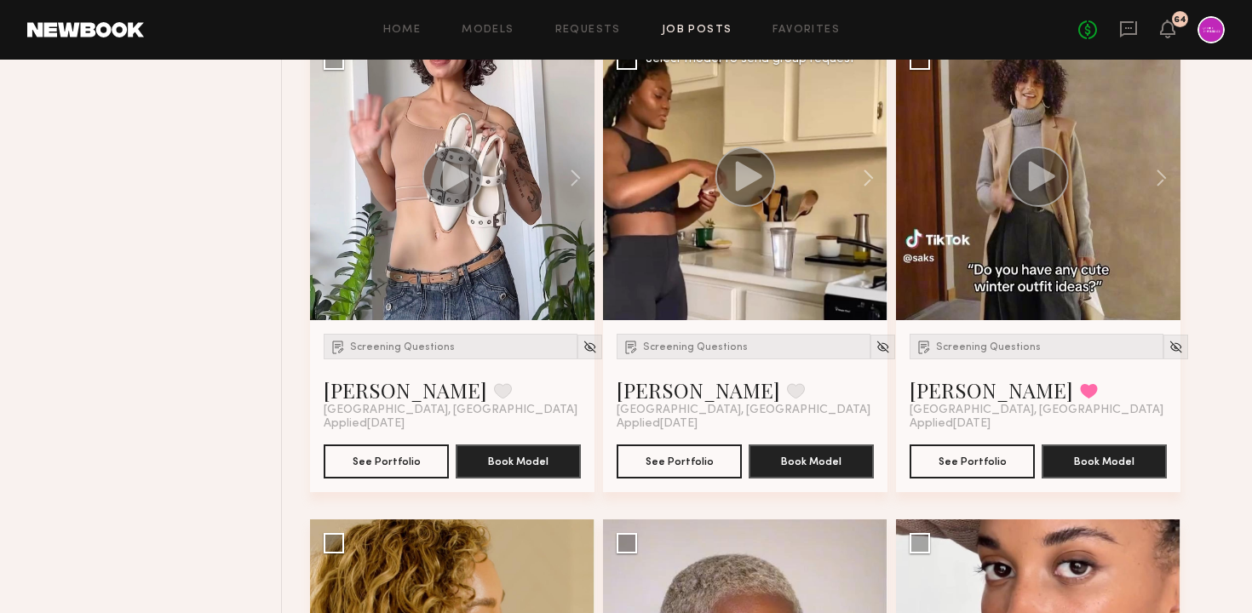
scroll to position [1246, 0]
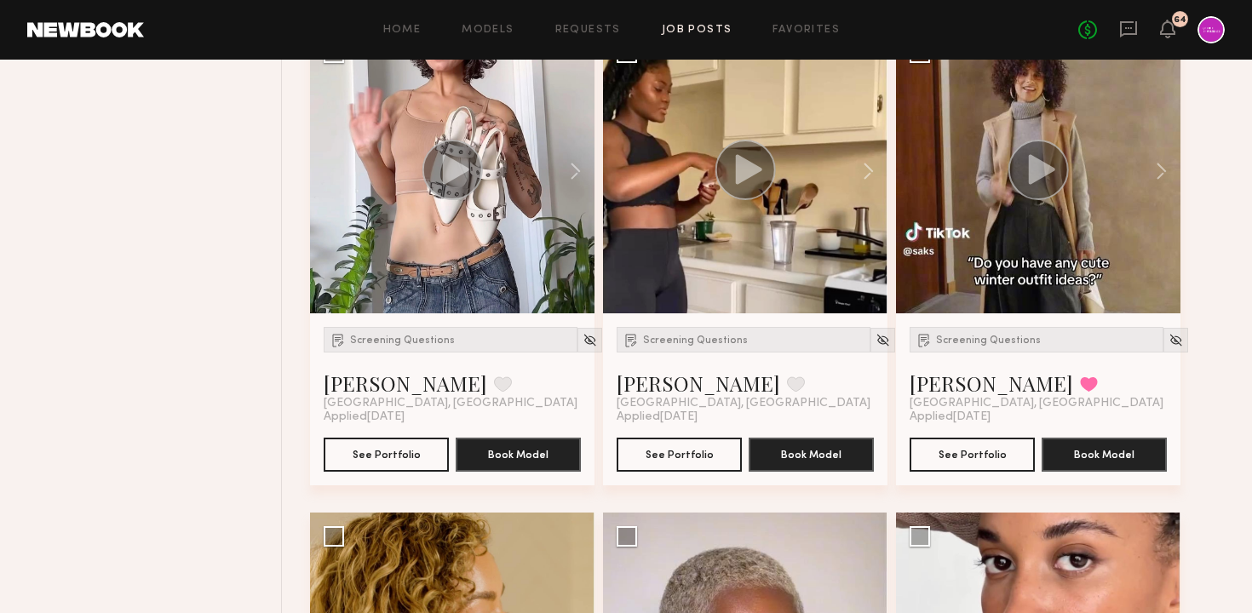
click at [742, 185] on circle at bounding box center [745, 170] width 60 height 60
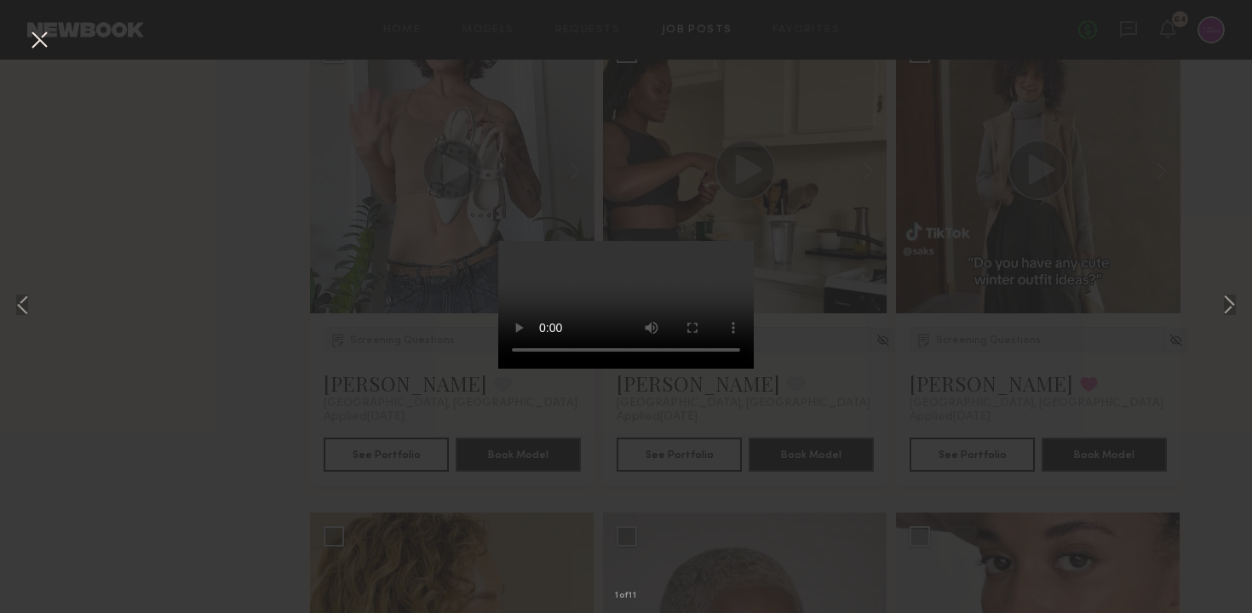
click at [37, 46] on button at bounding box center [39, 41] width 27 height 31
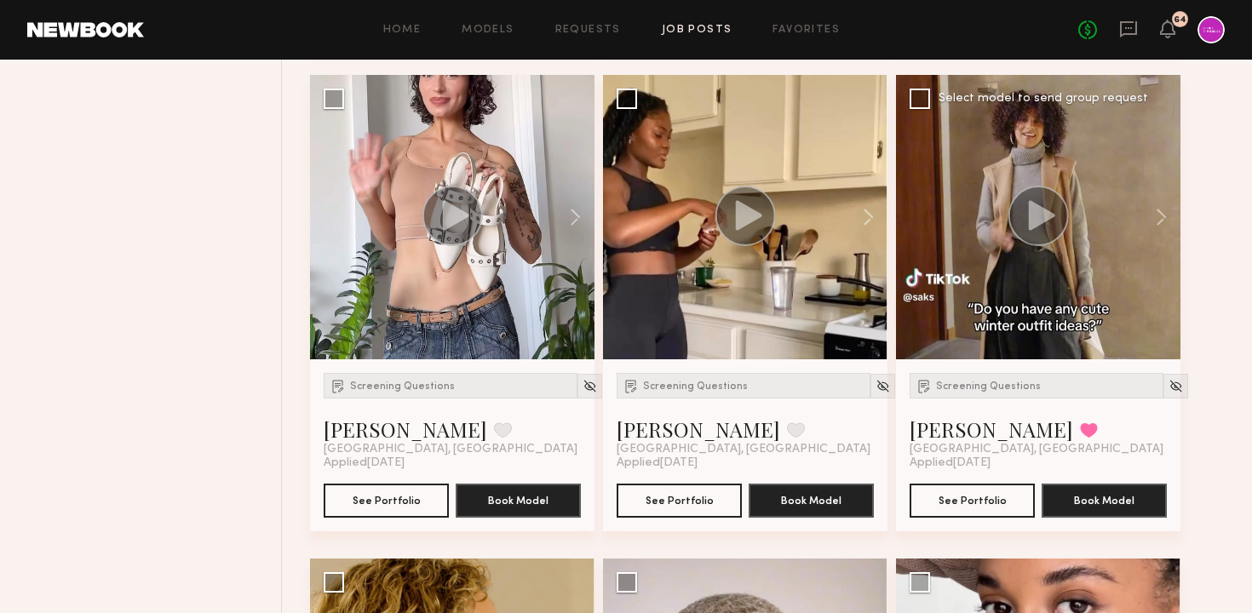
scroll to position [1193, 0]
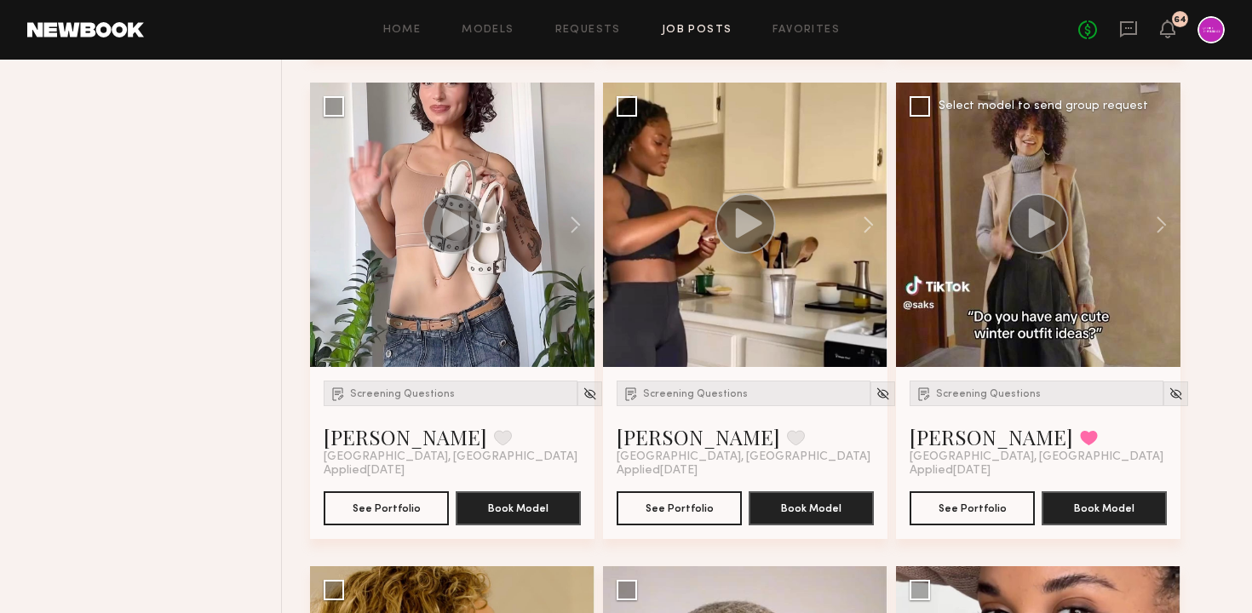
click at [1041, 255] on div at bounding box center [1038, 225] width 284 height 284
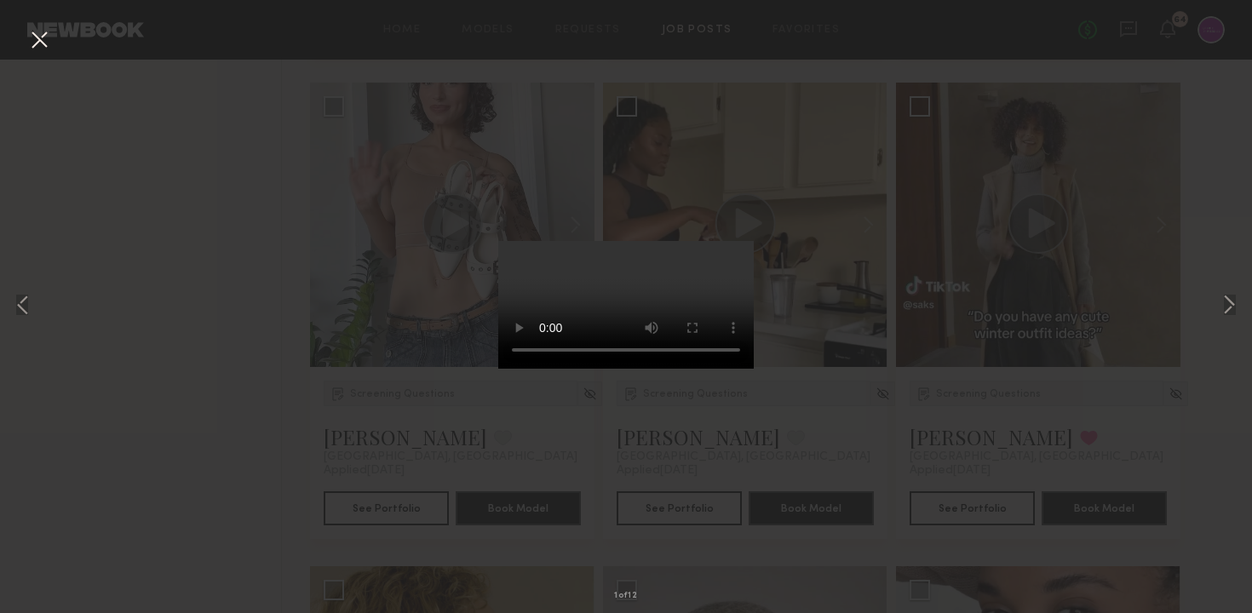
click at [32, 37] on button at bounding box center [39, 41] width 27 height 31
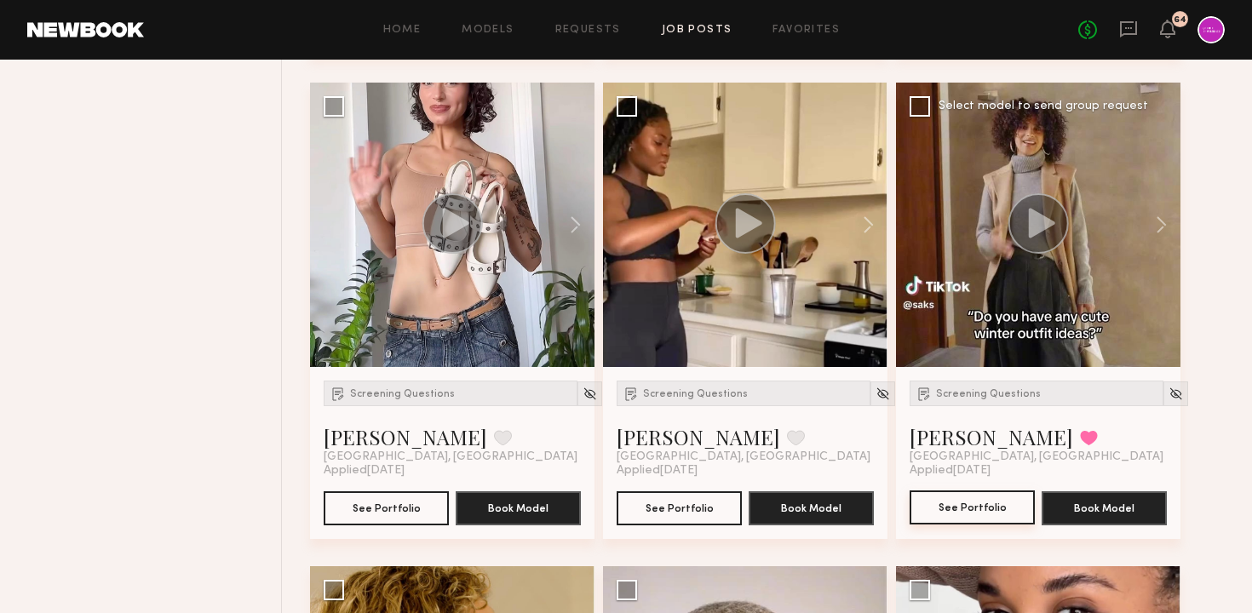
click at [949, 512] on button "See Portfolio" at bounding box center [971, 507] width 125 height 34
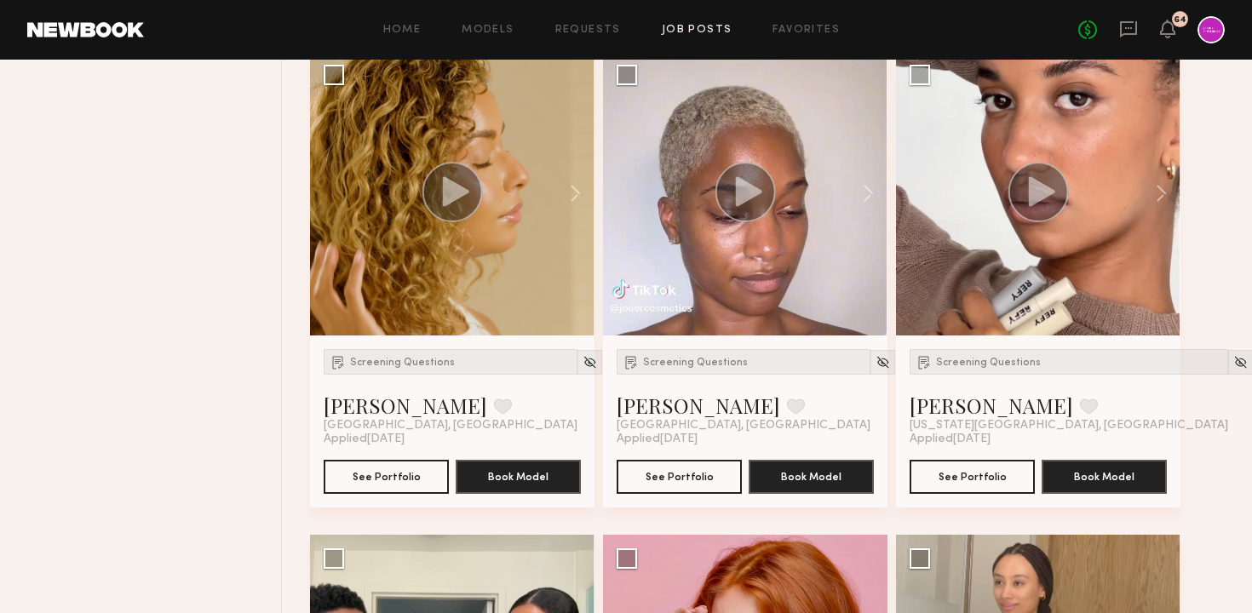
scroll to position [1705, 0]
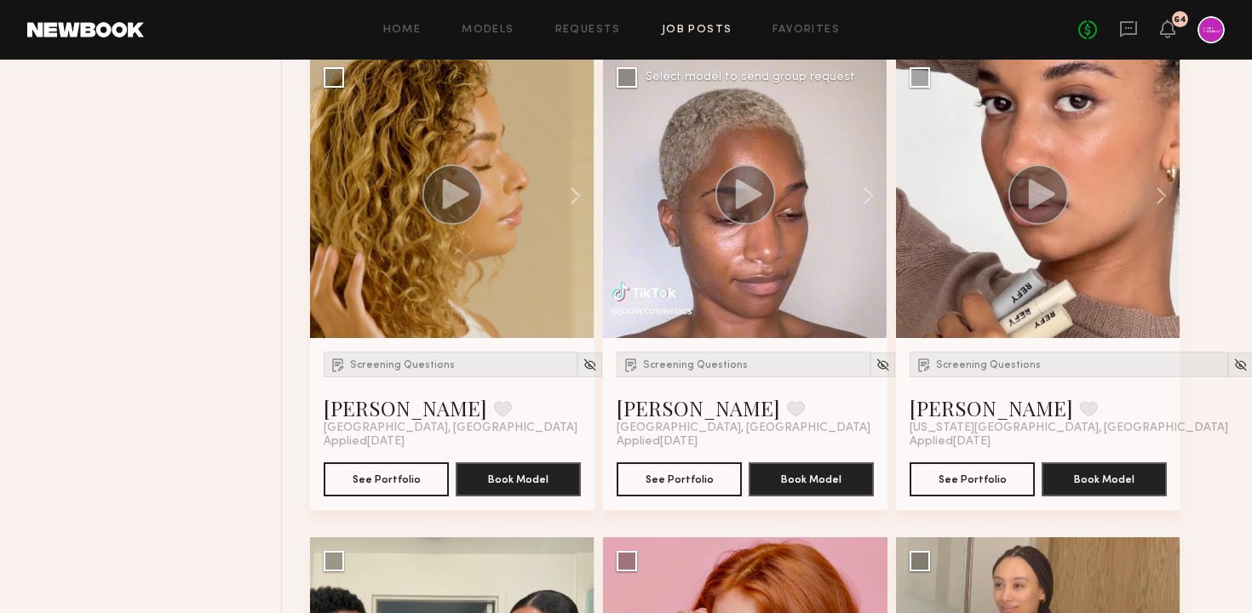
click at [754, 221] on circle at bounding box center [745, 194] width 59 height 59
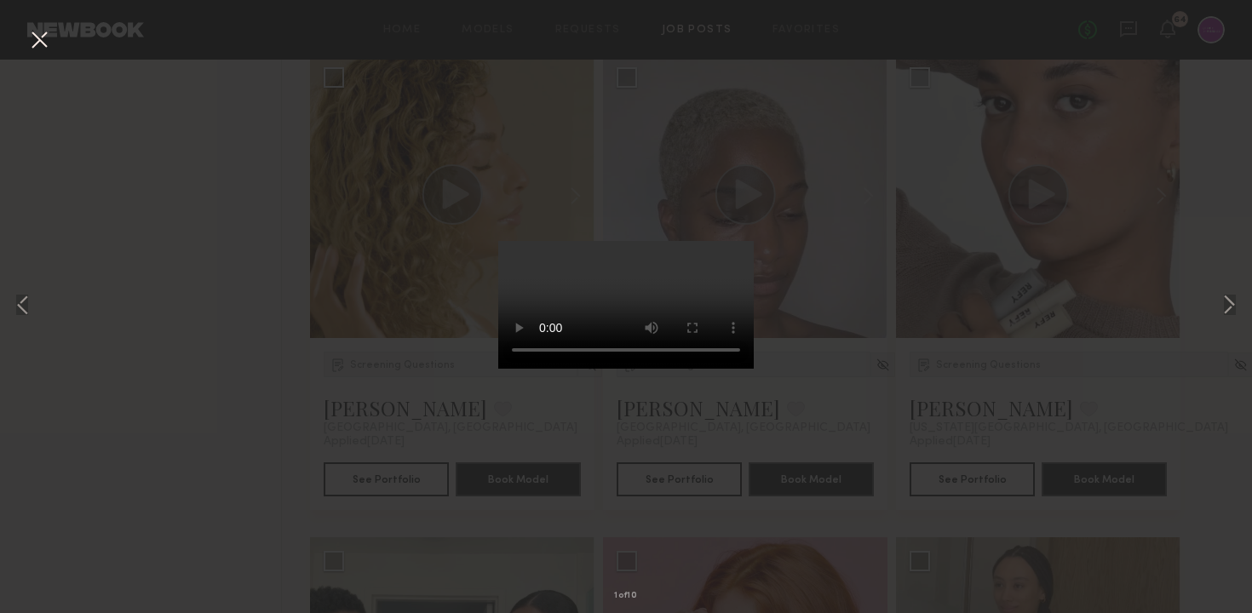
click at [34, 48] on button at bounding box center [39, 41] width 27 height 31
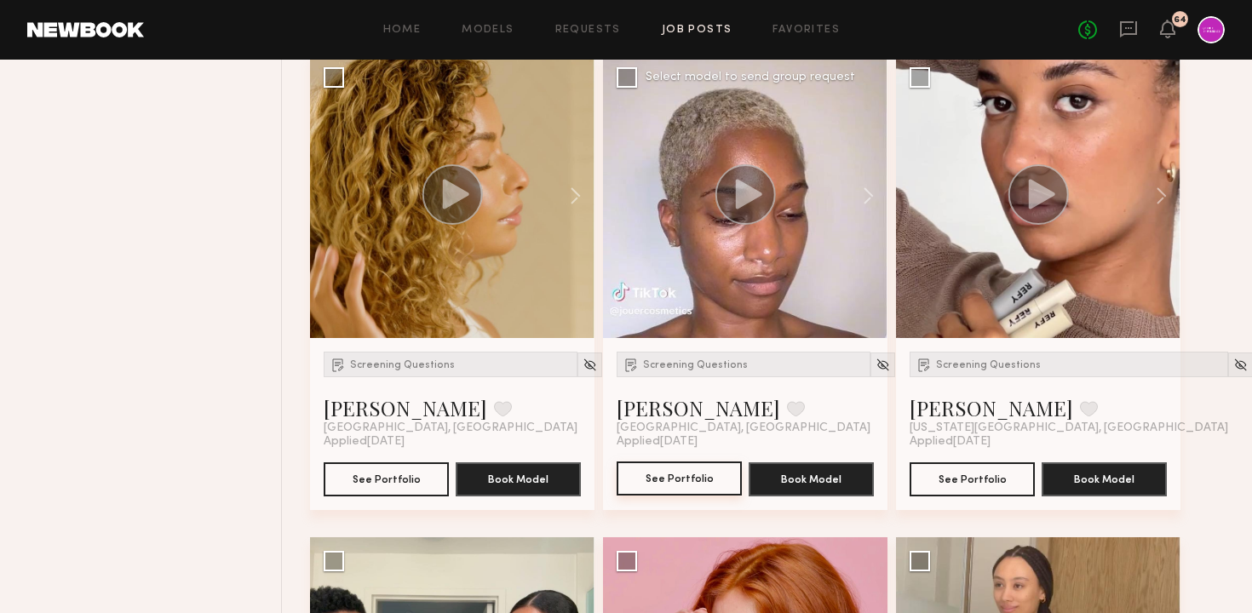
click at [708, 476] on button "See Portfolio" at bounding box center [678, 478] width 125 height 34
click at [1032, 212] on circle at bounding box center [1038, 194] width 60 height 60
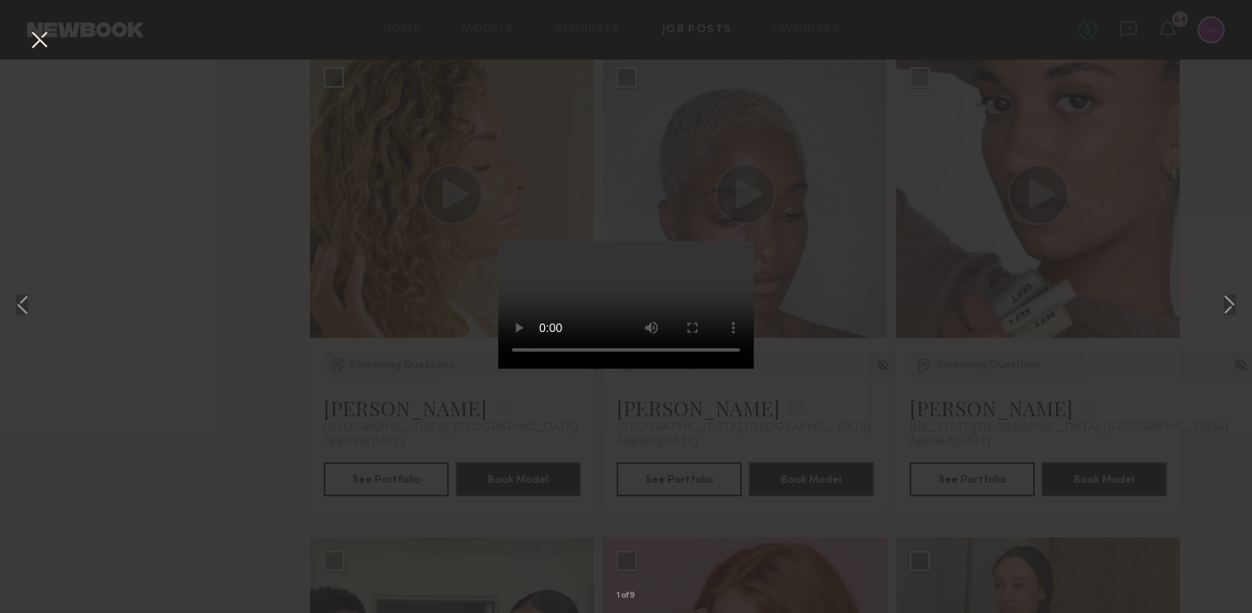
click at [38, 50] on button at bounding box center [39, 41] width 27 height 31
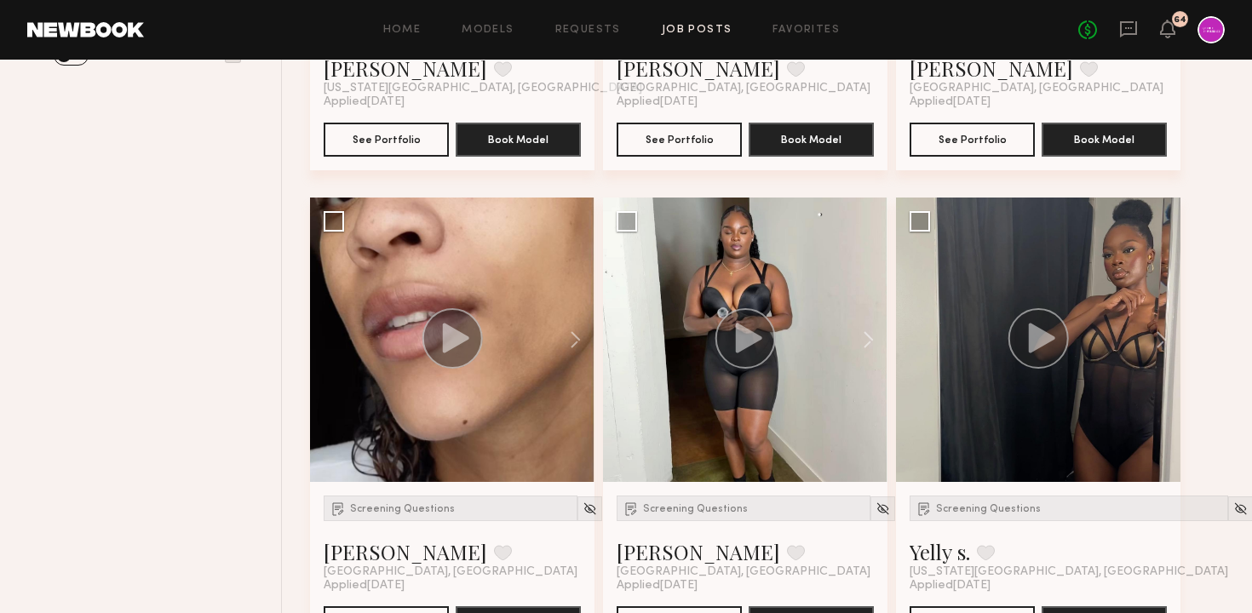
scroll to position [597, 0]
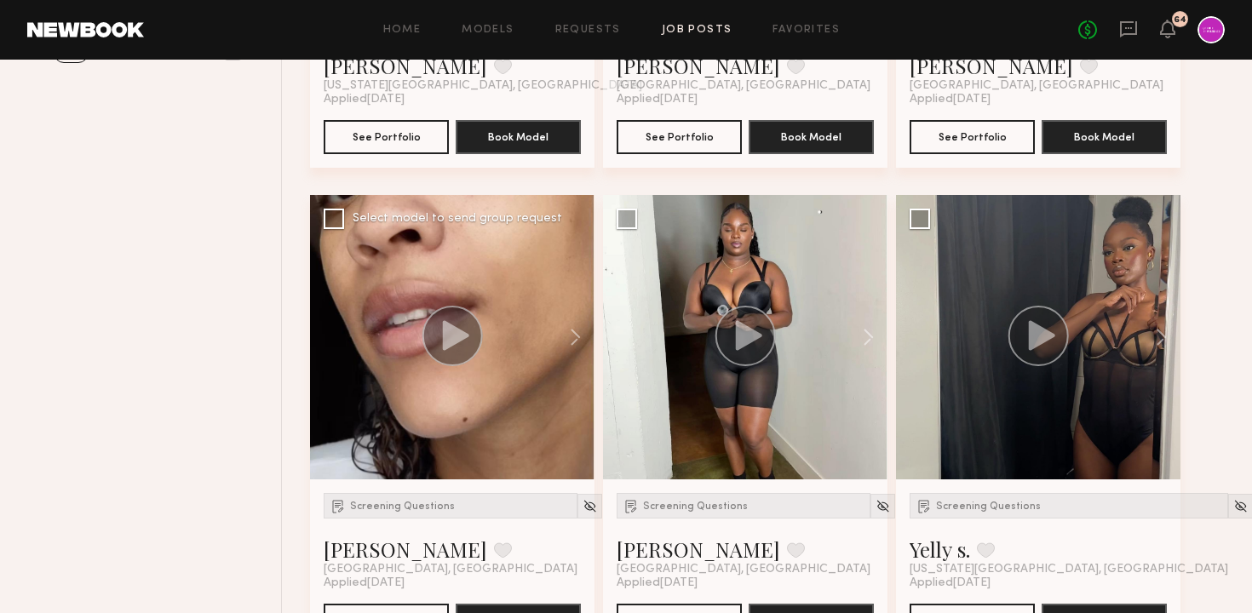
click at [463, 350] on circle at bounding box center [452, 336] width 60 height 60
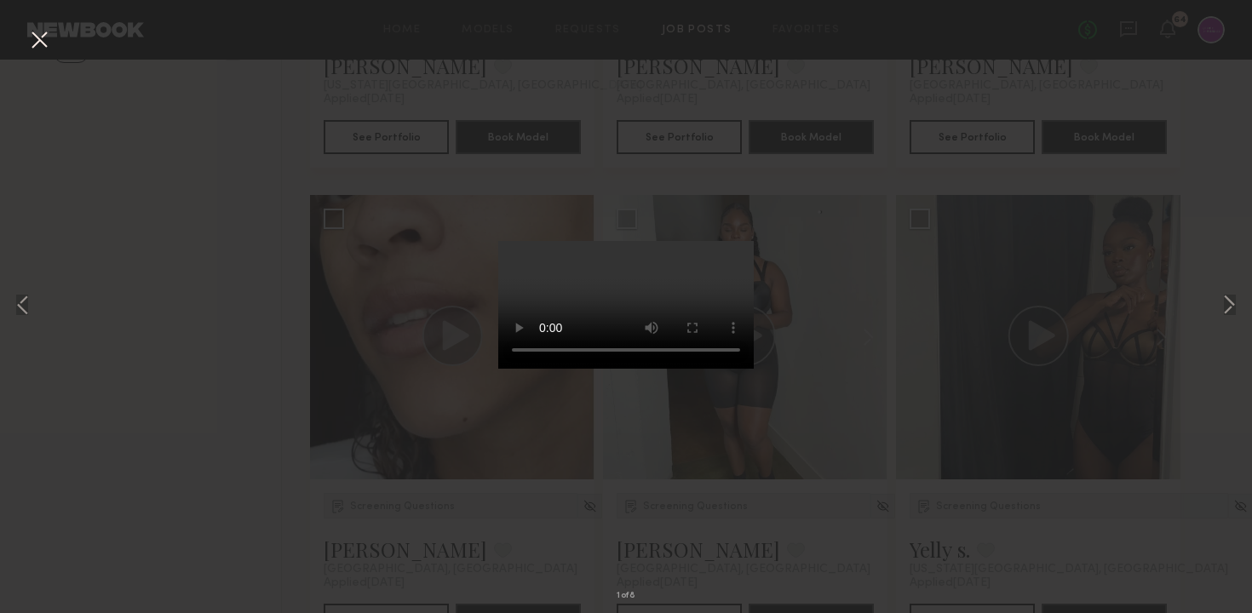
click at [39, 43] on button at bounding box center [39, 41] width 27 height 31
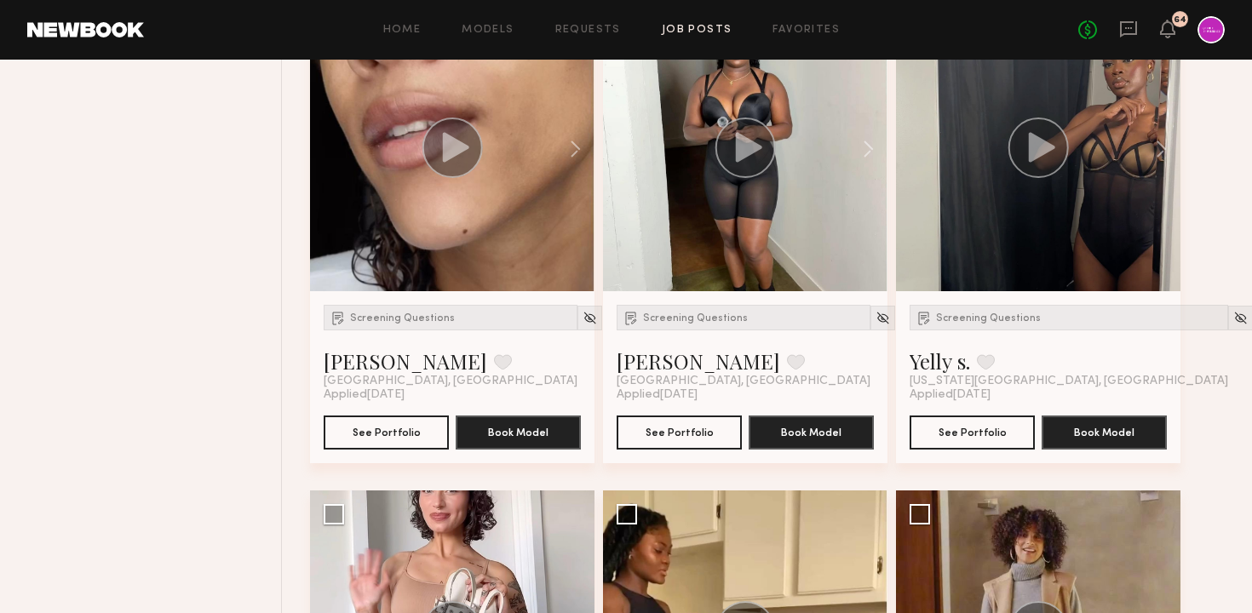
scroll to position [797, 0]
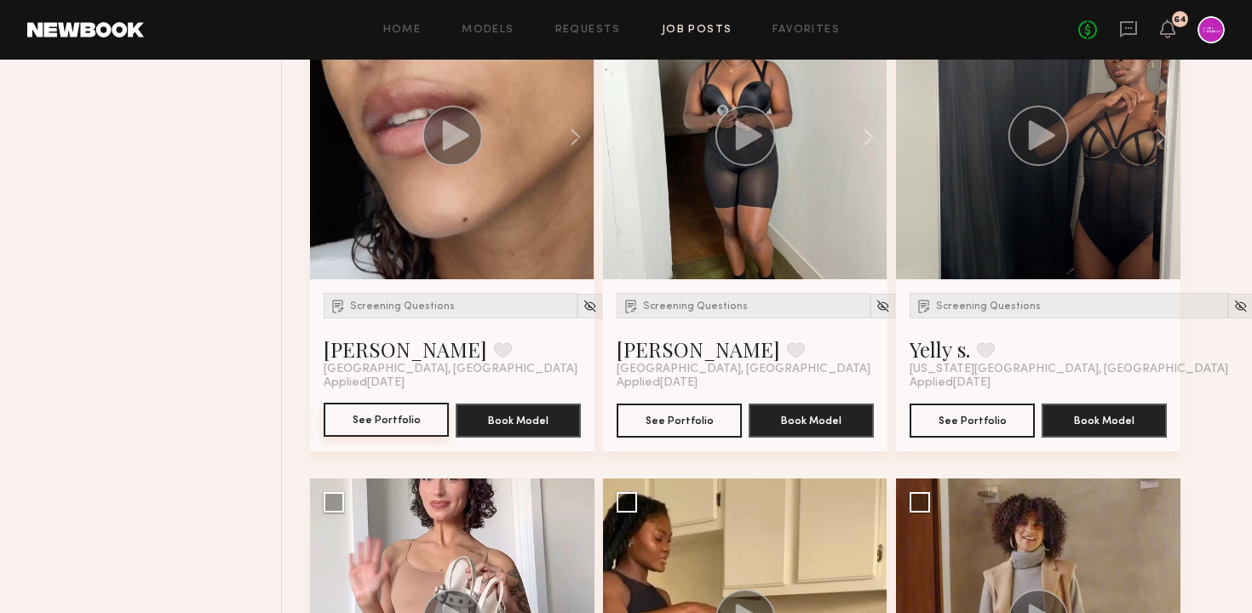
click at [375, 412] on button "See Portfolio" at bounding box center [386, 420] width 125 height 34
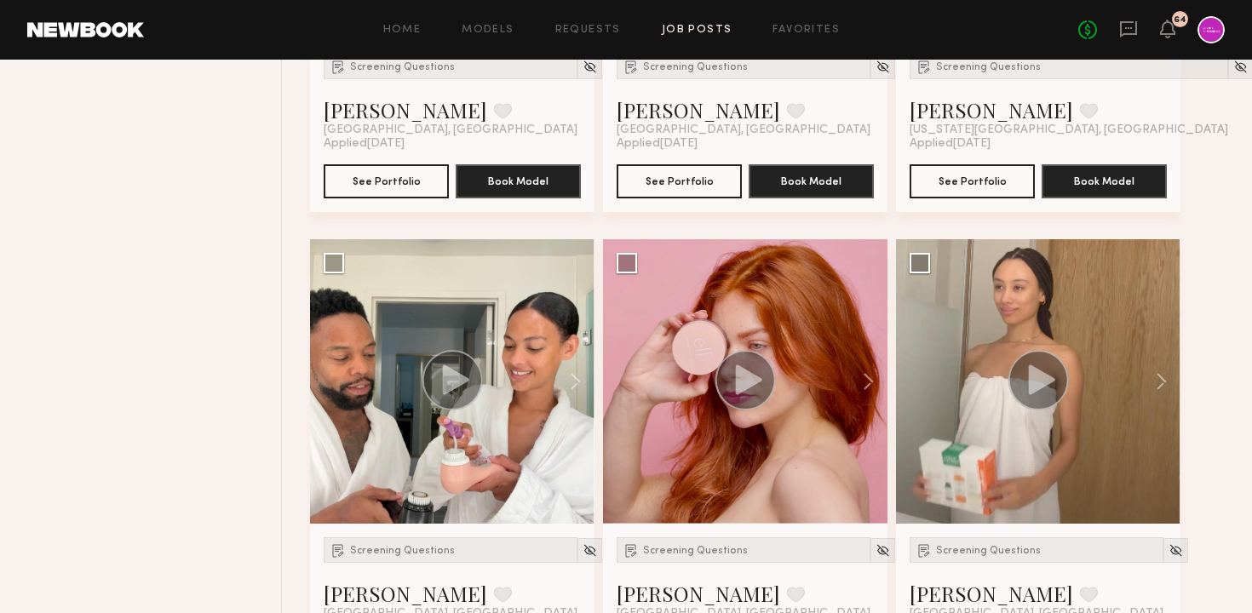
scroll to position [2259, 0]
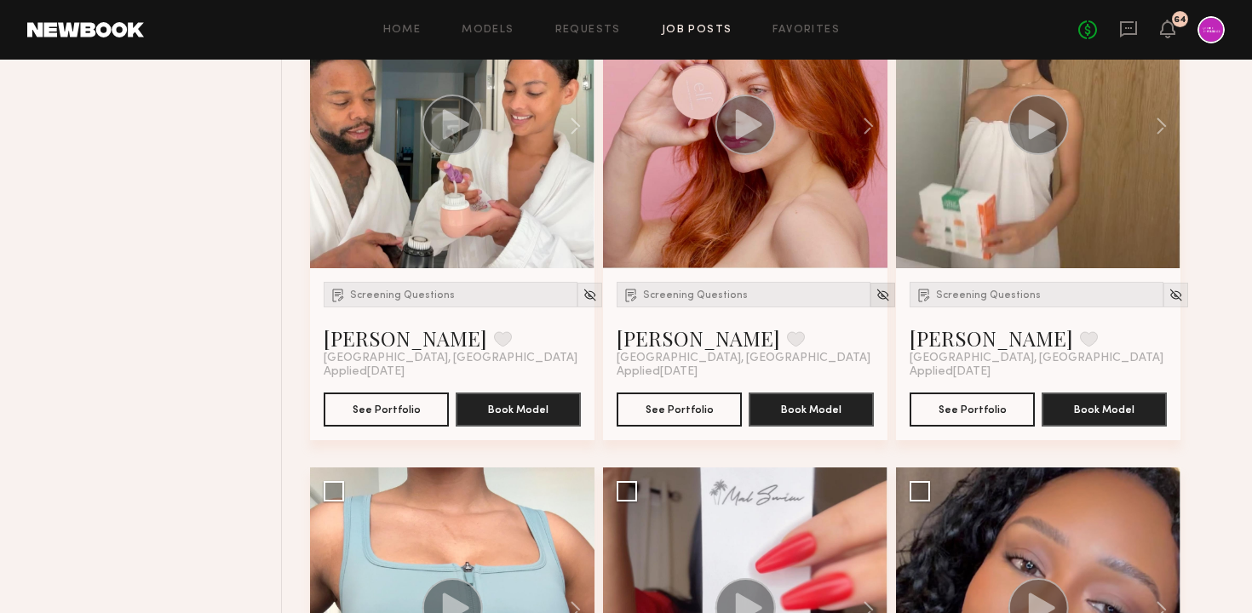
click at [875, 297] on img at bounding box center [882, 295] width 14 height 14
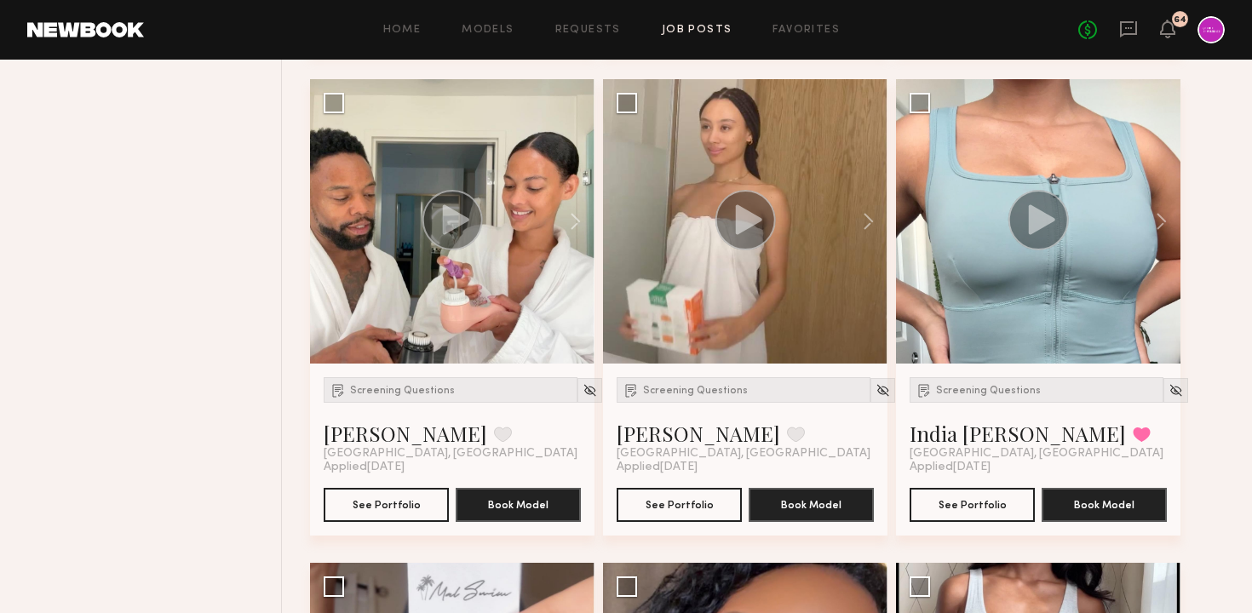
scroll to position [2147, 0]
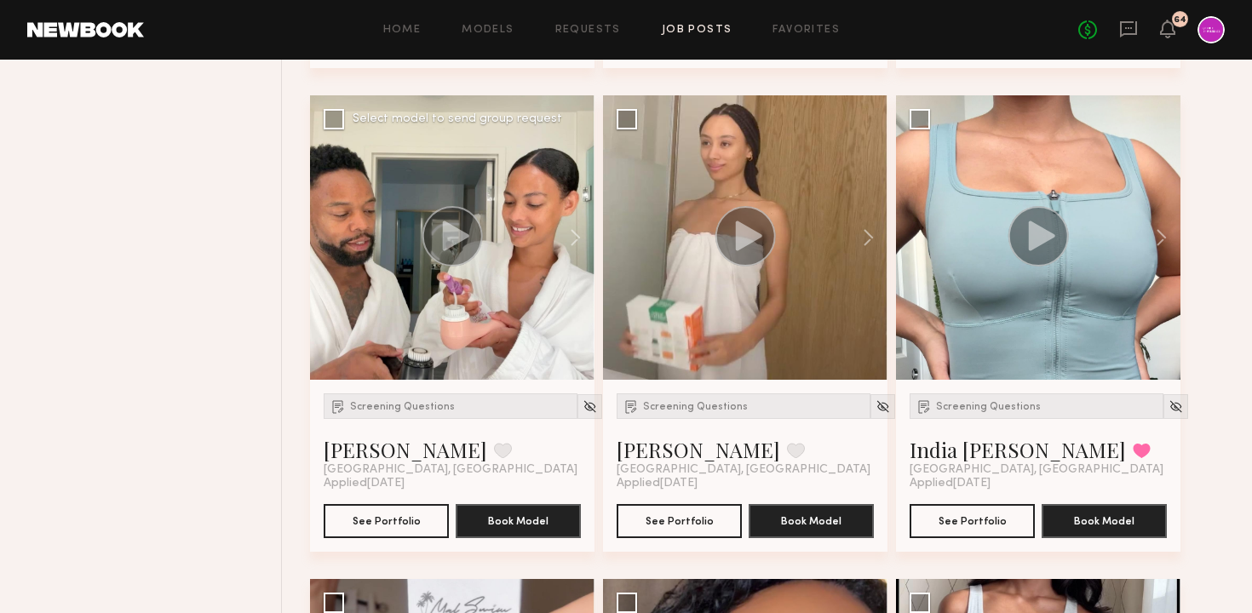
click at [457, 264] on circle at bounding box center [452, 236] width 59 height 59
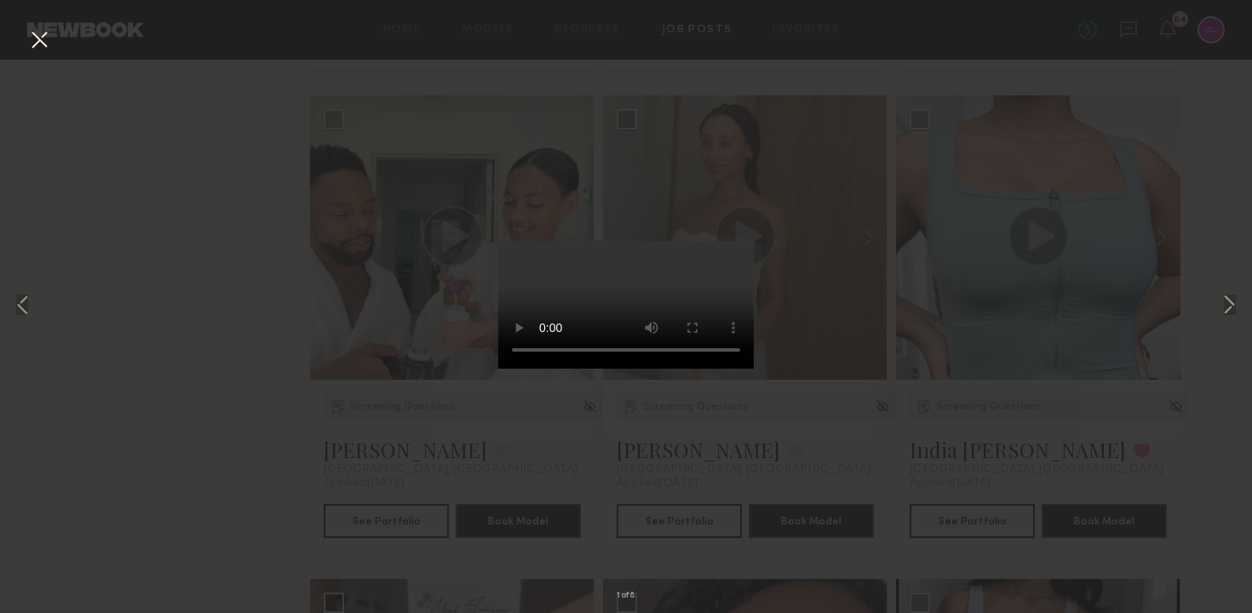
click at [33, 25] on div "1 of 8" at bounding box center [626, 306] width 1252 height 613
click at [37, 58] on div "1 of 8" at bounding box center [626, 306] width 1252 height 613
click at [30, 42] on button at bounding box center [39, 41] width 27 height 31
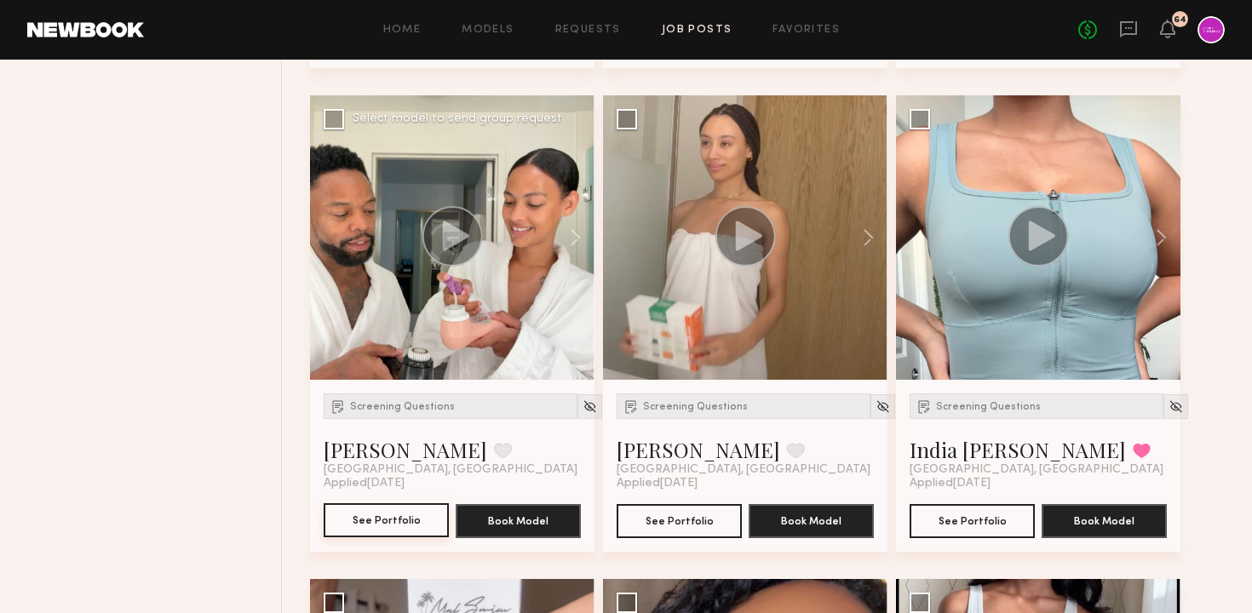
click at [398, 519] on button "See Portfolio" at bounding box center [386, 520] width 125 height 34
click at [751, 288] on div at bounding box center [745, 237] width 284 height 284
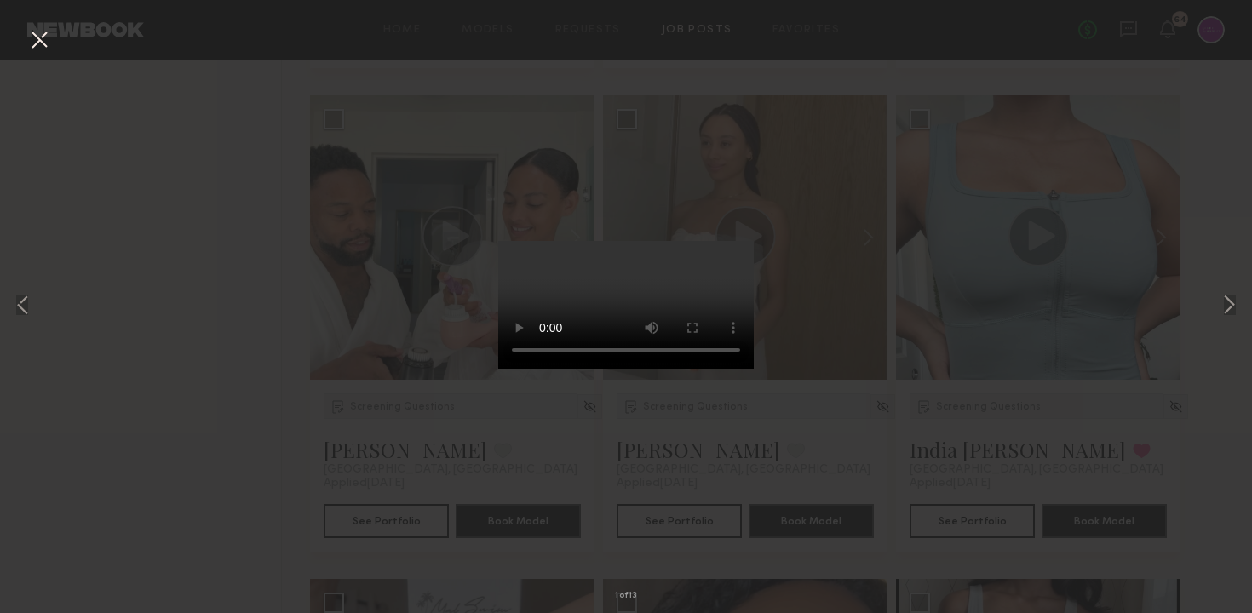
click at [42, 33] on button at bounding box center [39, 41] width 27 height 31
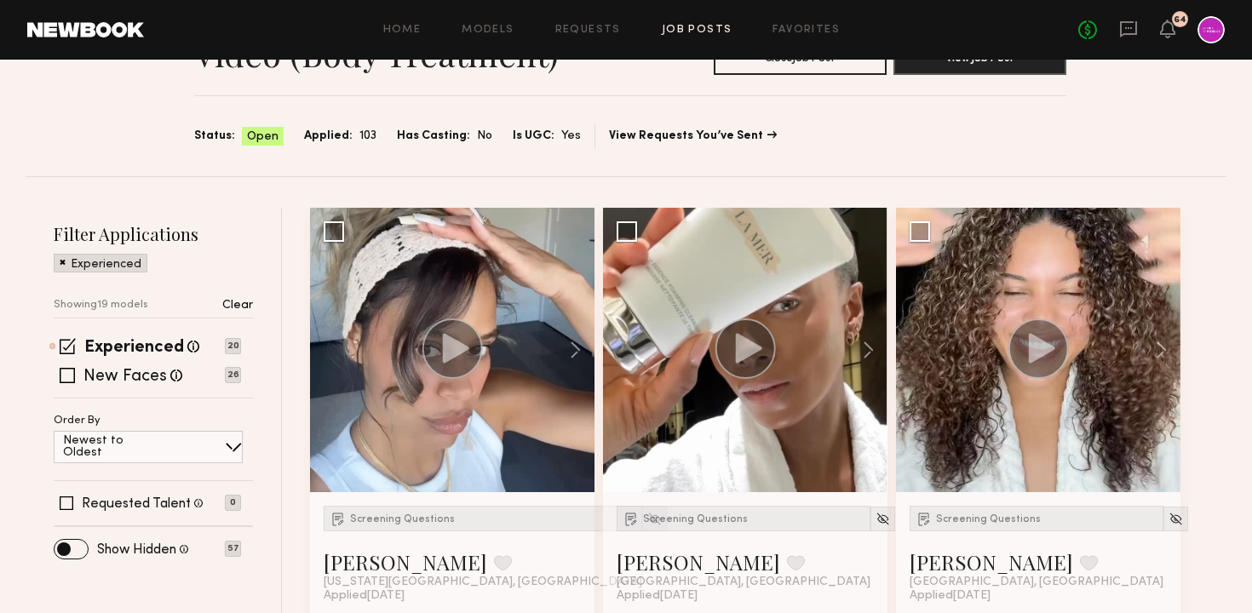
scroll to position [86, 0]
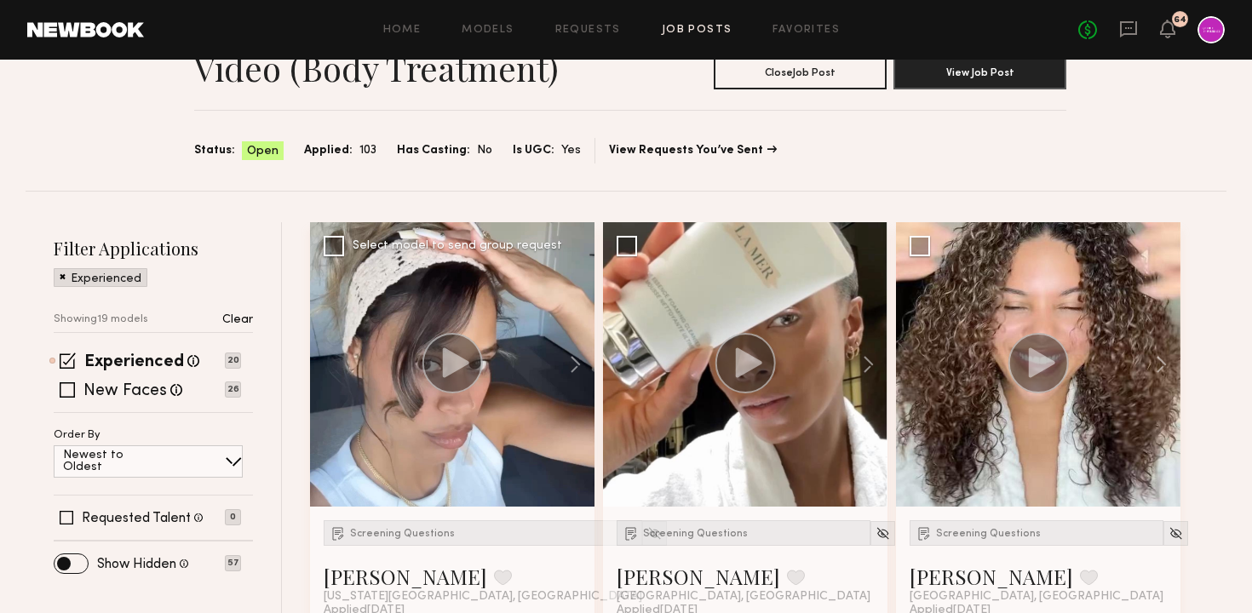
click at [424, 409] on div at bounding box center [452, 364] width 284 height 284
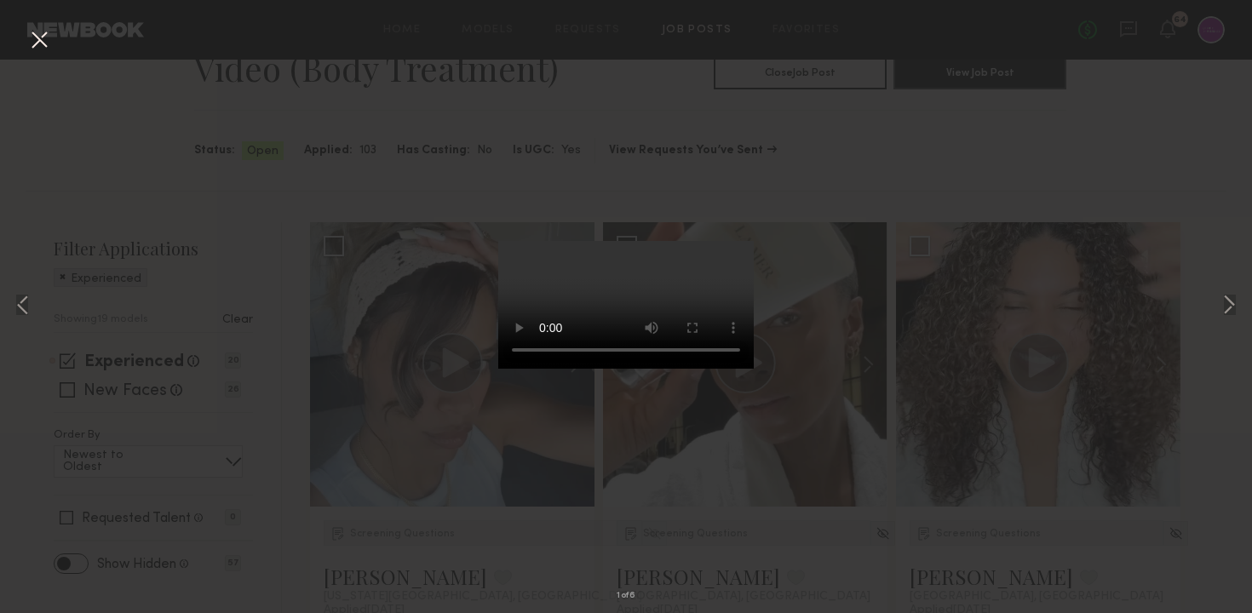
click at [36, 35] on button at bounding box center [39, 41] width 27 height 31
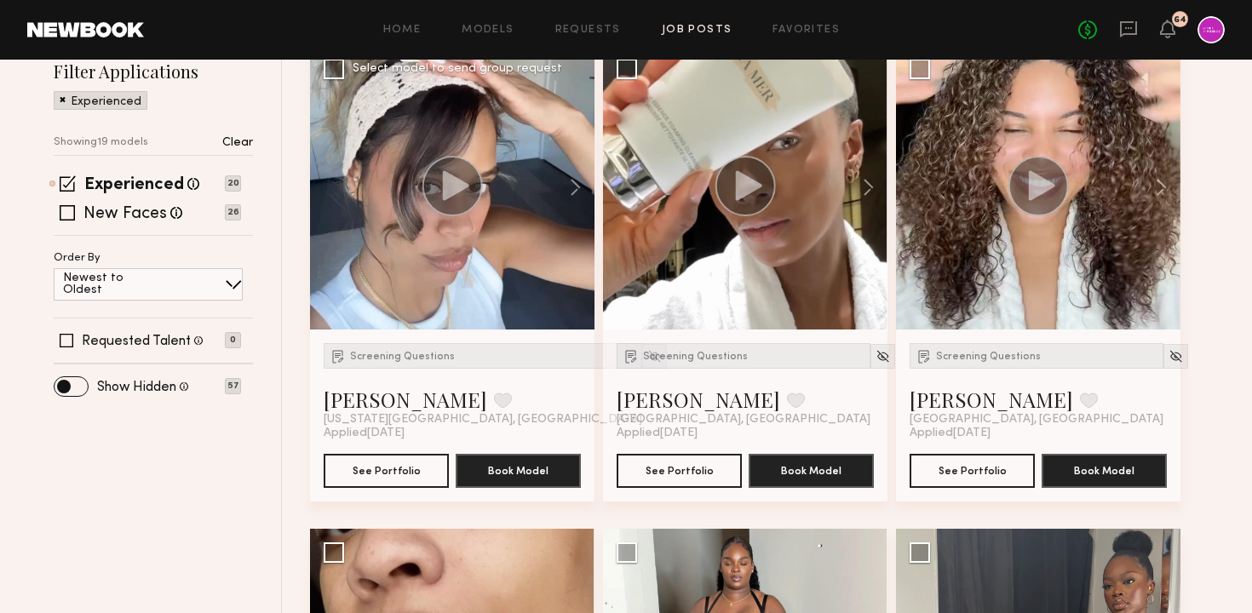
scroll to position [324, 0]
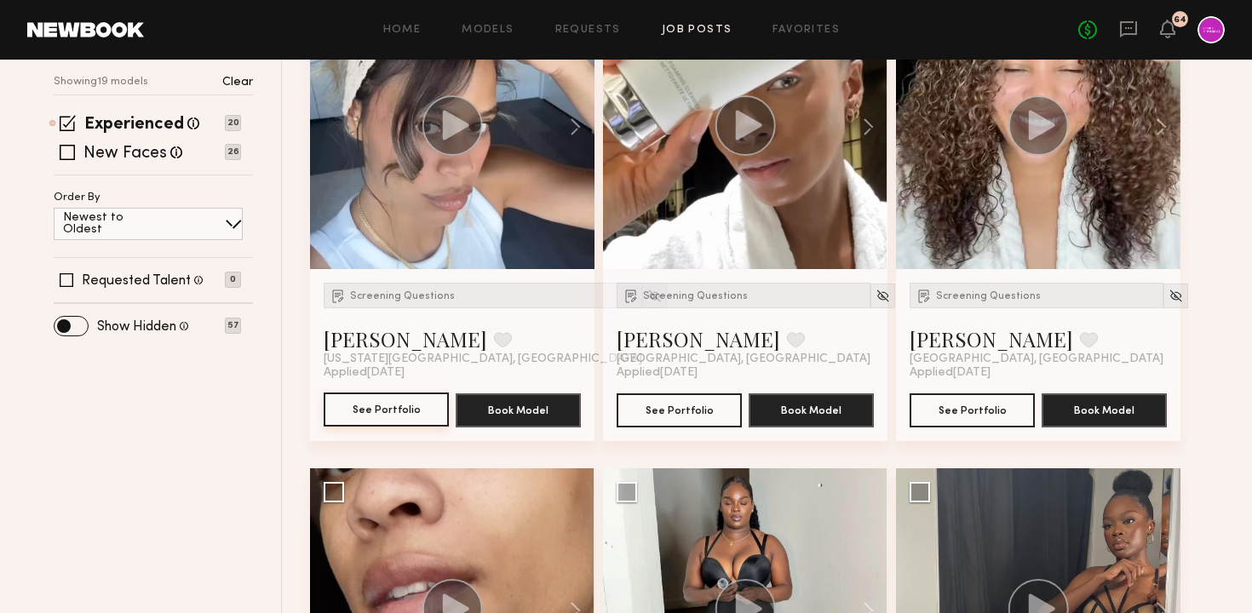
click at [398, 407] on button "See Portfolio" at bounding box center [386, 409] width 125 height 34
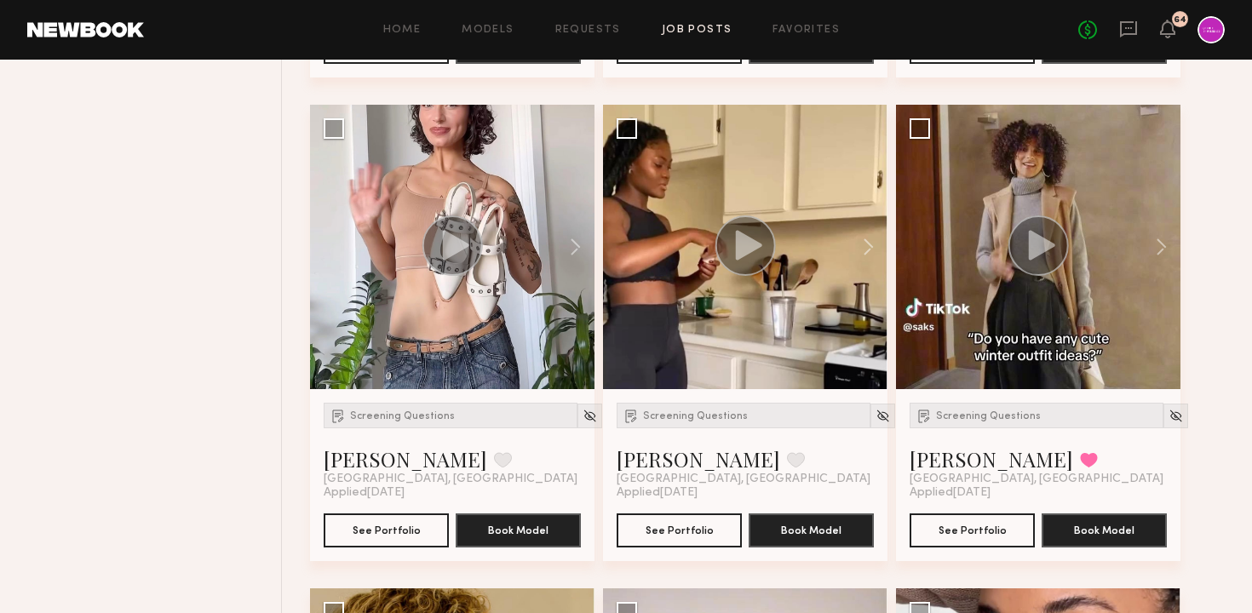
scroll to position [1137, 0]
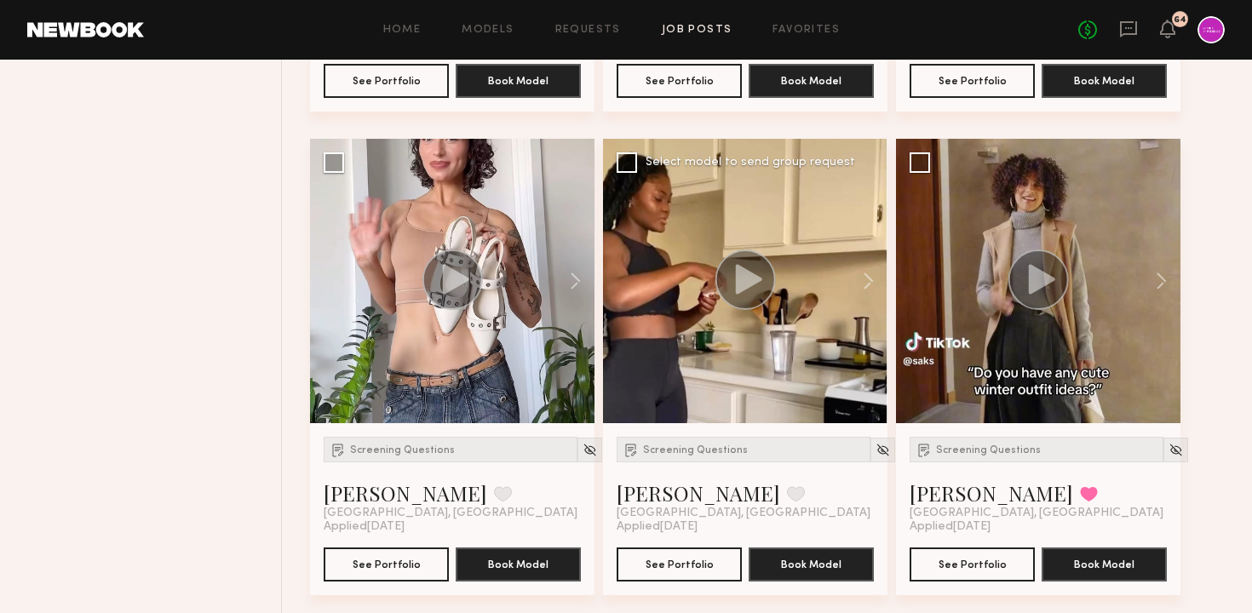
click at [754, 278] on icon at bounding box center [749, 279] width 26 height 30
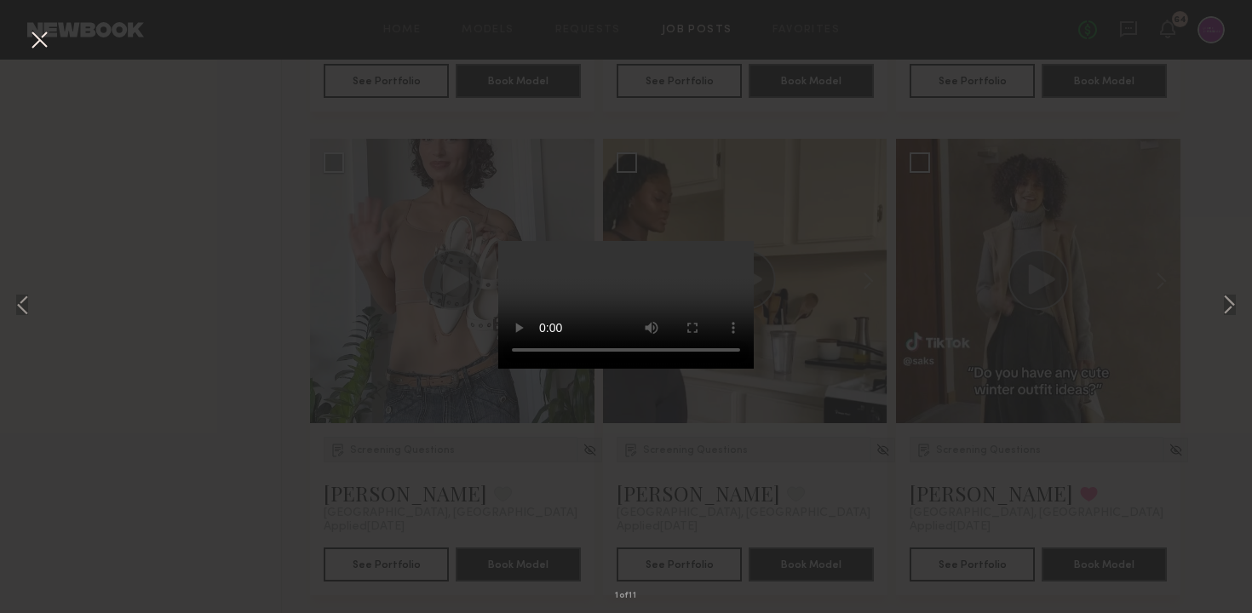
click at [38, 26] on button at bounding box center [39, 41] width 27 height 31
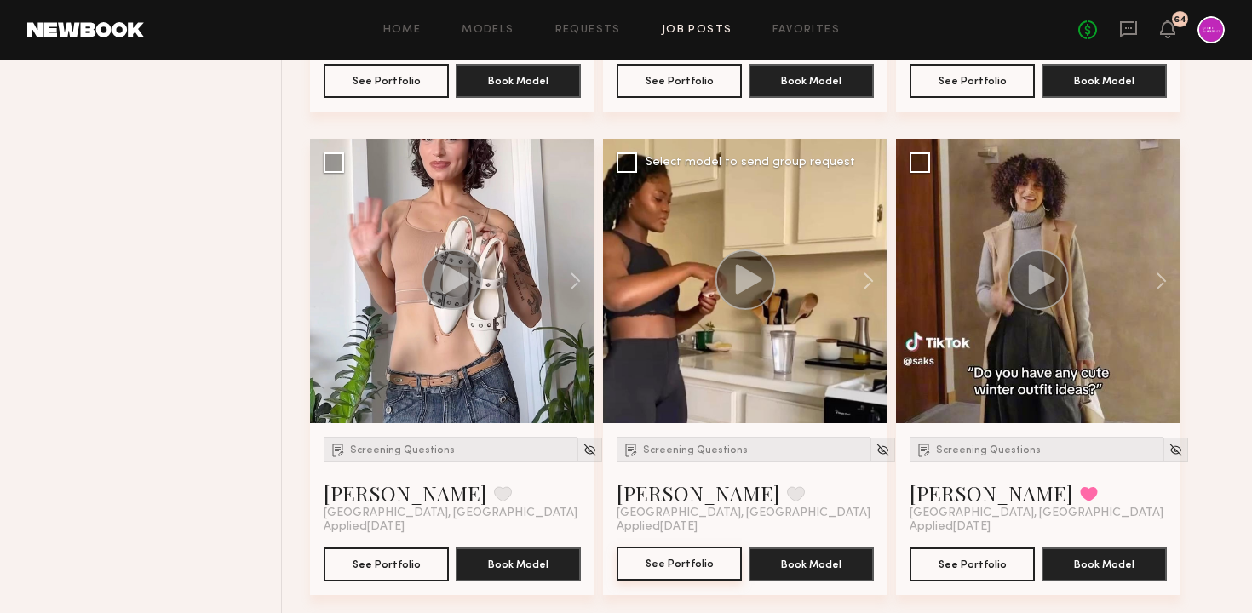
click at [684, 564] on button "See Portfolio" at bounding box center [678, 564] width 125 height 34
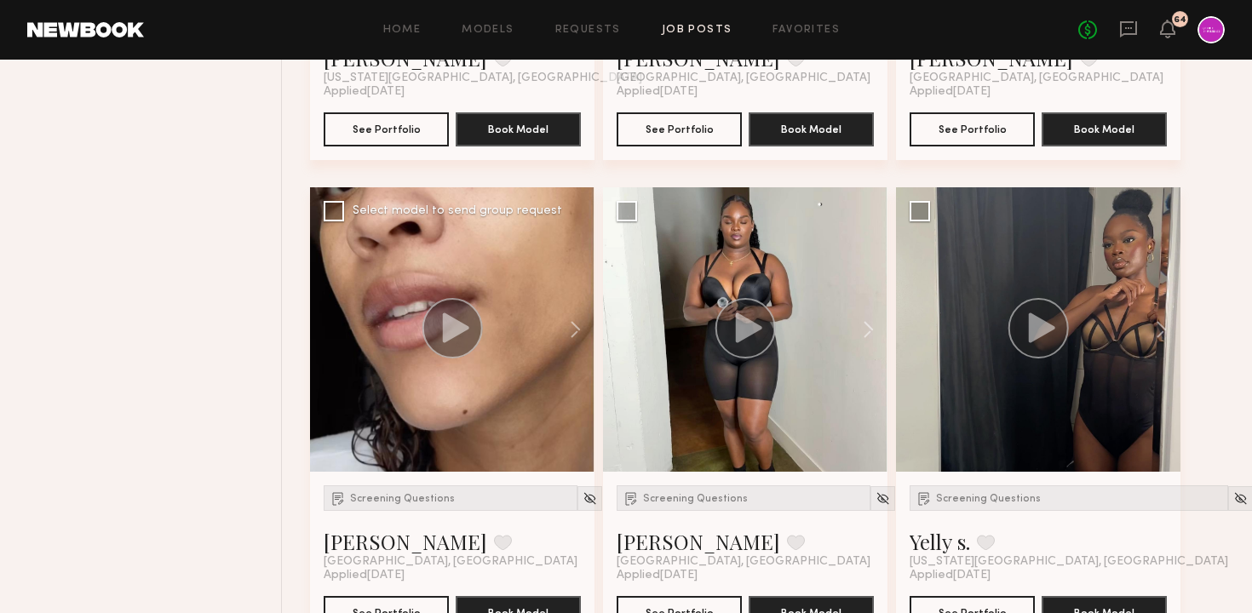
scroll to position [616, 0]
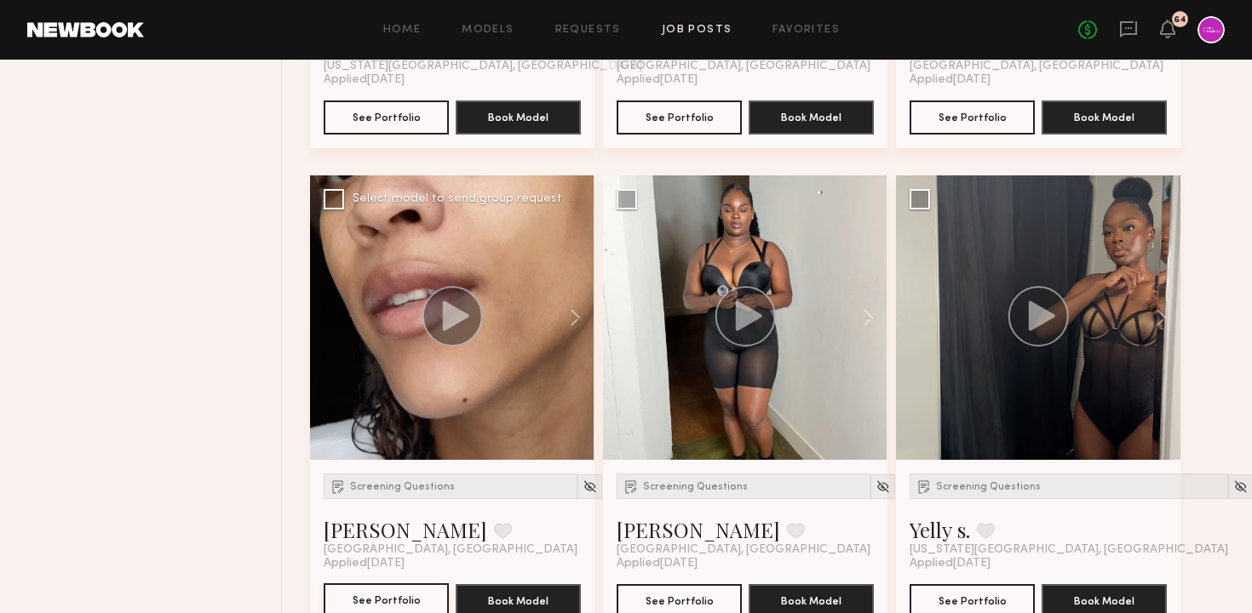
click at [394, 597] on button "See Portfolio" at bounding box center [386, 600] width 125 height 34
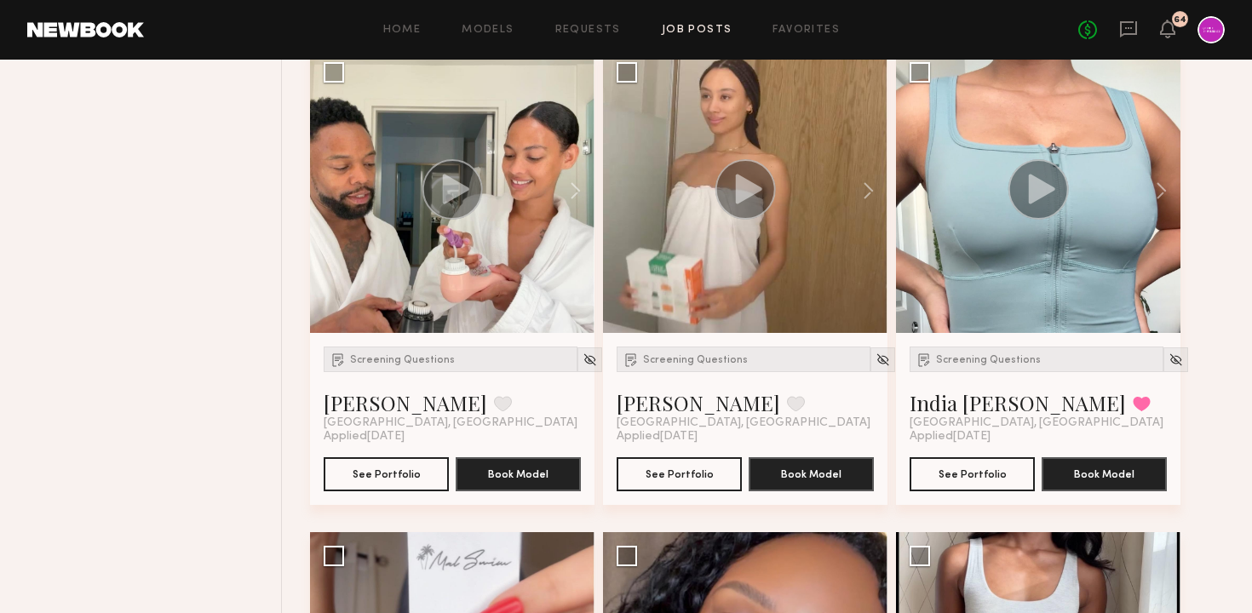
scroll to position [2185, 0]
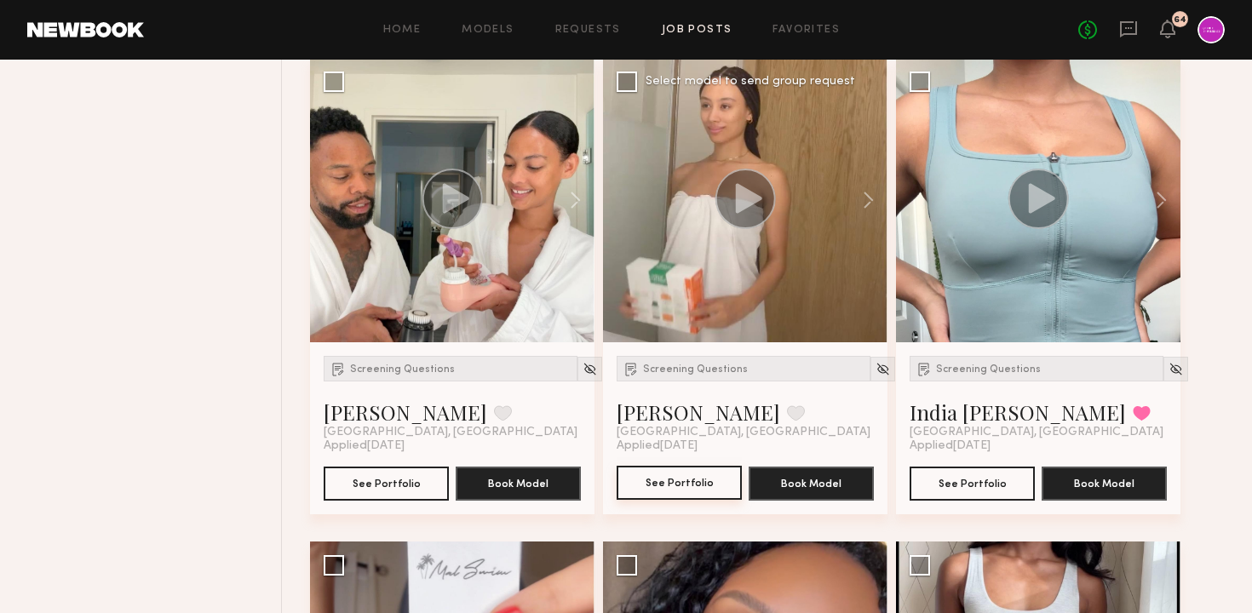
click at [679, 490] on button "See Portfolio" at bounding box center [678, 483] width 125 height 34
click at [790, 209] on div at bounding box center [745, 200] width 284 height 284
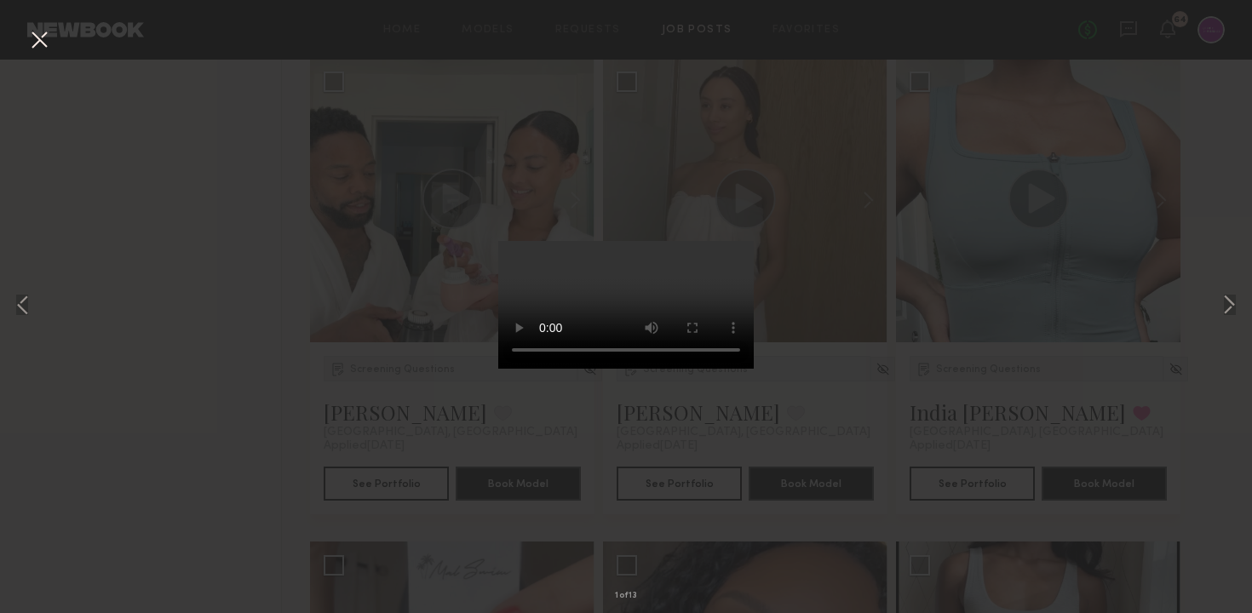
click at [38, 33] on button at bounding box center [39, 41] width 27 height 31
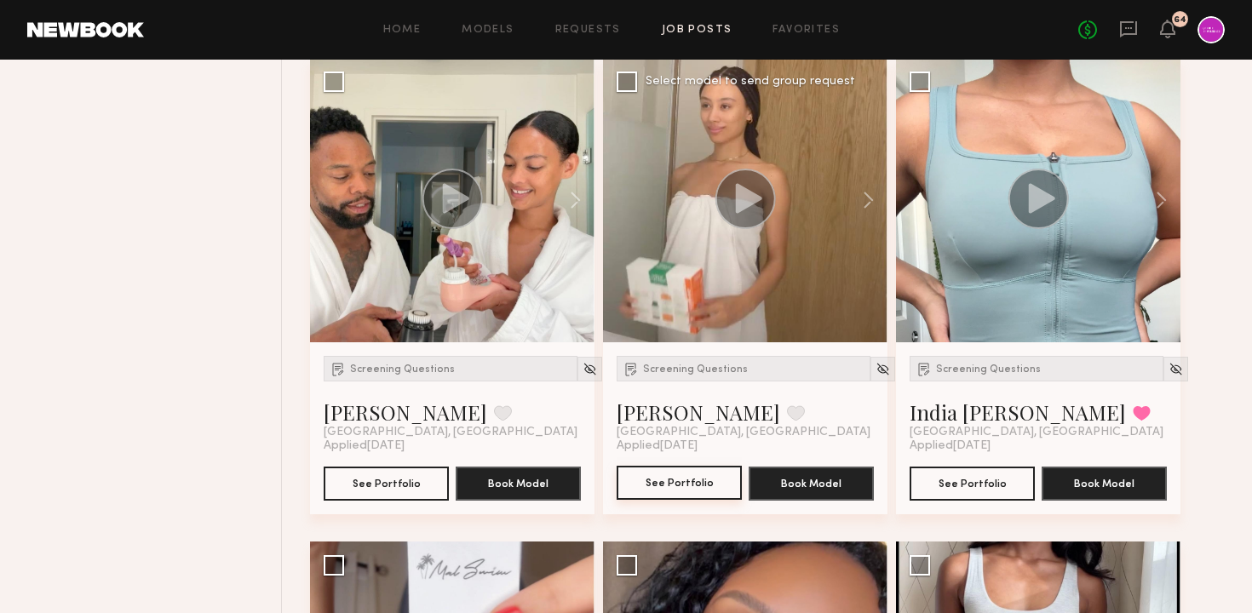
click at [684, 493] on button "See Portfolio" at bounding box center [678, 483] width 125 height 34
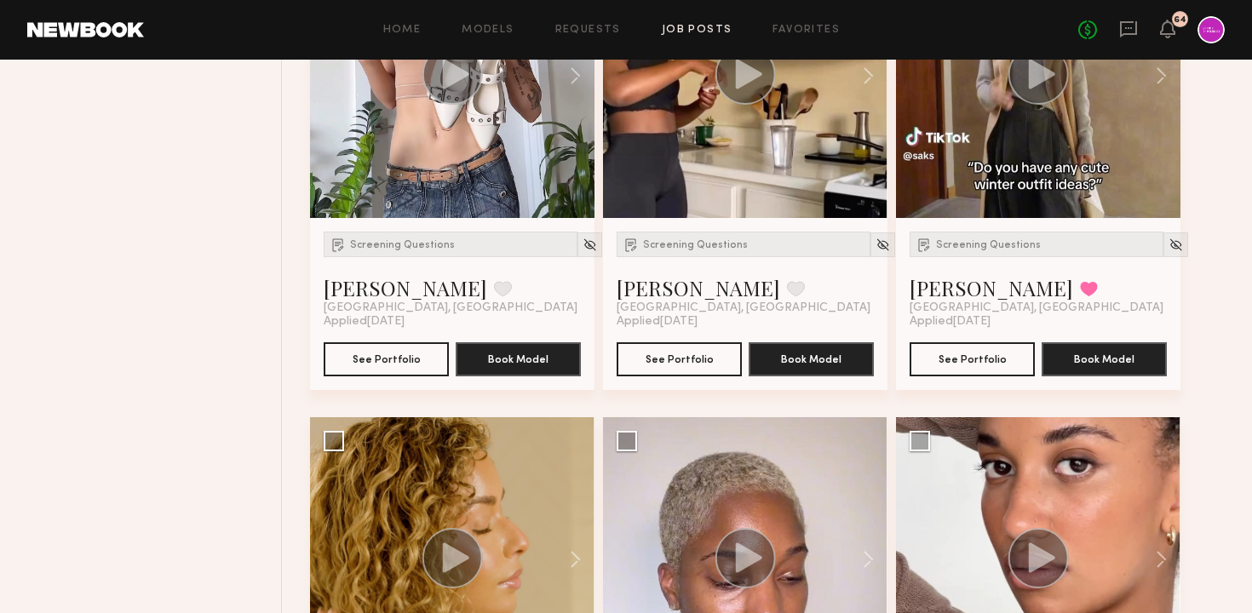
scroll to position [1412, 0]
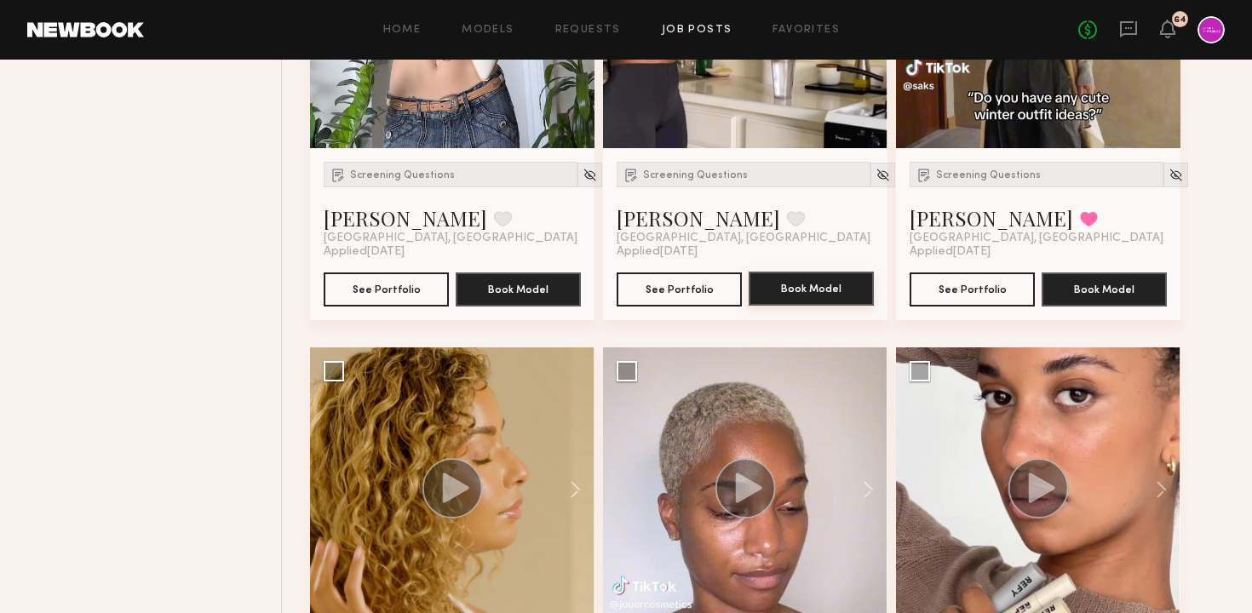
click at [816, 290] on button "Book Model" at bounding box center [810, 289] width 125 height 34
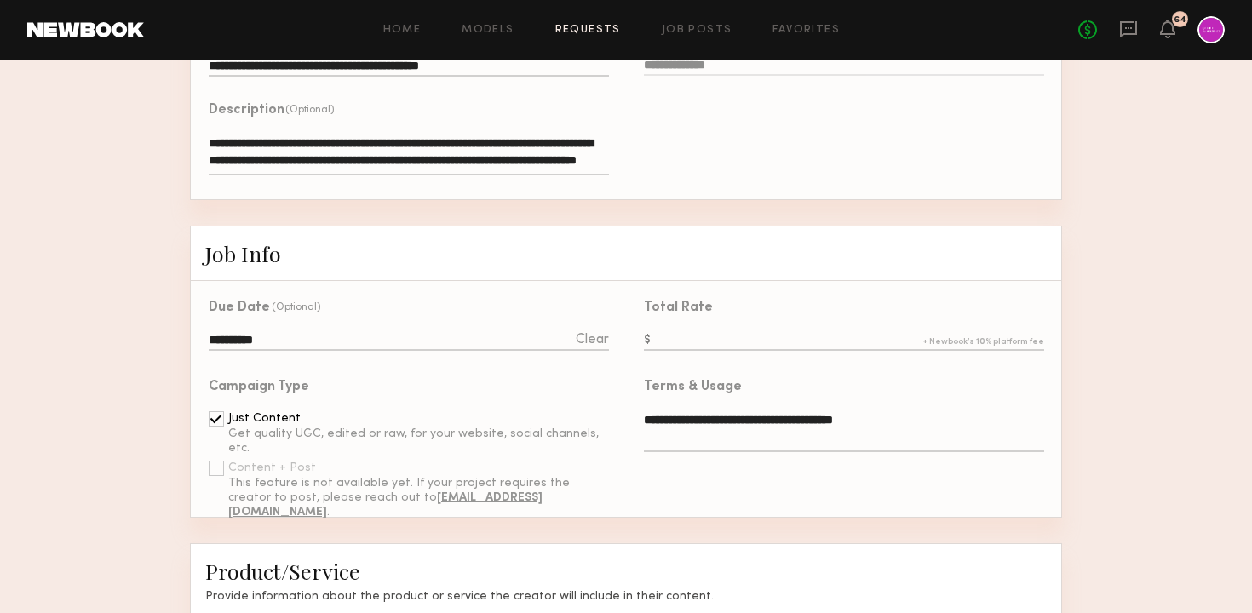
scroll to position [290, 0]
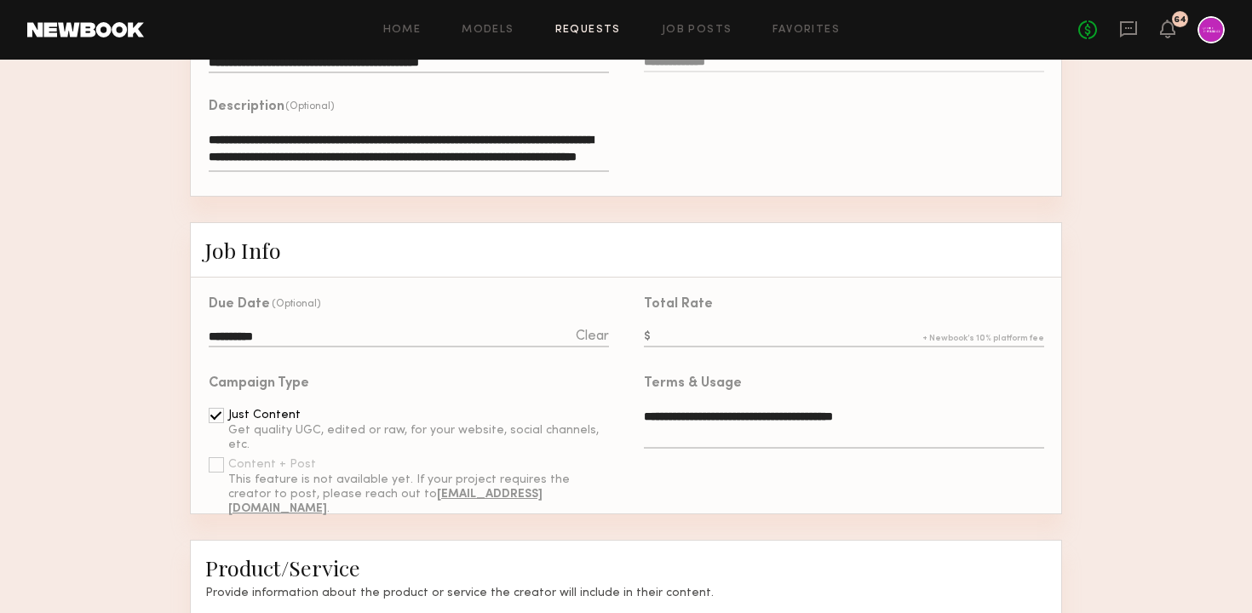
click at [725, 329] on input "text" at bounding box center [844, 338] width 400 height 19
type input "*"
type input "***"
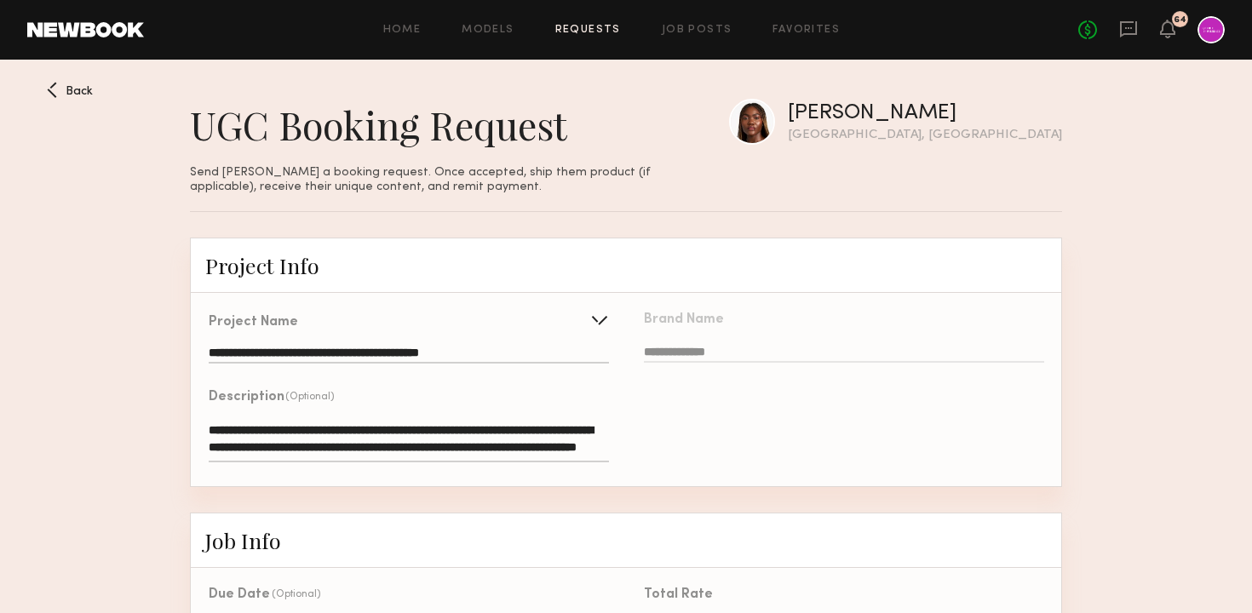
scroll to position [0, 0]
click at [192, 398] on div at bounding box center [200, 435] width 18 height 89
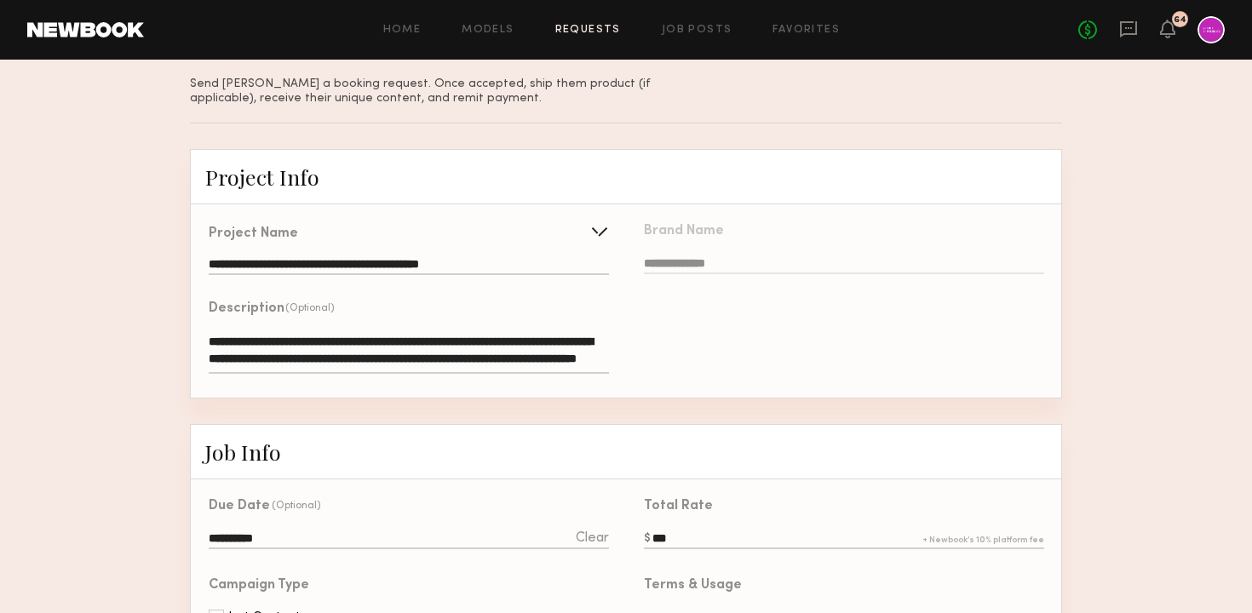
scroll to position [92, 0]
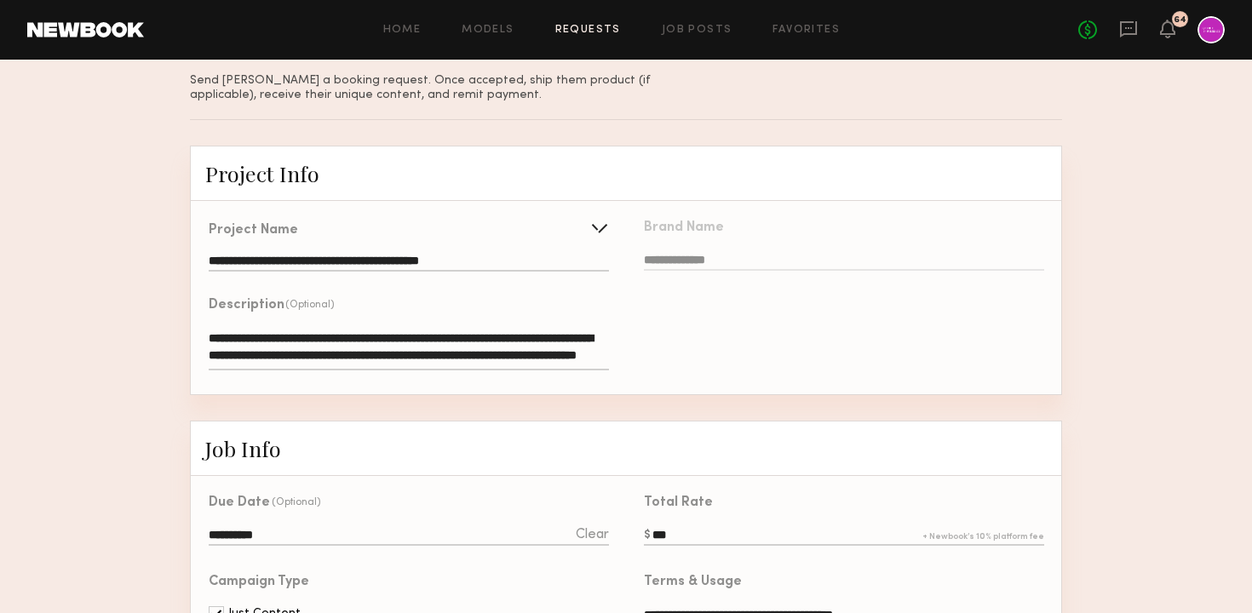
click at [419, 338] on textarea "**********" at bounding box center [409, 349] width 400 height 41
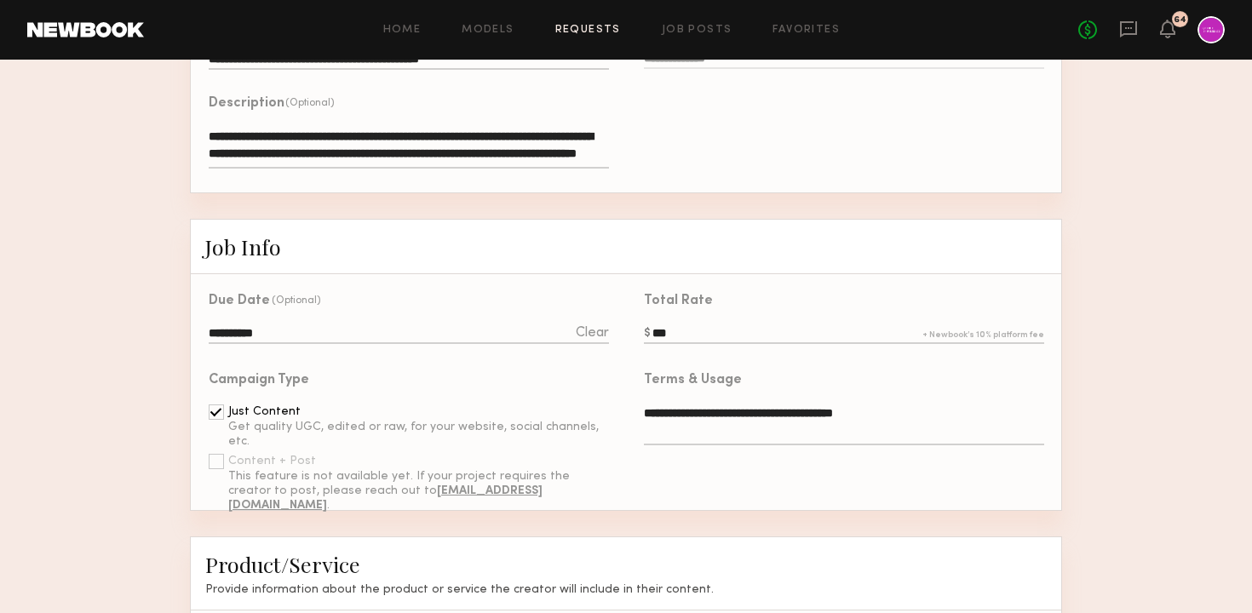
scroll to position [295, 0]
click at [495, 343] on div "**********" at bounding box center [400, 311] width 418 height 79
click input "**********"
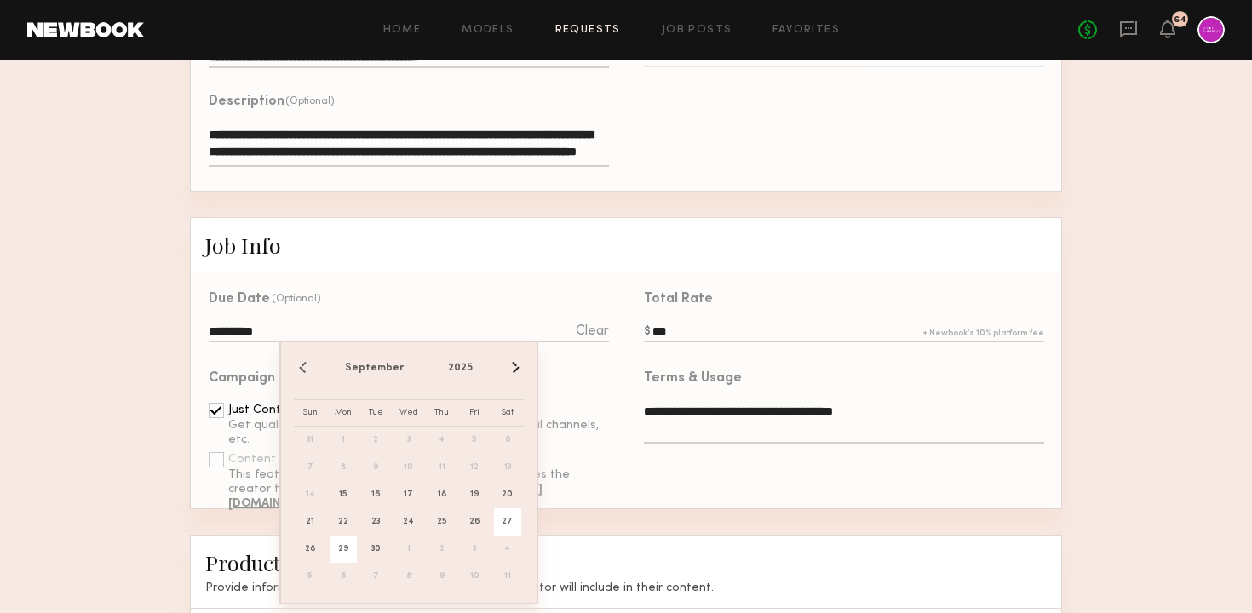
click span "29"
type input "**********"
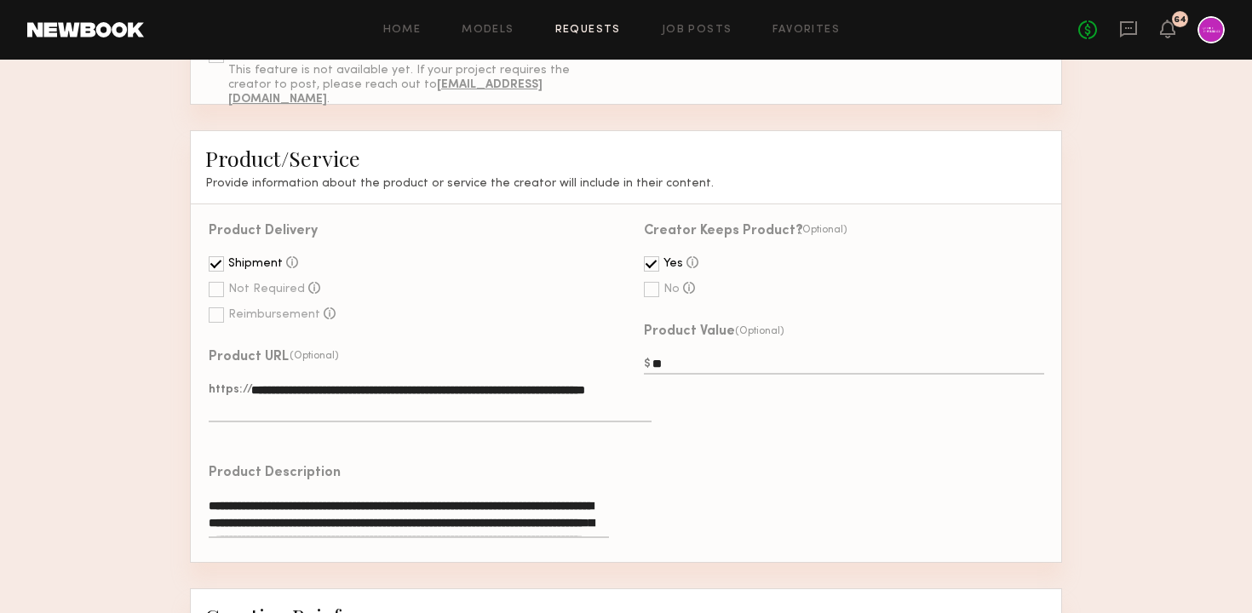
scroll to position [701, 0]
click textarea "**********"
drag, startPoint x: 488, startPoint y: 398, endPoint x: 247, endPoint y: 384, distance: 241.4
click label "**********"
click textarea "**********"
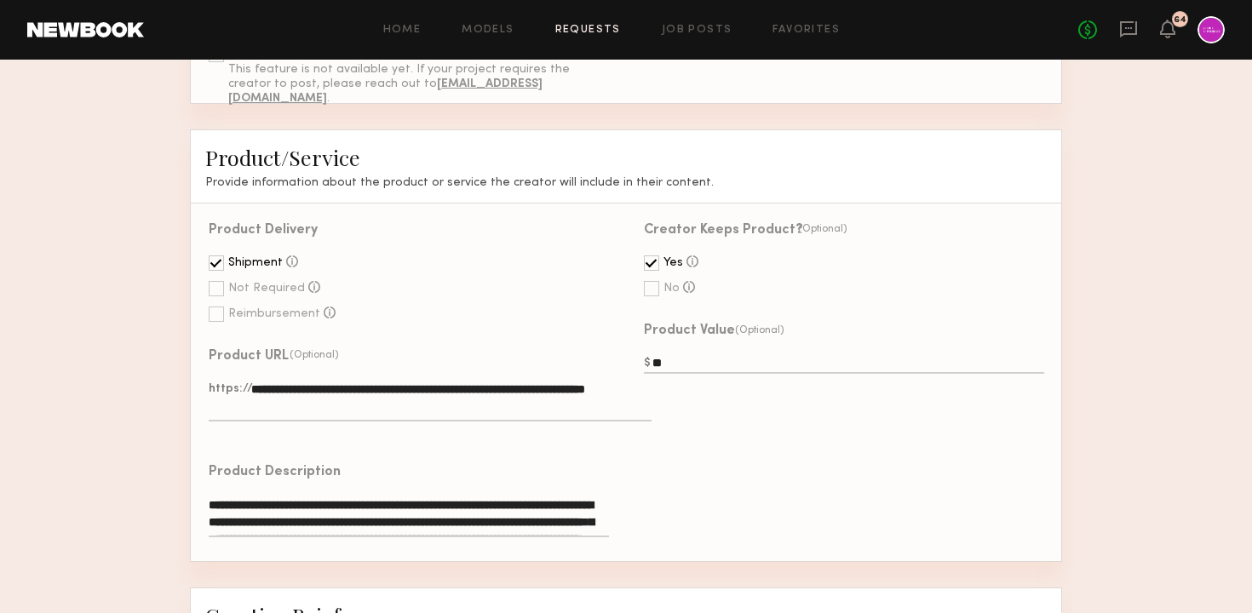
click div "Creator Keeps Product? (Optional) Yes The creator keeps the product after the p…"
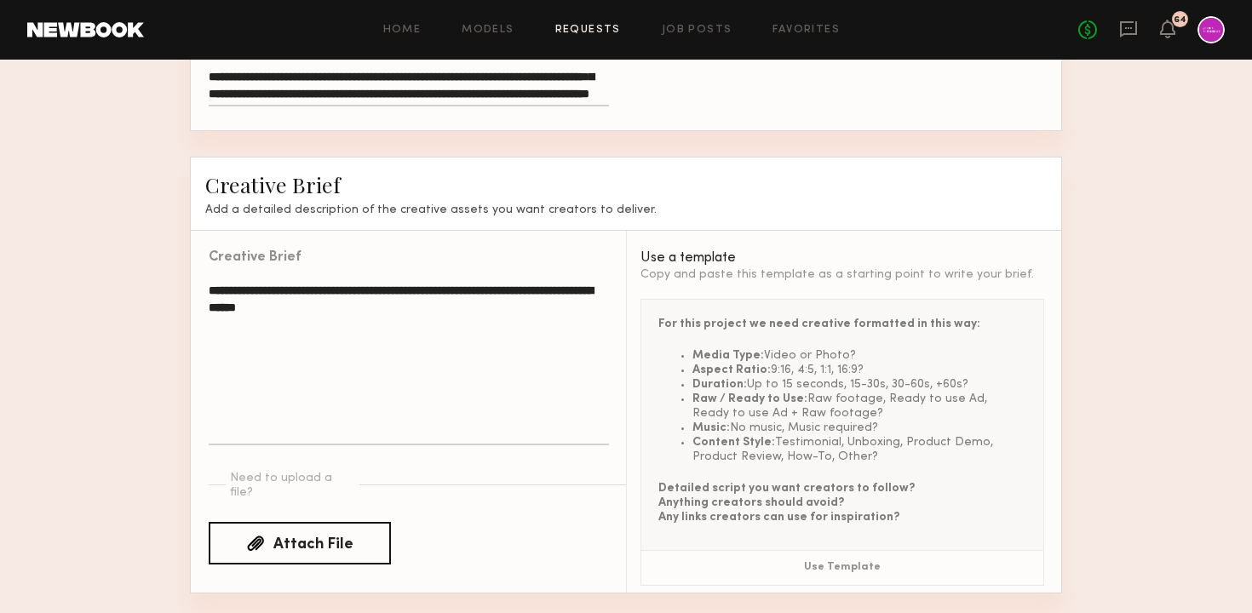
scroll to position [1134, 0]
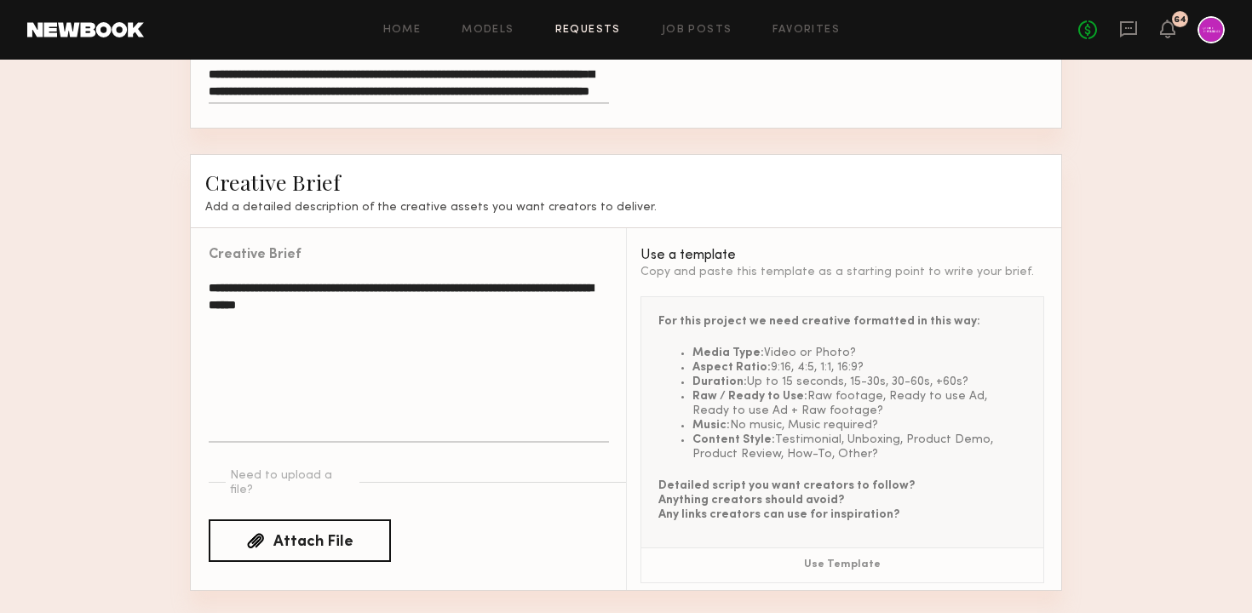
click textarea "**********"
drag, startPoint x: 466, startPoint y: 304, endPoint x: 200, endPoint y: 275, distance: 267.2
click div "**********"
click textarea "**********"
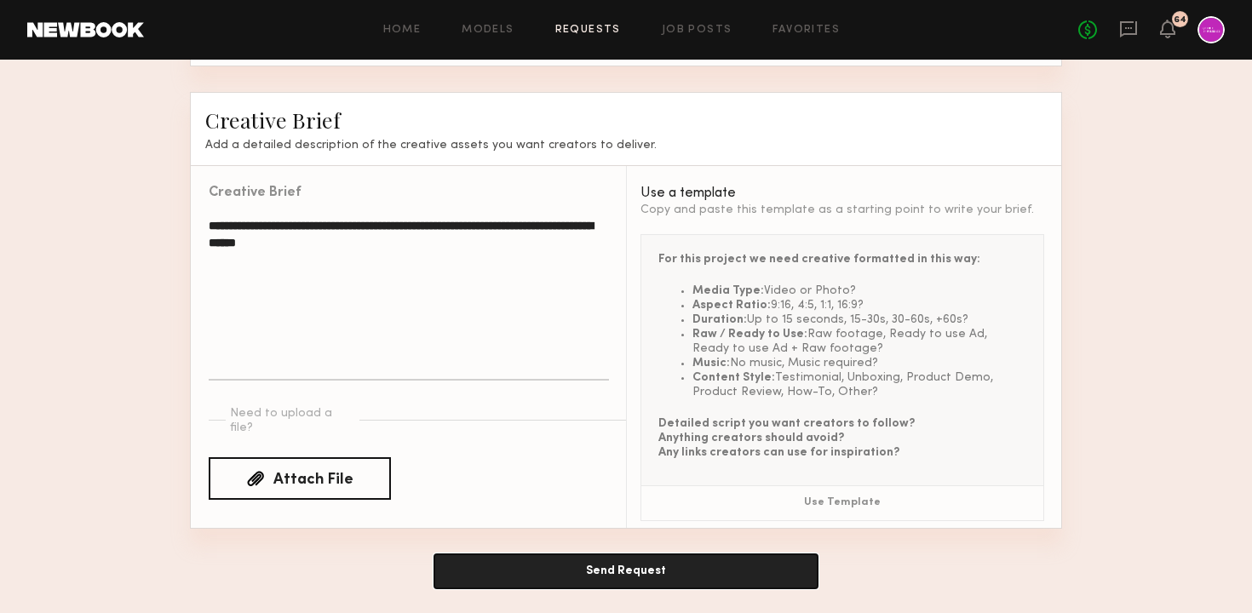
click button "Send Request"
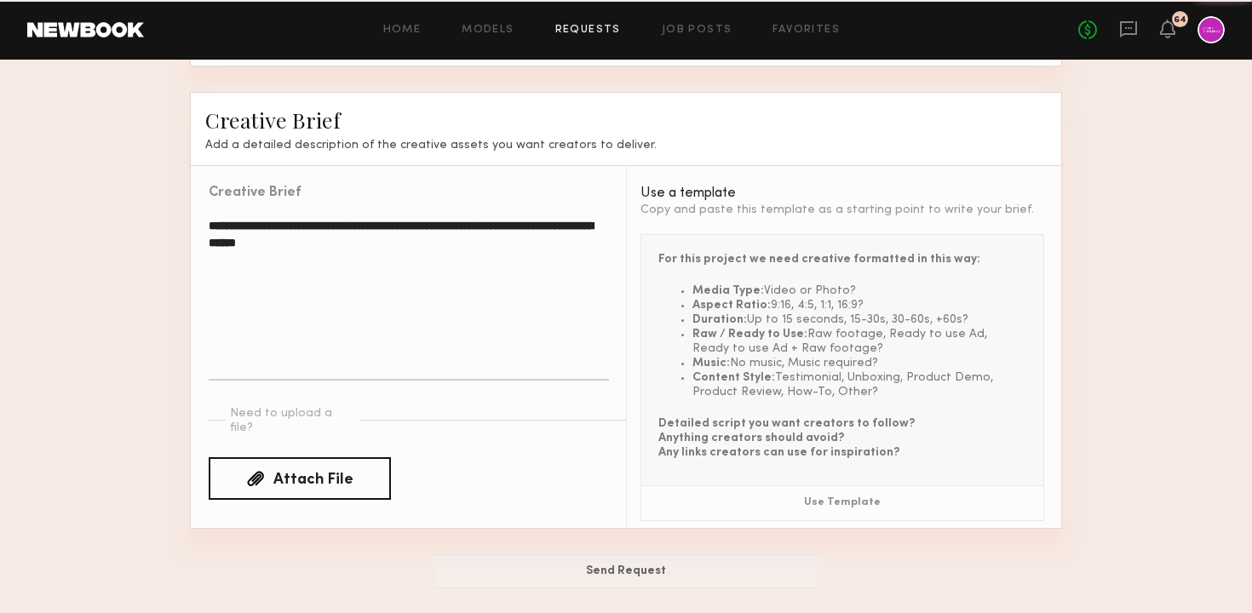
scroll to position [1042, 0]
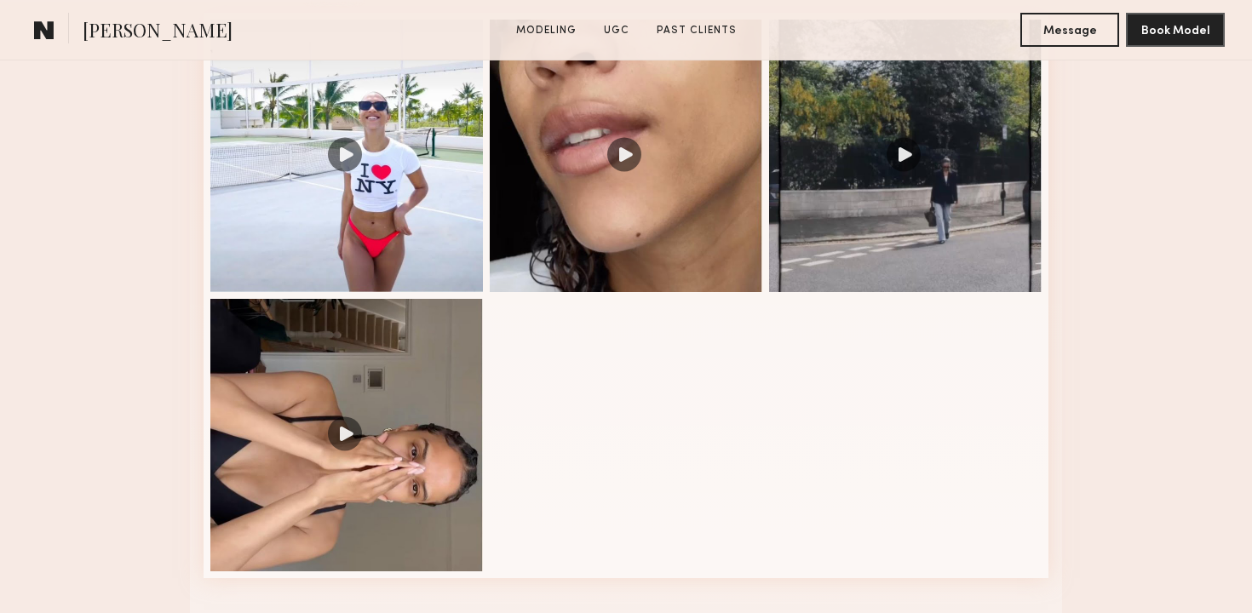
scroll to position [1552, 0]
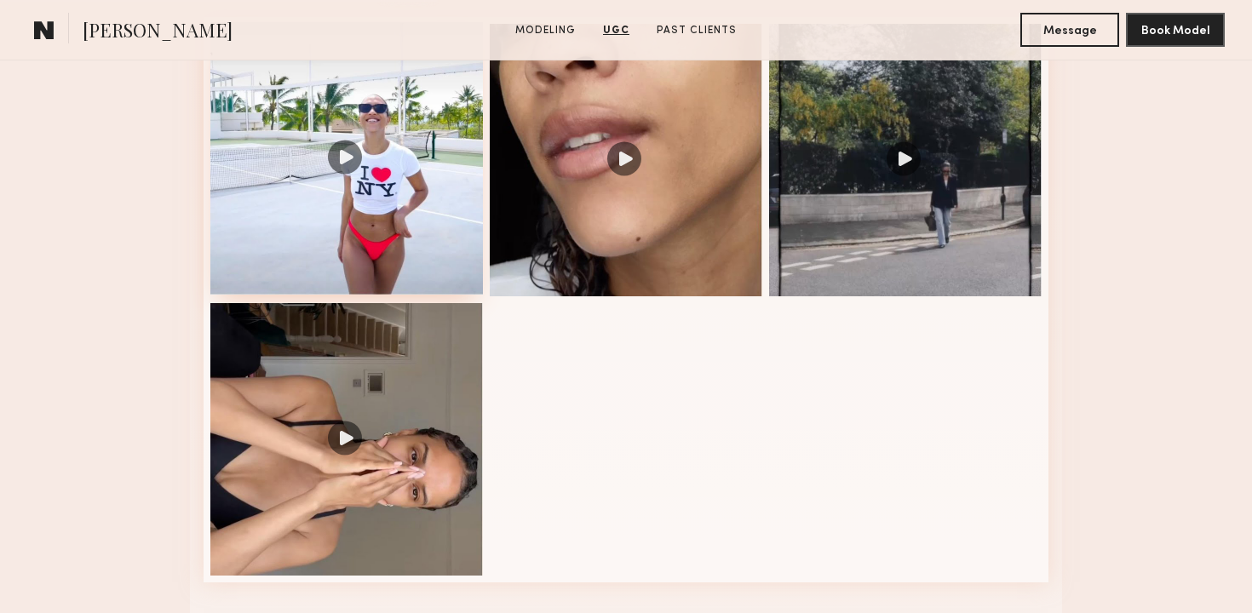
click at [376, 229] on div at bounding box center [346, 158] width 272 height 272
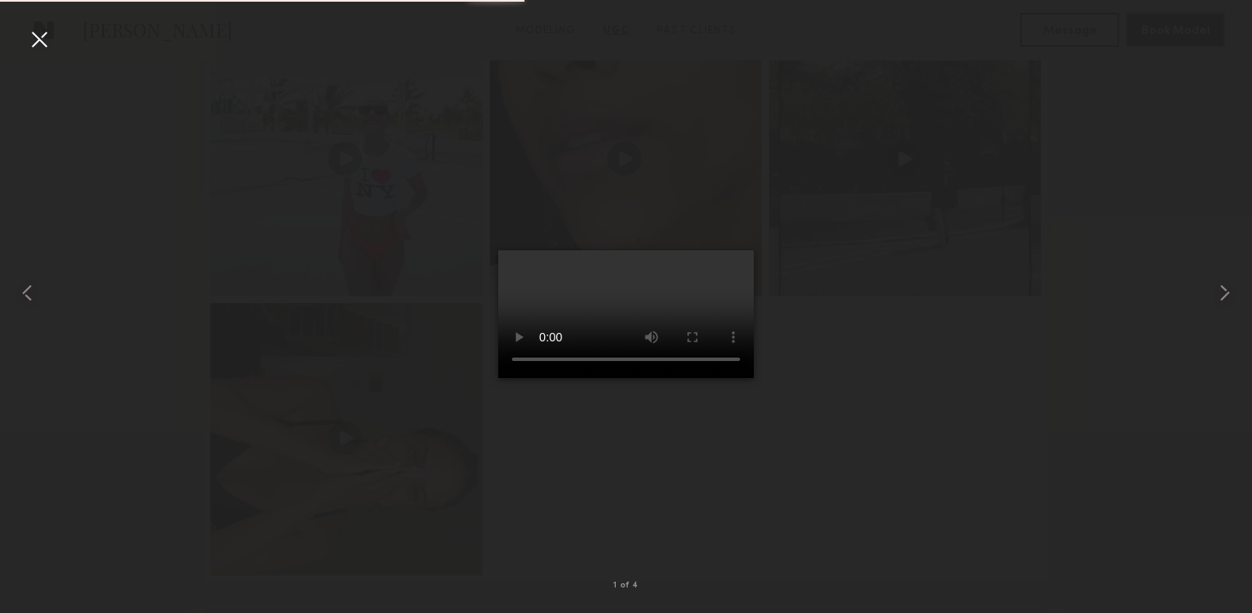
click at [42, 48] on div at bounding box center [39, 39] width 27 height 27
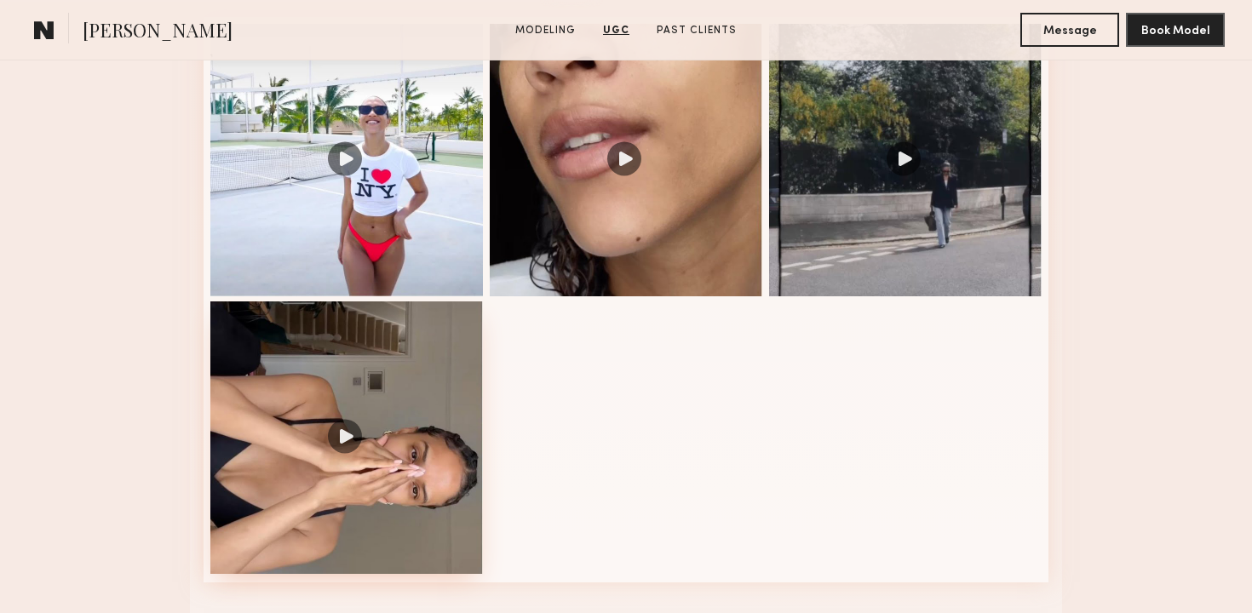
click at [370, 455] on div at bounding box center [346, 437] width 272 height 272
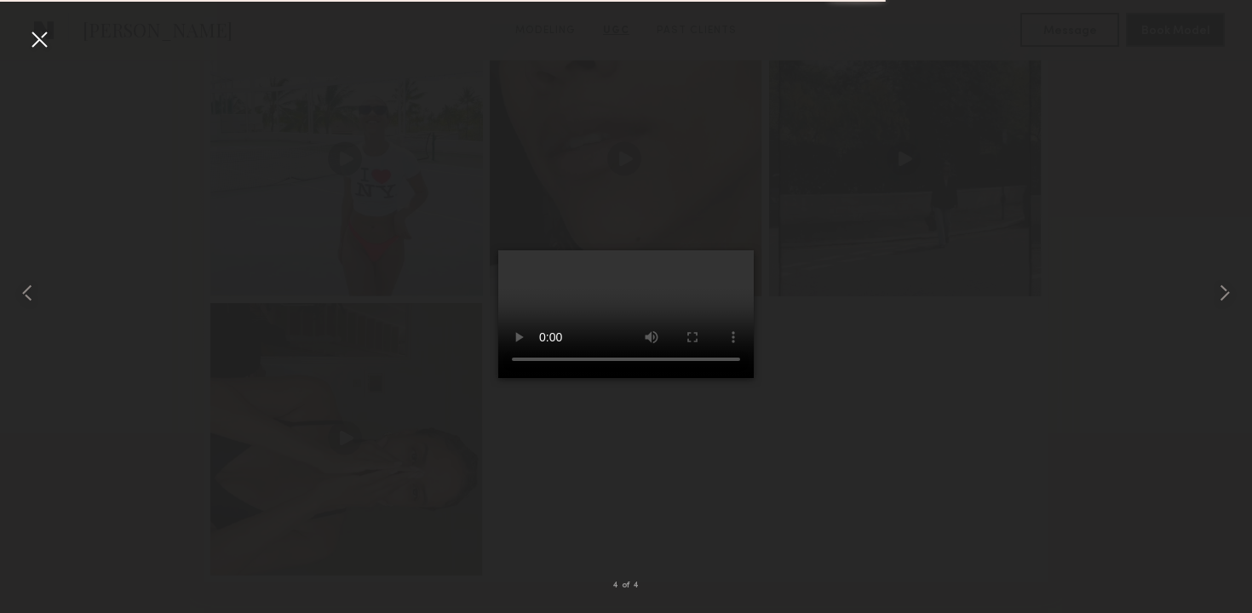
click at [37, 49] on div at bounding box center [39, 39] width 27 height 27
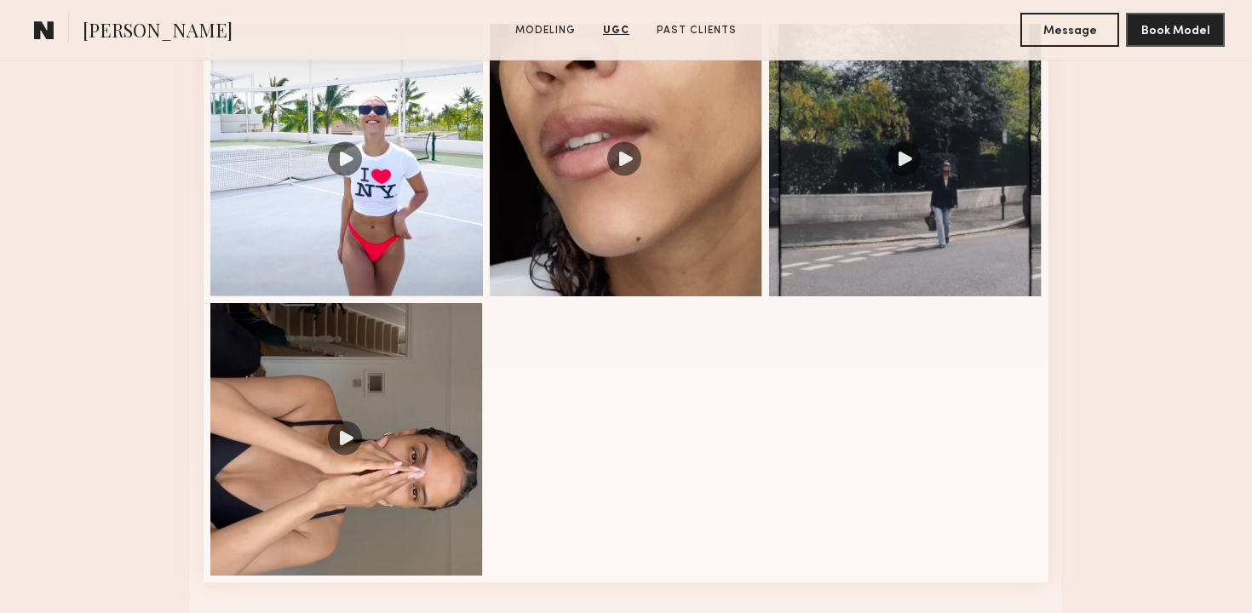
scroll to position [1474, 0]
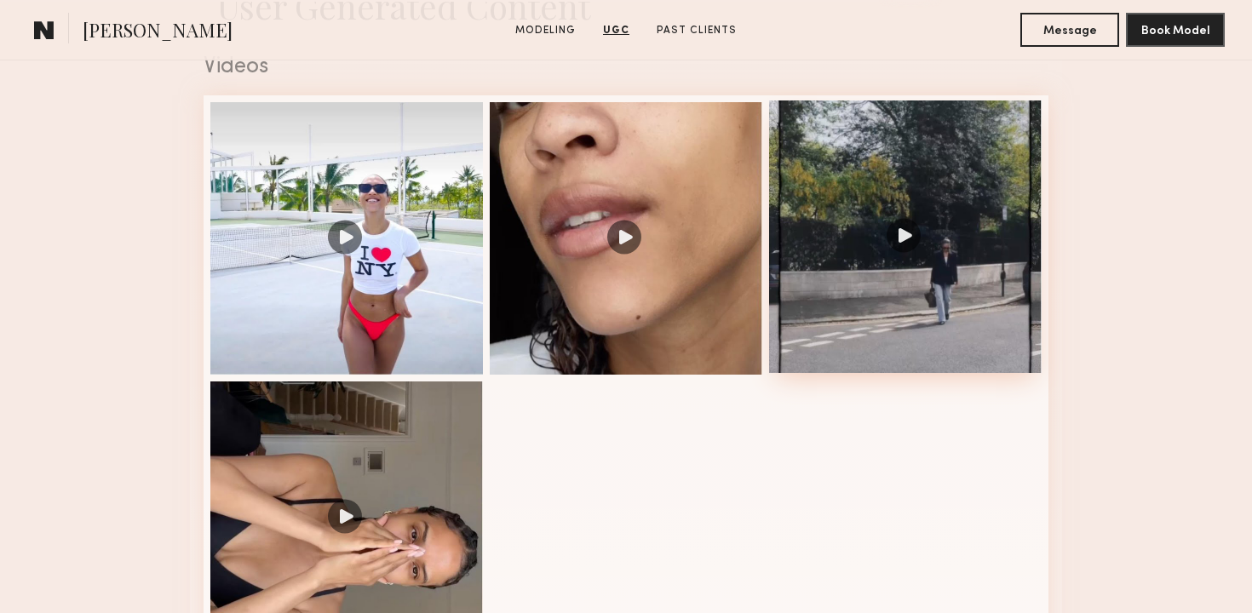
click at [888, 313] on div at bounding box center [905, 236] width 272 height 272
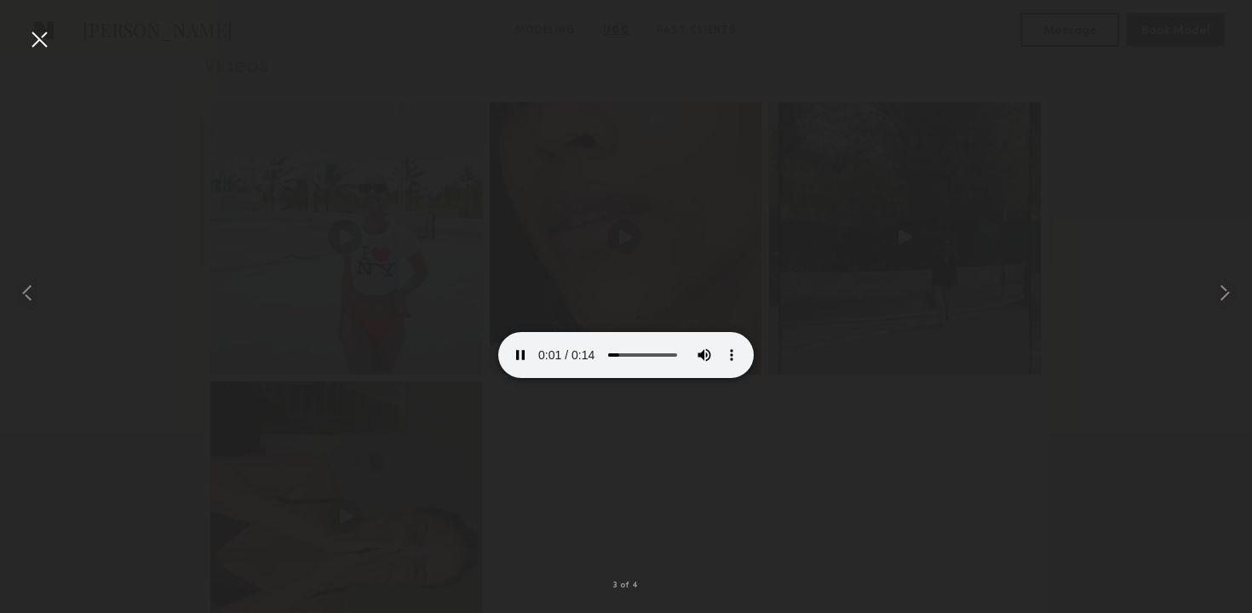
click at [33, 35] on div at bounding box center [39, 39] width 27 height 27
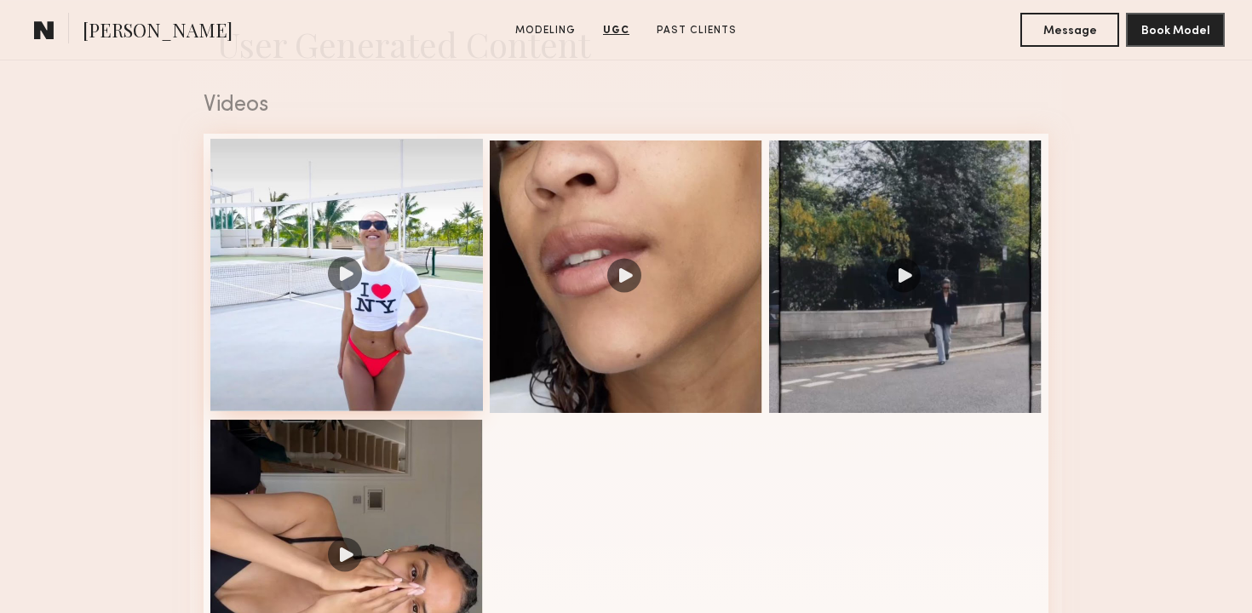
scroll to position [1418, 0]
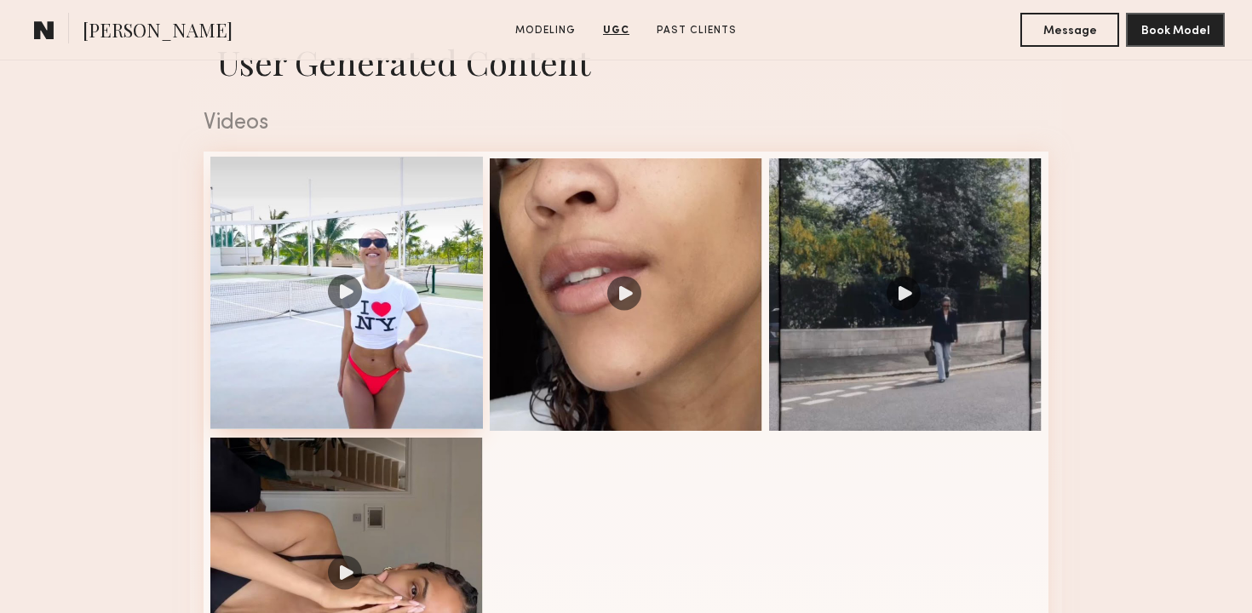
click at [365, 311] on div at bounding box center [346, 293] width 272 height 272
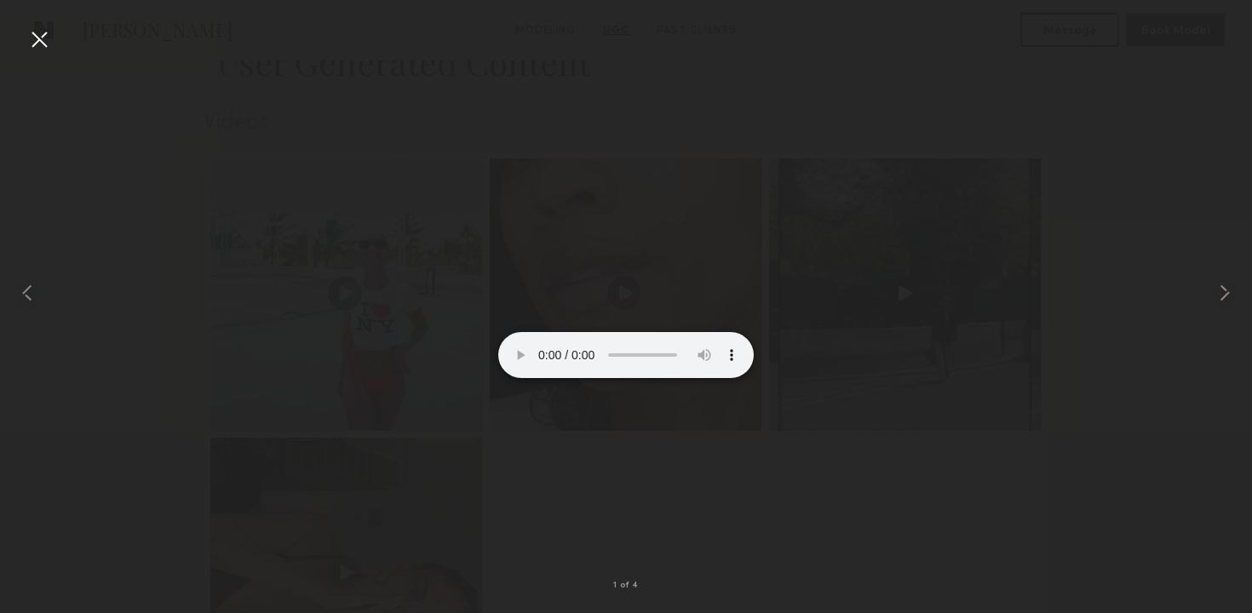
click at [43, 40] on div at bounding box center [39, 39] width 27 height 27
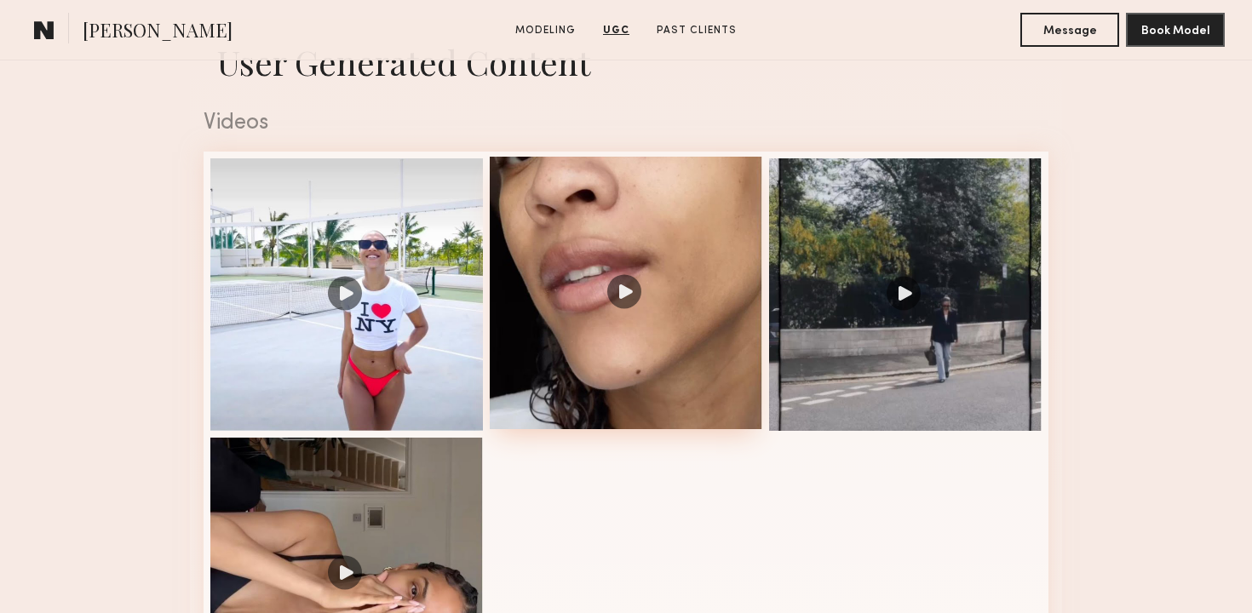
click at [573, 290] on div at bounding box center [626, 293] width 272 height 272
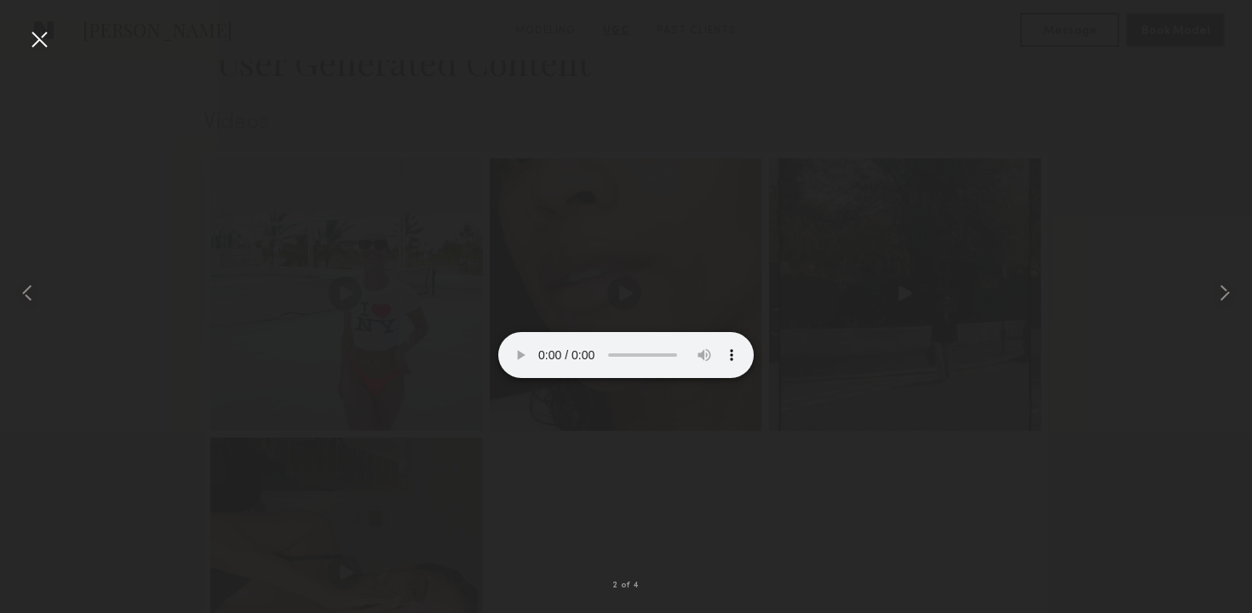
click at [650, 378] on video at bounding box center [625, 314] width 255 height 128
click at [41, 33] on div at bounding box center [39, 39] width 27 height 27
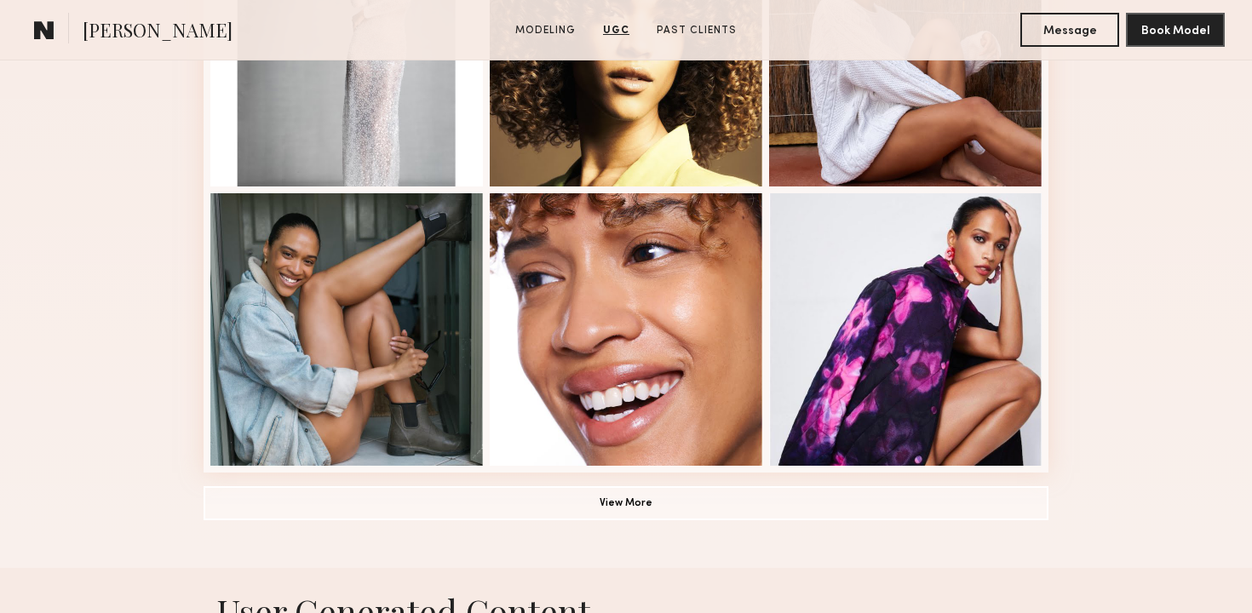
scroll to position [644, 0]
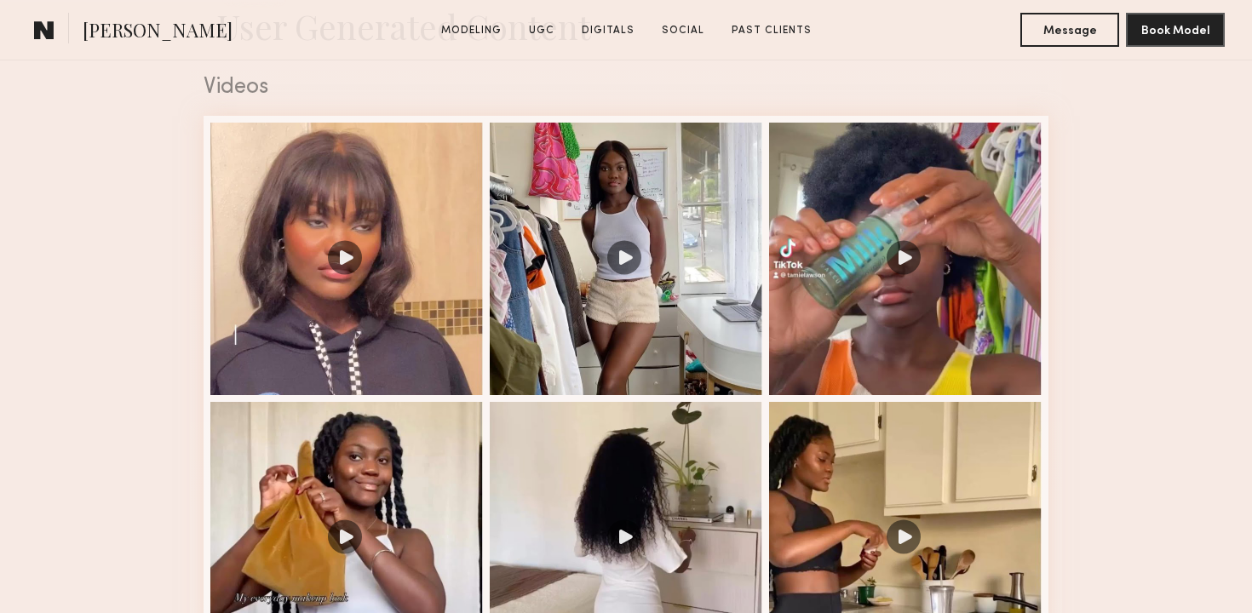
scroll to position [1750, 0]
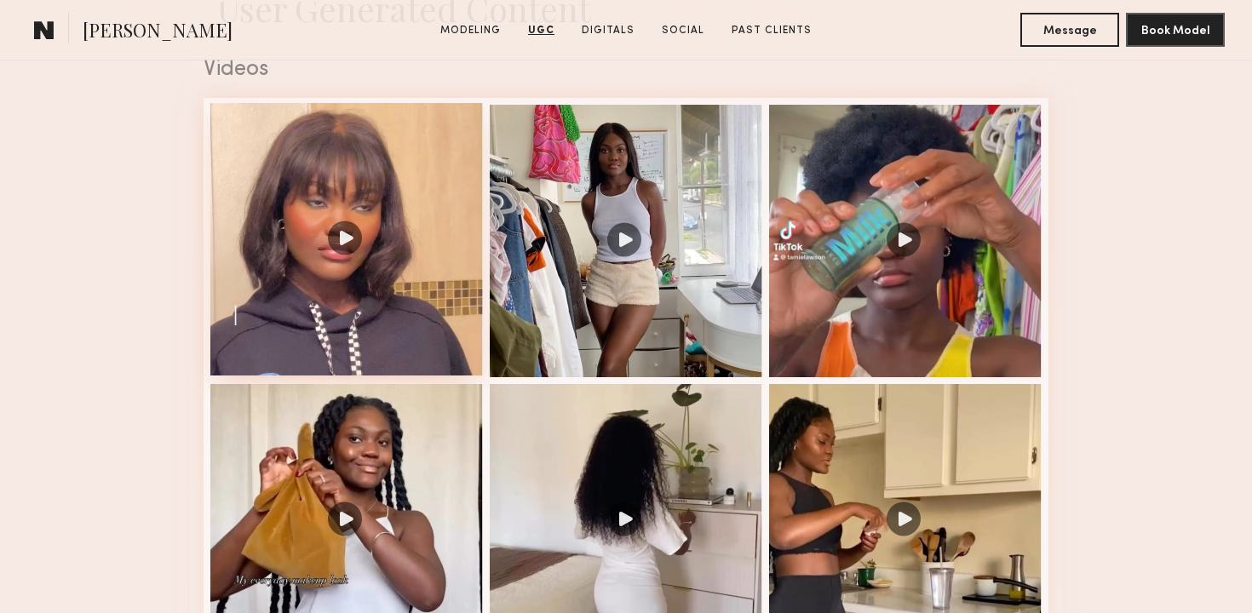
click at [401, 260] on div at bounding box center [346, 239] width 272 height 272
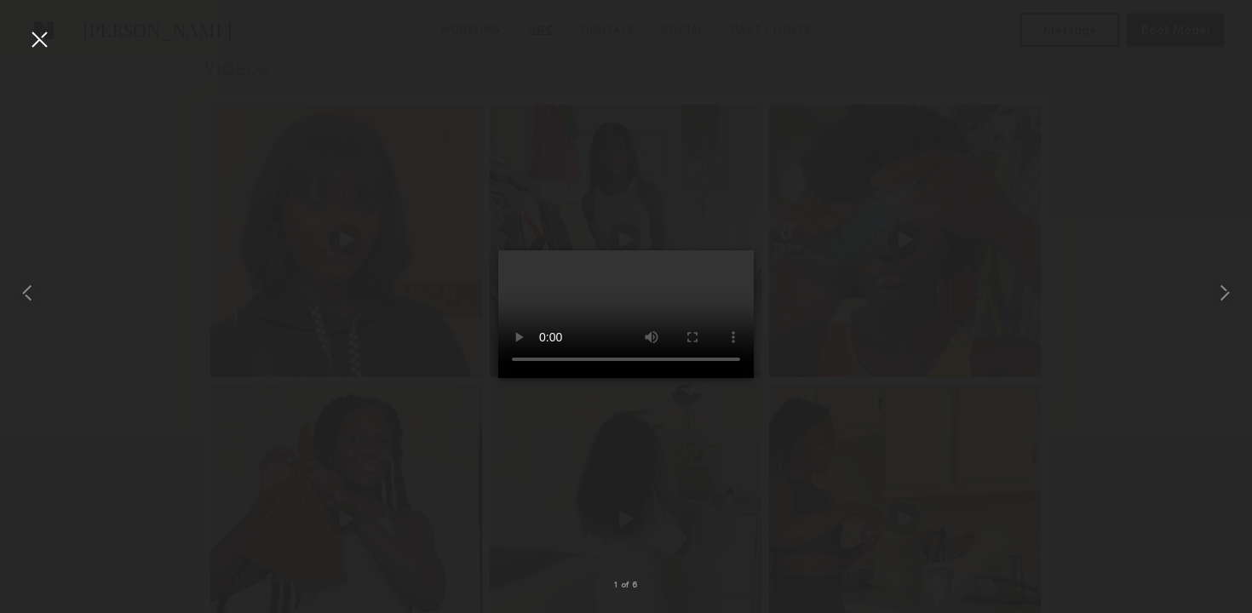
click at [44, 43] on div at bounding box center [39, 39] width 27 height 27
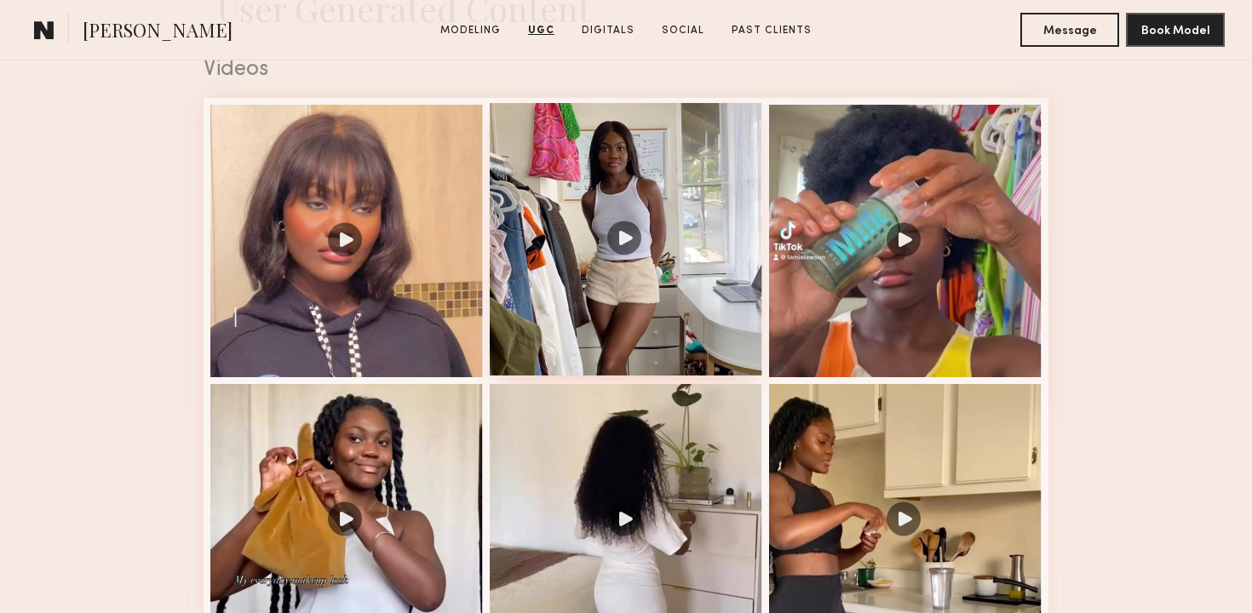
click at [650, 250] on div at bounding box center [626, 239] width 272 height 272
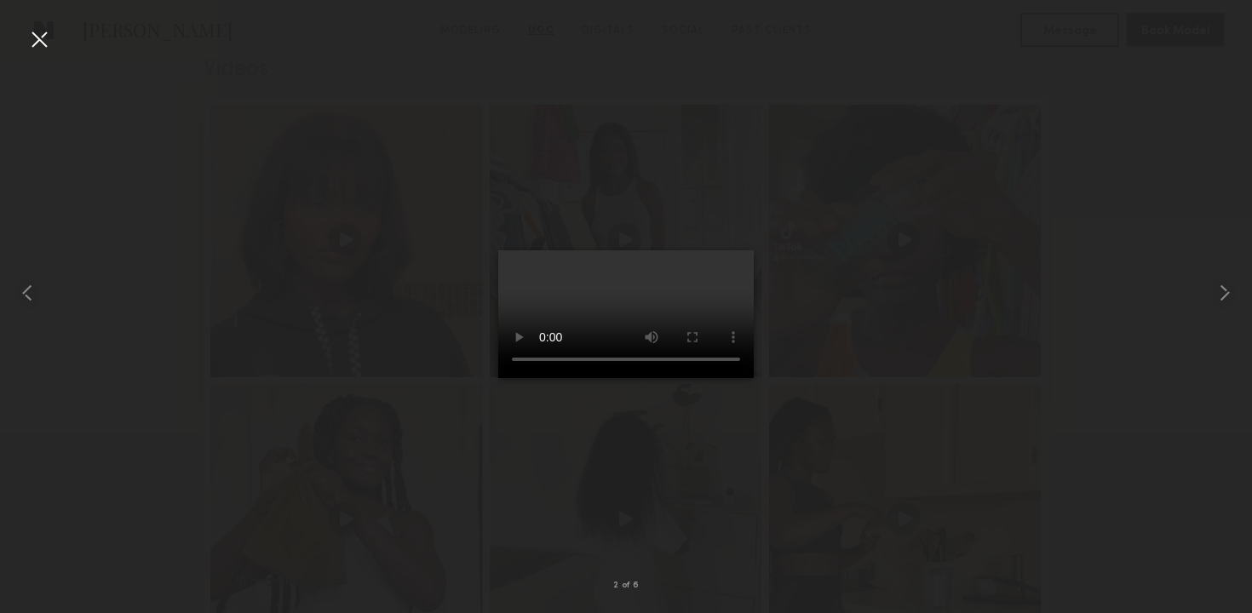
click at [43, 40] on div at bounding box center [39, 39] width 27 height 27
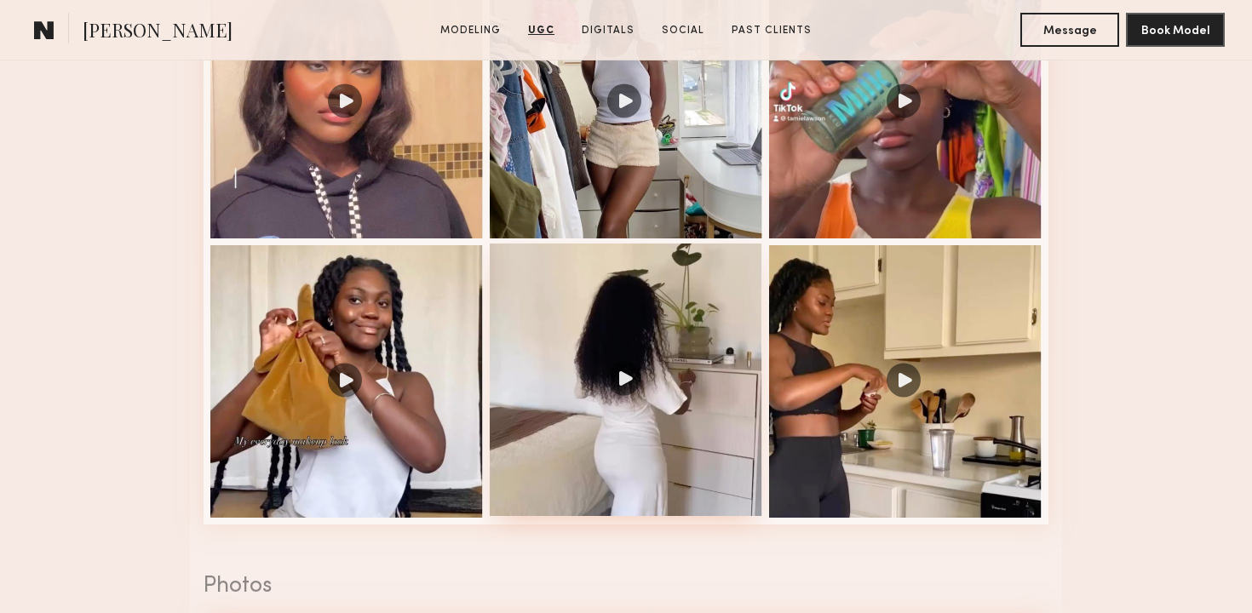
scroll to position [1902, 0]
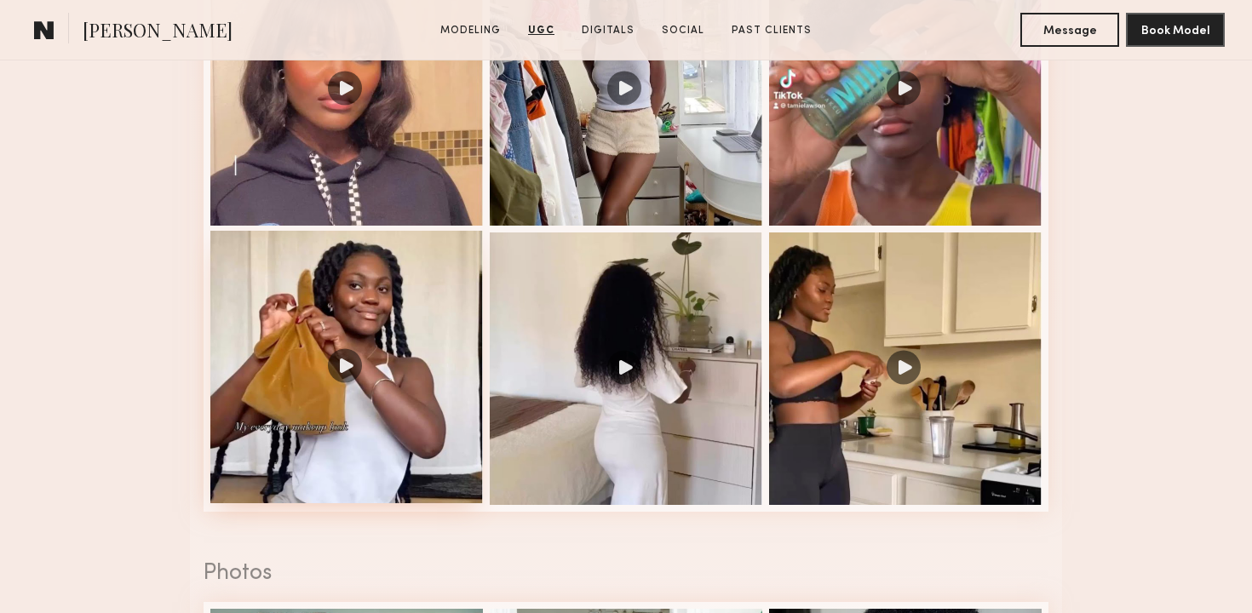
click at [341, 374] on div at bounding box center [346, 367] width 272 height 272
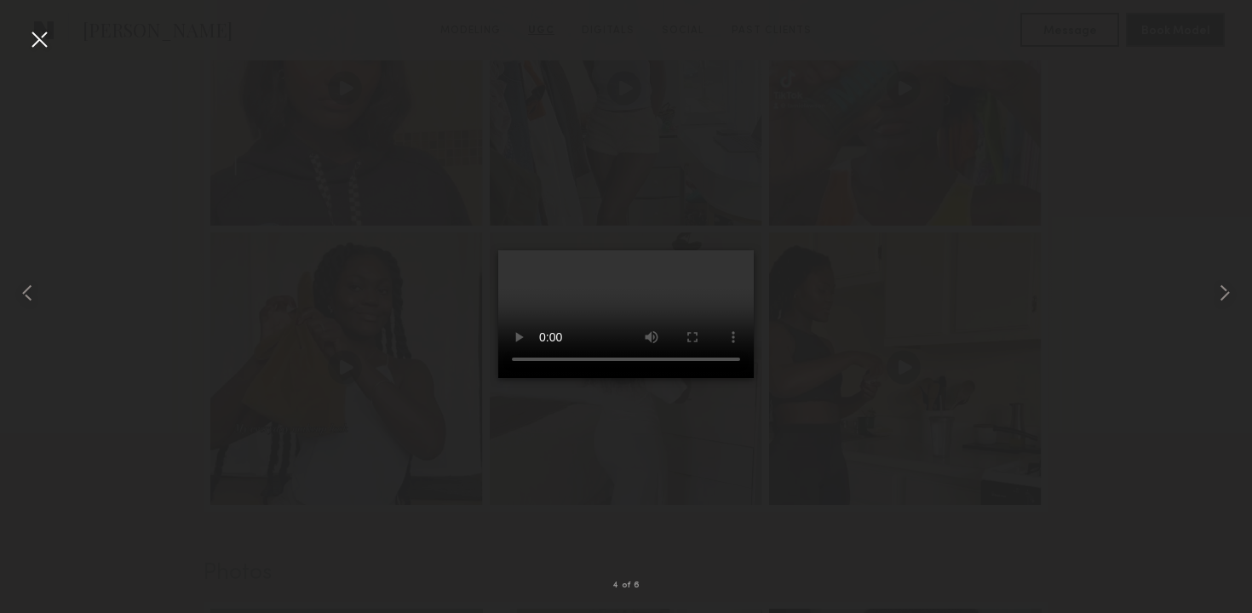
click at [38, 32] on div at bounding box center [39, 39] width 27 height 27
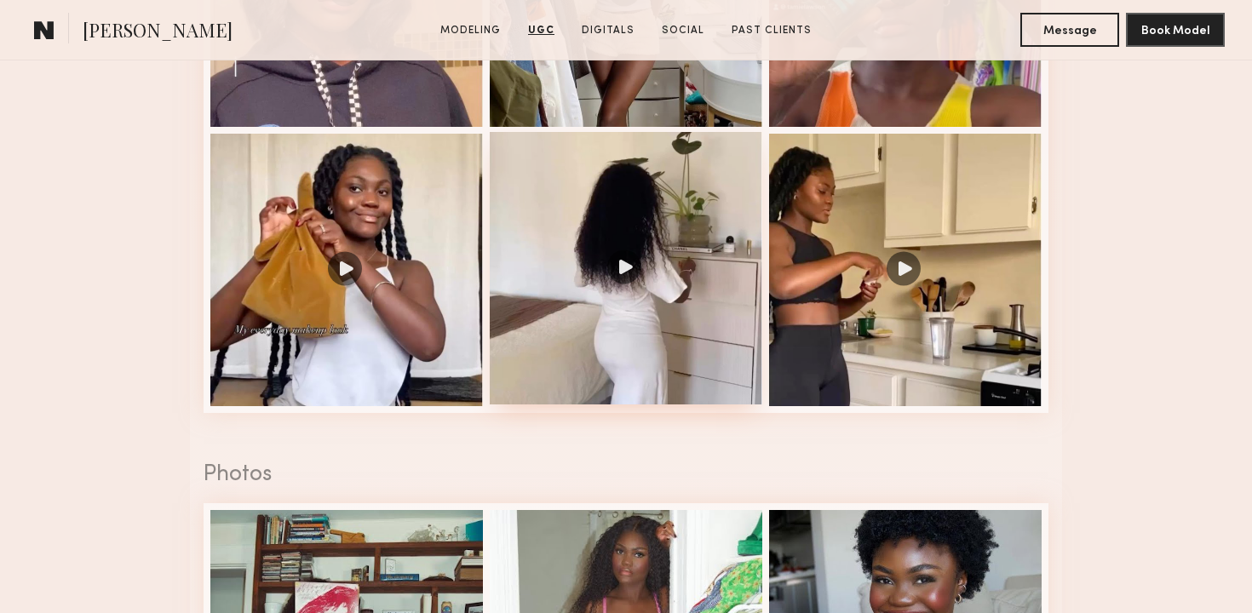
scroll to position [2015, 0]
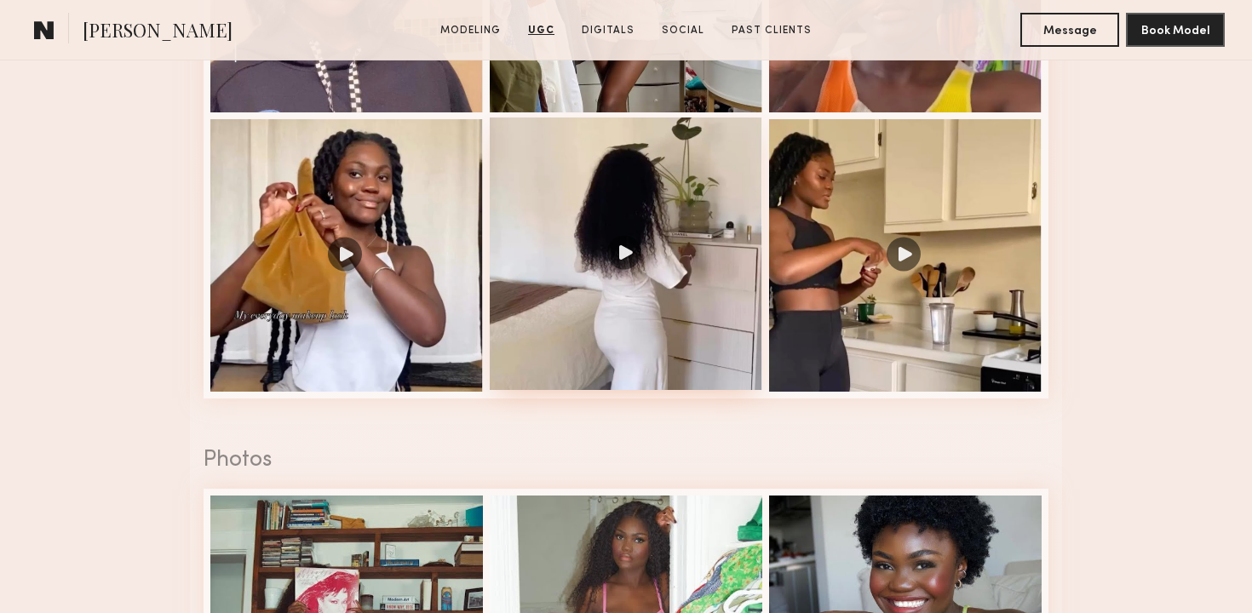
click at [633, 289] on div at bounding box center [626, 253] width 272 height 272
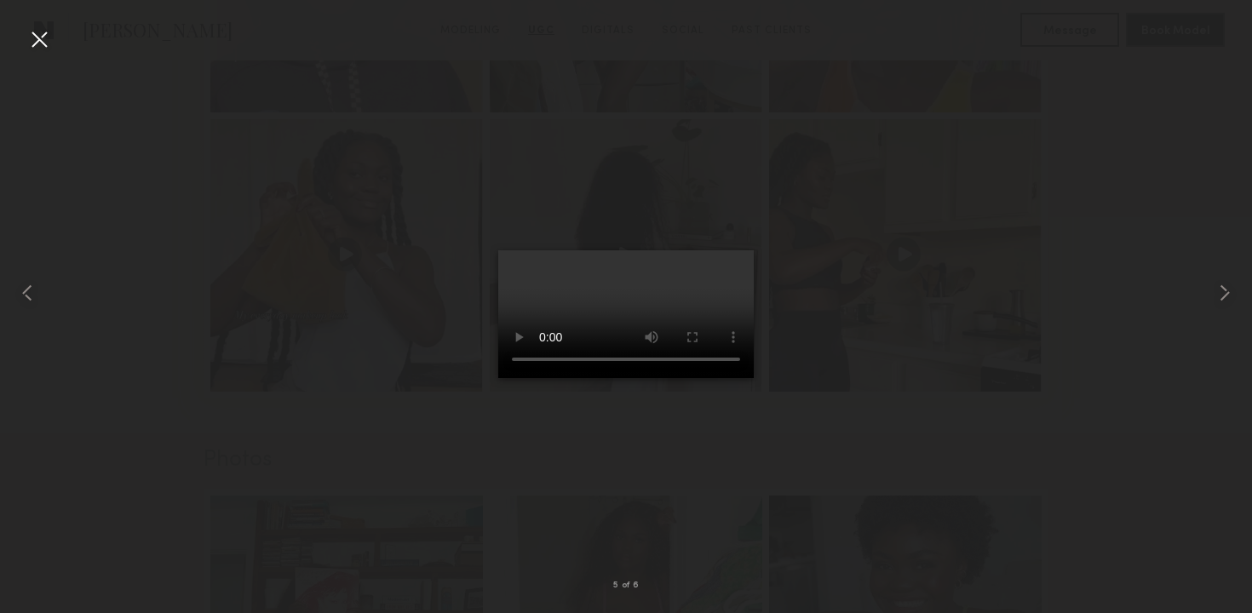
click at [43, 47] on div at bounding box center [39, 39] width 27 height 27
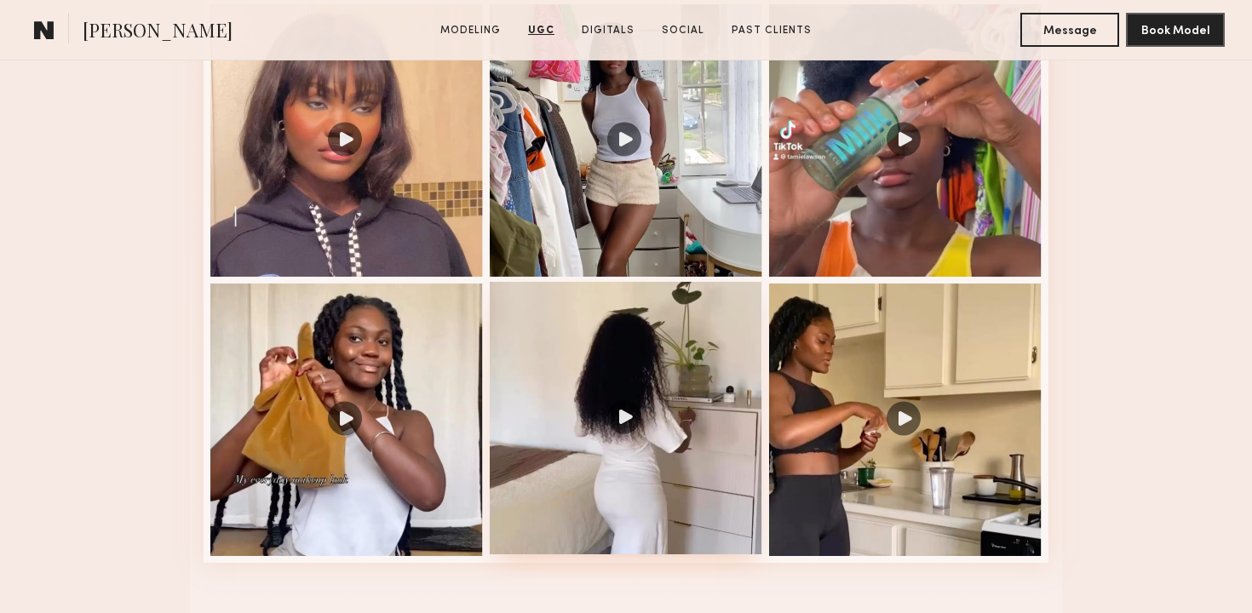
scroll to position [1870, 0]
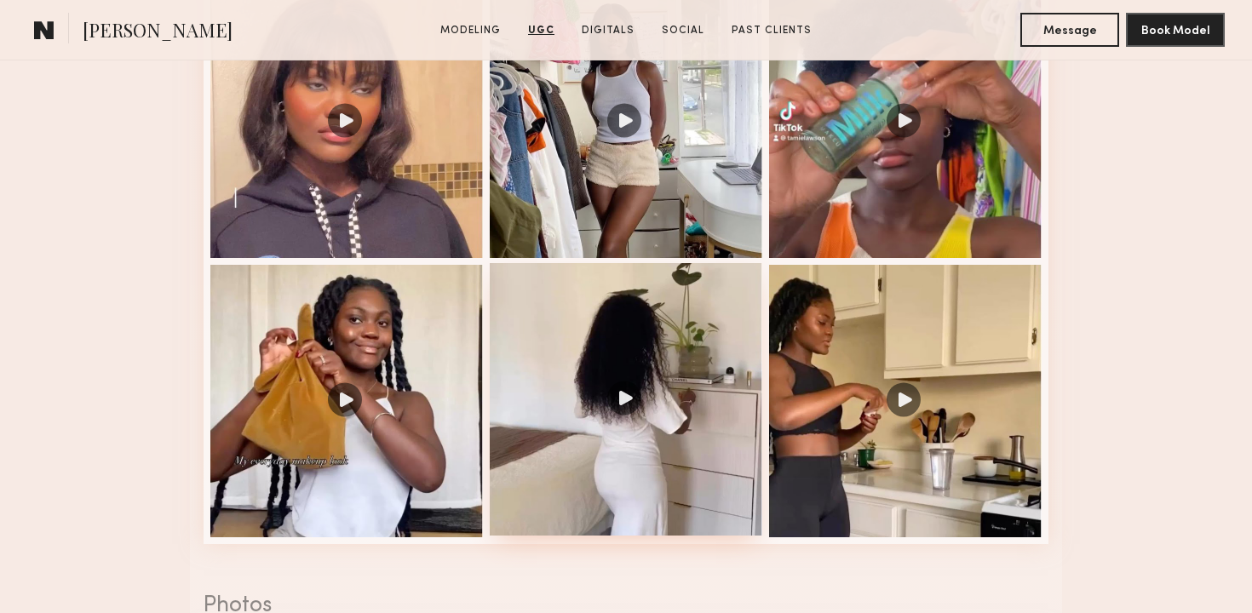
click at [632, 413] on div at bounding box center [626, 399] width 272 height 272
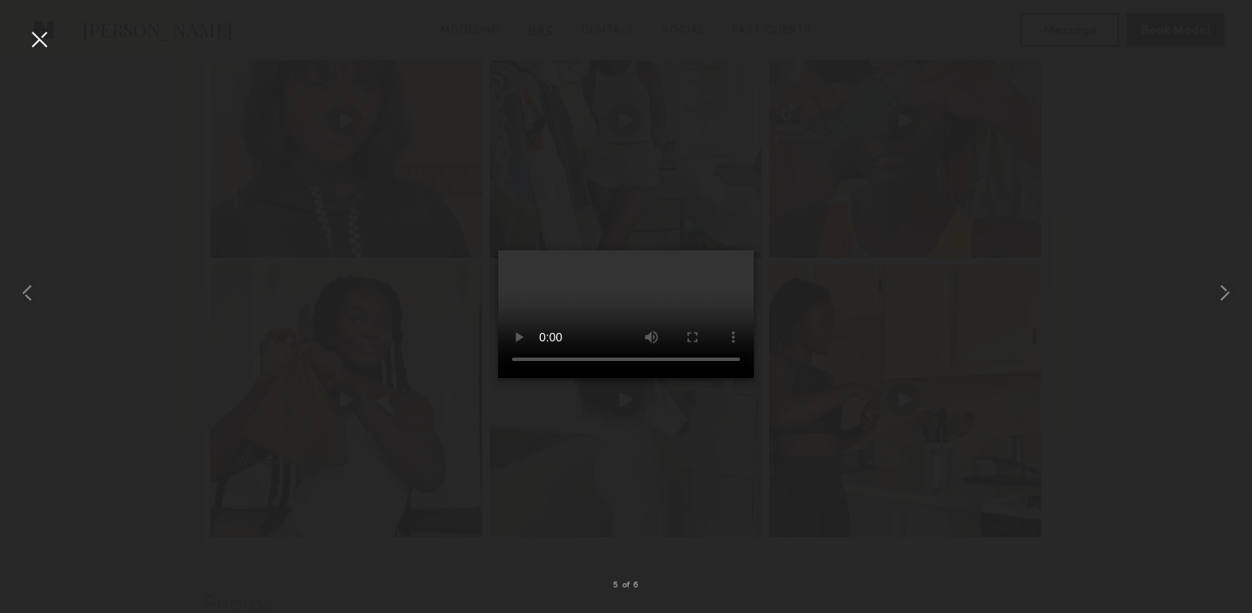
click at [37, 44] on div at bounding box center [39, 39] width 27 height 27
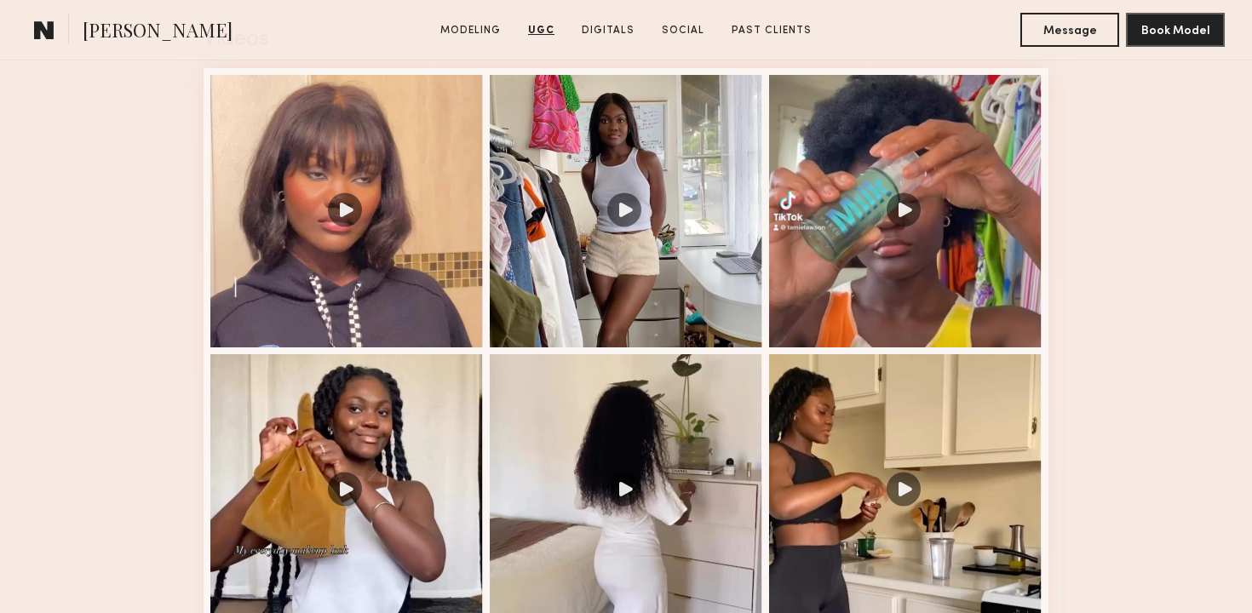
scroll to position [1664, 0]
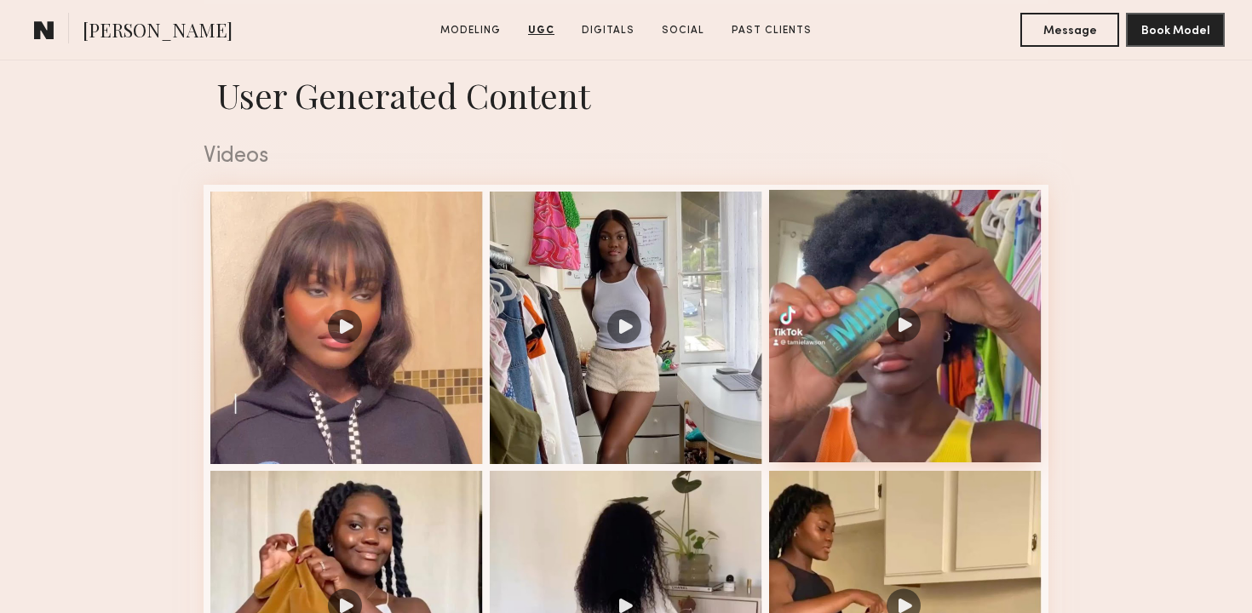
click at [939, 336] on div at bounding box center [905, 326] width 272 height 272
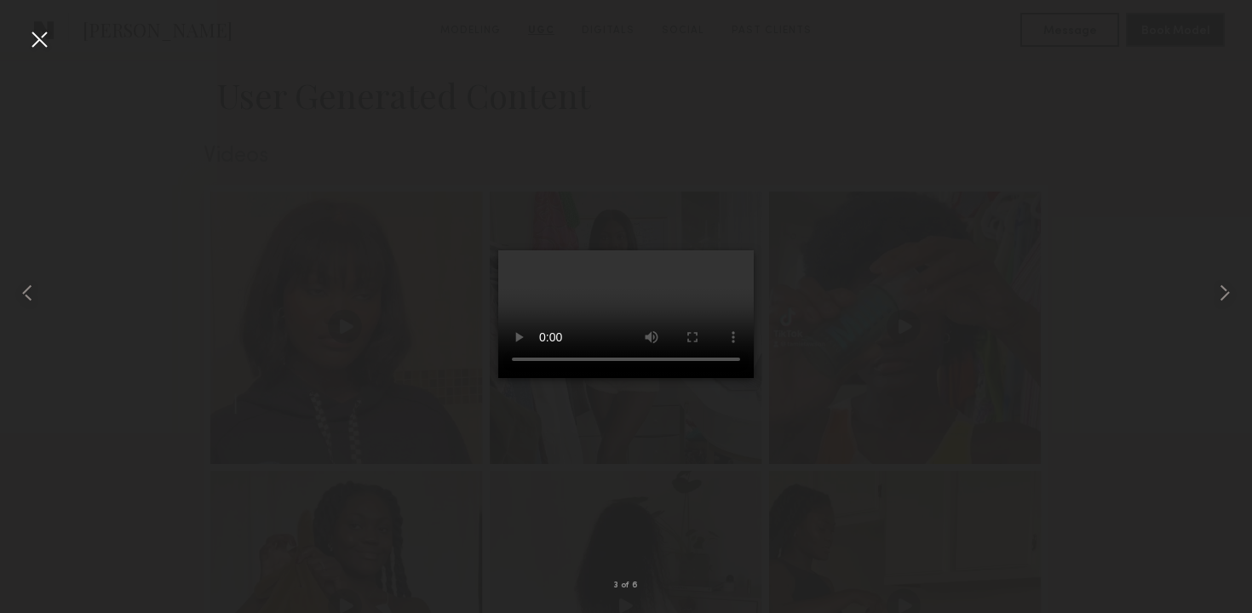
click at [37, 48] on div at bounding box center [39, 39] width 27 height 27
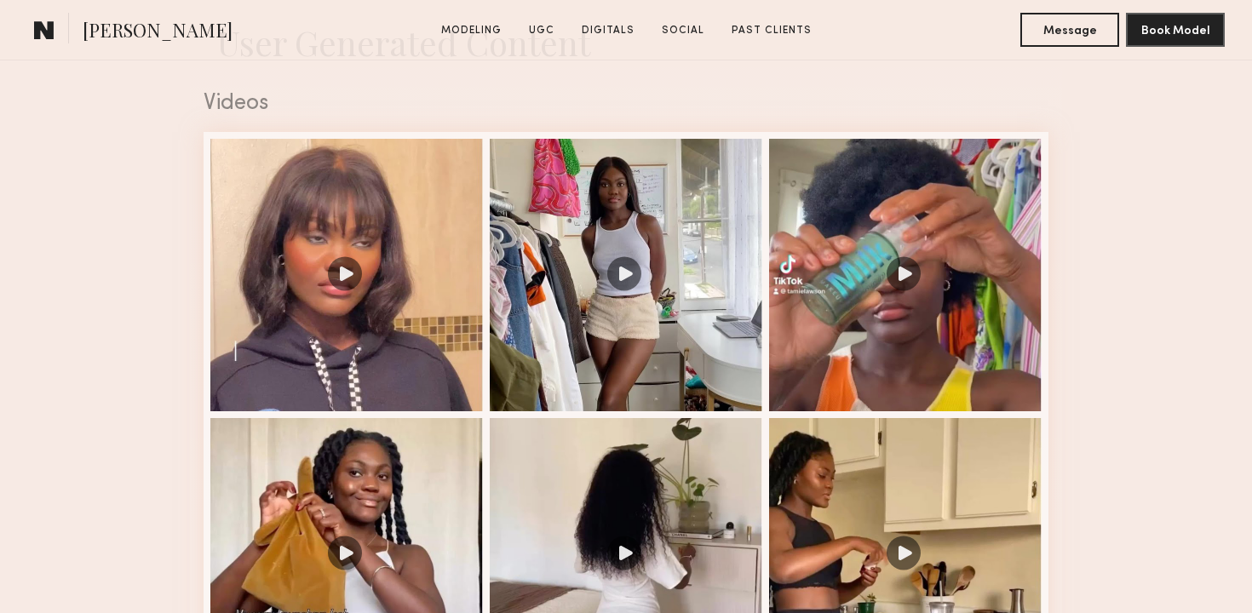
scroll to position [1726, 0]
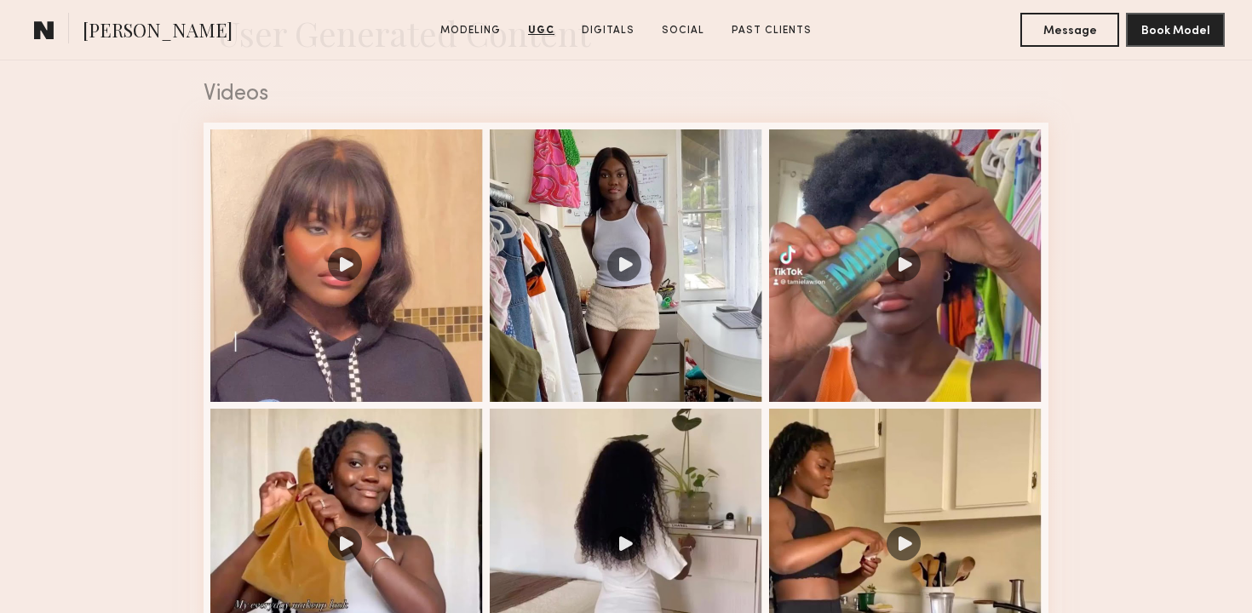
click at [127, 282] on nb-model-profile-ugc-container "User Generated Content Videos 3 of 6 Photos 1 of 3" at bounding box center [626, 547] width 1252 height 1115
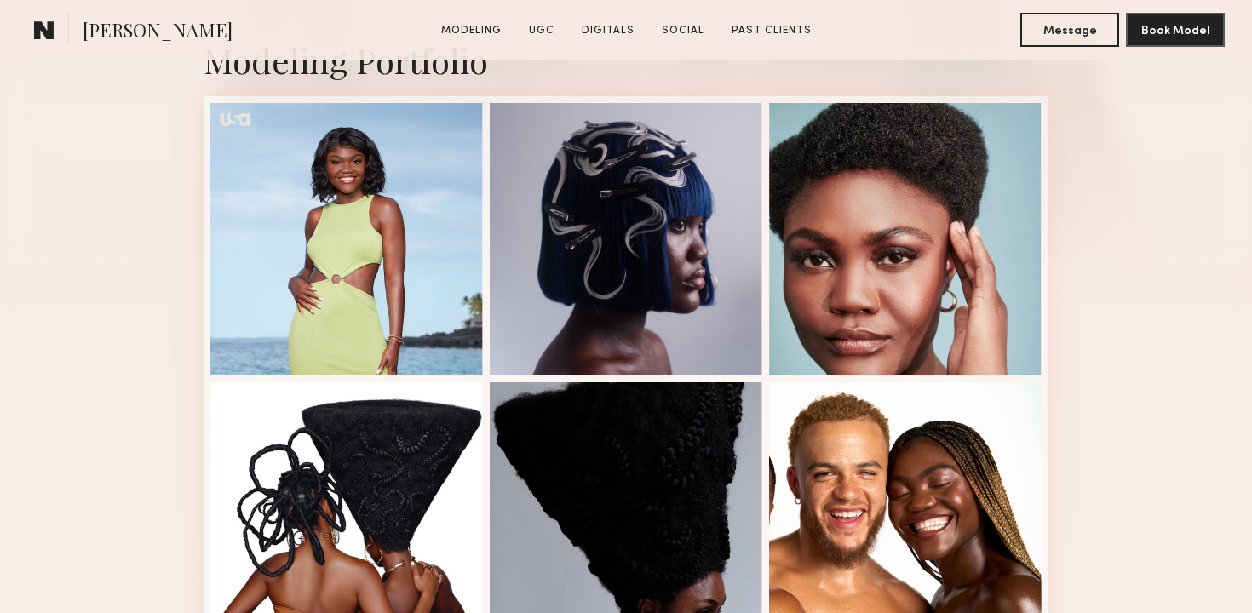
scroll to position [0, 0]
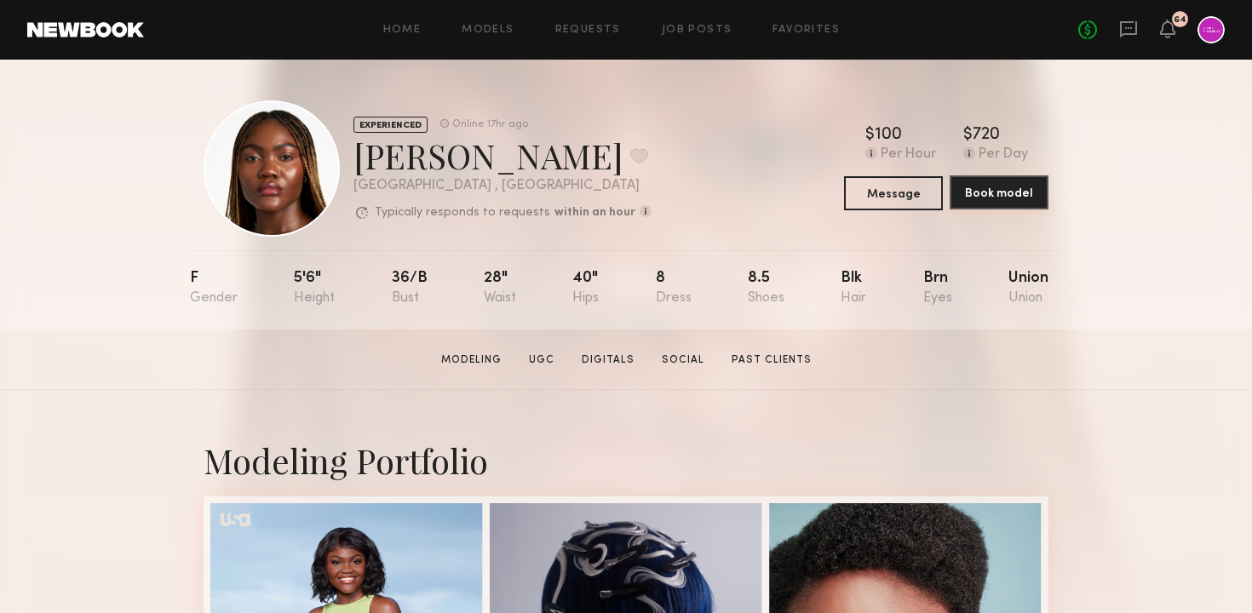
click at [1014, 195] on button "Book model" at bounding box center [998, 192] width 99 height 34
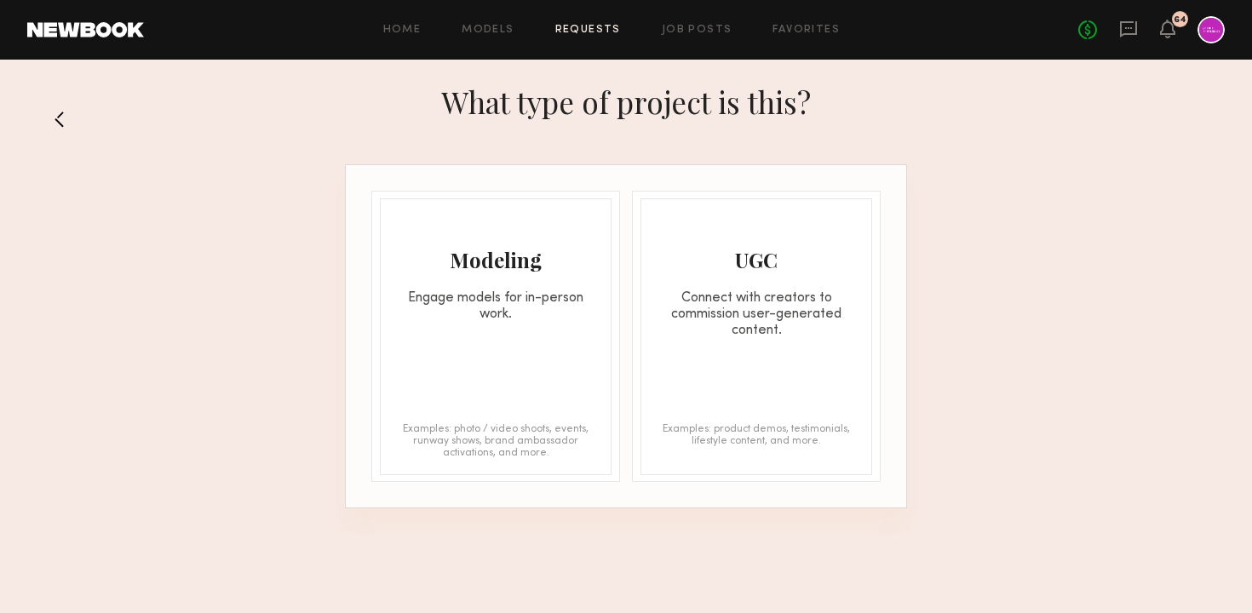
click at [709, 342] on div "UGC Connect with creators to commission user-generated content. Examples: produ…" at bounding box center [756, 336] width 232 height 277
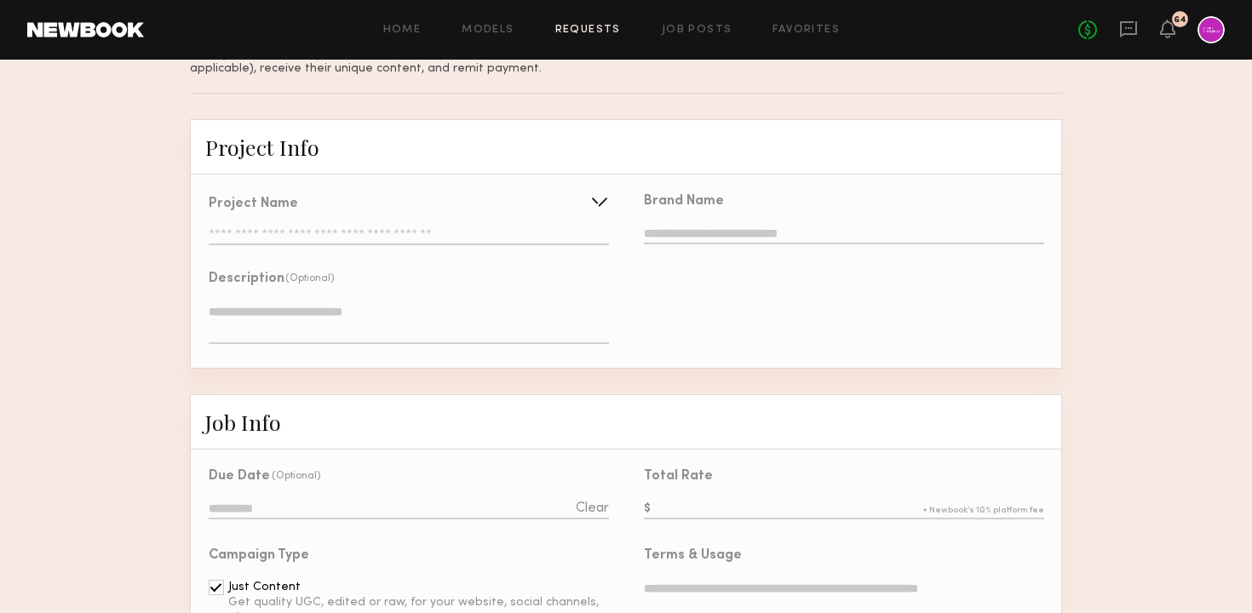
scroll to position [131, 0]
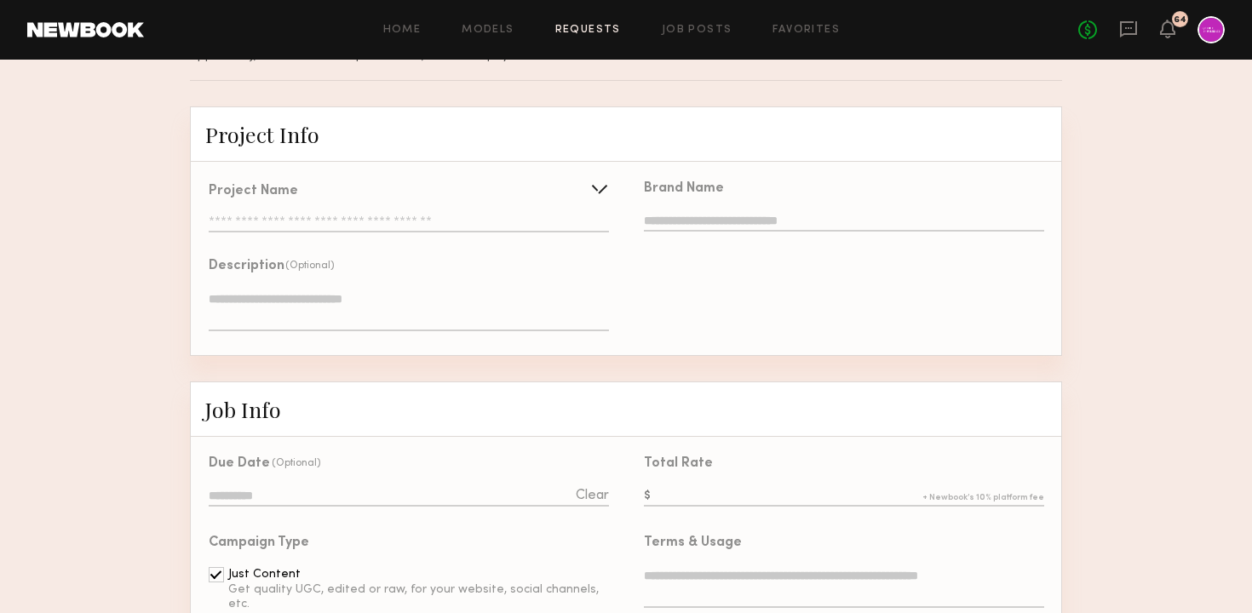
click at [409, 223] on input "text" at bounding box center [409, 223] width 400 height 17
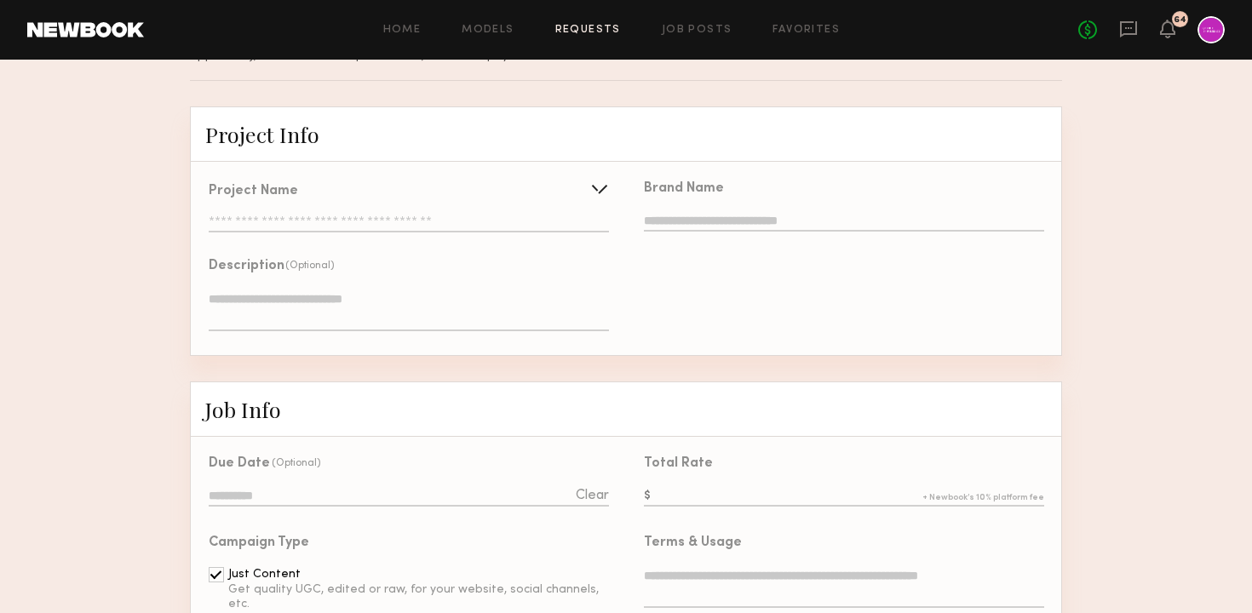
scroll to position [0, 0]
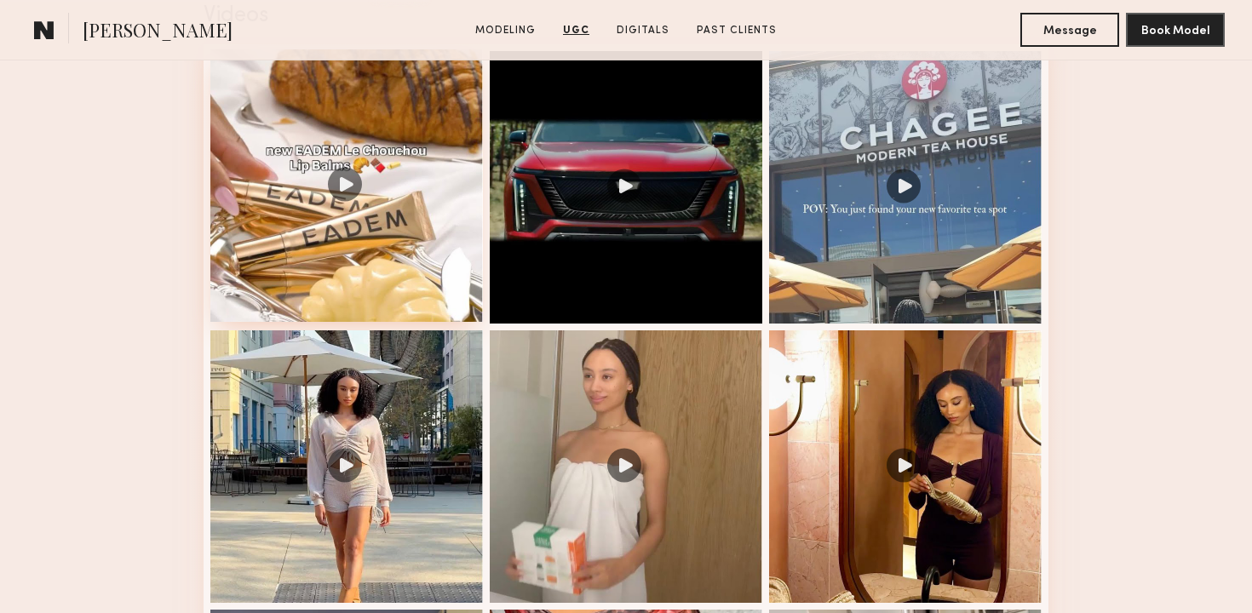
scroll to position [1796, 0]
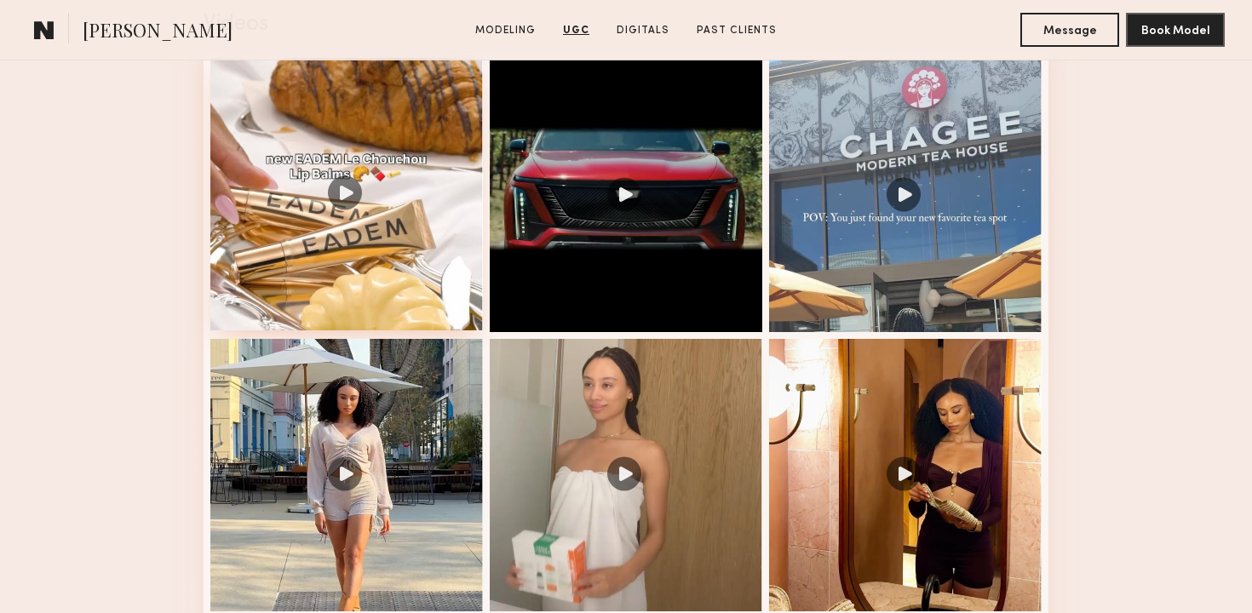
click at [375, 224] on div at bounding box center [346, 194] width 272 height 272
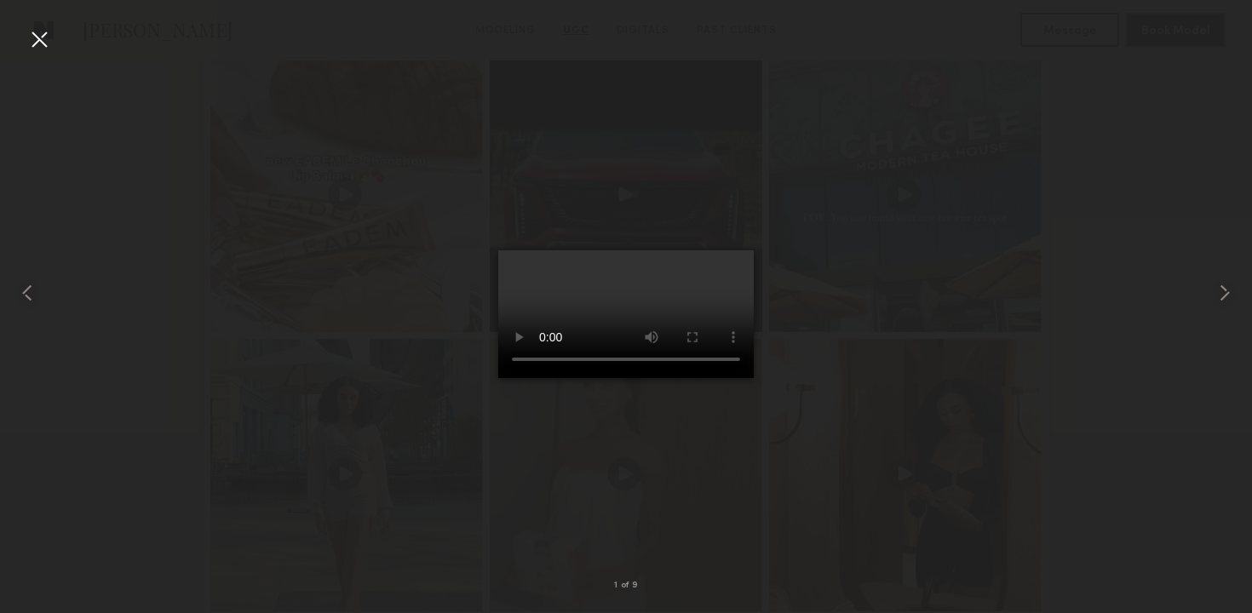
click at [36, 34] on div at bounding box center [39, 39] width 27 height 27
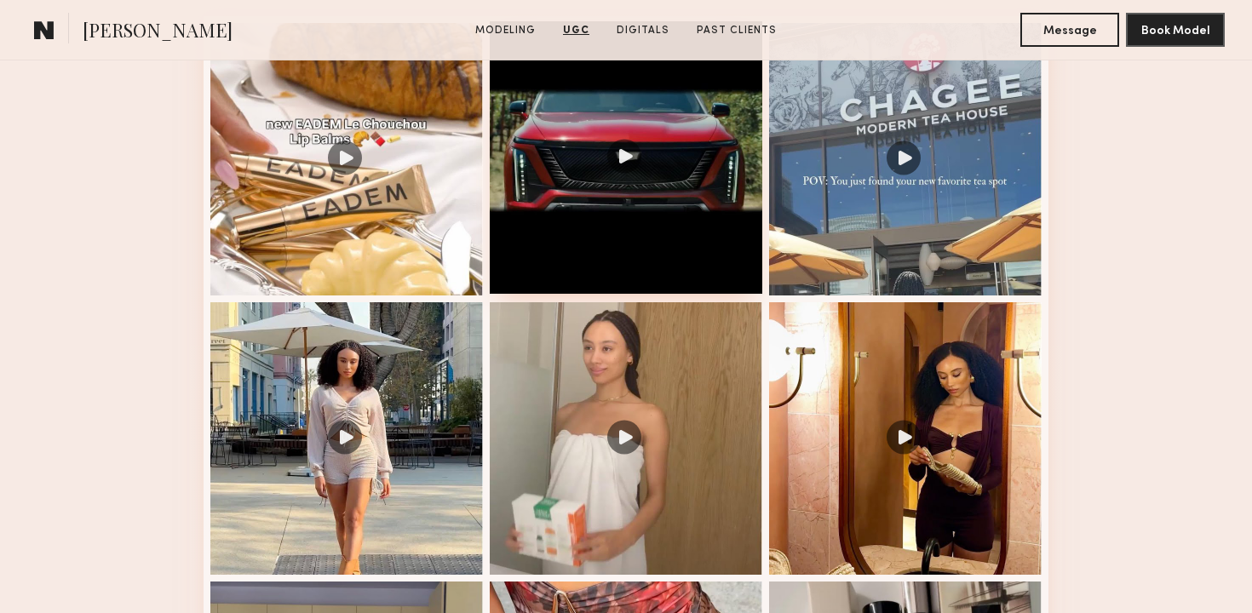
scroll to position [1836, 0]
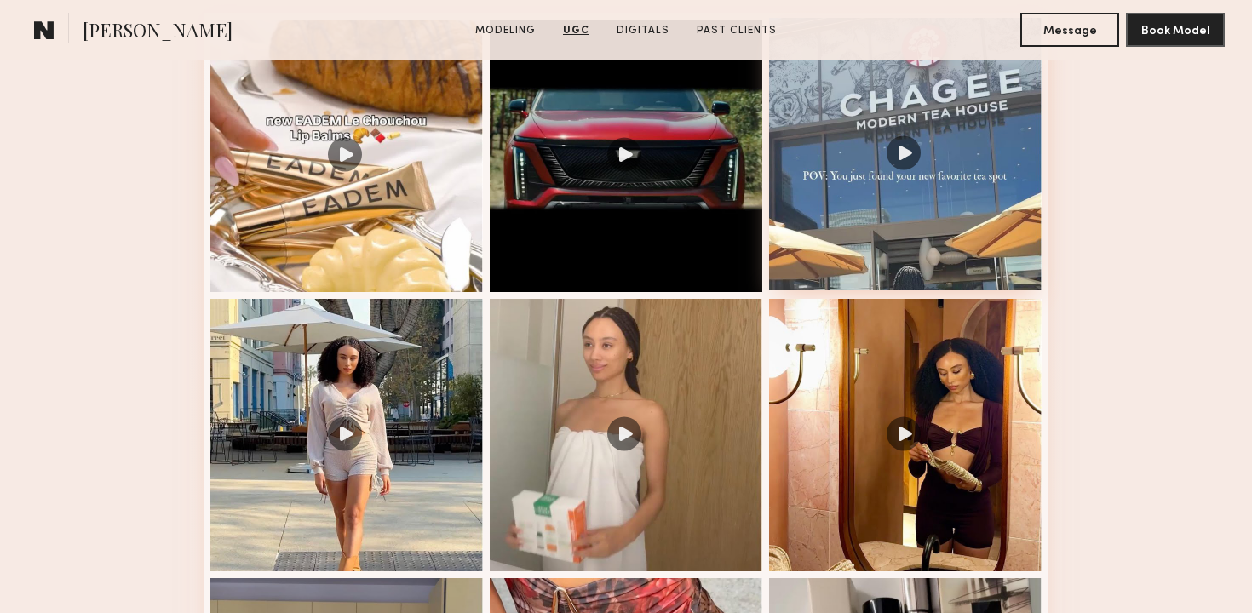
click at [901, 203] on div at bounding box center [905, 154] width 272 height 272
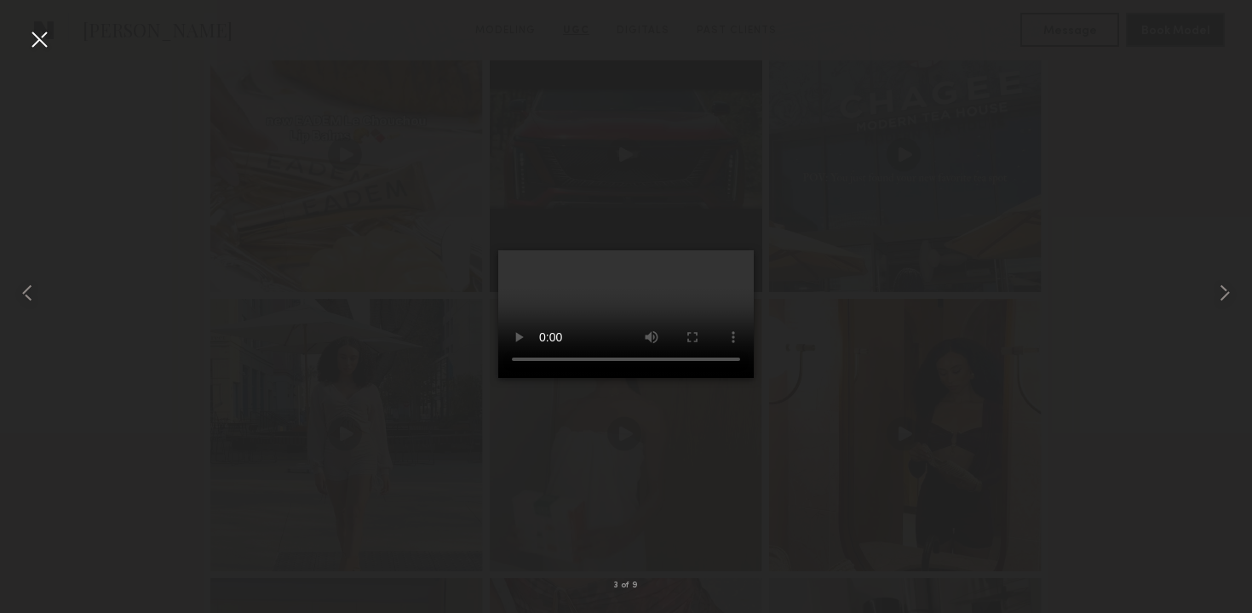
click at [27, 37] on div at bounding box center [39, 39] width 27 height 27
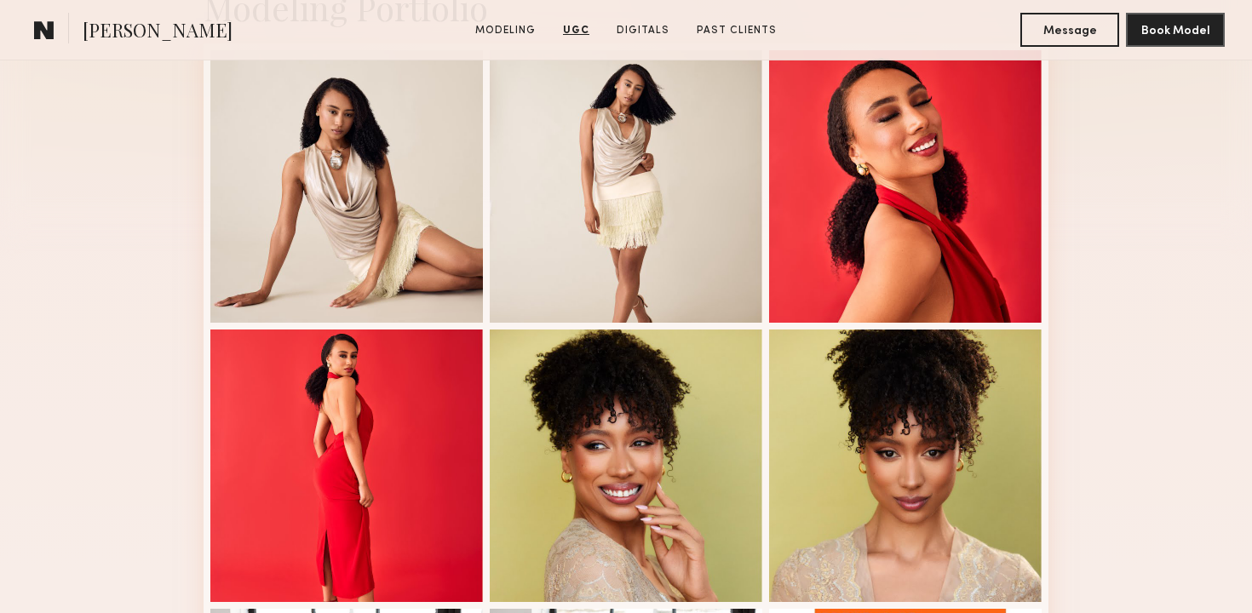
scroll to position [0, 0]
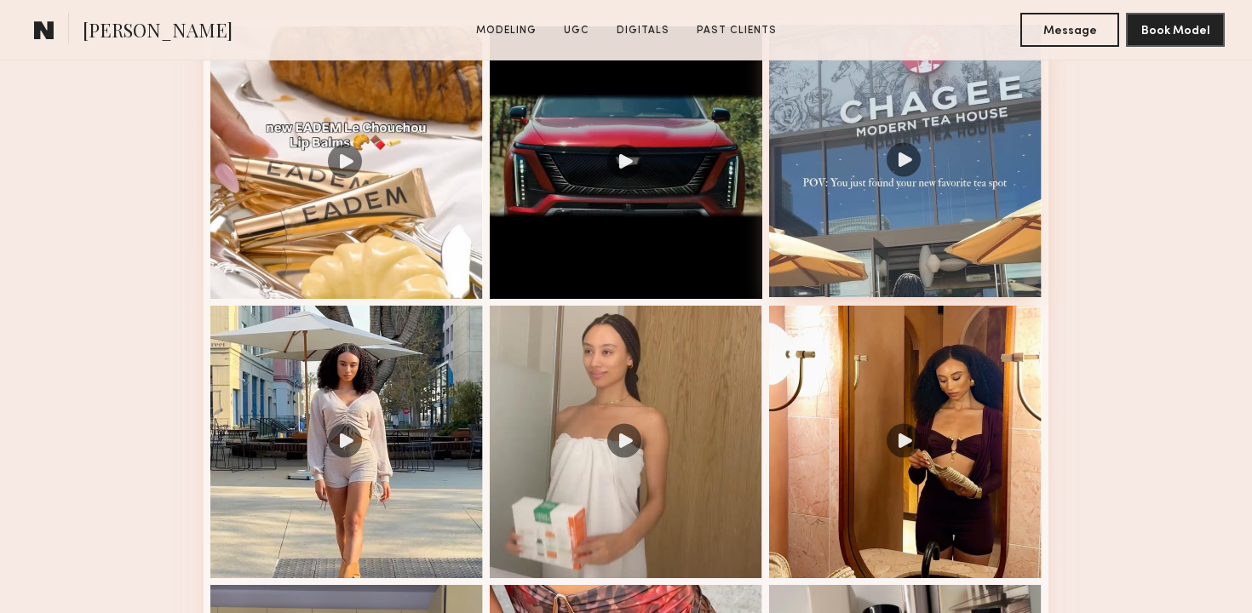
scroll to position [1835, 0]
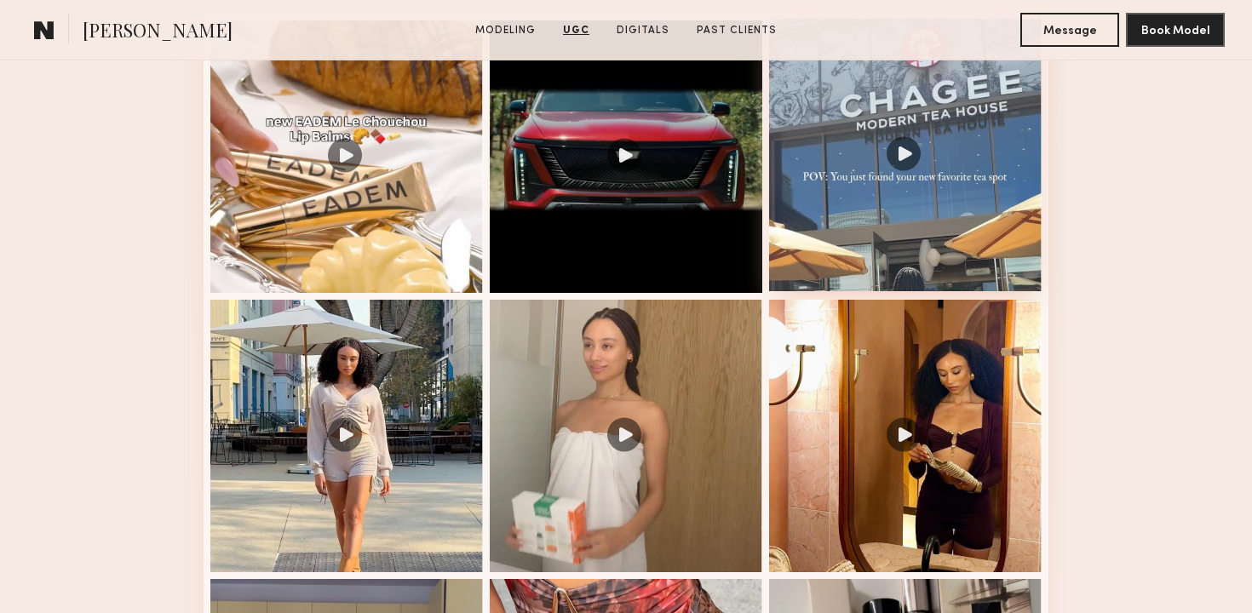
click at [917, 185] on div at bounding box center [905, 155] width 272 height 272
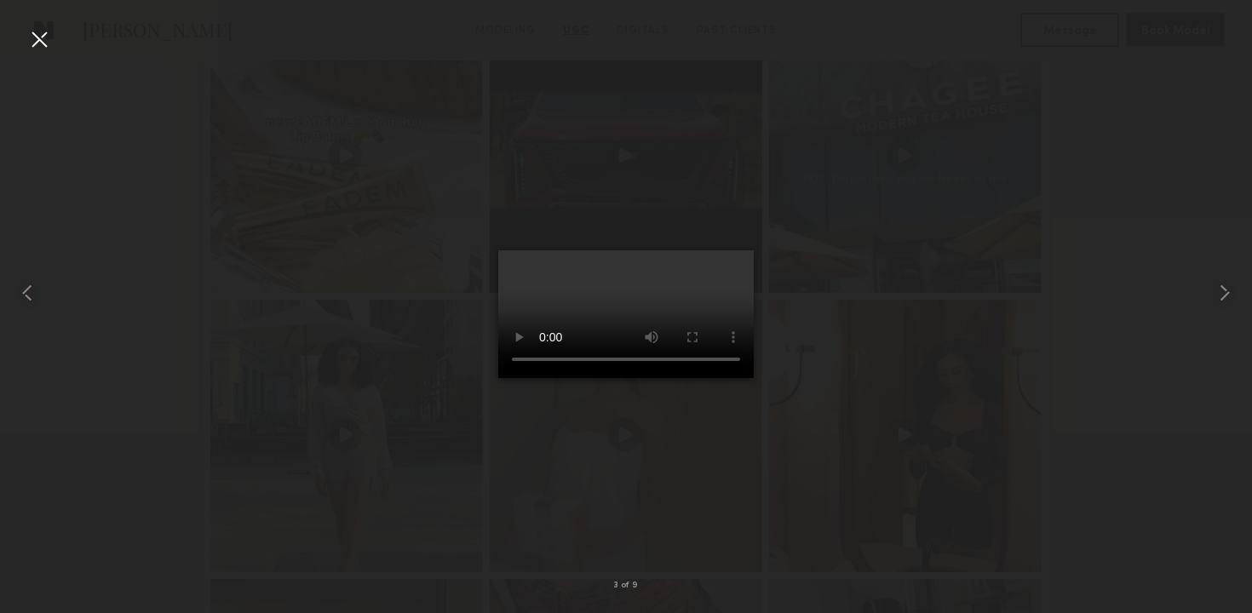
click at [37, 32] on div at bounding box center [39, 39] width 27 height 27
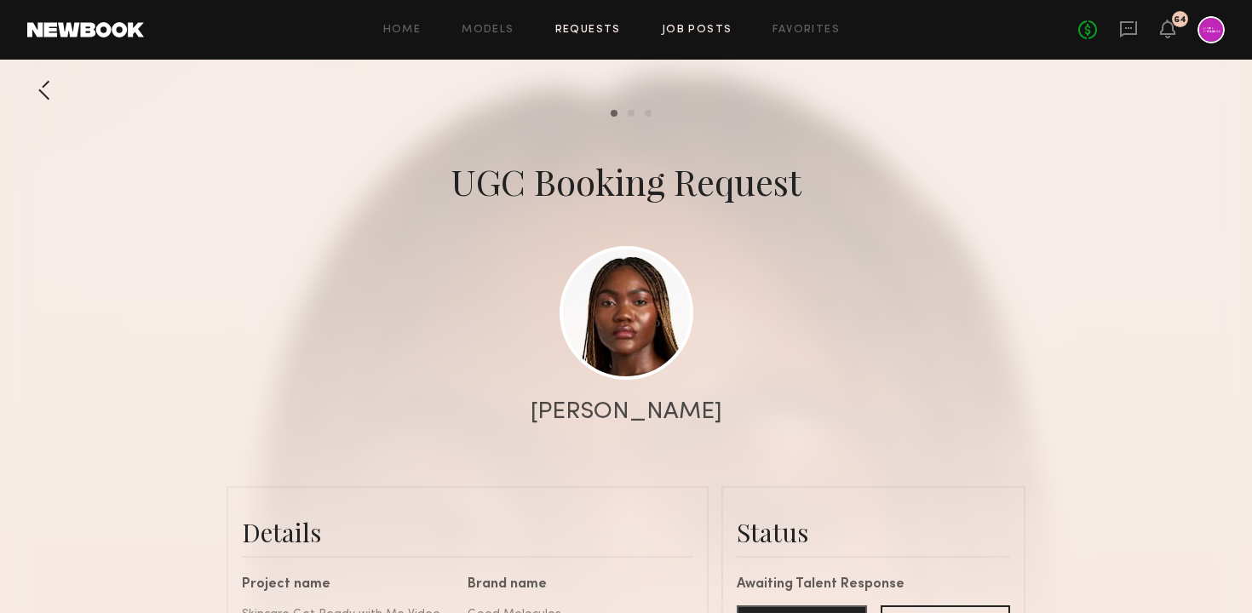
click at [701, 26] on link "Job Posts" at bounding box center [697, 30] width 71 height 11
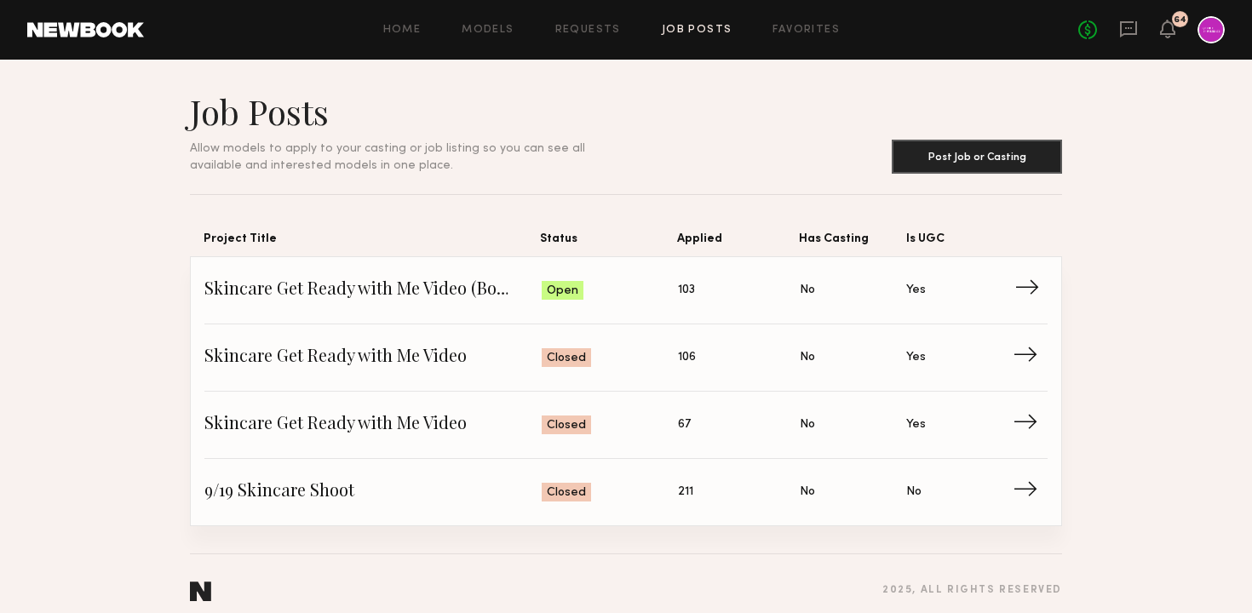
click at [645, 303] on span "Status: Open" at bounding box center [609, 291] width 137 height 26
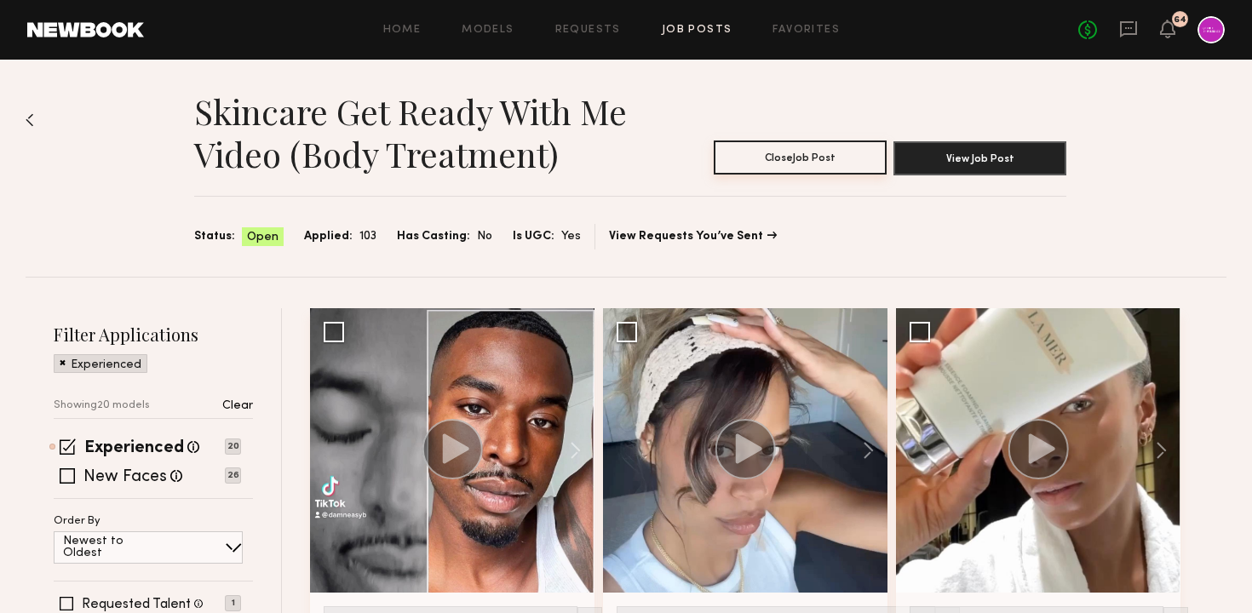
click at [792, 156] on button "Close Job Post" at bounding box center [799, 157] width 173 height 34
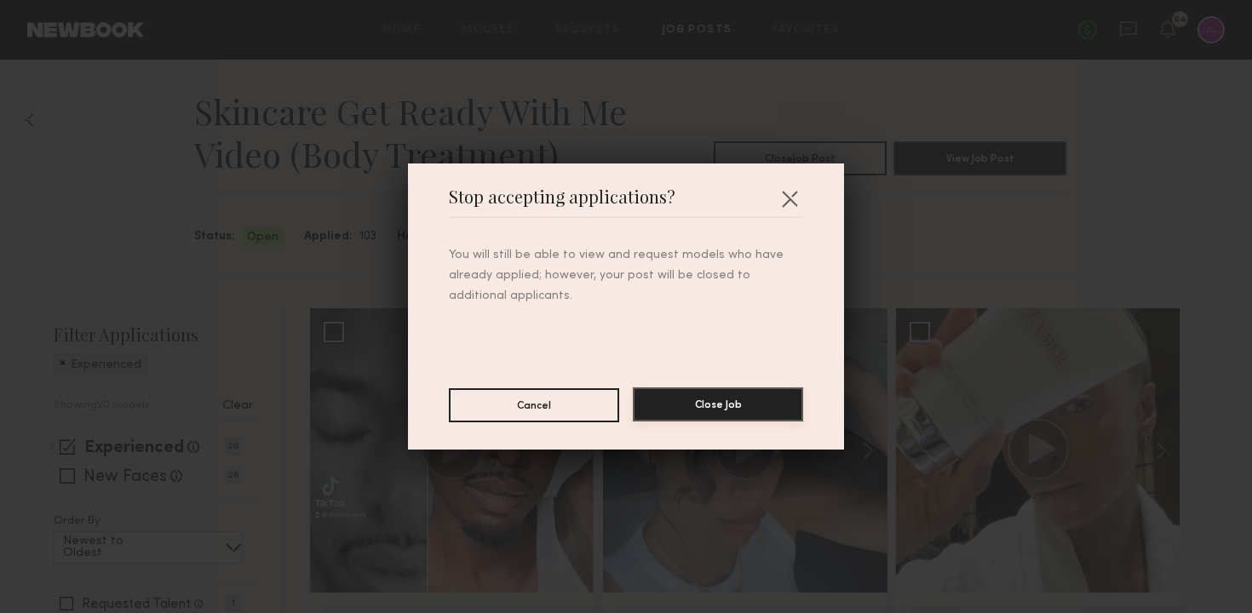
click at [692, 408] on button "Close Job" at bounding box center [718, 404] width 170 height 34
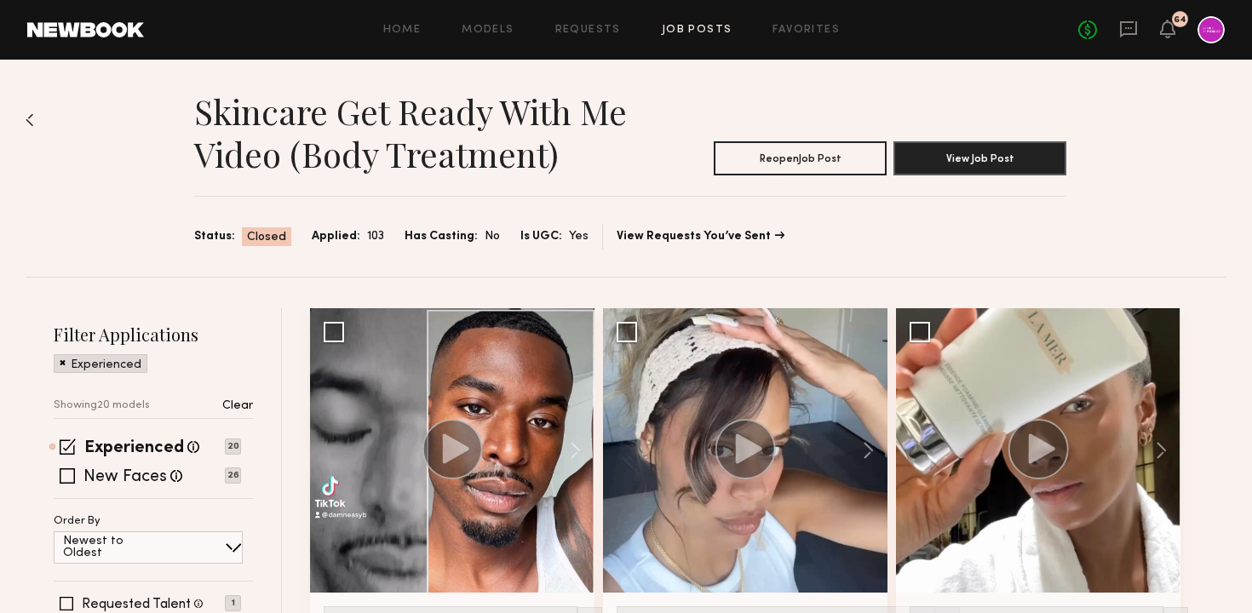
click at [695, 28] on link "Job Posts" at bounding box center [697, 30] width 71 height 11
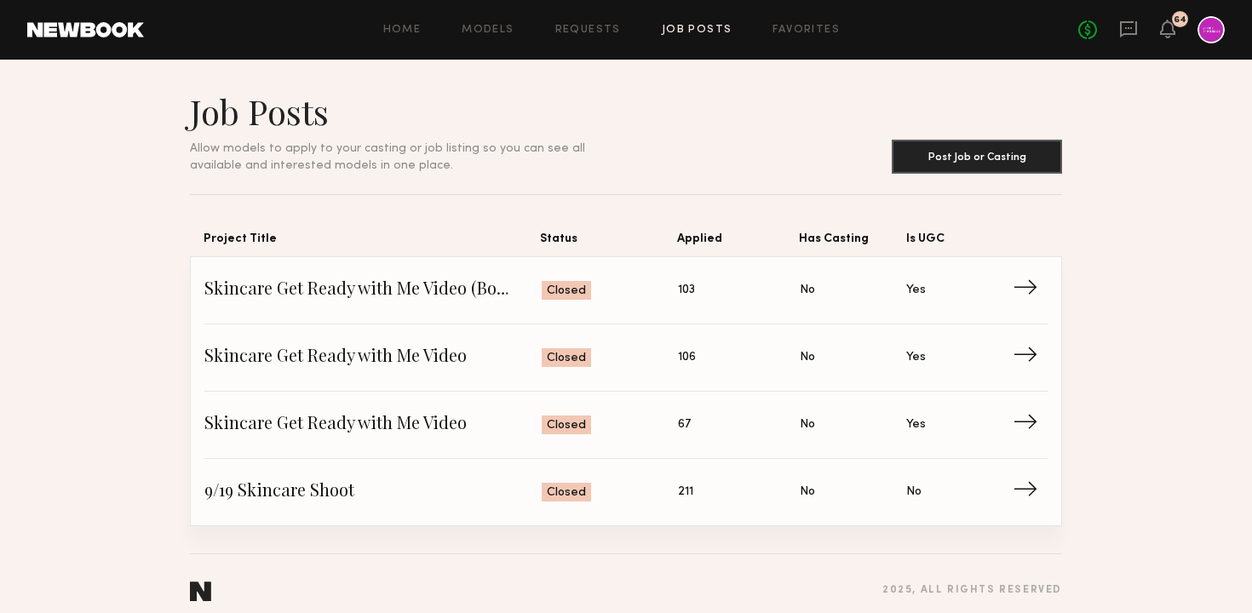
click at [1205, 33] on div at bounding box center [1210, 29] width 27 height 27
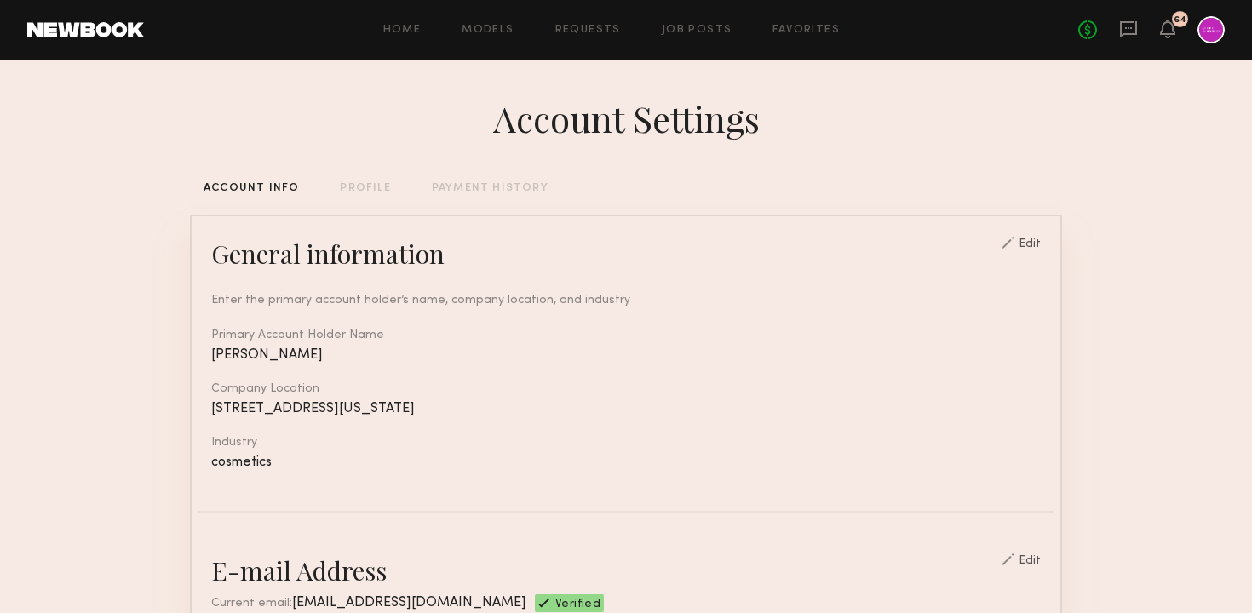
click at [568, 40] on div "Home Models Requests Job Posts Favorites Sign Out No fees up to $5,000 64" at bounding box center [684, 29] width 1080 height 27
click at [564, 34] on link "Requests" at bounding box center [588, 30] width 66 height 11
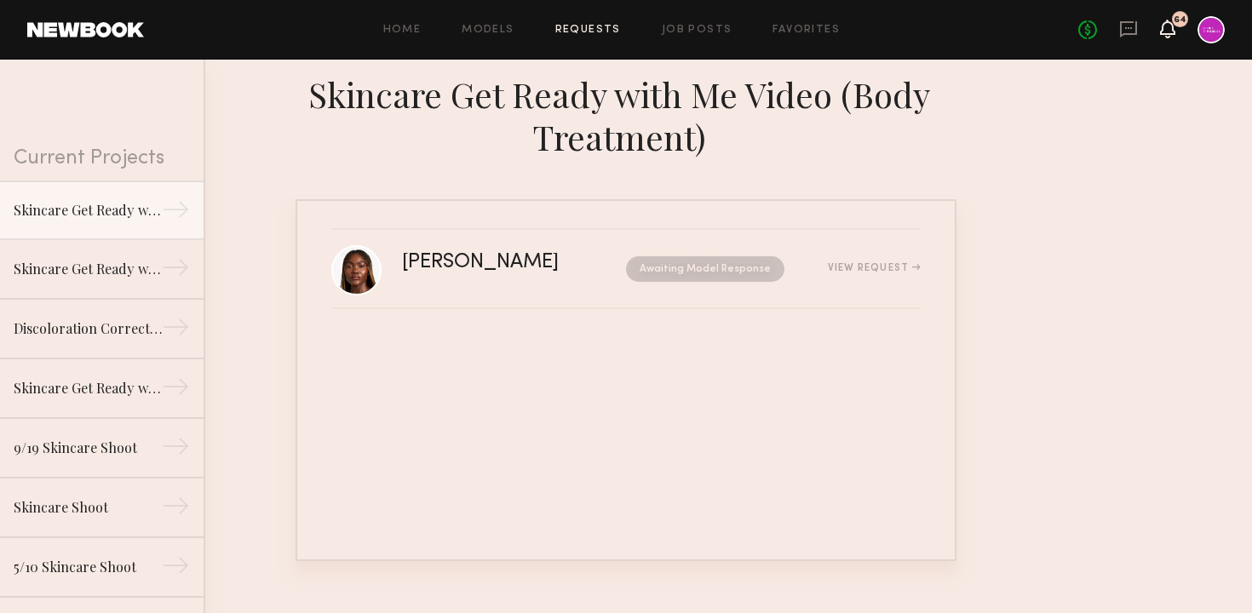
click at [1167, 26] on icon at bounding box center [1167, 28] width 14 height 12
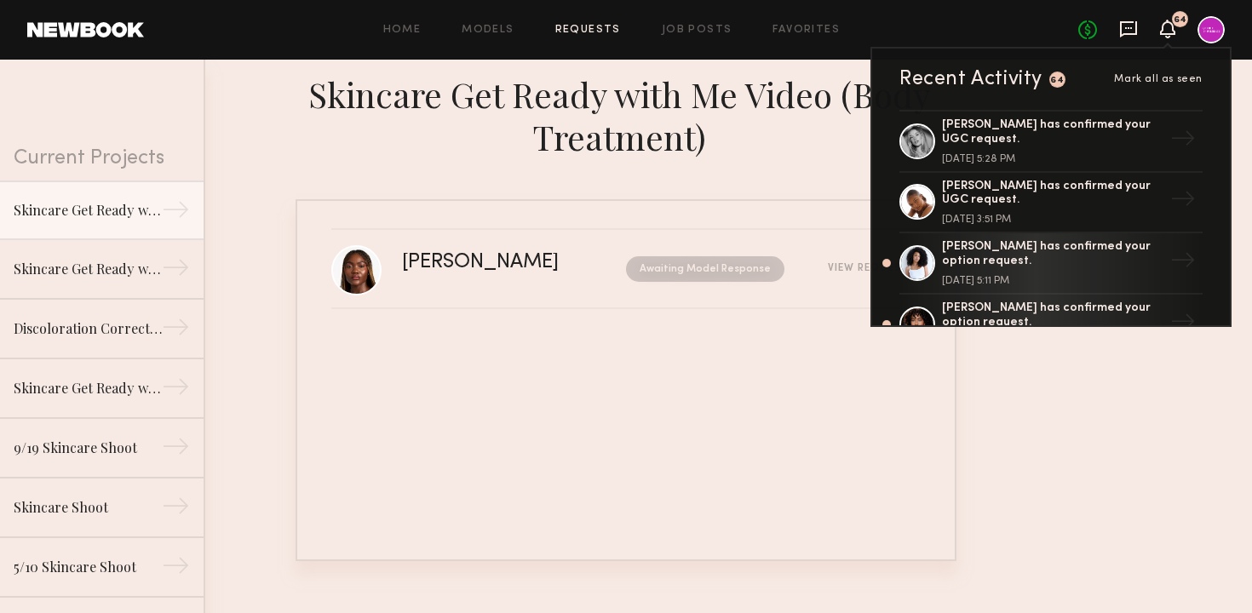
click at [1130, 32] on icon at bounding box center [1128, 29] width 19 height 19
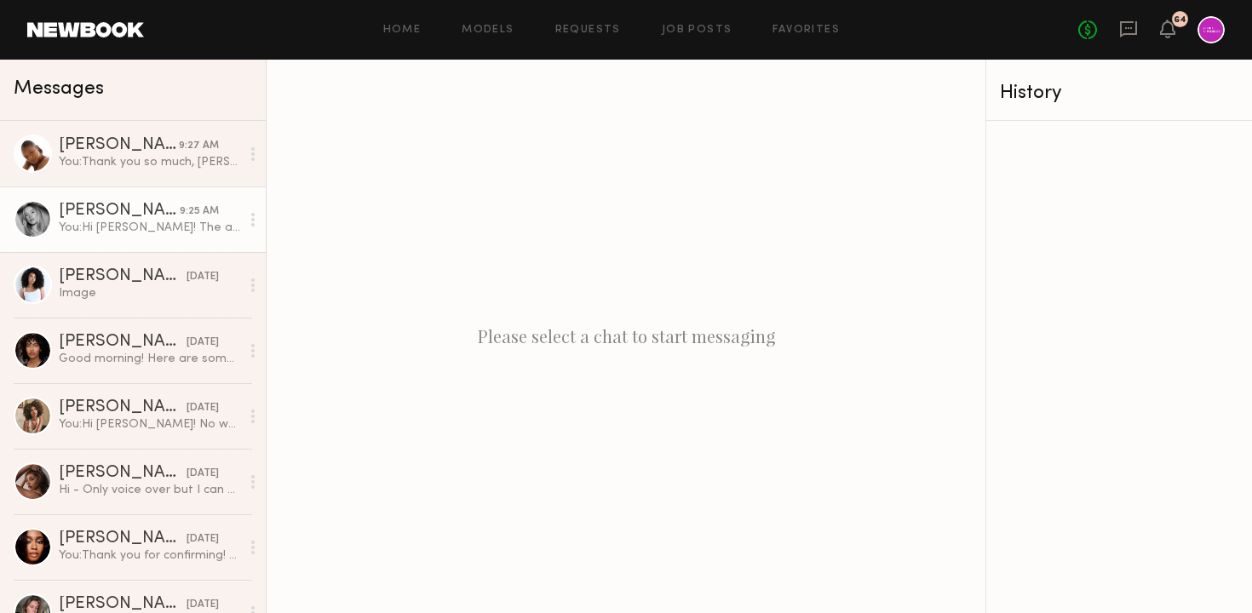
click at [152, 225] on div "You: Hi [PERSON_NAME]! The agreement has been shared to the provided email addr…" at bounding box center [149, 228] width 181 height 16
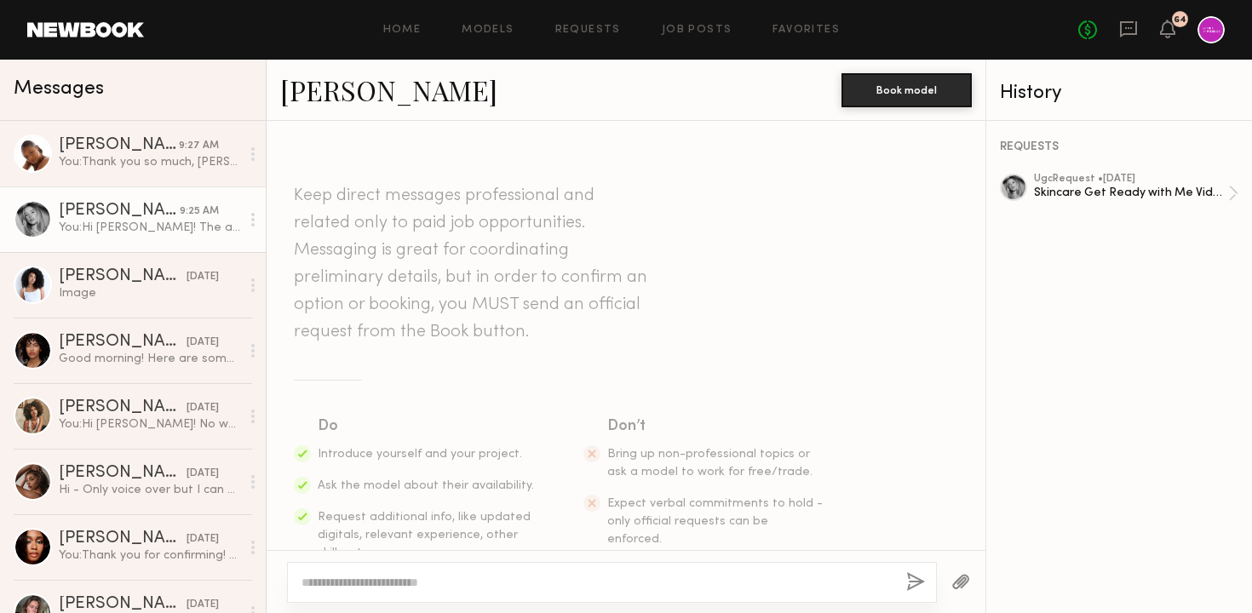
scroll to position [895, 0]
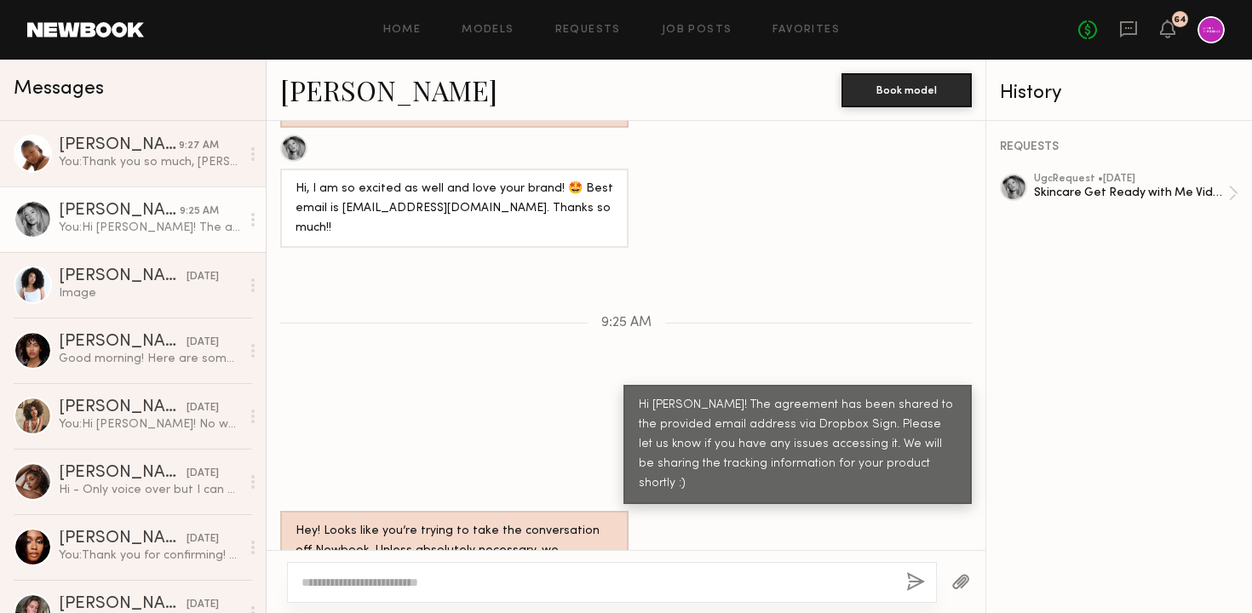
click at [539, 576] on textarea at bounding box center [596, 582] width 591 height 17
type textarea "*"
paste textarea "**********"
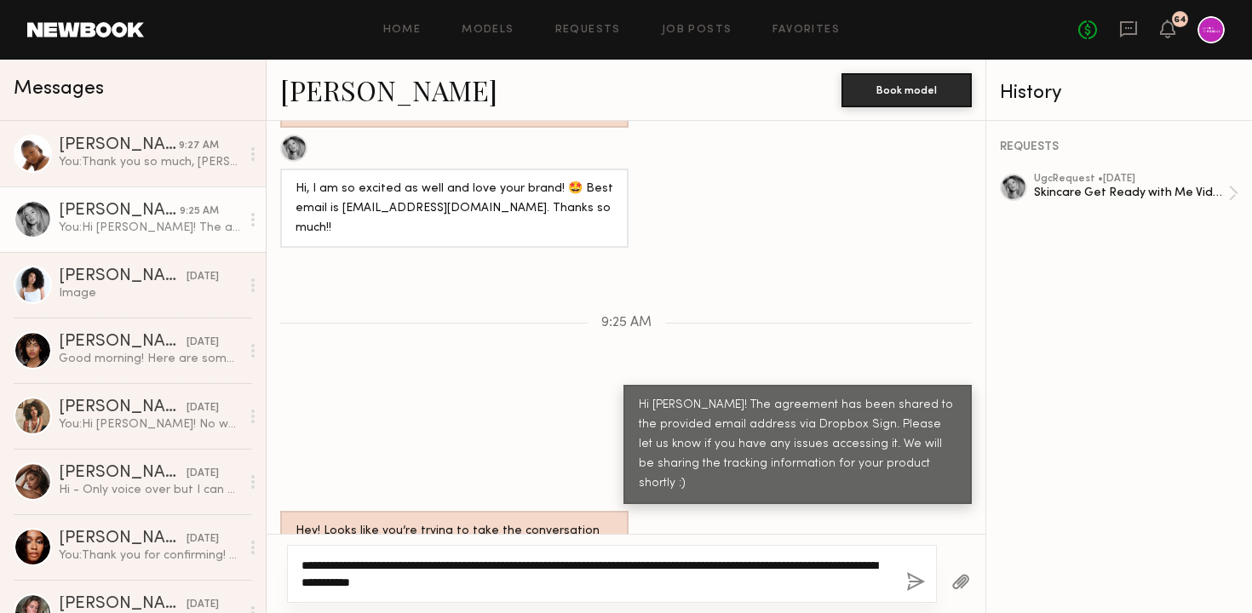
click at [354, 560] on textarea "**********" at bounding box center [596, 574] width 591 height 34
click at [365, 562] on textarea "**********" at bounding box center [596, 574] width 591 height 34
click at [704, 584] on textarea "**********" at bounding box center [596, 574] width 591 height 34
type textarea "**********"
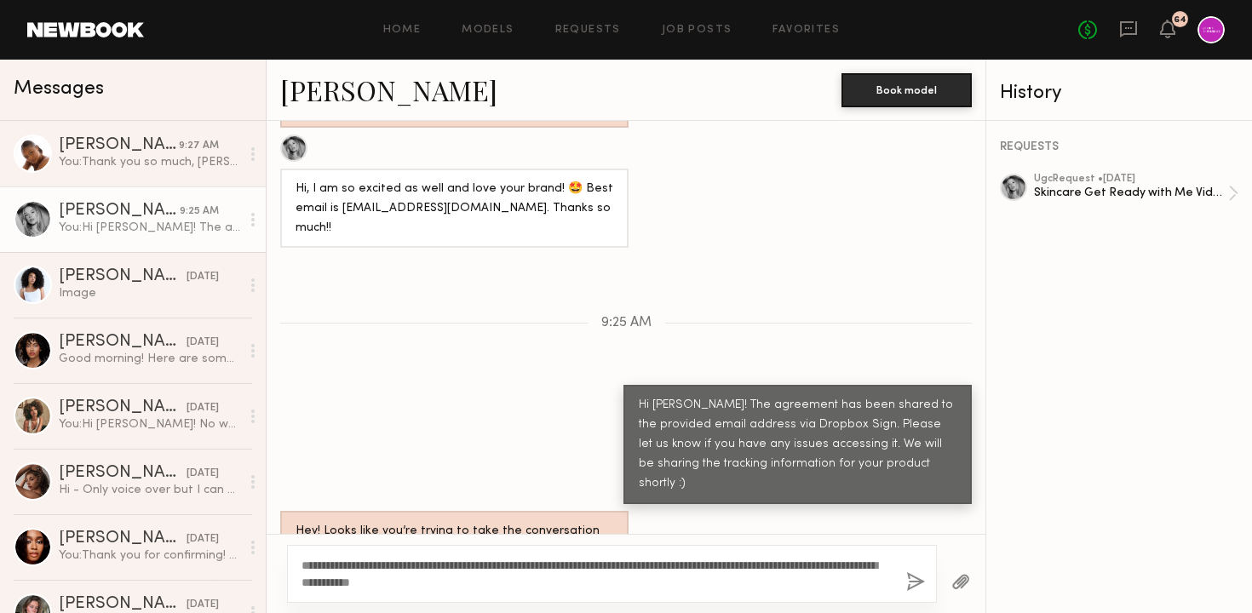
click at [913, 584] on button "button" at bounding box center [915, 582] width 19 height 21
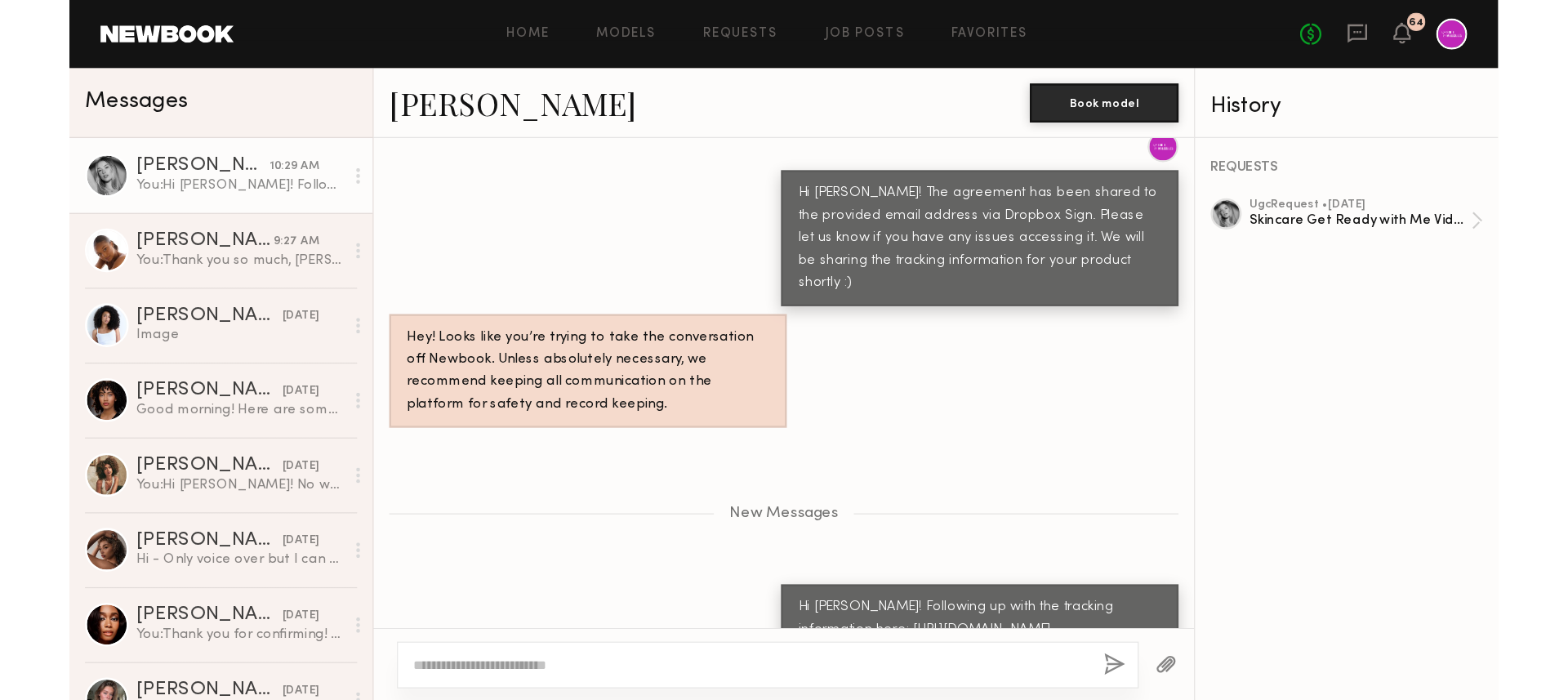
scroll to position [1219, 0]
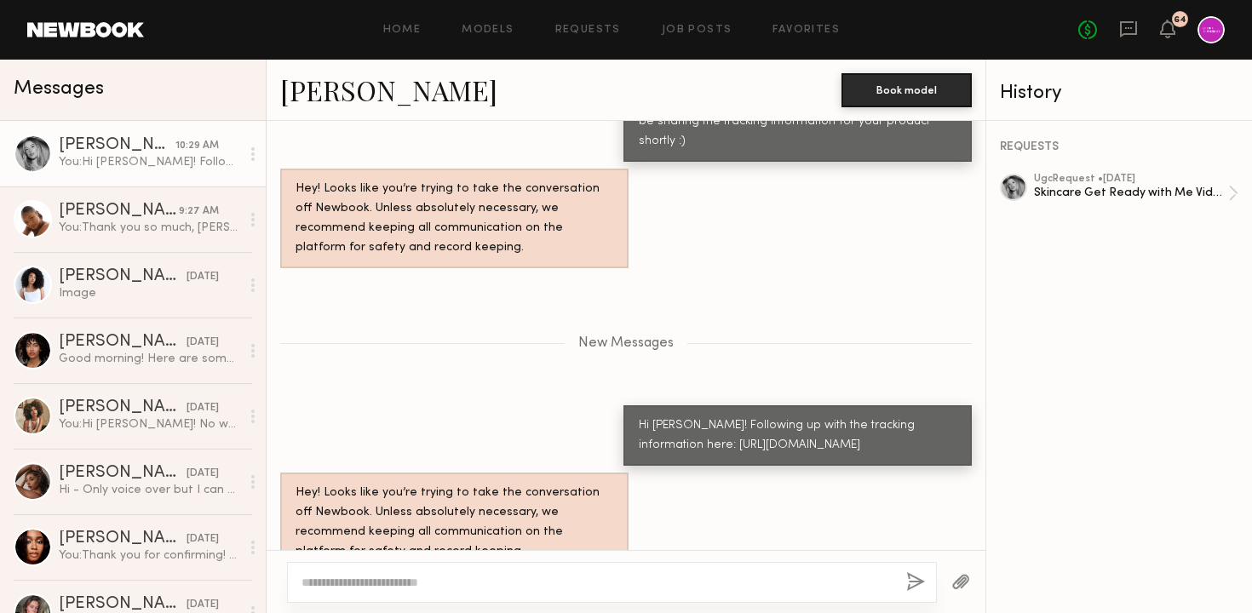
drag, startPoint x: 665, startPoint y: 405, endPoint x: 625, endPoint y: 375, distance: 49.9
click at [625, 405] on div "Hi [PERSON_NAME]! Following up with the tracking information here: [URL][DOMAIN…" at bounding box center [797, 435] width 348 height 60
copy div "[URL][DOMAIN_NAME]"
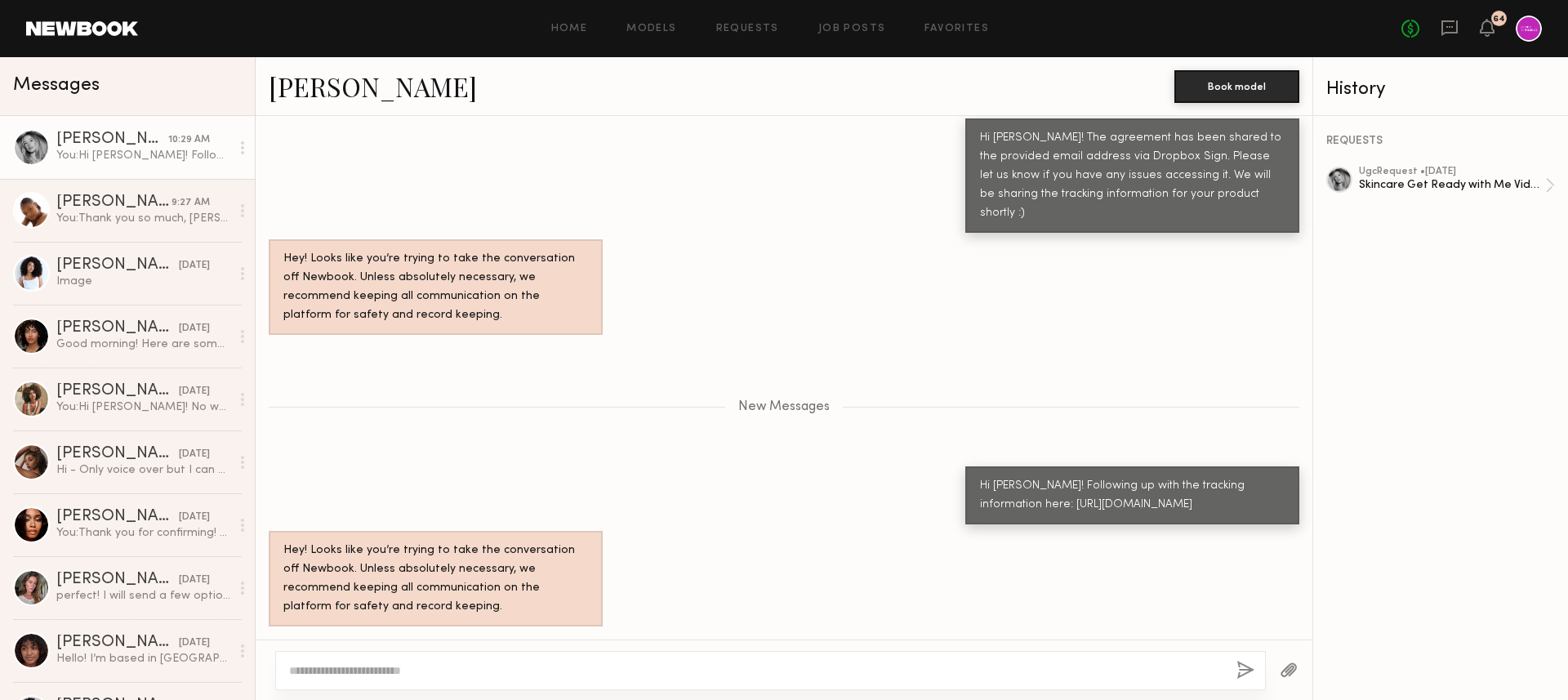
scroll to position [1107, 0]
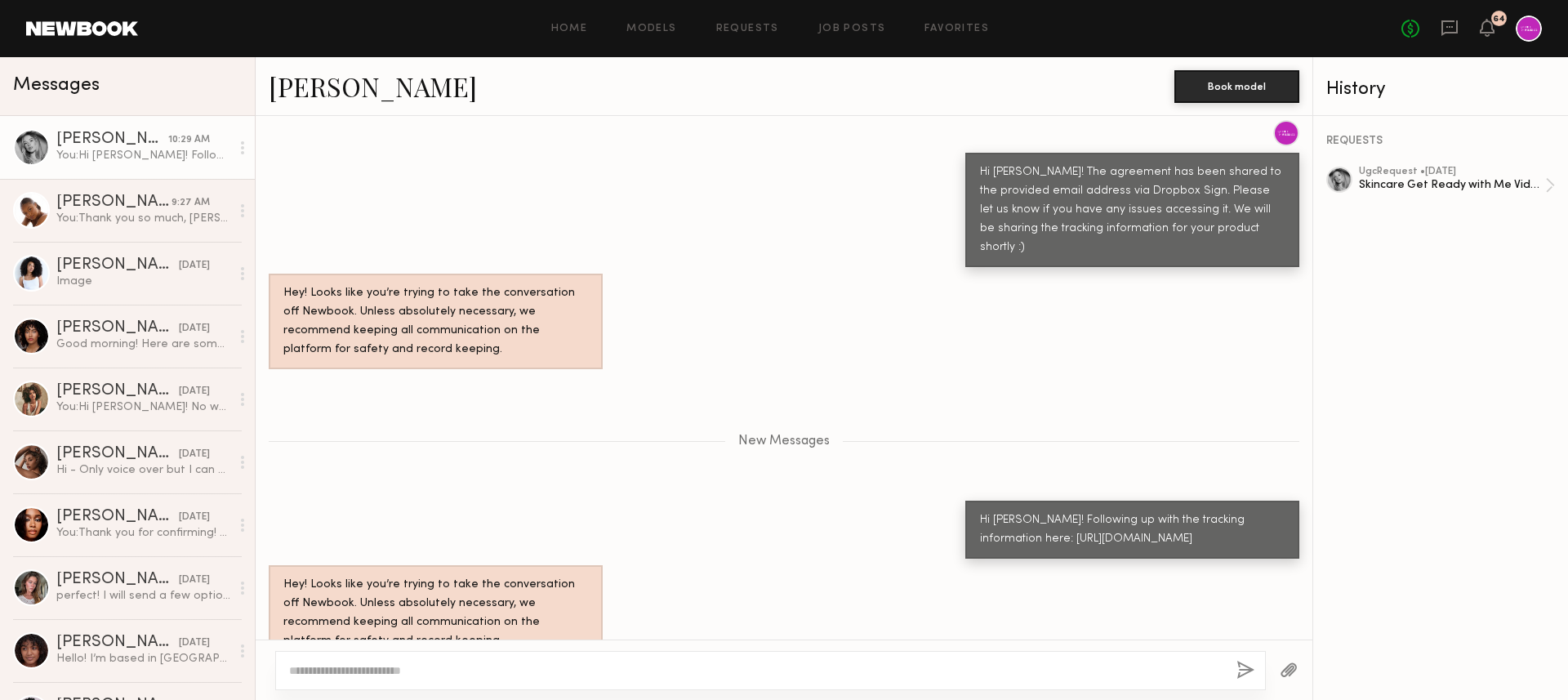
click at [881, 501] on div "Hi [PERSON_NAME]! Following up with the tracking information here: [URL][DOMAIN…" at bounding box center [784, 529] width 1057 height 58
click at [146, 147] on div "[PERSON_NAME]" at bounding box center [112, 139] width 112 height 16
click at [1200, 28] on icon at bounding box center [1486, 28] width 14 height 18
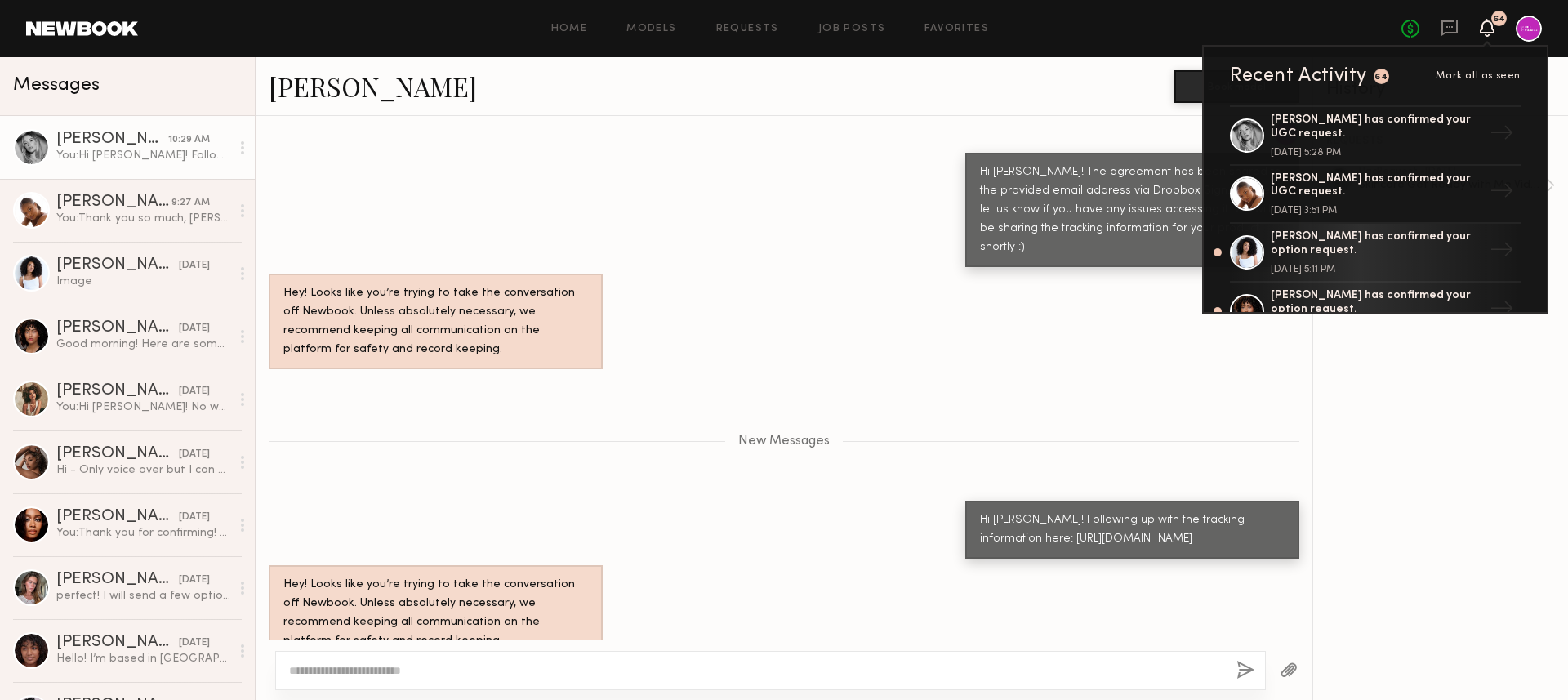
click at [1200, 29] on icon at bounding box center [1487, 27] width 13 height 12
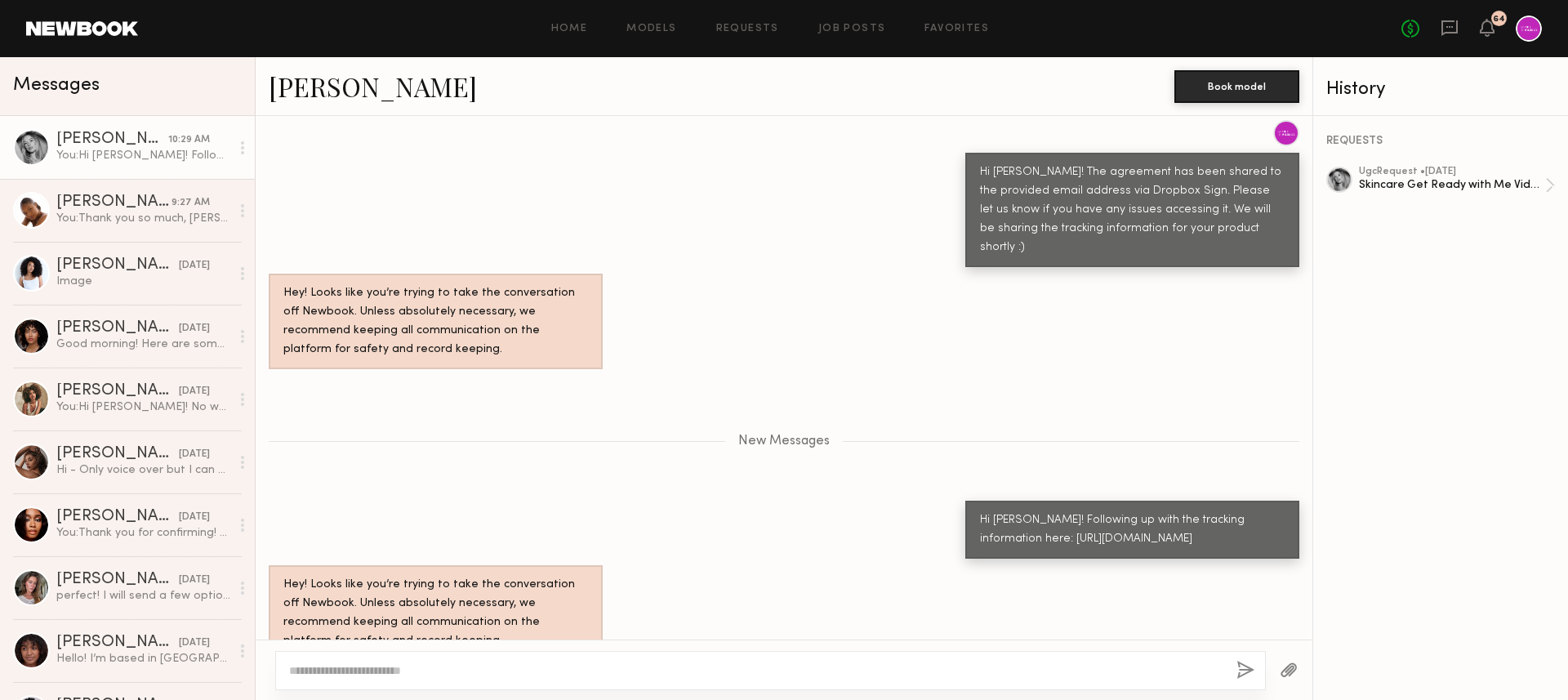
click at [1200, 29] on div "No fees up to $5,000 64" at bounding box center [1471, 28] width 140 height 26
click at [1200, 27] on icon at bounding box center [1449, 27] width 7 height 2
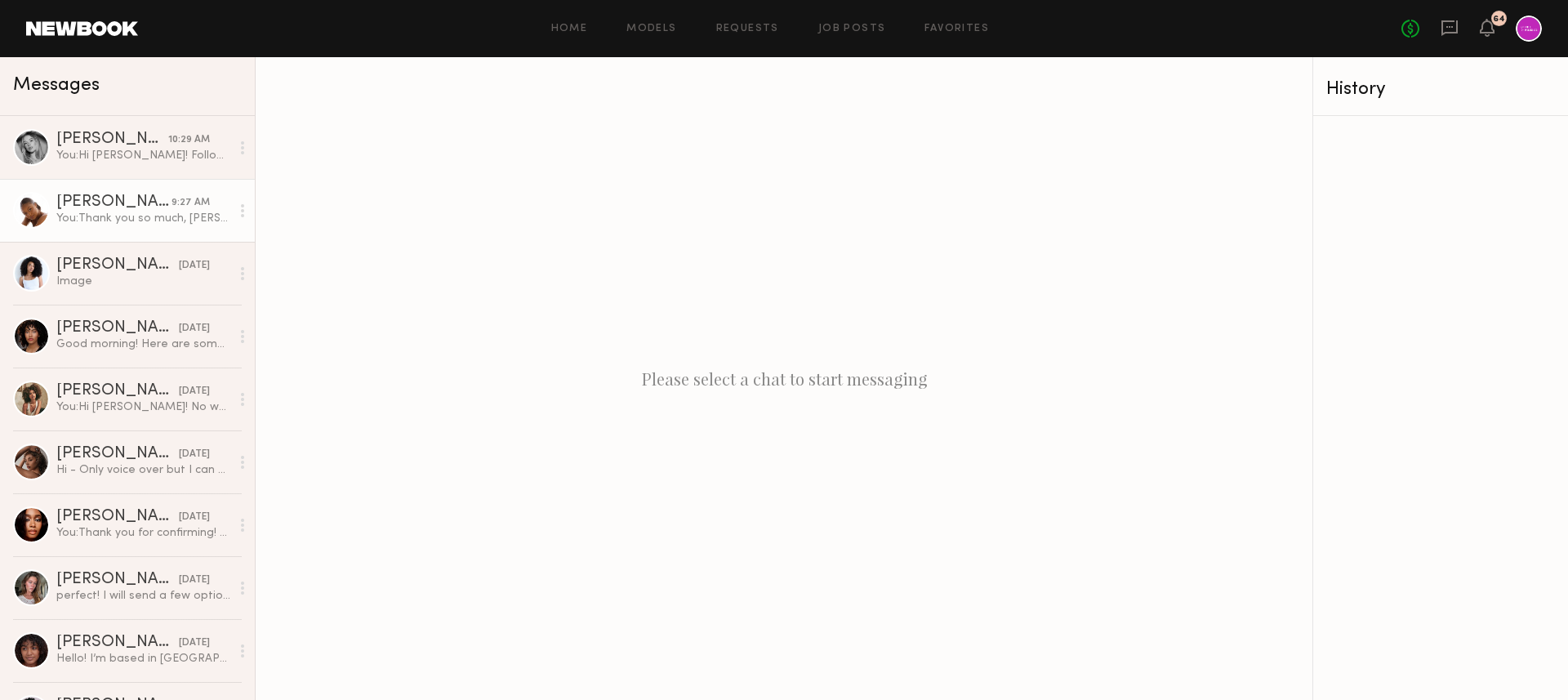
click at [119, 230] on link "[PERSON_NAME] 9:27 AM You: Thank you so much, [PERSON_NAME]! Please let us know…" at bounding box center [128, 210] width 255 height 63
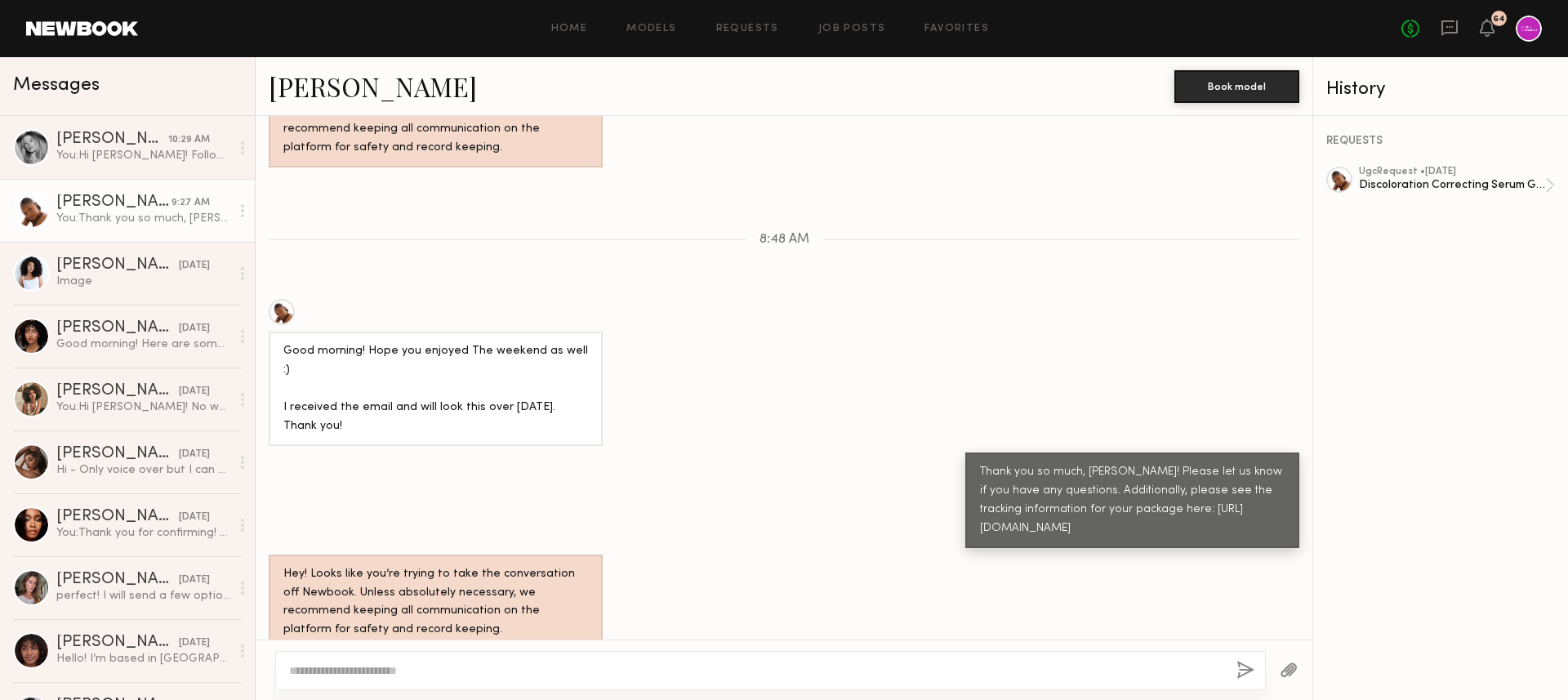
scroll to position [1256, 0]
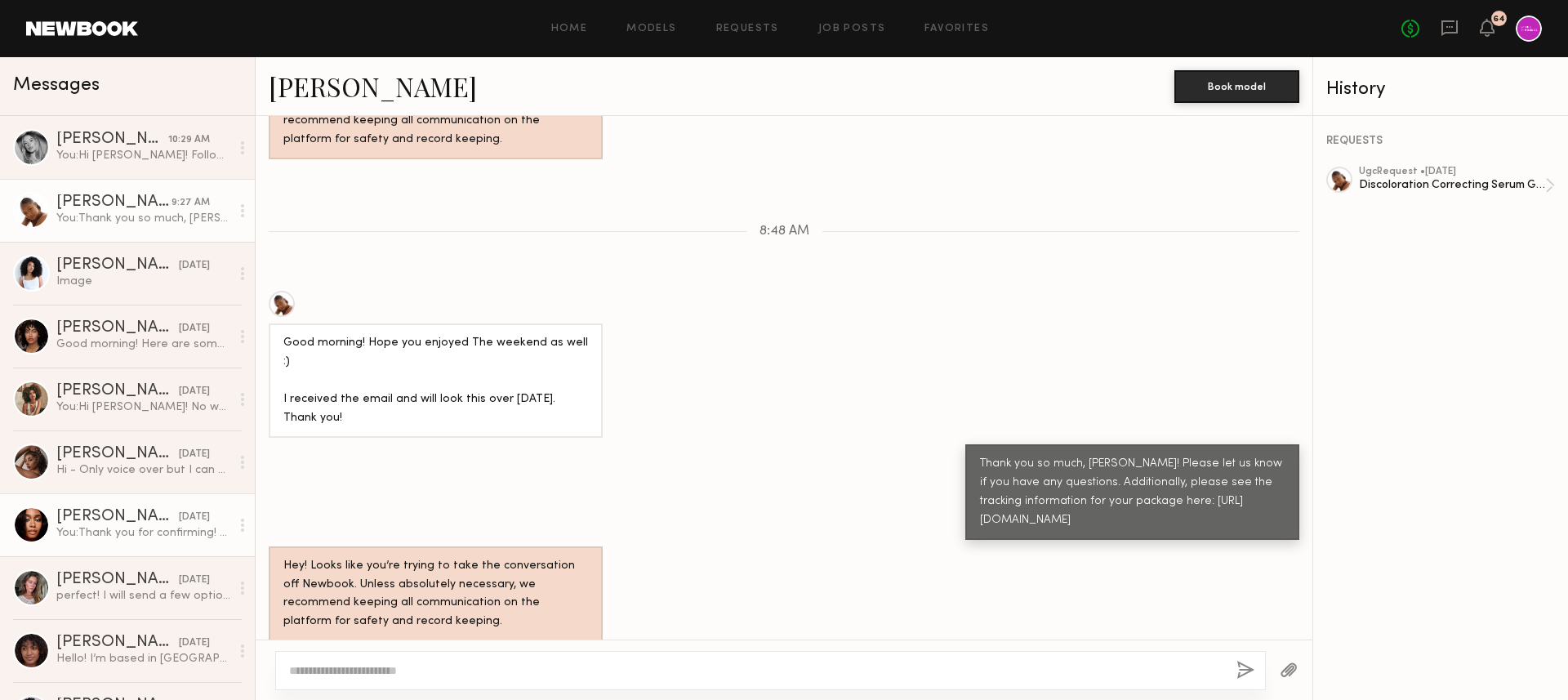
click at [140, 525] on div "You: Thank you for confirming! Please let us know once you receive the products…" at bounding box center [143, 532] width 174 height 15
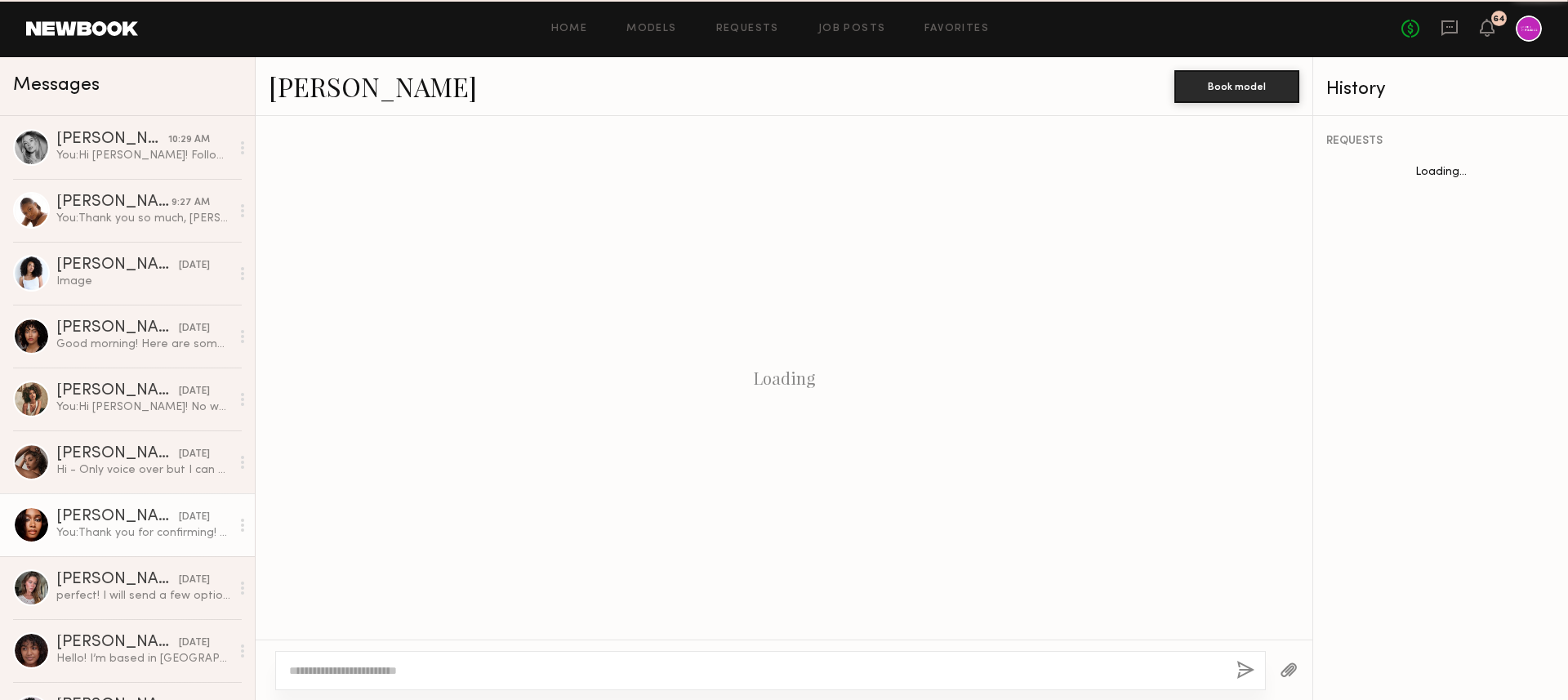
scroll to position [1227, 0]
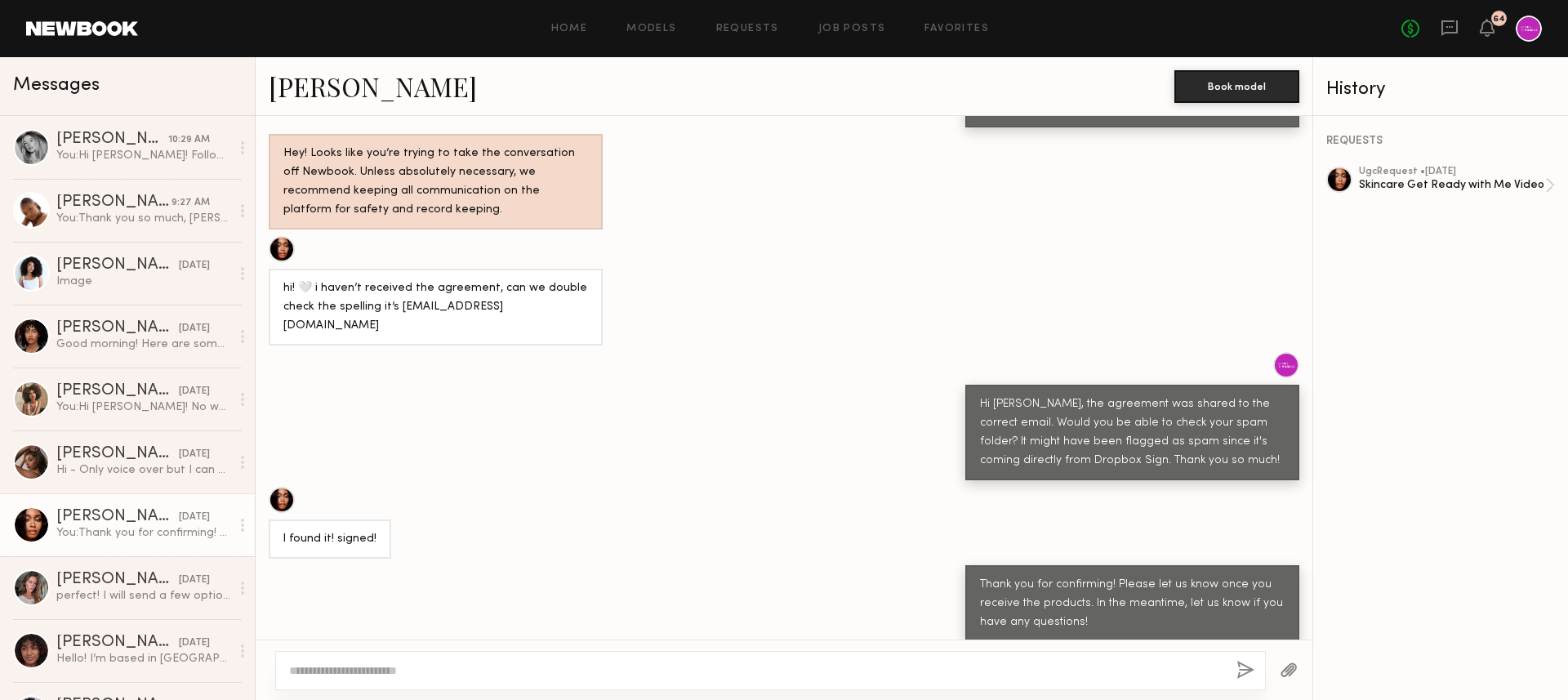
click at [590, 587] on textarea at bounding box center [756, 669] width 934 height 16
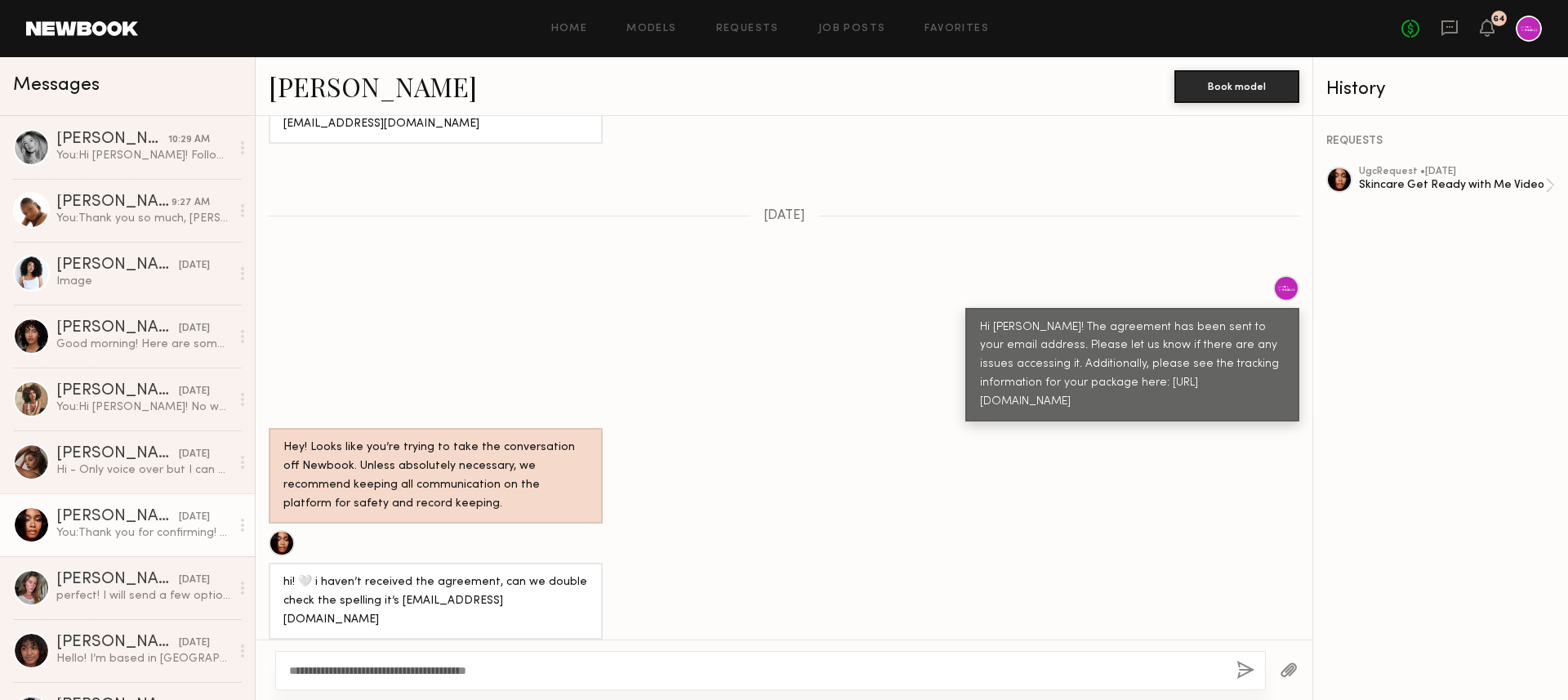
scroll to position [925, 0]
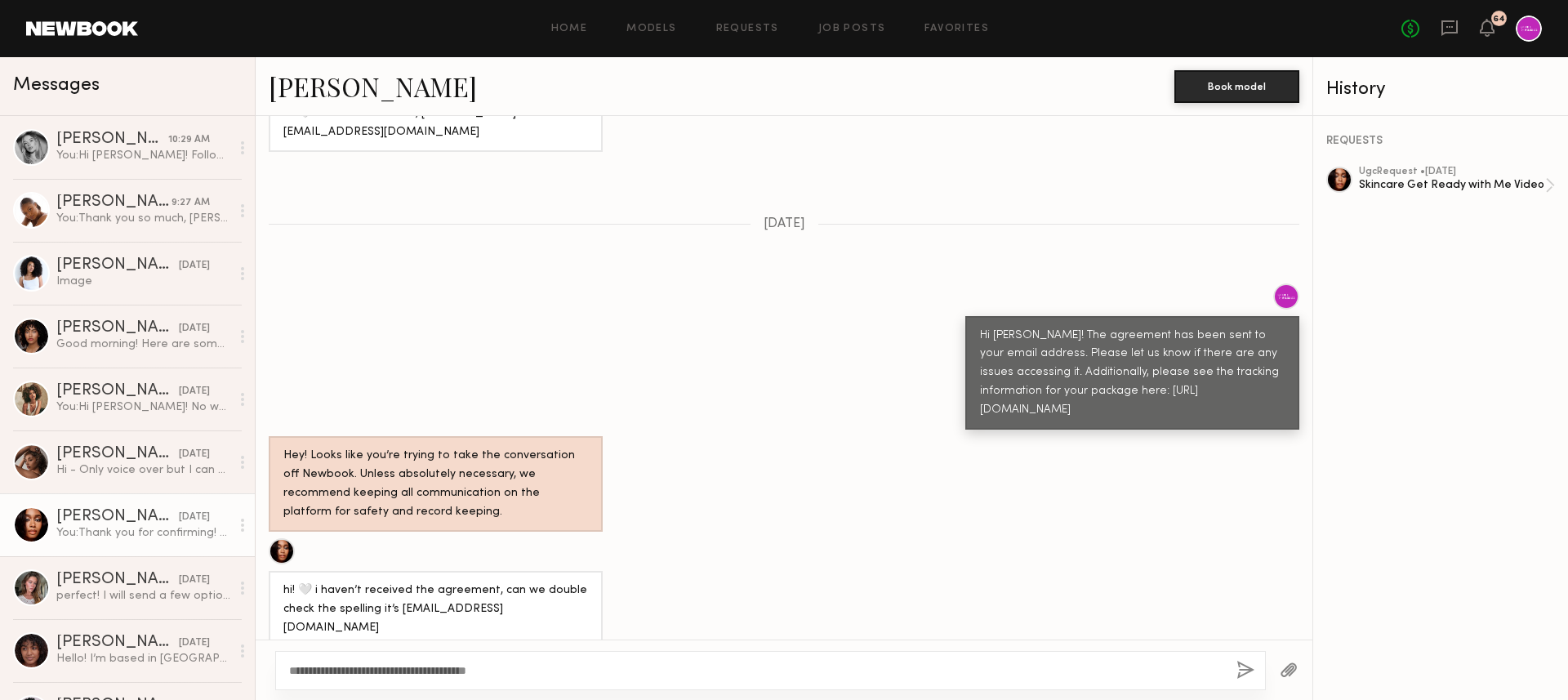
drag, startPoint x: 1036, startPoint y: 420, endPoint x: 976, endPoint y: 380, distance: 72.1
click at [976, 380] on div "Hi [PERSON_NAME]! The agreement has been sent to your email address. Please let…" at bounding box center [1132, 372] width 334 height 114
copy div "[URL][DOMAIN_NAME]"
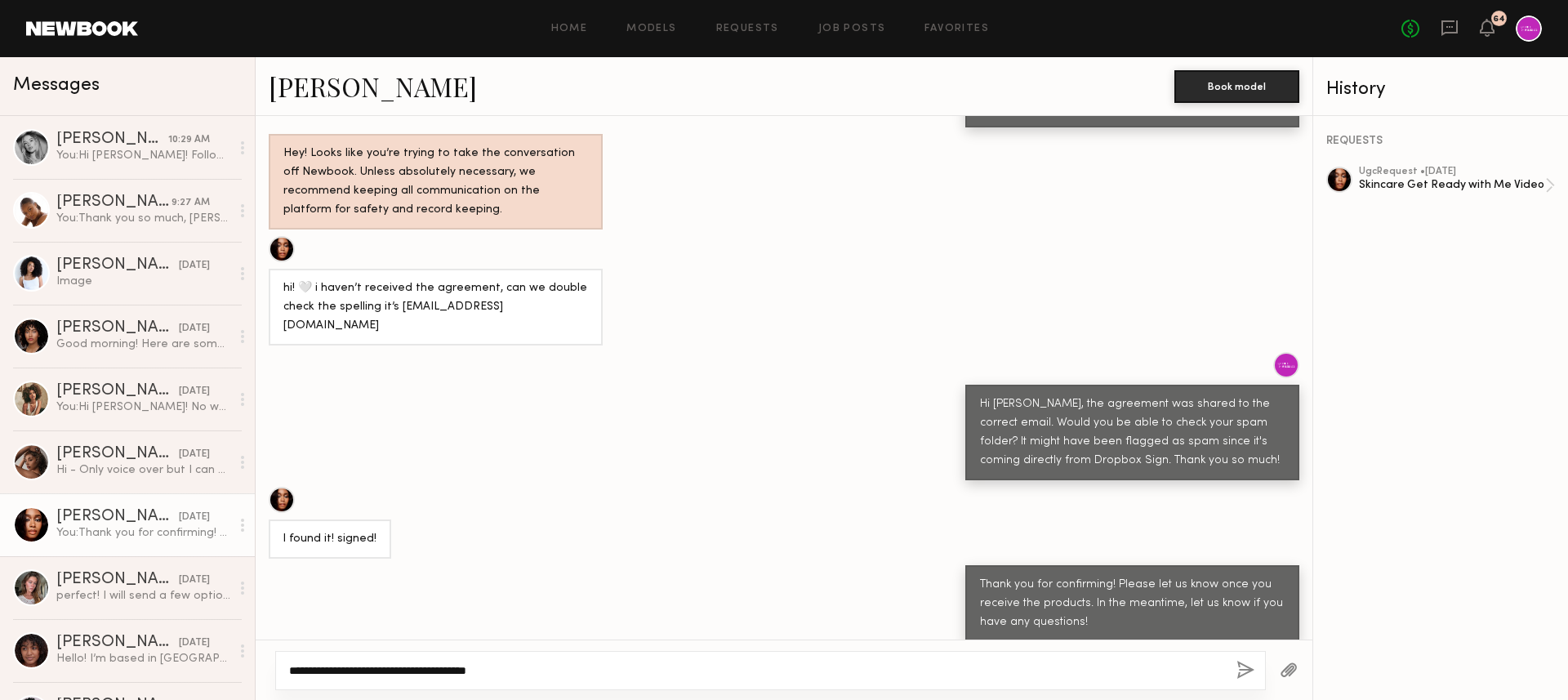
click at [543, 587] on textarea "**********" at bounding box center [756, 669] width 934 height 16
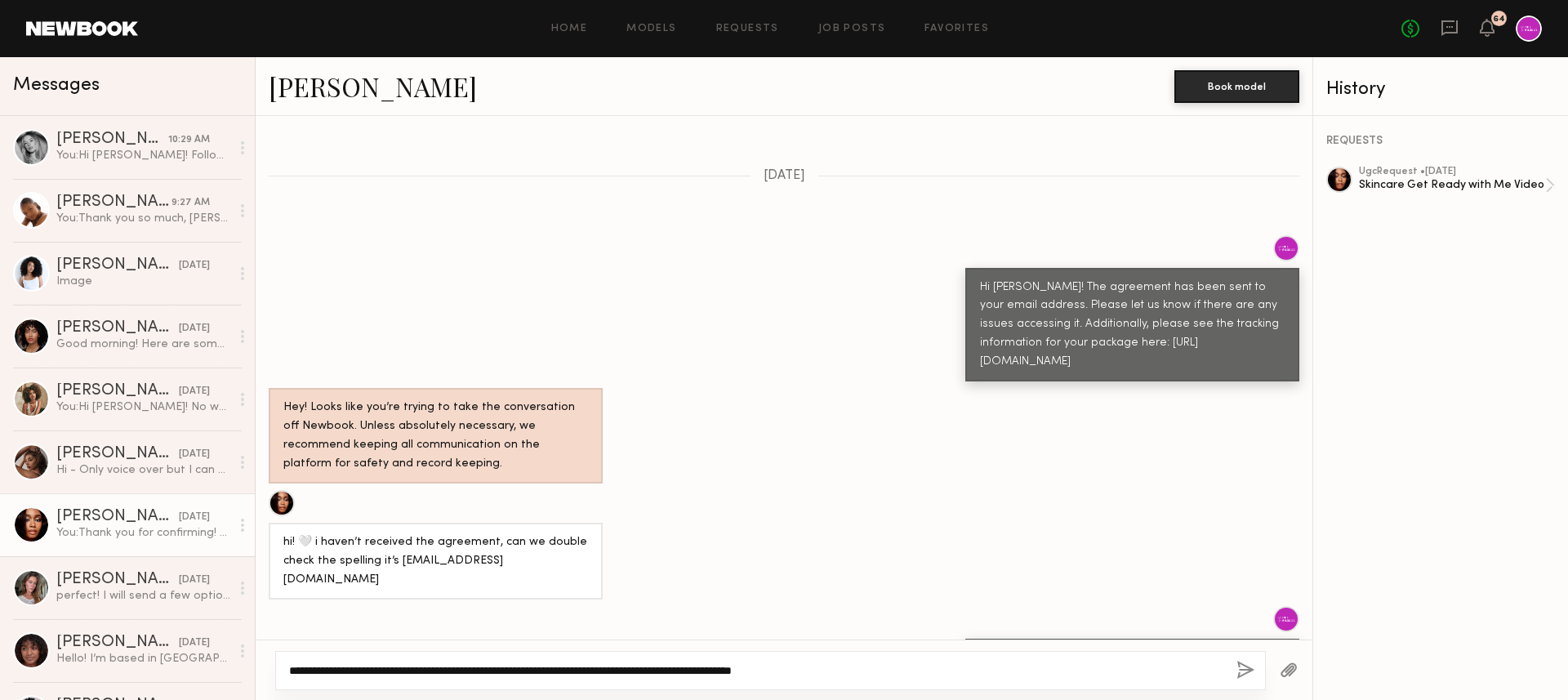
scroll to position [936, 0]
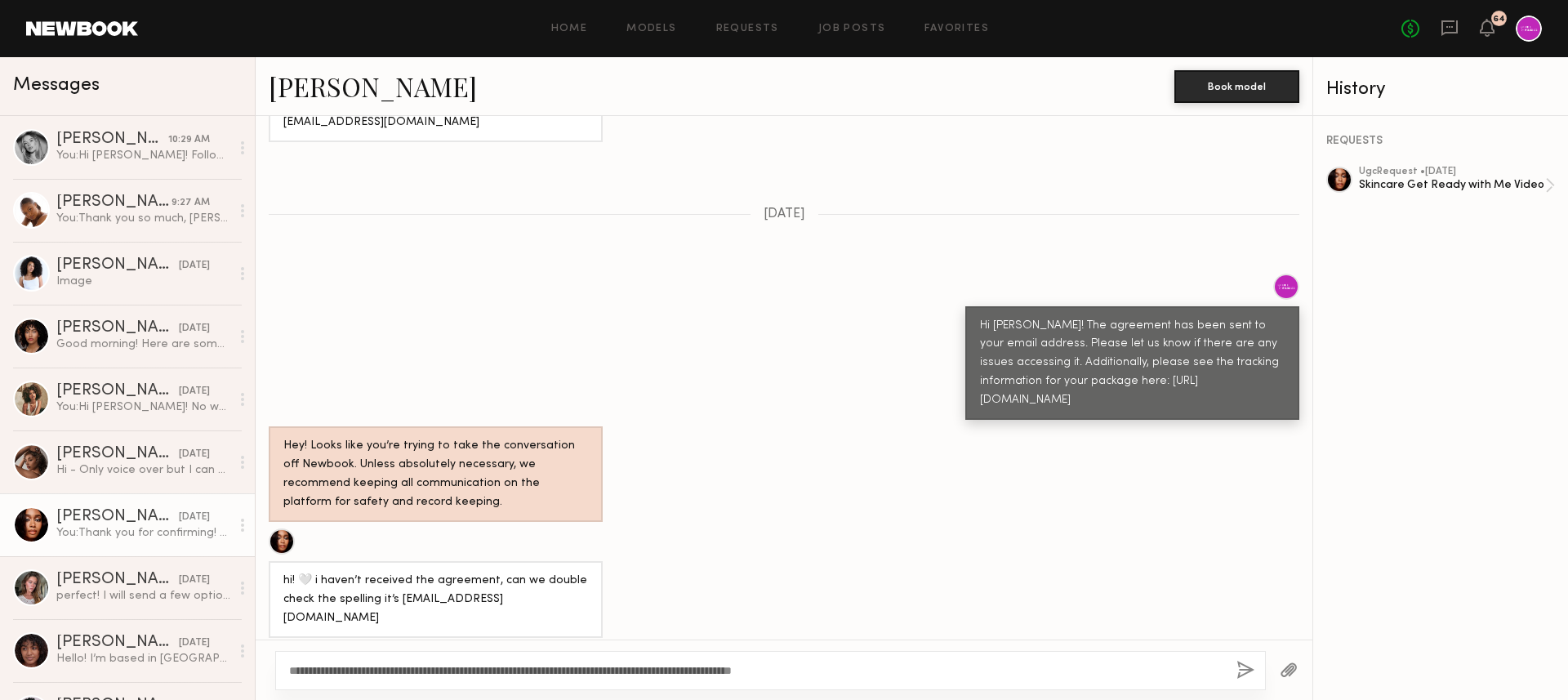
drag, startPoint x: 1045, startPoint y: 405, endPoint x: 978, endPoint y: 371, distance: 75.1
click at [978, 371] on div "Hi [PERSON_NAME]! The agreement has been sent to your email address. Please let…" at bounding box center [1132, 362] width 334 height 114
copy div "[URL][DOMAIN_NAME]"
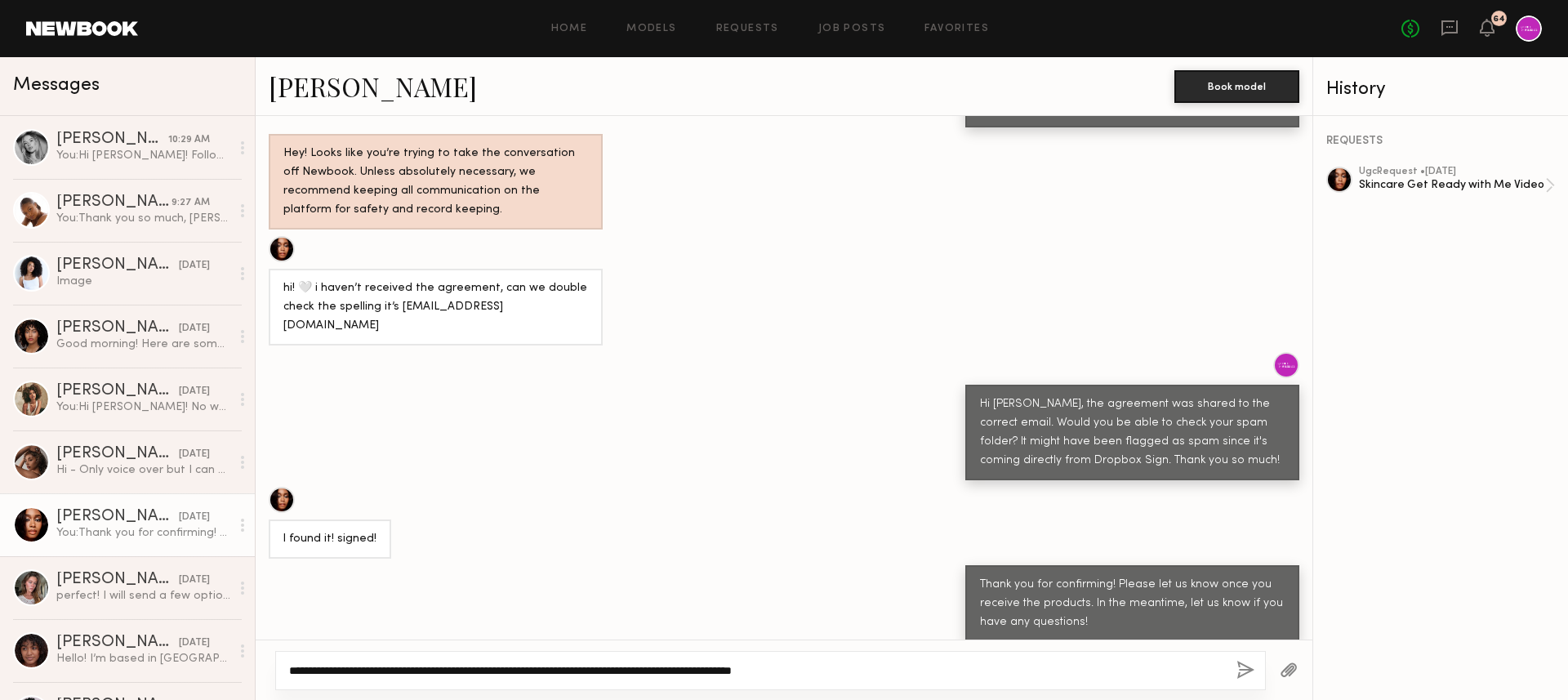
click at [865, 587] on textarea "**********" at bounding box center [756, 669] width 934 height 16
drag, startPoint x: 881, startPoint y: 667, endPoint x: 671, endPoint y: 667, distance: 210.0
click at [671, 587] on textarea "**********" at bounding box center [756, 669] width 934 height 16
click at [514, 587] on textarea "**********" at bounding box center [756, 669] width 934 height 16
click at [337, 587] on textarea "**********" at bounding box center [756, 669] width 934 height 16
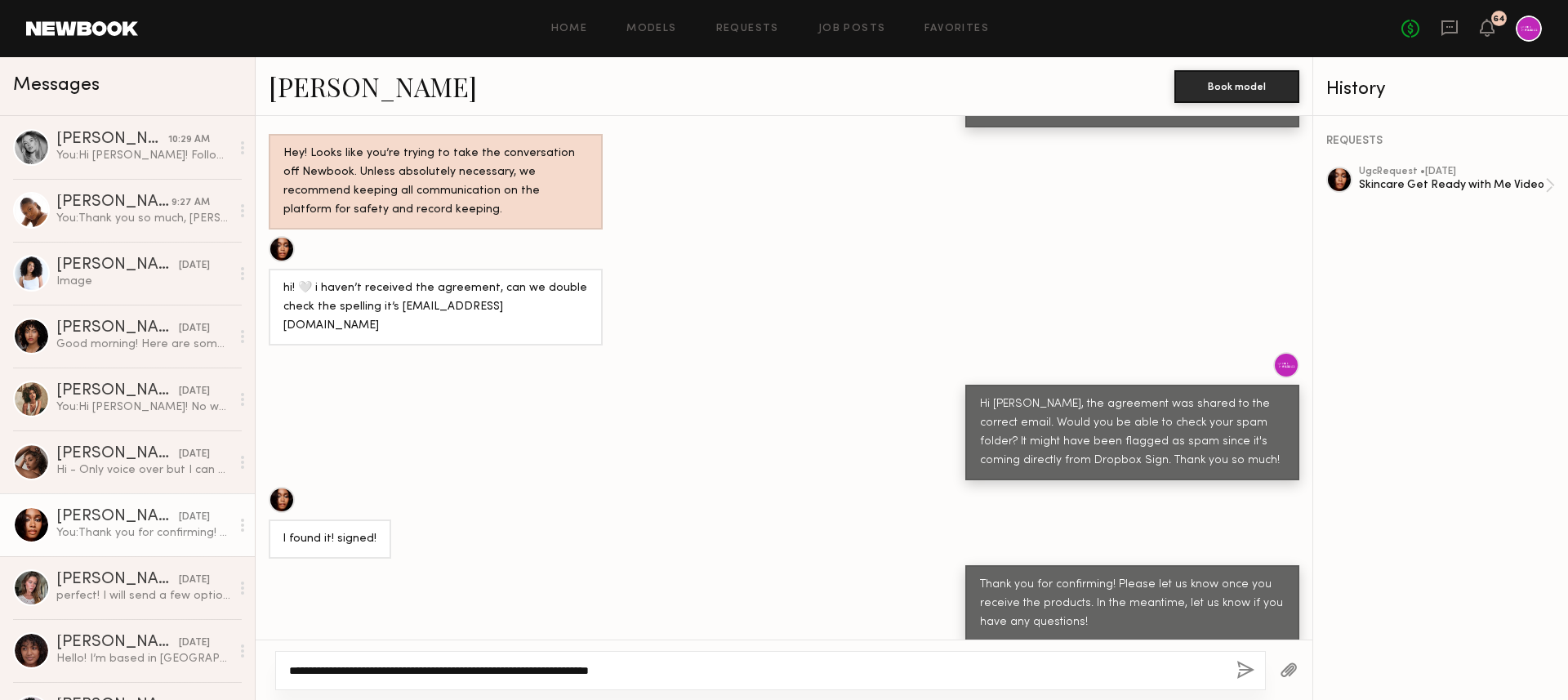
click at [513, 587] on textarea "**********" at bounding box center [756, 669] width 934 height 16
click at [708, 587] on textarea "**********" at bounding box center [756, 669] width 934 height 16
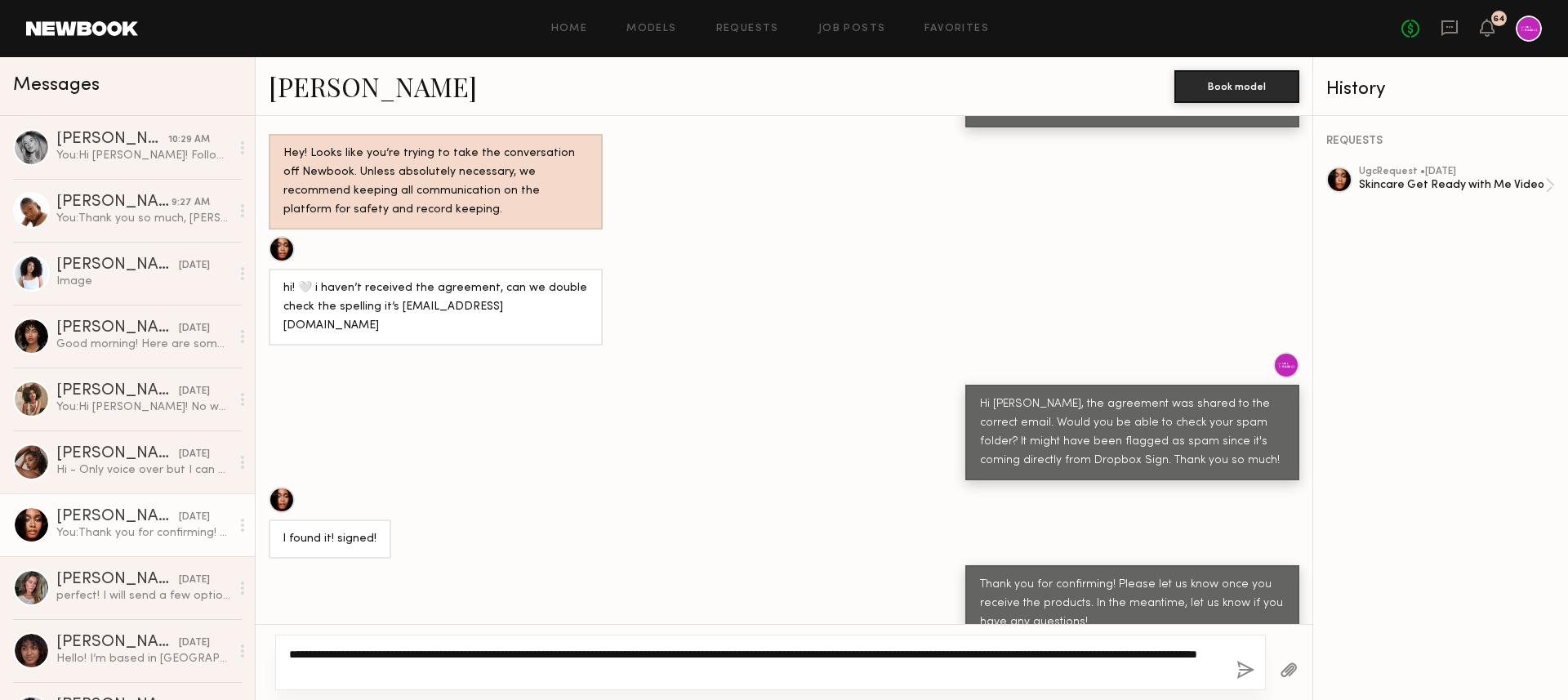
click at [443, 587] on textarea "**********" at bounding box center [756, 662] width 934 height 33
drag, startPoint x: 745, startPoint y: 671, endPoint x: 687, endPoint y: 673, distance: 58.0
click at [687, 587] on textarea "**********" at bounding box center [756, 662] width 934 height 33
drag, startPoint x: 770, startPoint y: 667, endPoint x: 422, endPoint y: 668, distance: 348.0
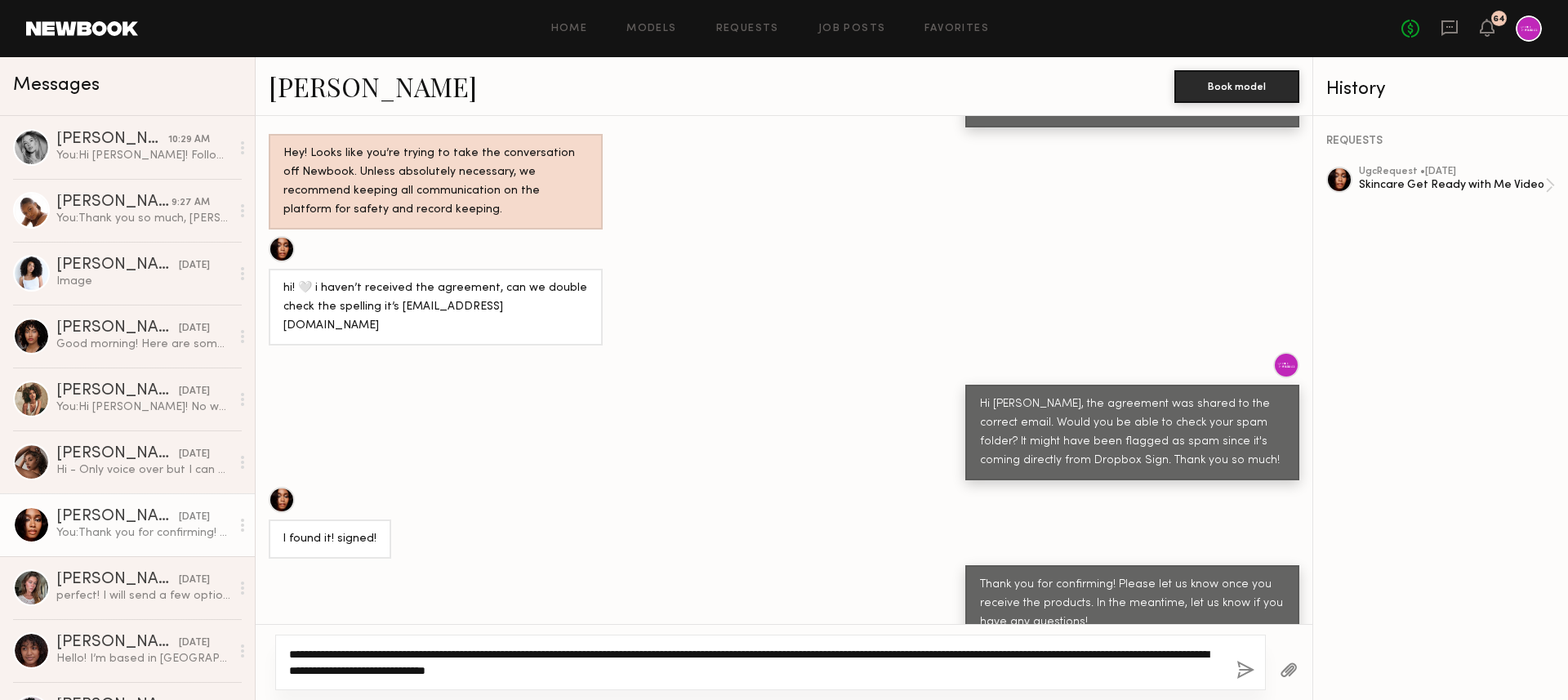
click at [422, 587] on textarea "**********" at bounding box center [756, 662] width 934 height 33
drag, startPoint x: 611, startPoint y: 671, endPoint x: 428, endPoint y: 672, distance: 183.0
click at [428, 587] on textarea "**********" at bounding box center [756, 662] width 934 height 33
click at [553, 587] on textarea "**********" at bounding box center [756, 662] width 934 height 33
click at [658, 587] on textarea "**********" at bounding box center [756, 662] width 934 height 33
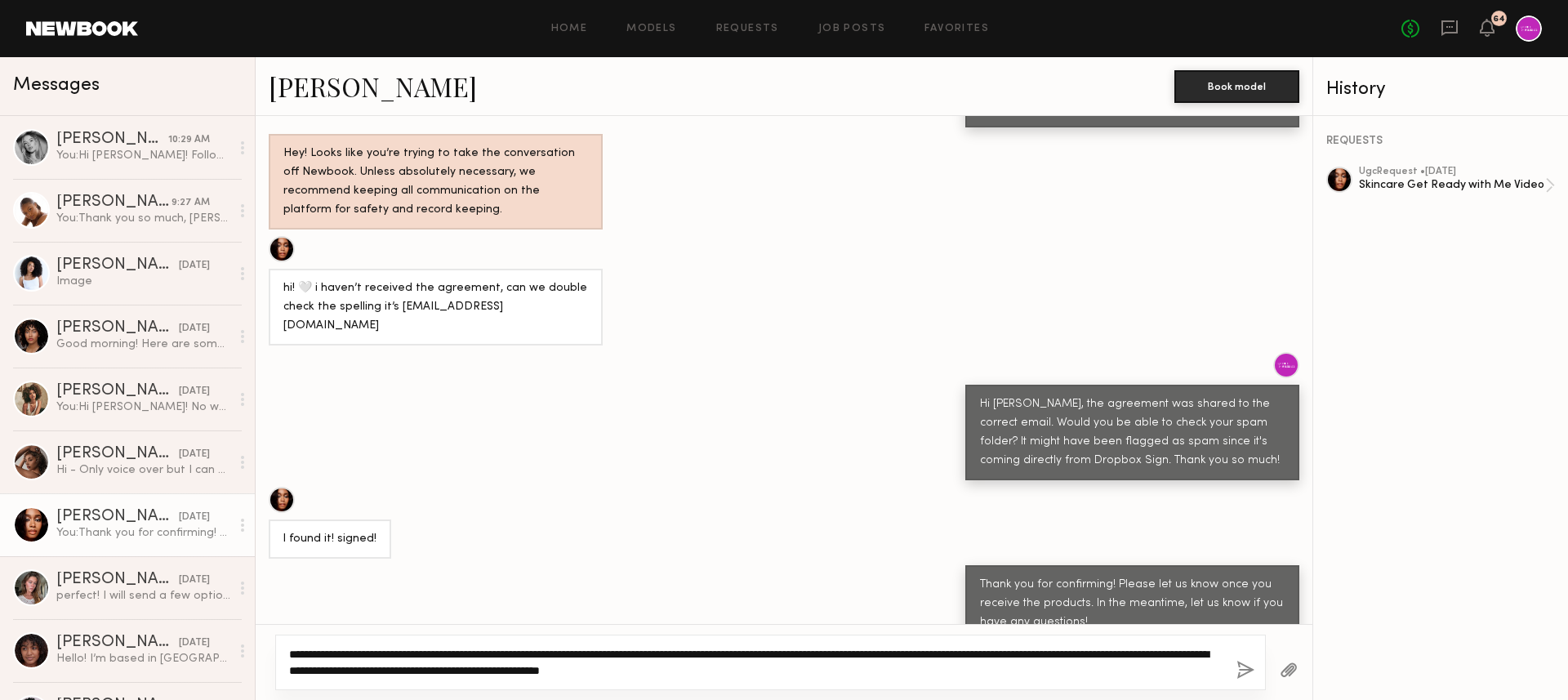
scroll to position [1244, 0]
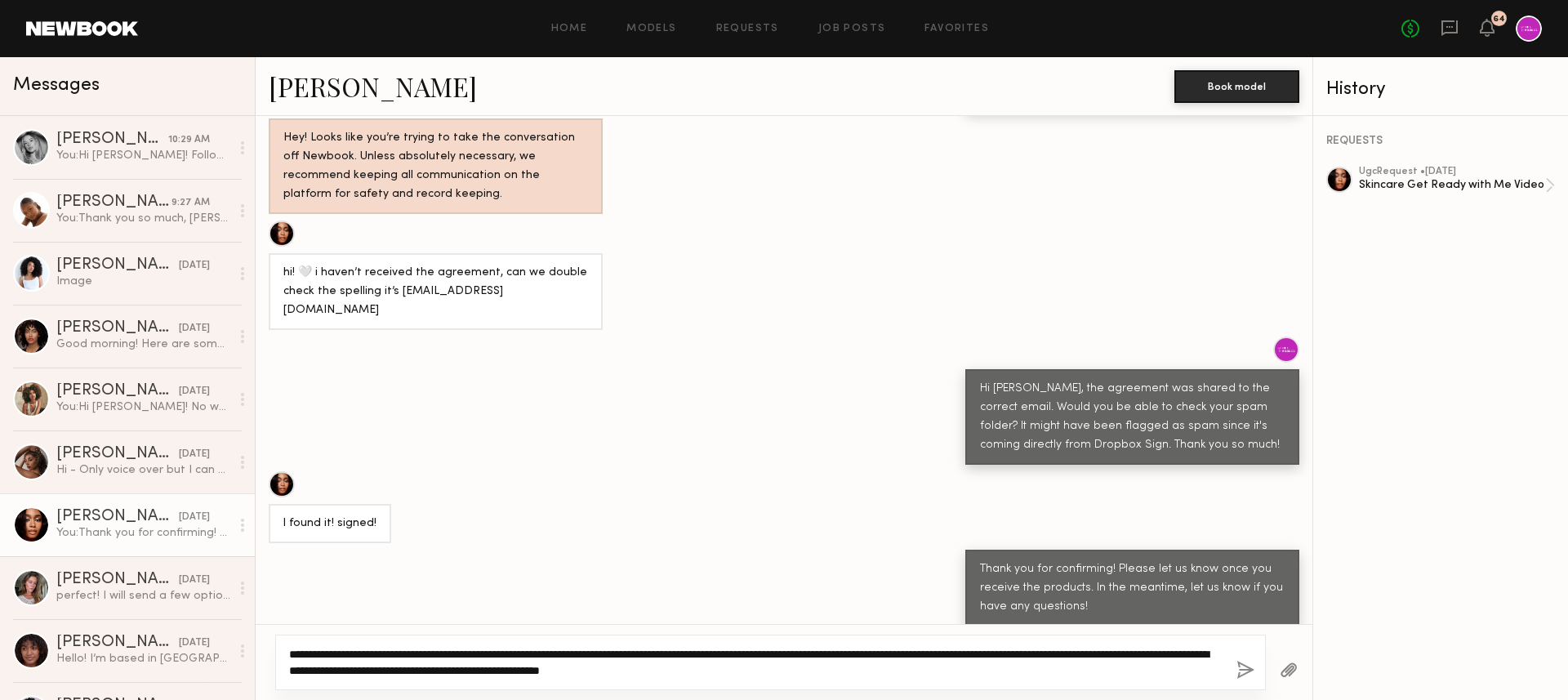
click at [925, 587] on textarea "**********" at bounding box center [756, 662] width 934 height 33
drag, startPoint x: 927, startPoint y: 654, endPoint x: 744, endPoint y: 654, distance: 183.0
click at [744, 587] on textarea "**********" at bounding box center [756, 662] width 934 height 33
click at [903, 587] on textarea "**********" at bounding box center [756, 662] width 934 height 33
drag, startPoint x: 926, startPoint y: 654, endPoint x: 828, endPoint y: 657, distance: 98.0
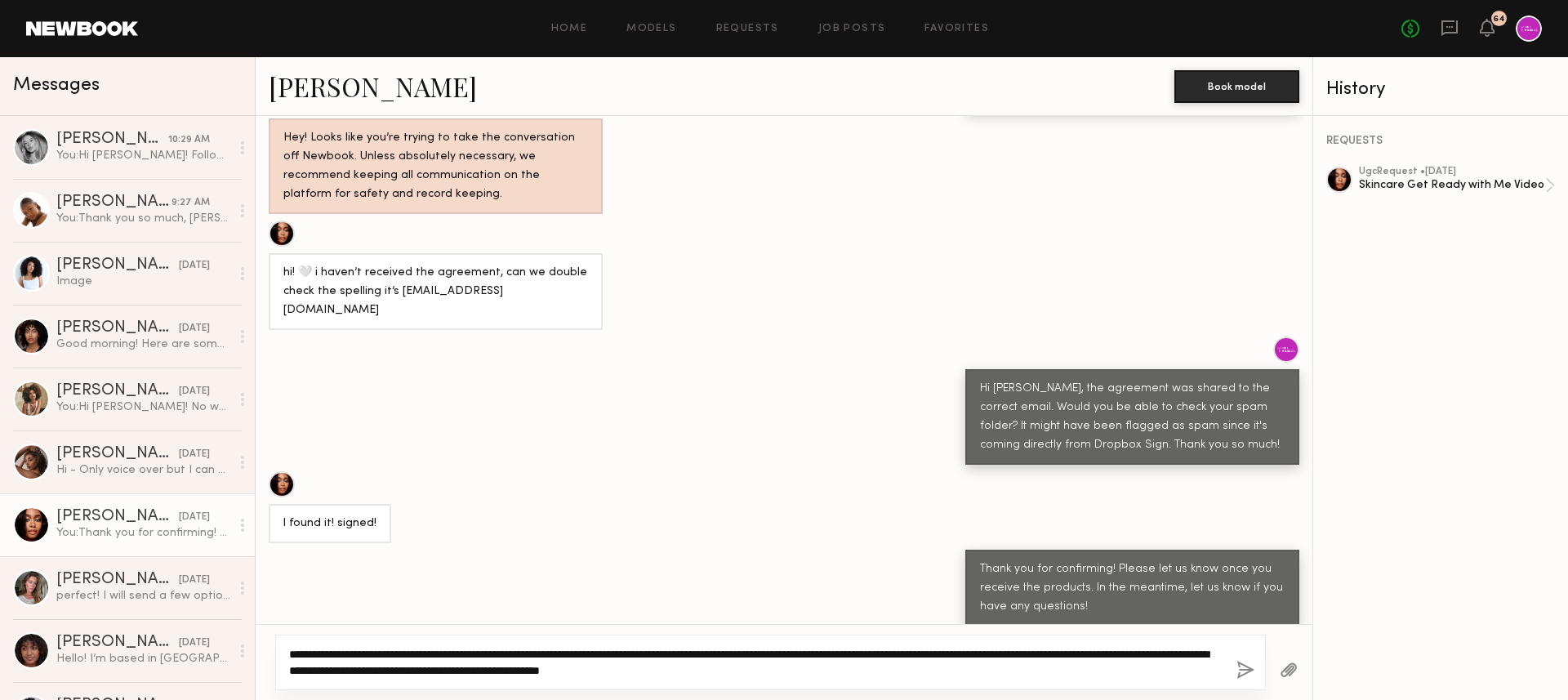
click at [828, 587] on textarea "**********" at bounding box center [756, 662] width 934 height 33
click at [906, 587] on textarea "**********" at bounding box center [756, 662] width 934 height 33
click at [894, 587] on textarea "**********" at bounding box center [756, 662] width 934 height 33
click at [592, 587] on textarea "**********" at bounding box center [756, 662] width 934 height 33
drag, startPoint x: 618, startPoint y: 669, endPoint x: 381, endPoint y: 668, distance: 237.0
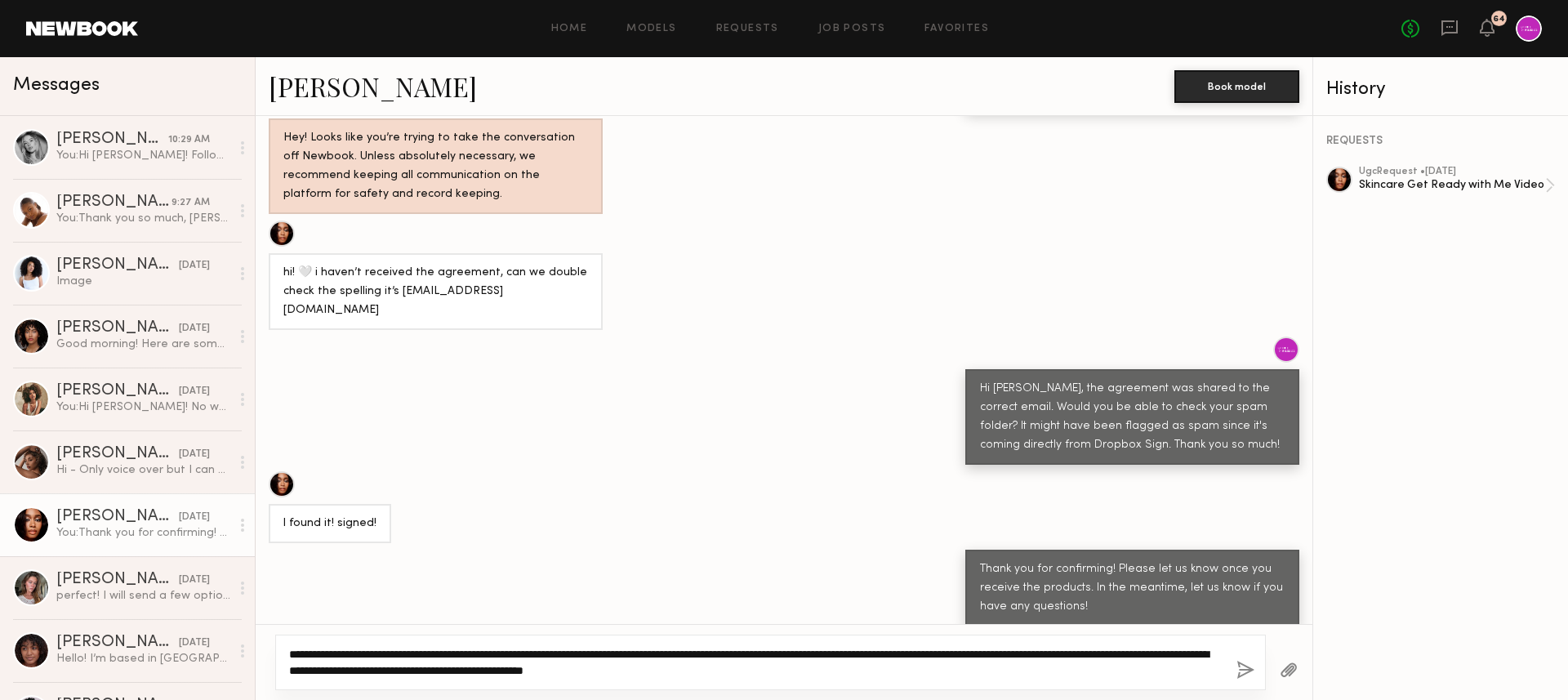
click at [381, 587] on textarea "**********" at bounding box center [756, 662] width 934 height 33
type textarea "**********"
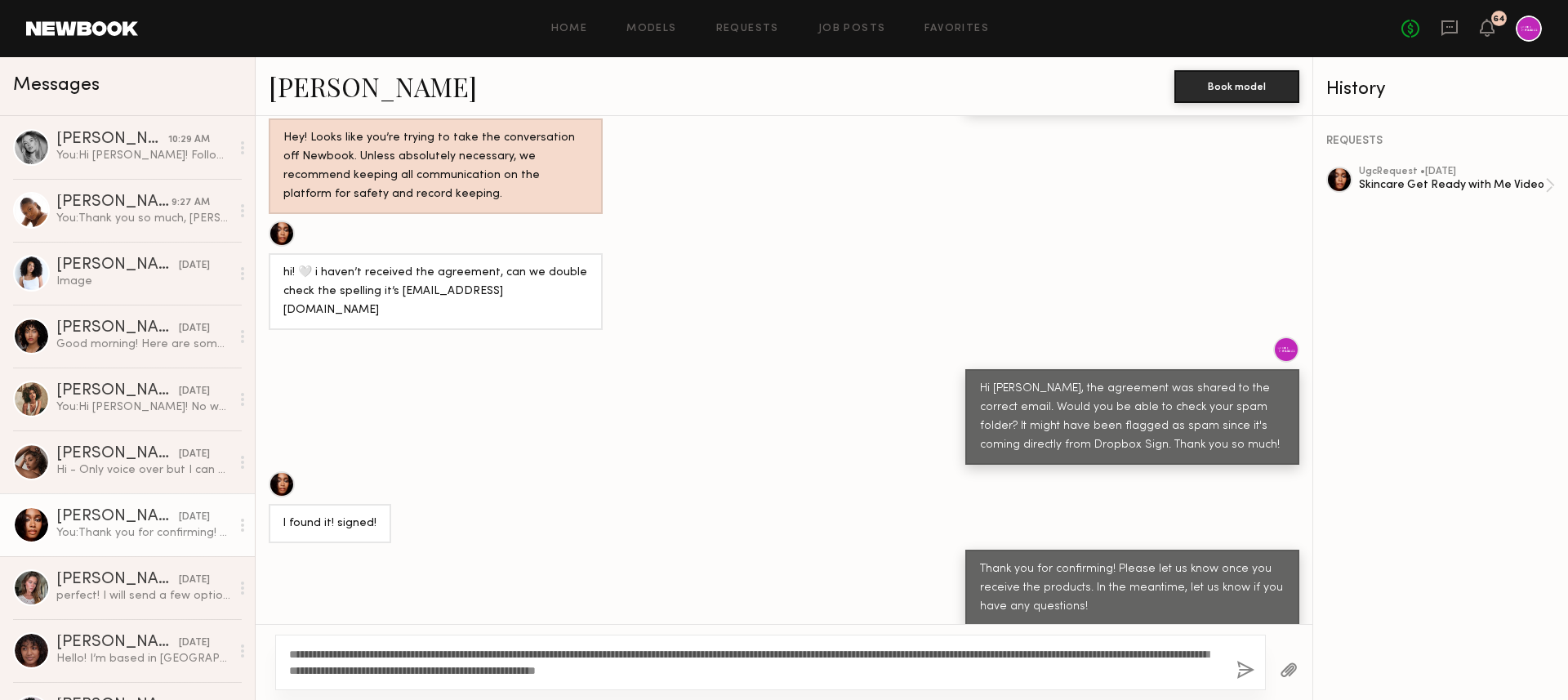
click at [527, 587] on div "**********" at bounding box center [770, 663] width 991 height 56
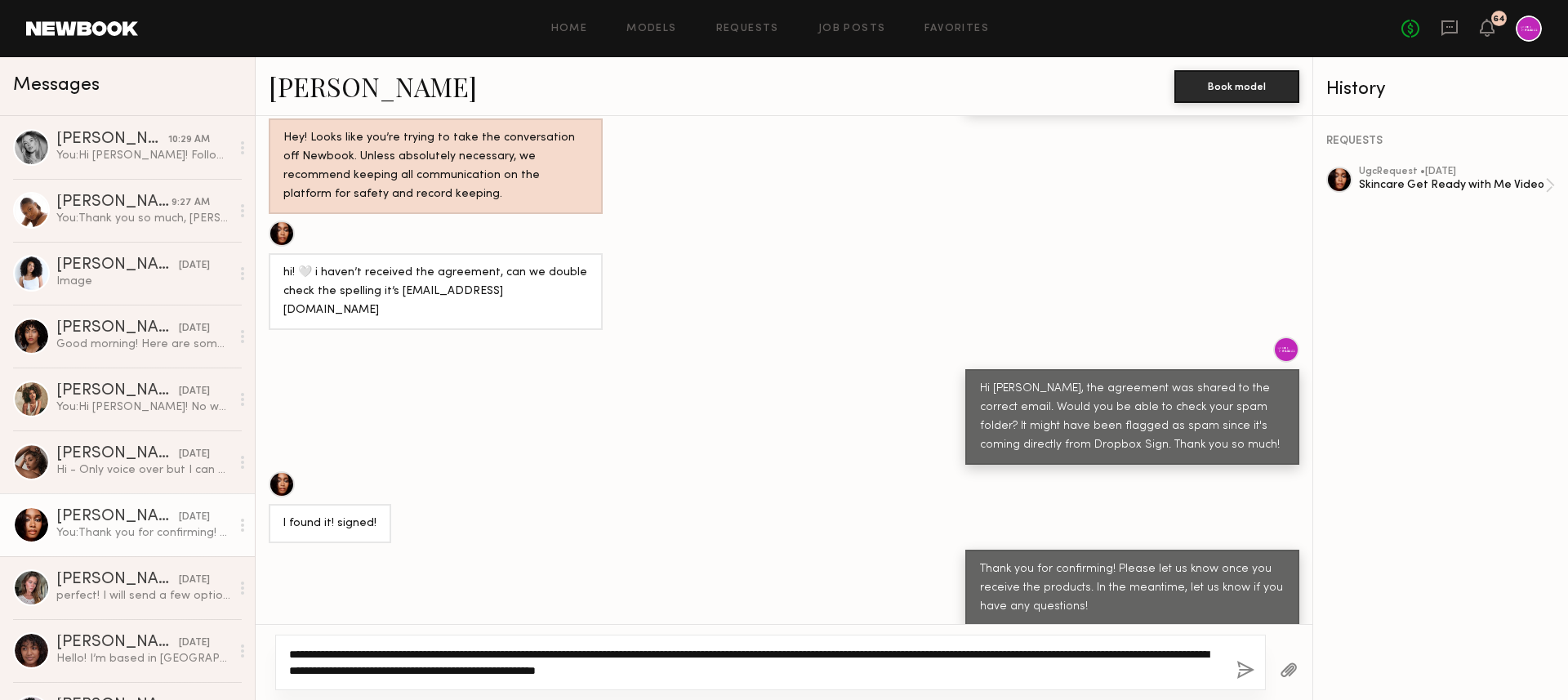
click at [633, 587] on textarea "**********" at bounding box center [756, 662] width 934 height 33
click at [785, 587] on textarea "**********" at bounding box center [756, 662] width 934 height 33
click at [954, 587] on textarea "**********" at bounding box center [756, 662] width 934 height 33
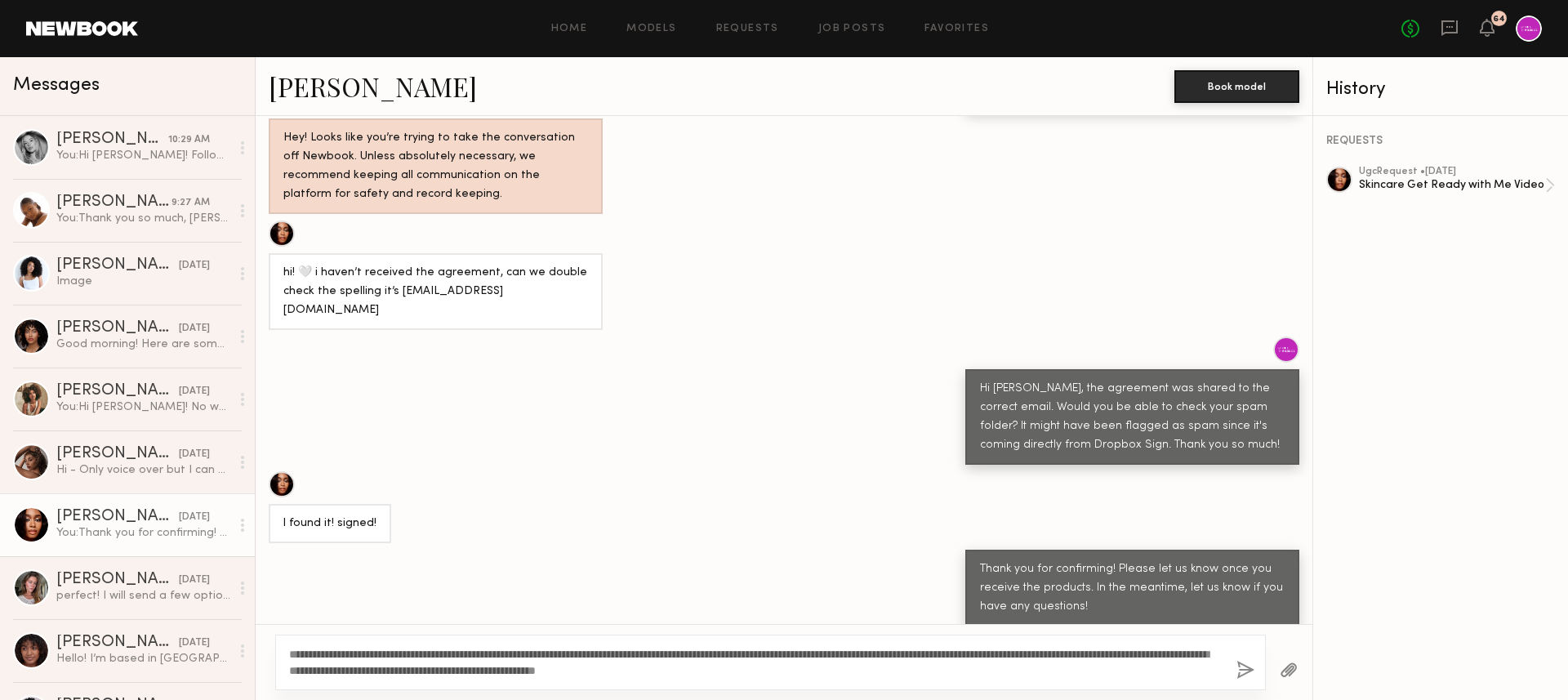
click at [1028, 587] on div "**********" at bounding box center [770, 663] width 991 height 56
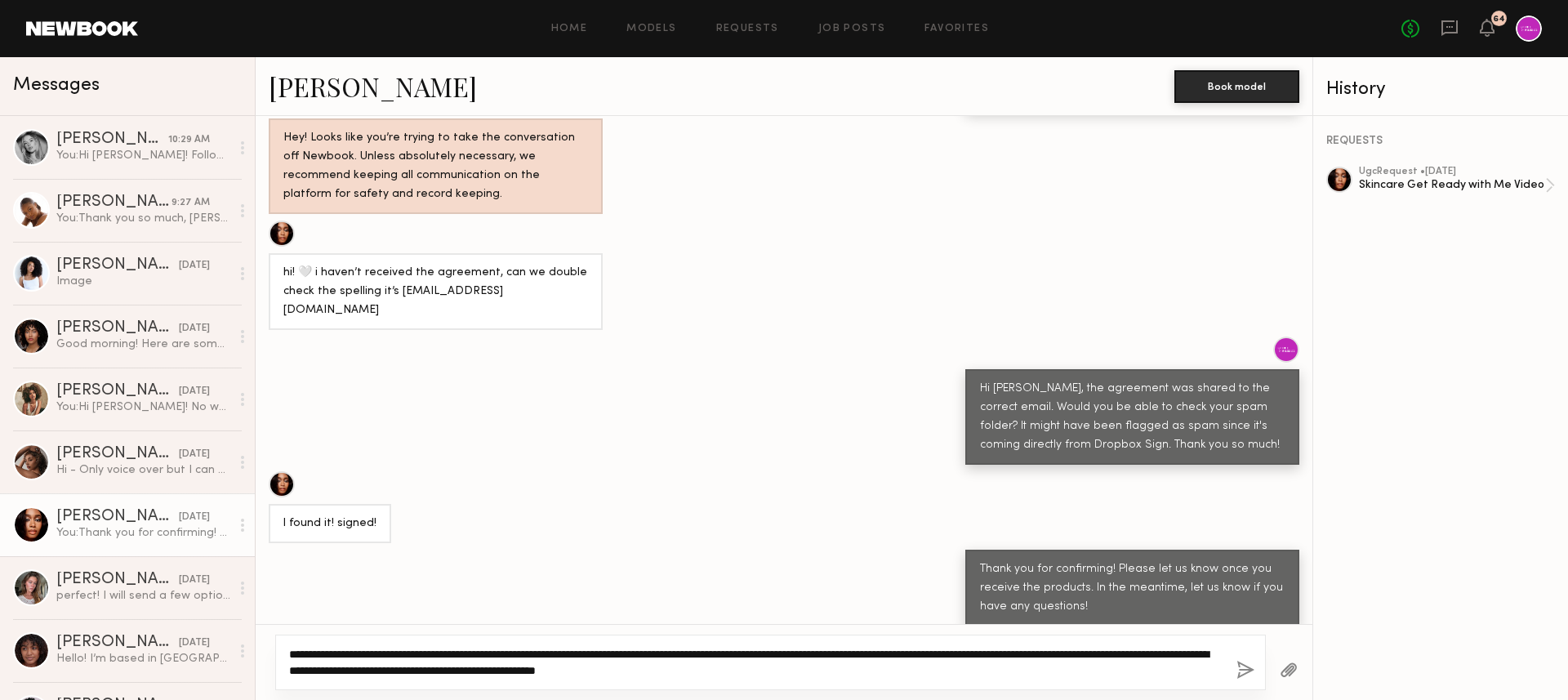
click at [960, 587] on textarea "**********" at bounding box center [756, 662] width 934 height 33
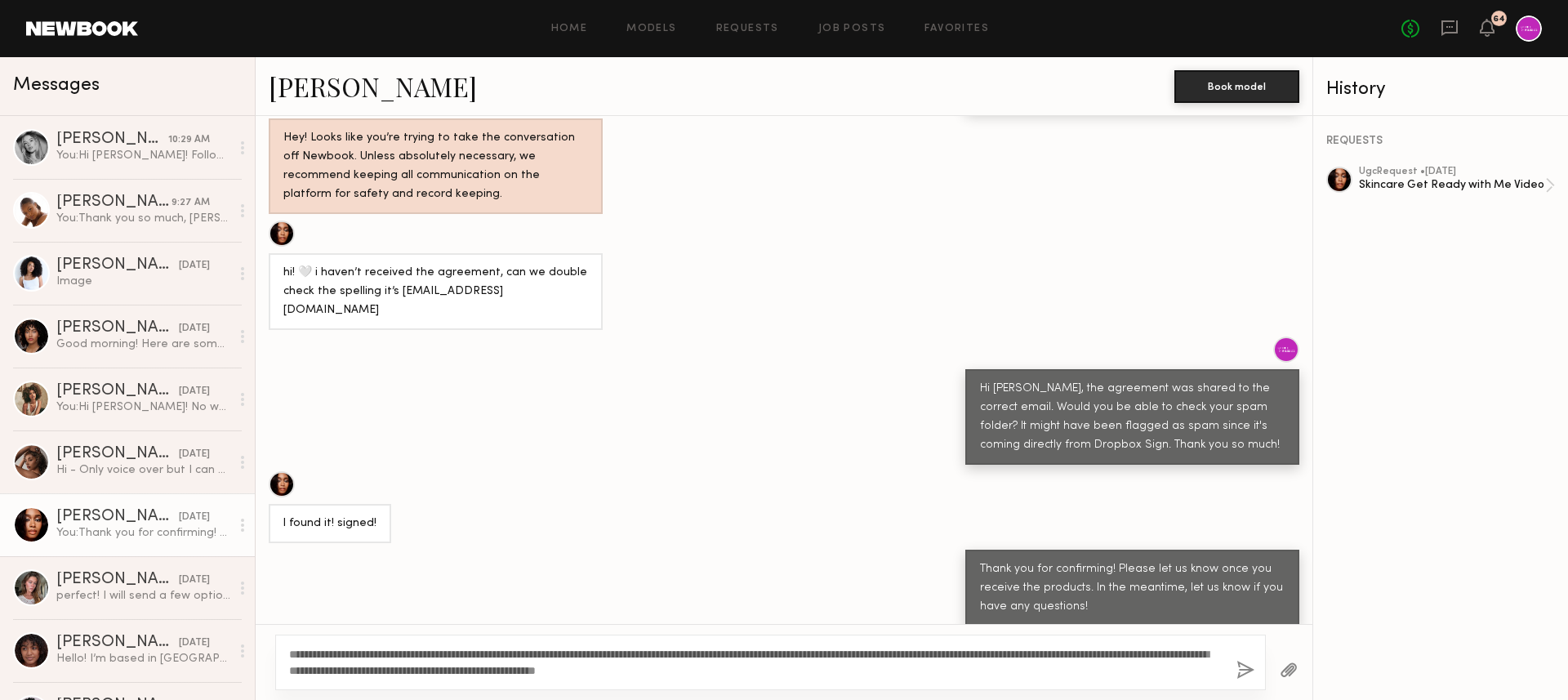
click at [1200, 587] on button "button" at bounding box center [1245, 670] width 18 height 20
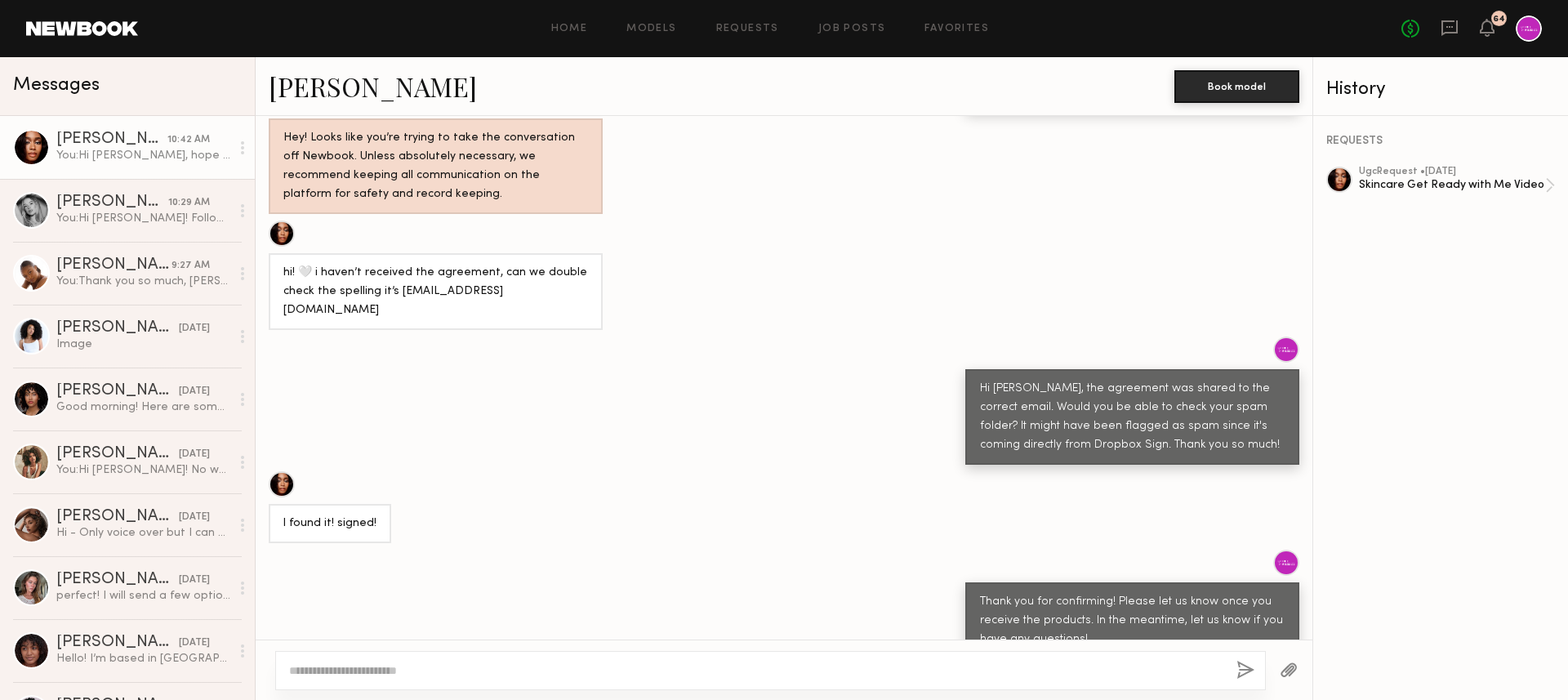
scroll to position [1648, 0]
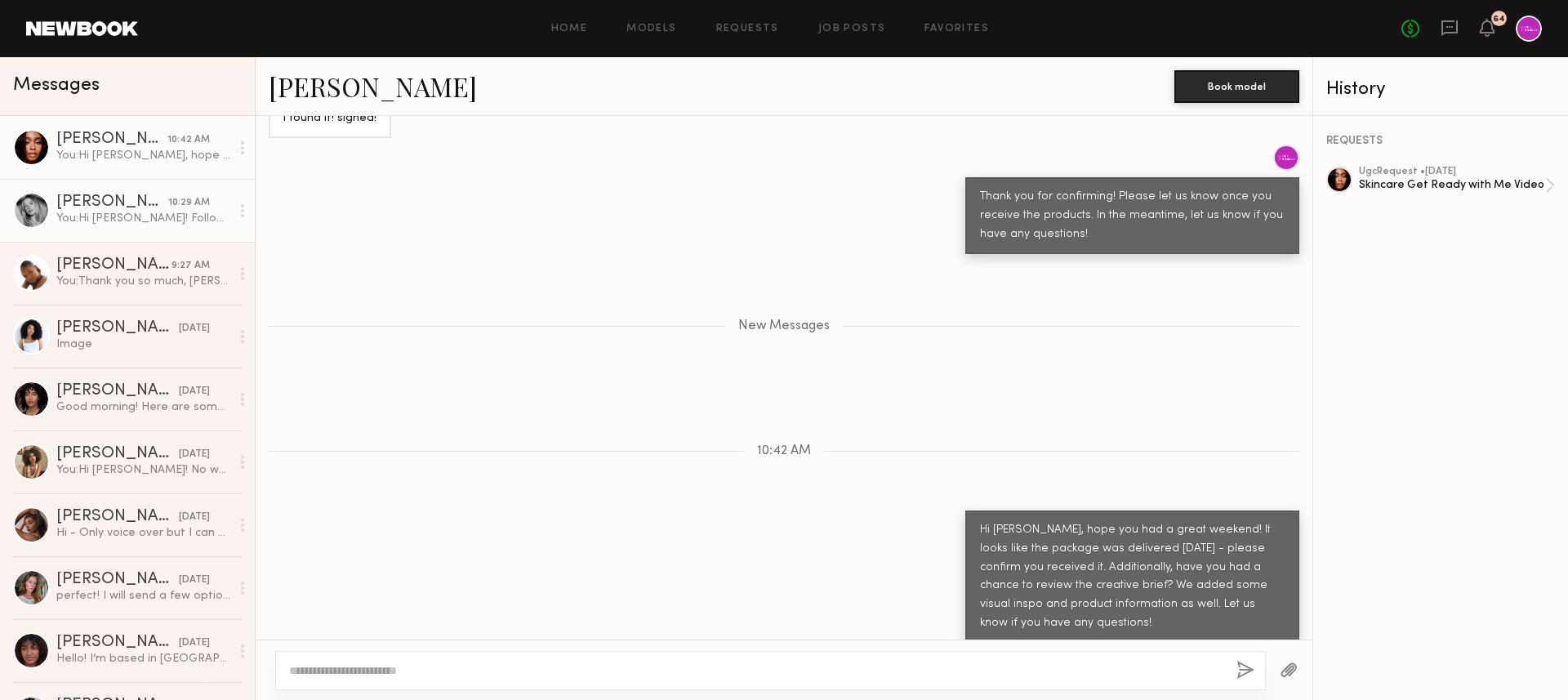
click at [123, 180] on link "[PERSON_NAME] 10:29 AM You: Hi [PERSON_NAME]! Following up with the tracking in…" at bounding box center [128, 210] width 255 height 63
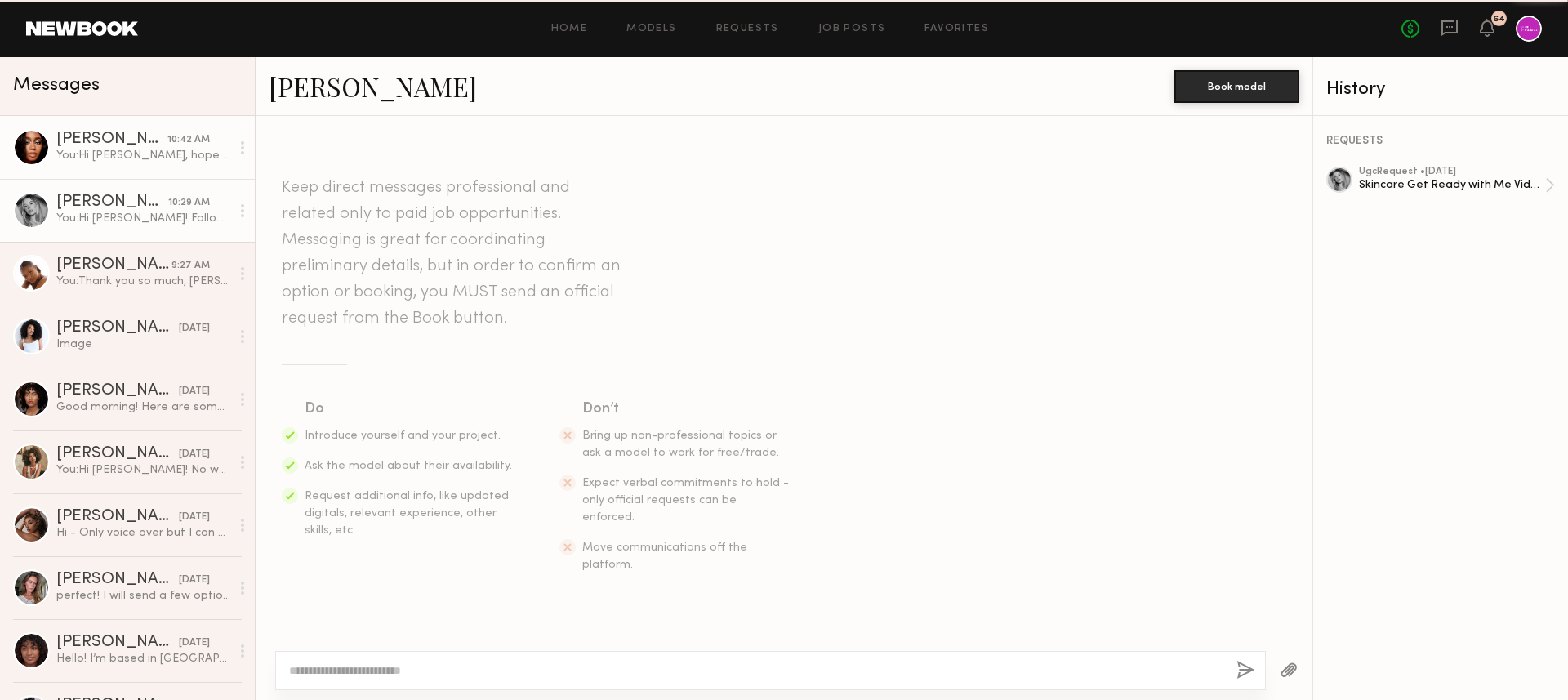
scroll to position [983, 0]
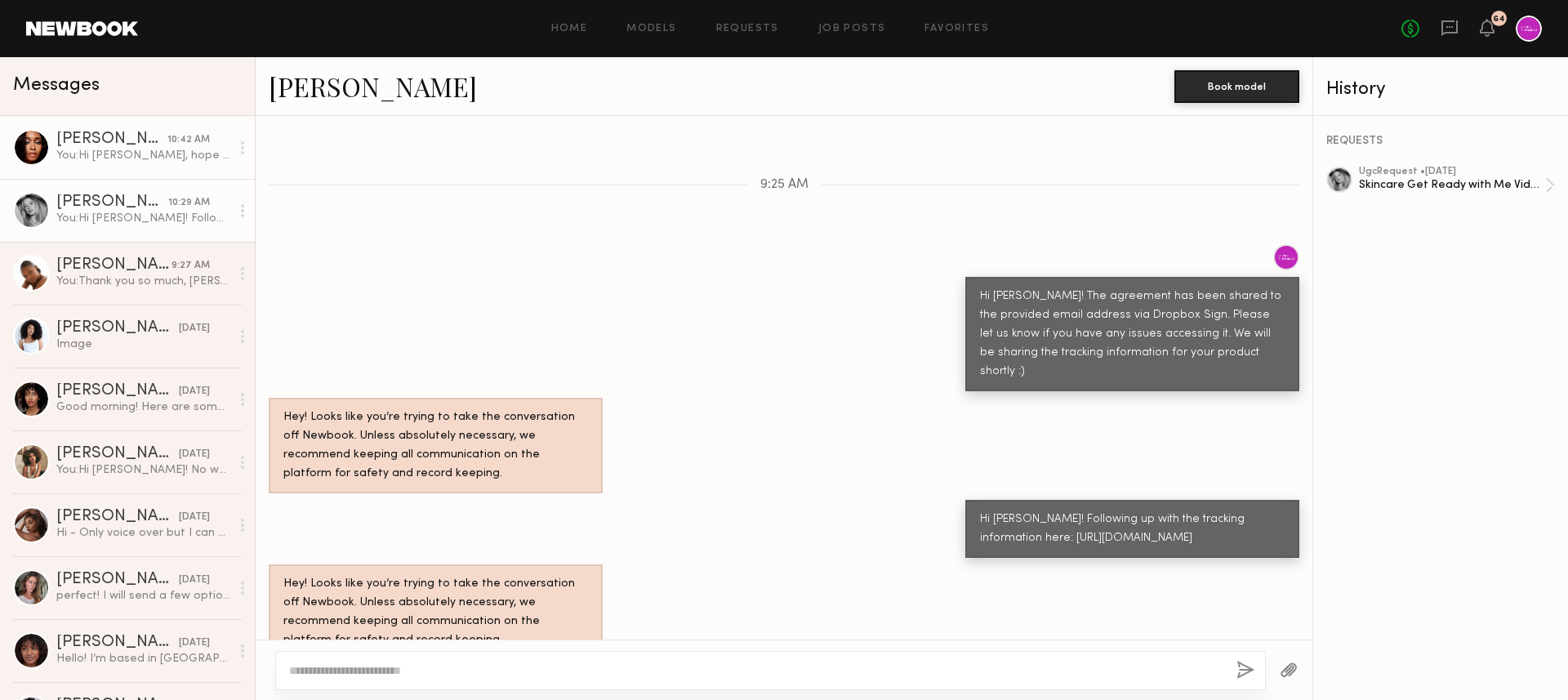
click at [117, 150] on div "You: Hi [PERSON_NAME], hope you had a great weekend! It looks like the package …" at bounding box center [143, 155] width 174 height 15
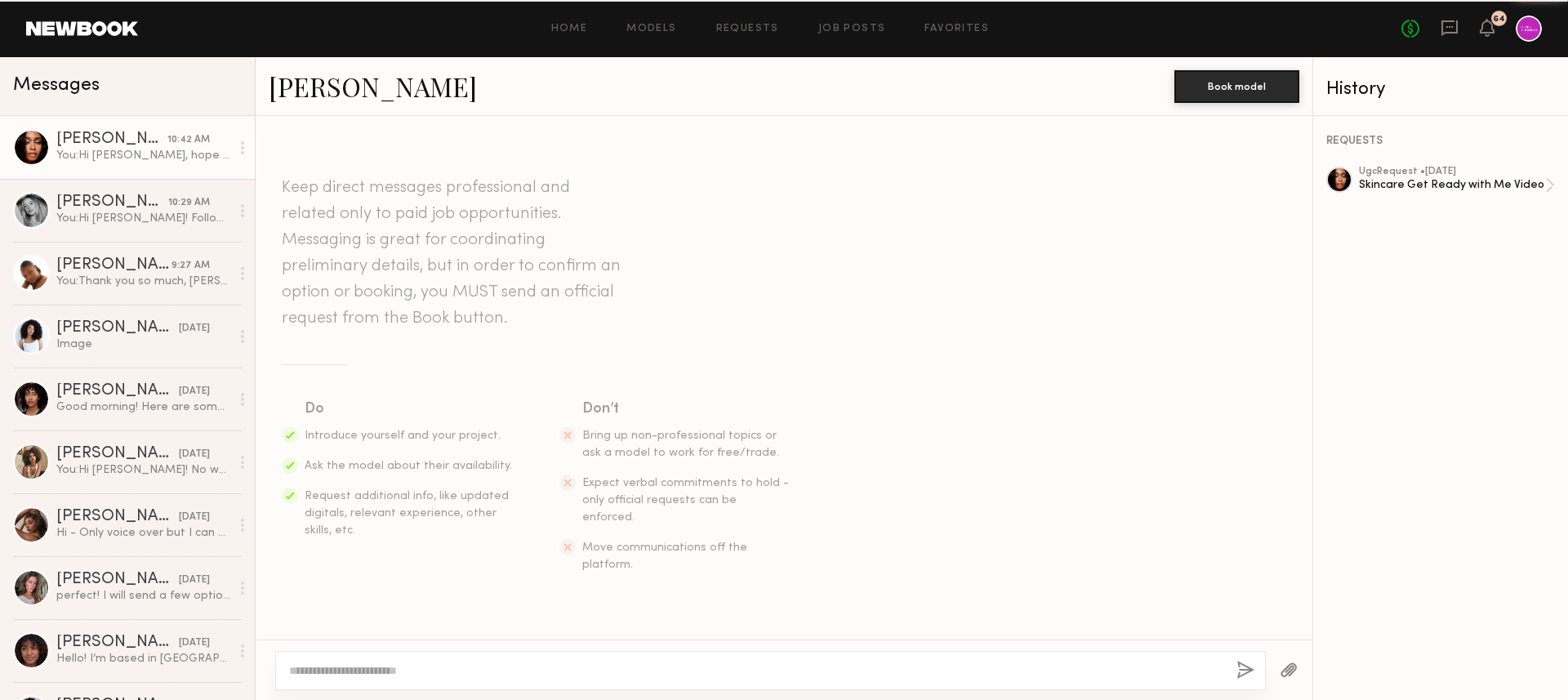
scroll to position [1525, 0]
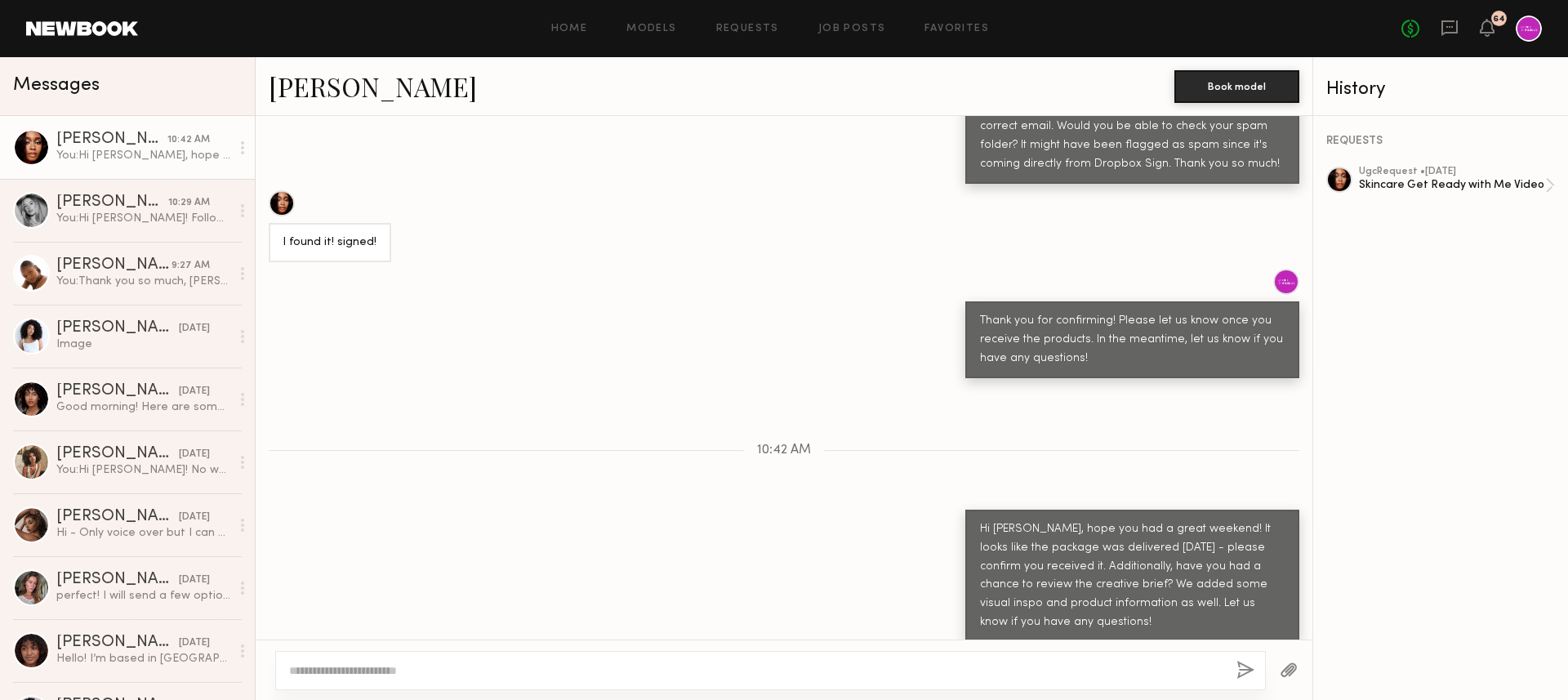
click at [420, 227] on div "l found it! signed!" at bounding box center [784, 225] width 1057 height 72
